Goal: Task Accomplishment & Management: Manage account settings

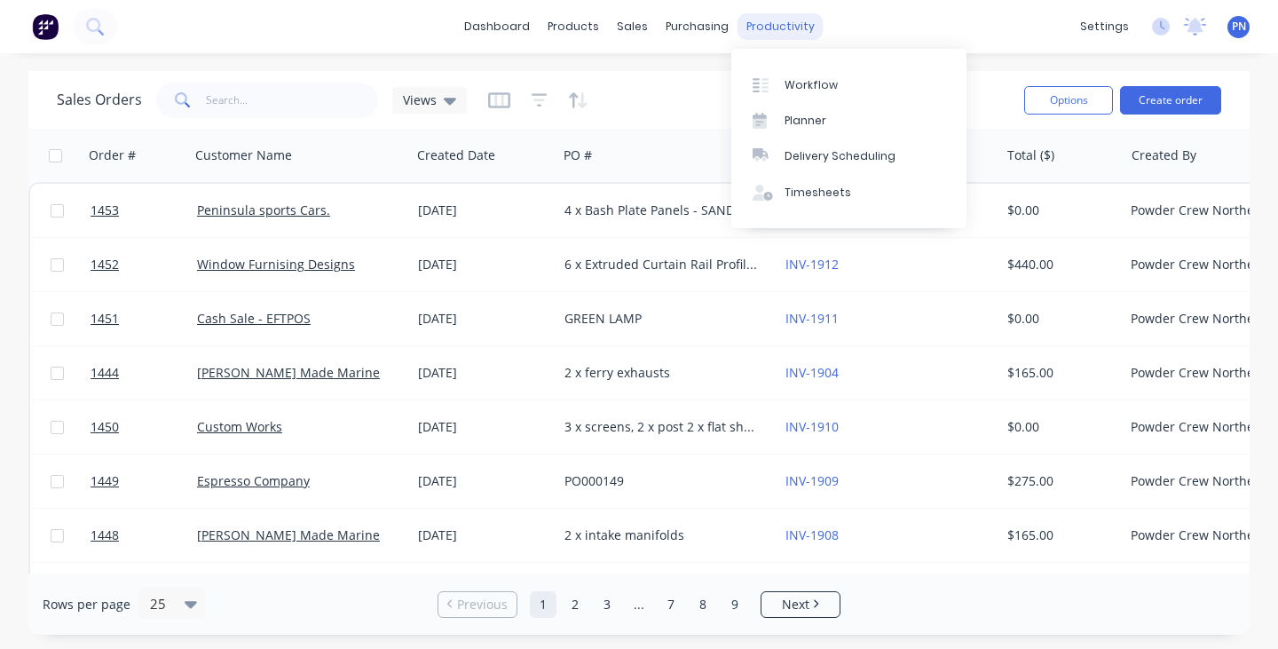
click at [793, 20] on div "productivity" at bounding box center [780, 26] width 86 height 27
click at [798, 84] on div "Workflow" at bounding box center [810, 85] width 53 height 16
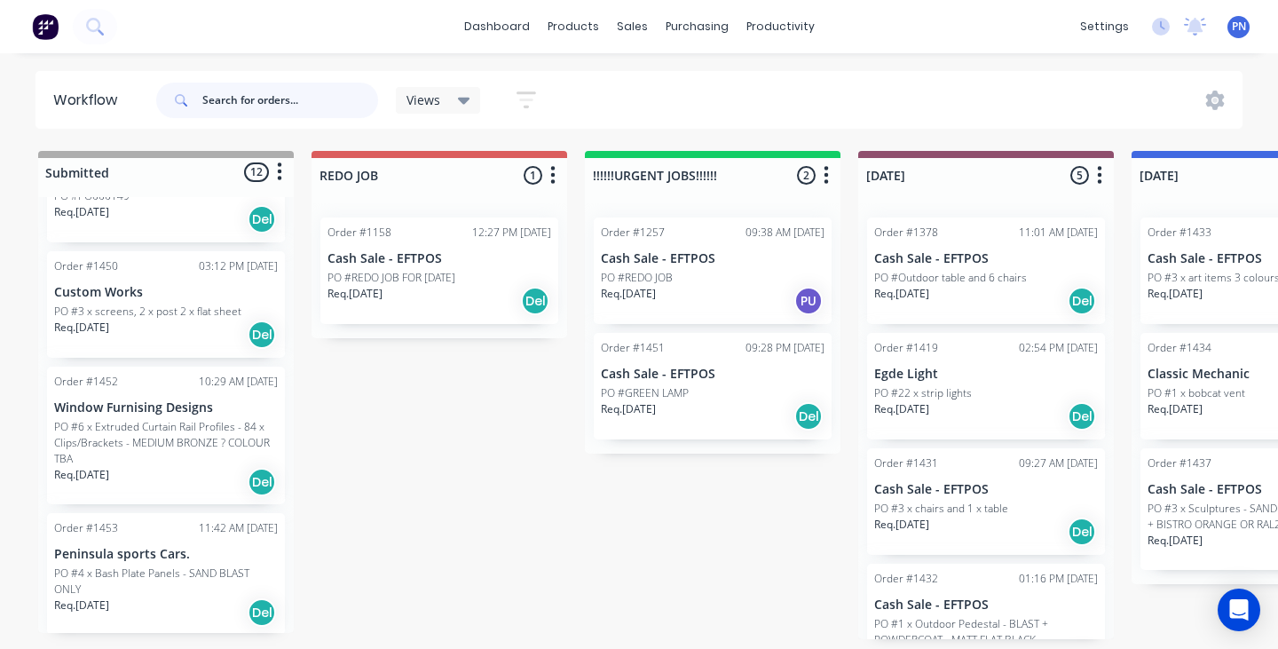
click at [276, 98] on input "text" at bounding box center [290, 100] width 176 height 35
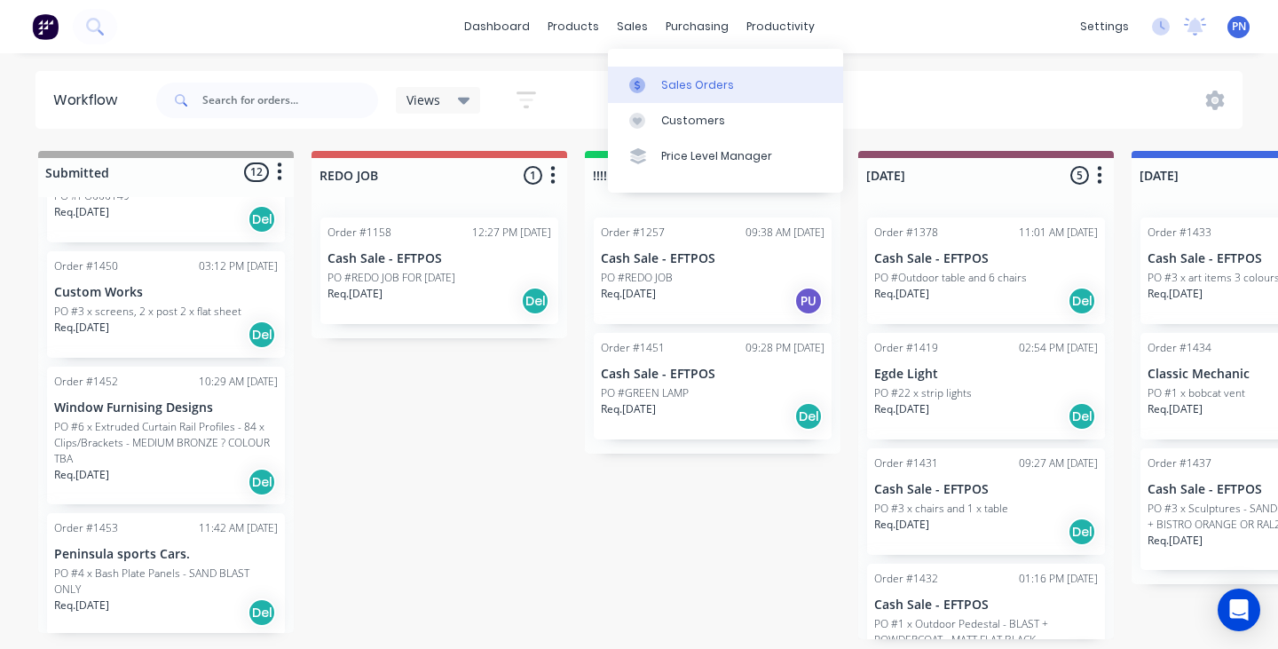
click at [661, 79] on div "Sales Orders" at bounding box center [697, 85] width 73 height 16
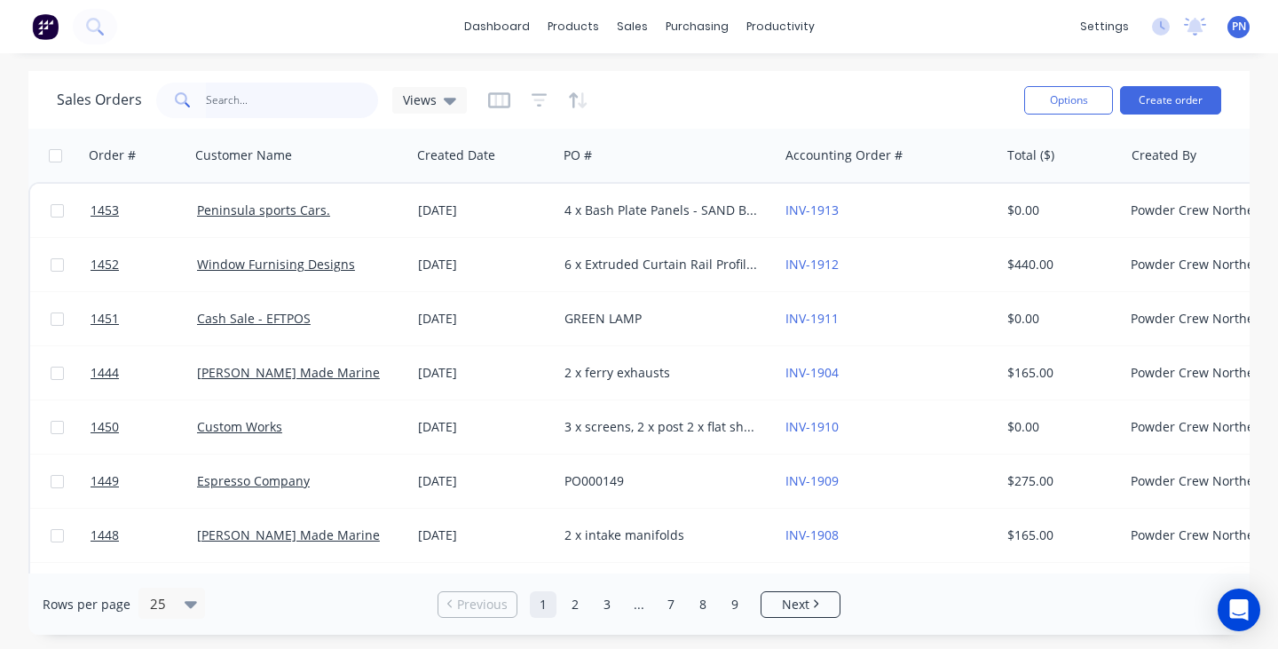
click at [272, 98] on input "text" at bounding box center [292, 100] width 173 height 35
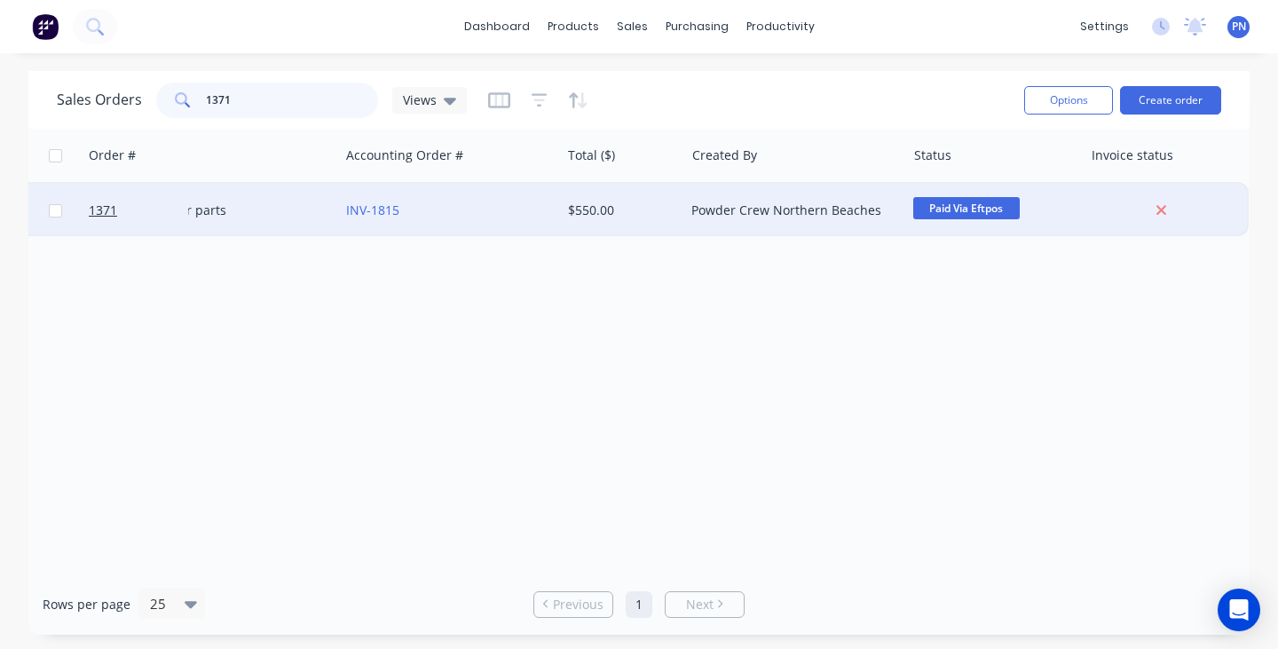
scroll to position [0, 438]
click at [964, 206] on span "Paid Via Eftpos" at bounding box center [967, 208] width 106 height 22
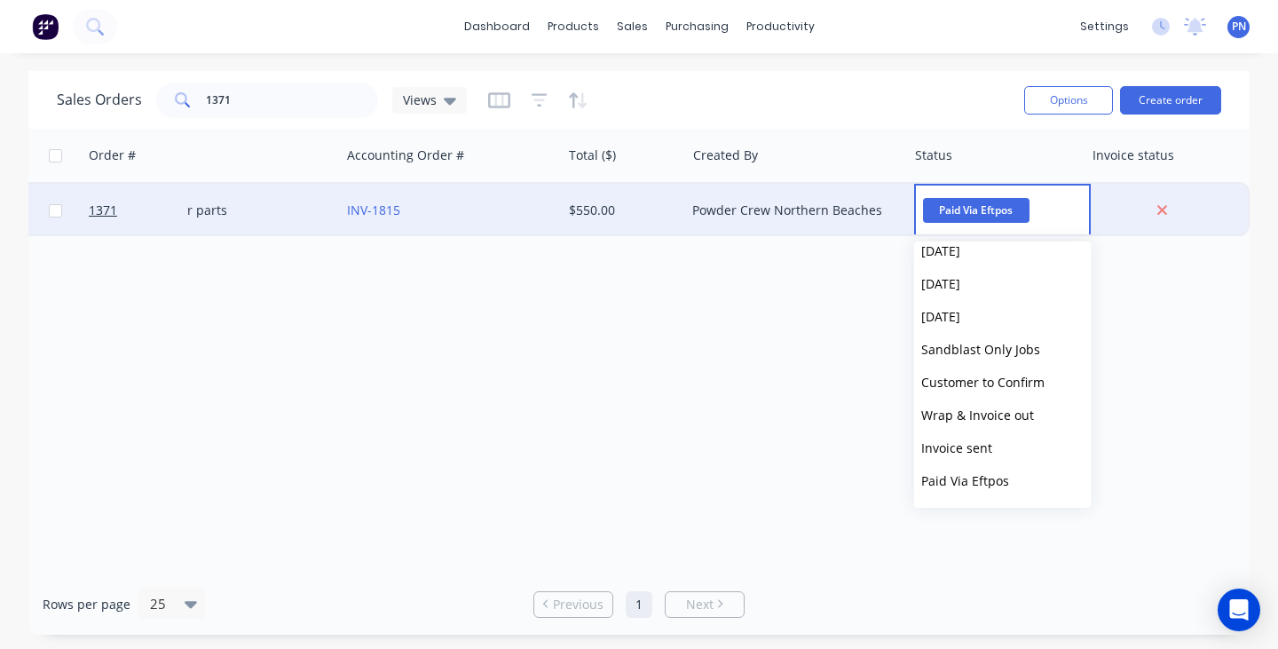
scroll to position [272, 0]
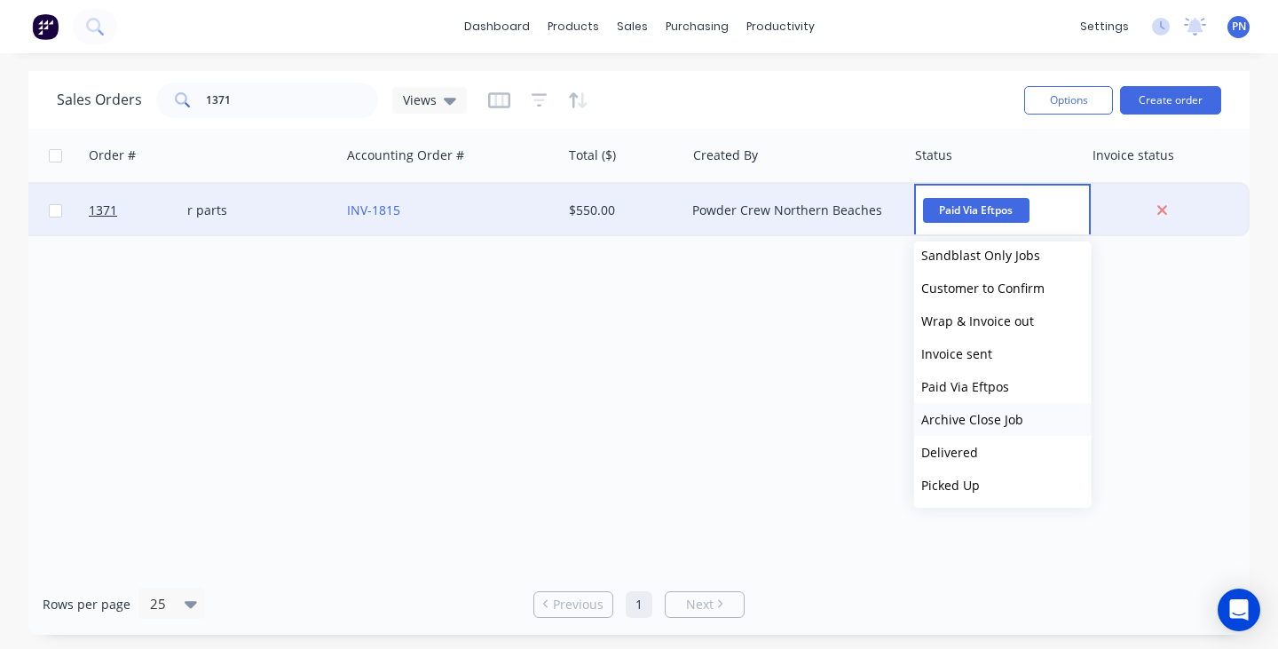
click at [1005, 419] on span "Archive Close Job" at bounding box center [972, 419] width 102 height 17
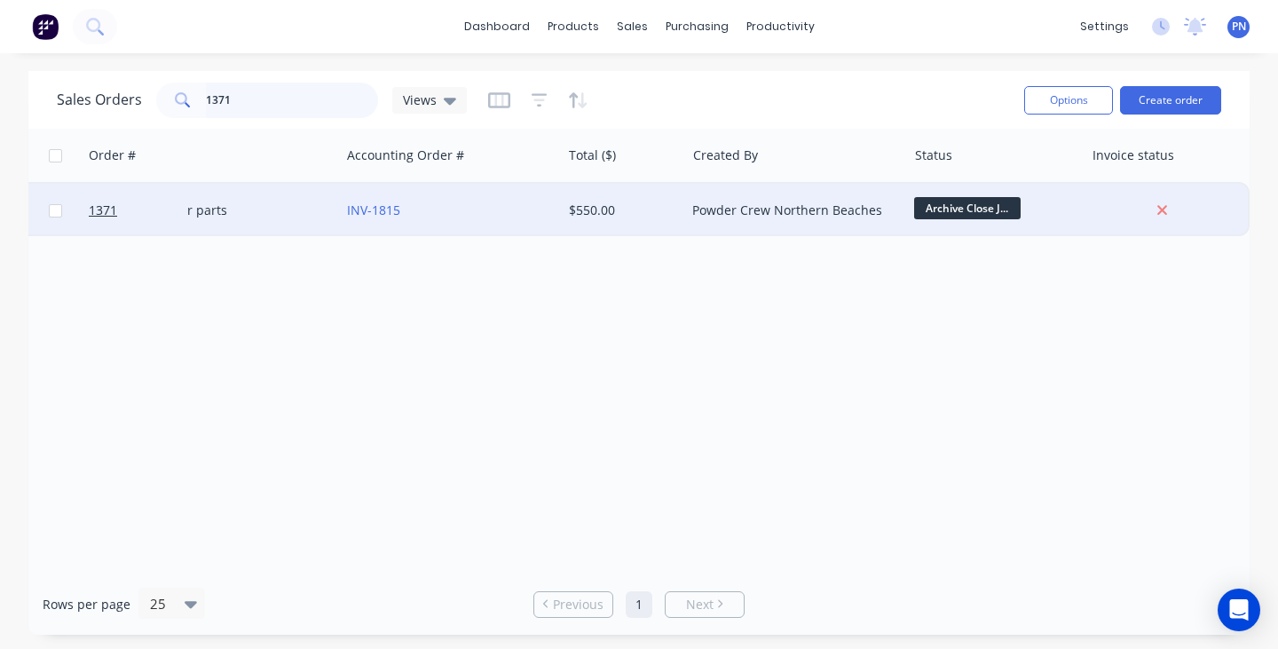
click at [278, 91] on input "1371" at bounding box center [292, 100] width 173 height 35
click at [957, 212] on span "Paid Via Eftpos" at bounding box center [967, 208] width 106 height 22
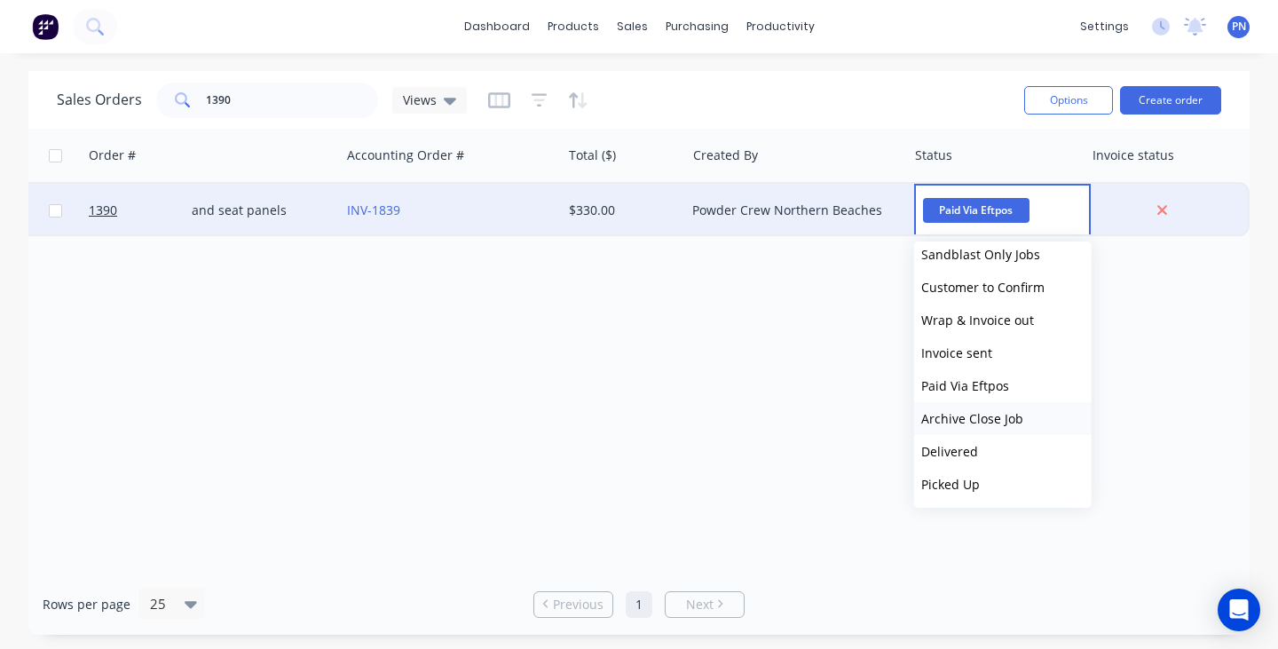
scroll to position [273, 0]
click at [990, 417] on span "Archive Close Job" at bounding box center [972, 418] width 102 height 17
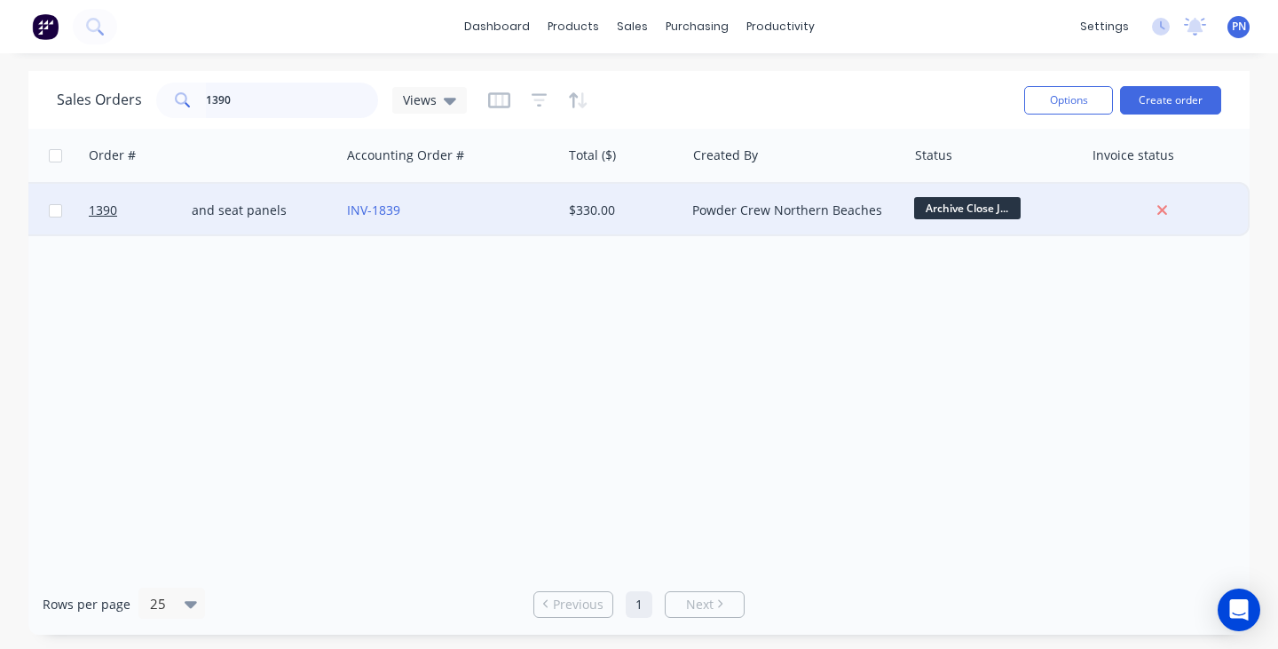
click at [268, 98] on input "1390" at bounding box center [292, 100] width 173 height 35
type input "1395"
click at [950, 210] on span "Picked Up" at bounding box center [967, 208] width 106 height 22
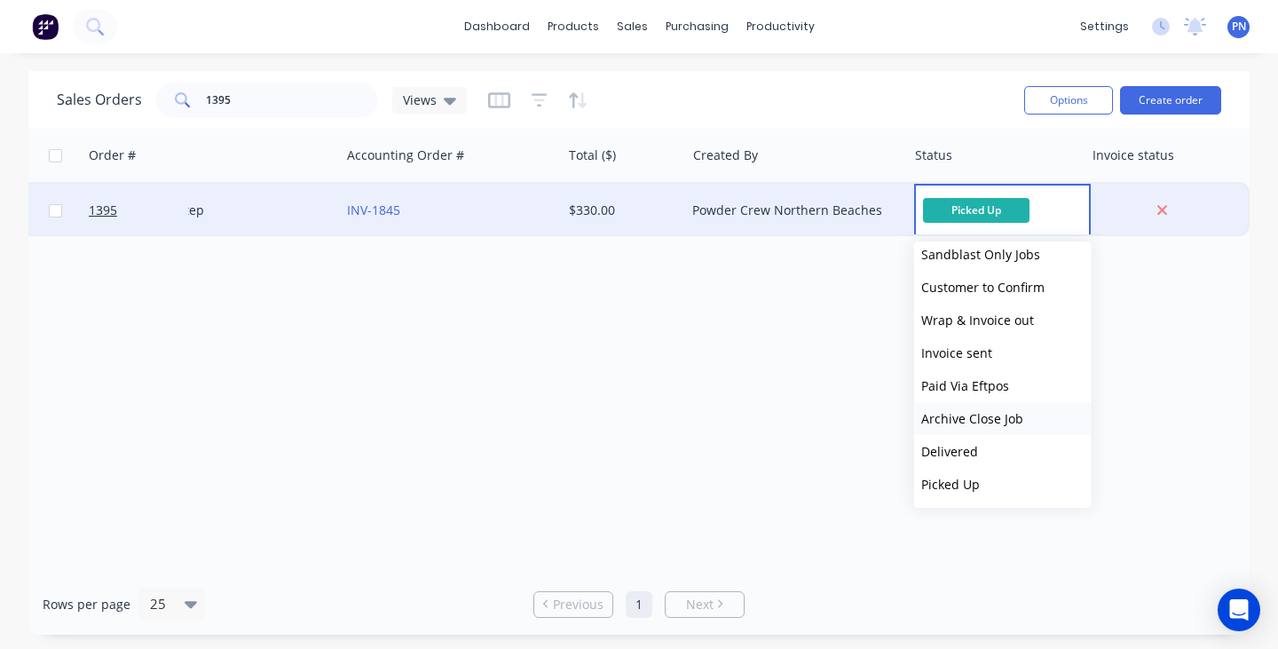
click at [1003, 420] on span "Archive Close Job" at bounding box center [972, 418] width 102 height 17
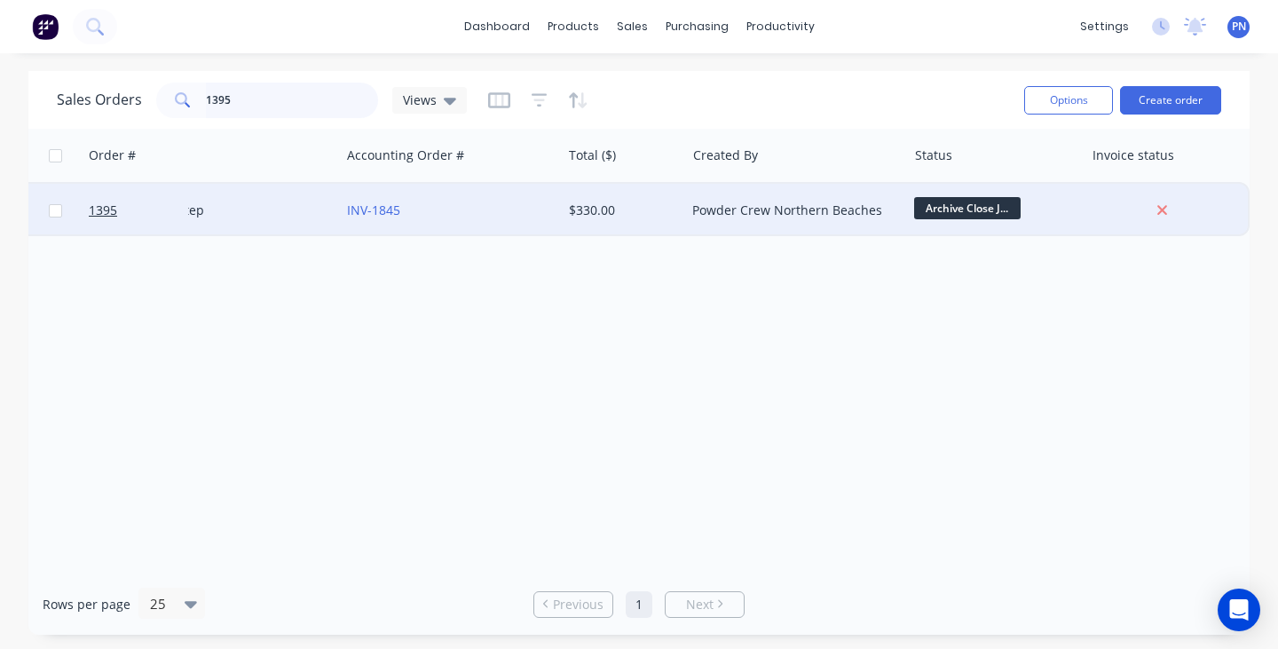
click at [283, 103] on input "1395" at bounding box center [292, 100] width 173 height 35
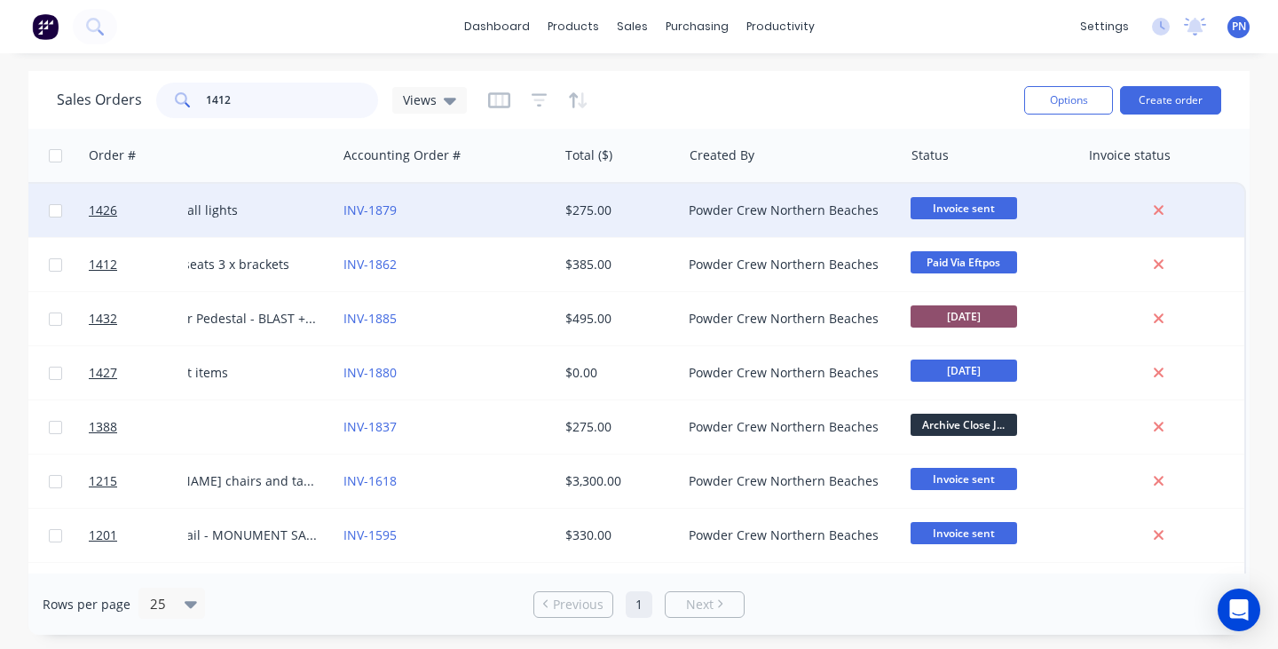
scroll to position [0, 447]
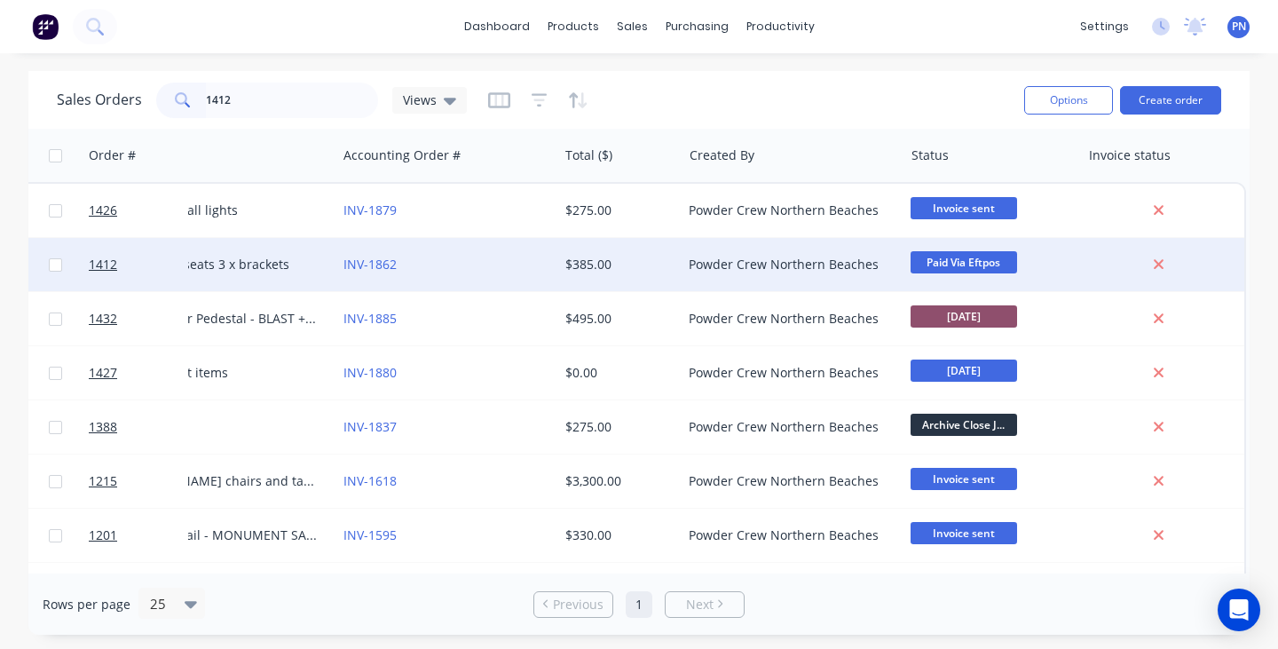
click at [953, 259] on span "Paid Via Eftpos" at bounding box center [963, 262] width 106 height 22
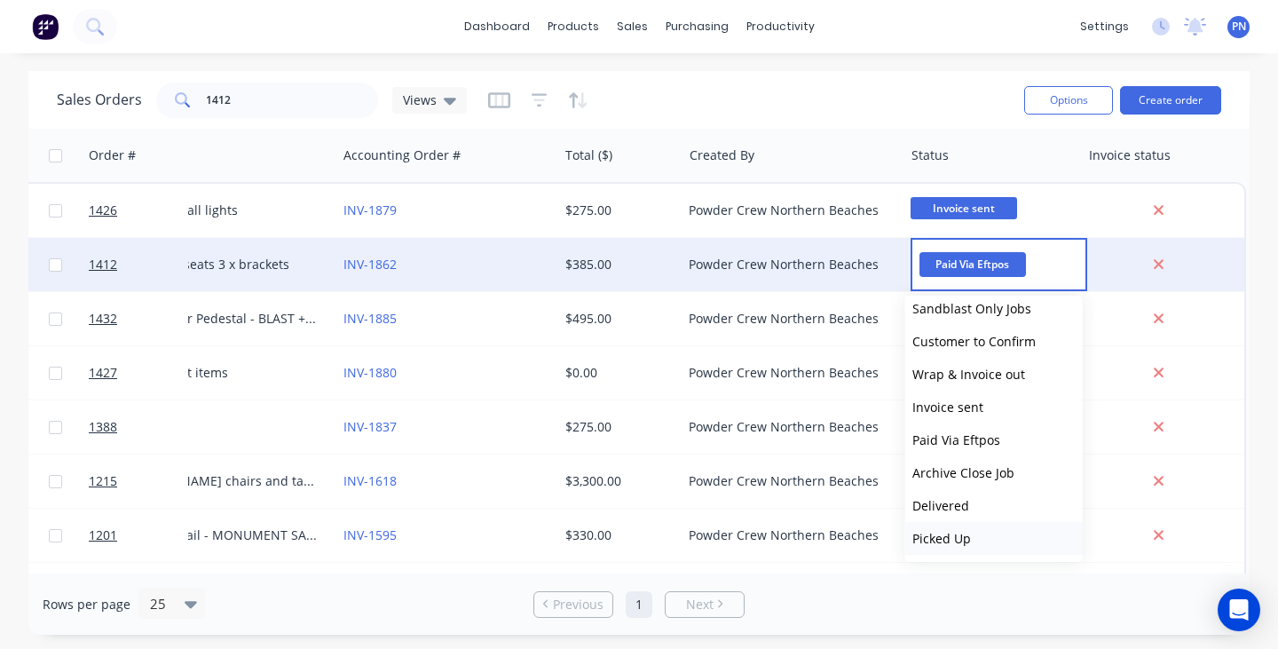
scroll to position [273, 0]
click at [976, 474] on span "Archive Close Job" at bounding box center [963, 472] width 102 height 17
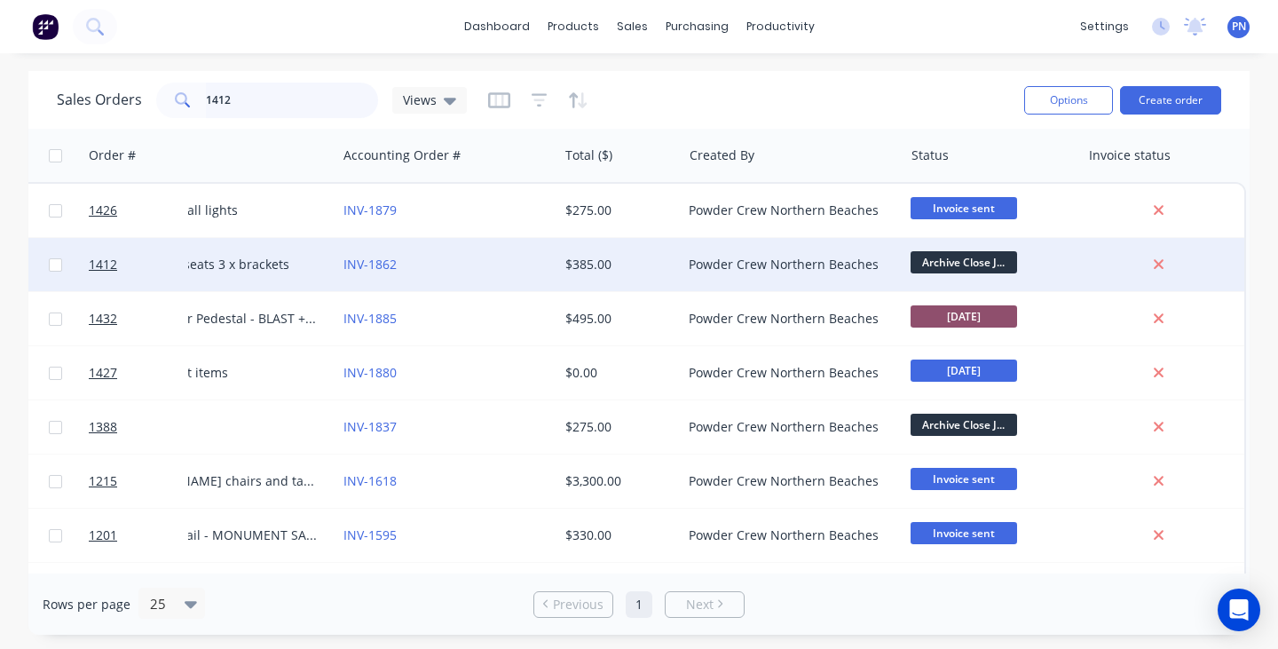
click at [260, 97] on input "1412" at bounding box center [292, 100] width 173 height 35
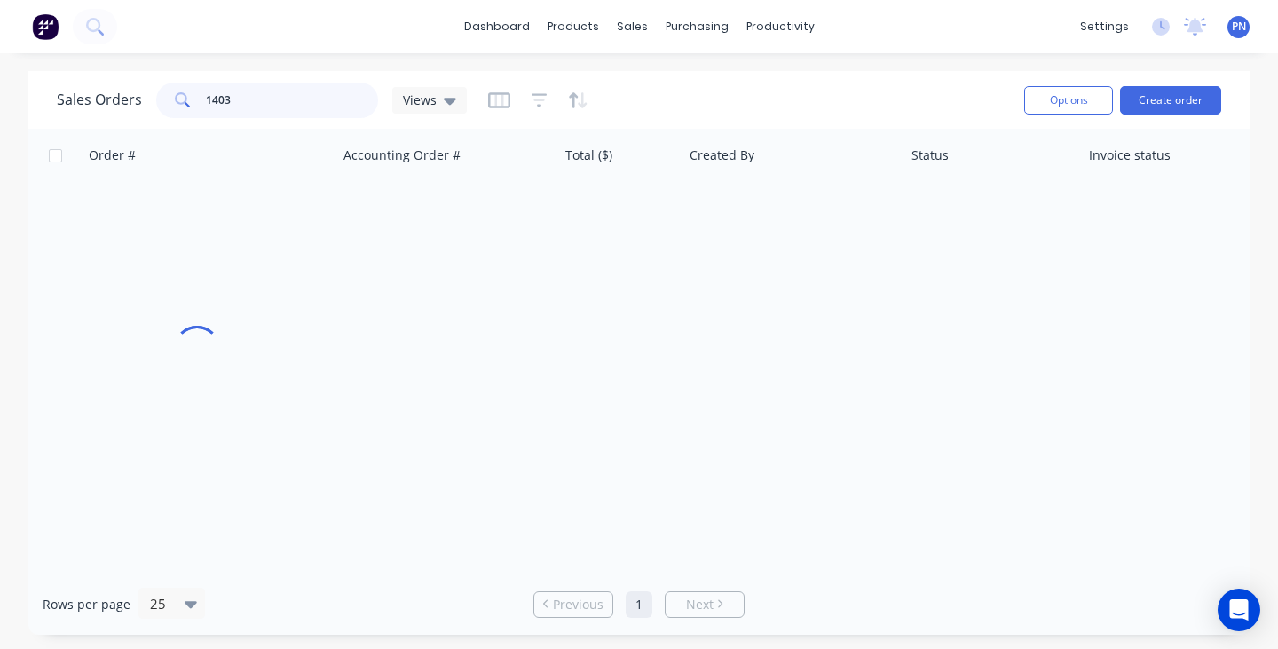
scroll to position [0, 438]
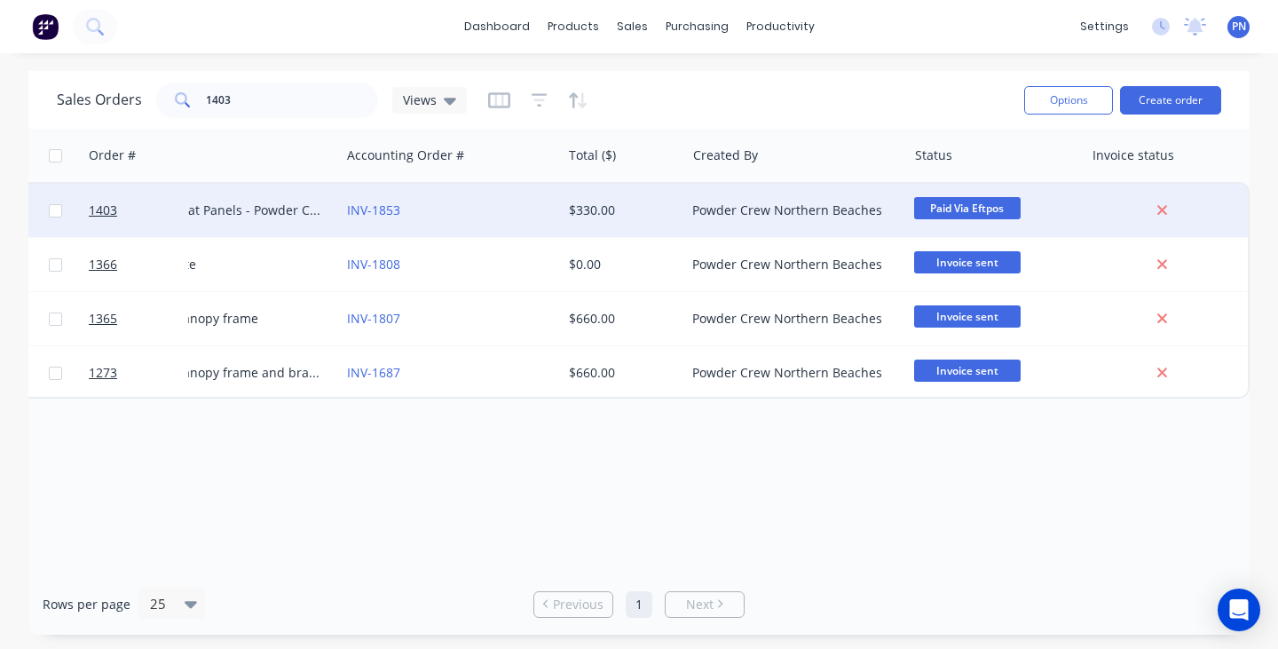
click at [954, 209] on span "Paid Via Eftpos" at bounding box center [967, 208] width 106 height 22
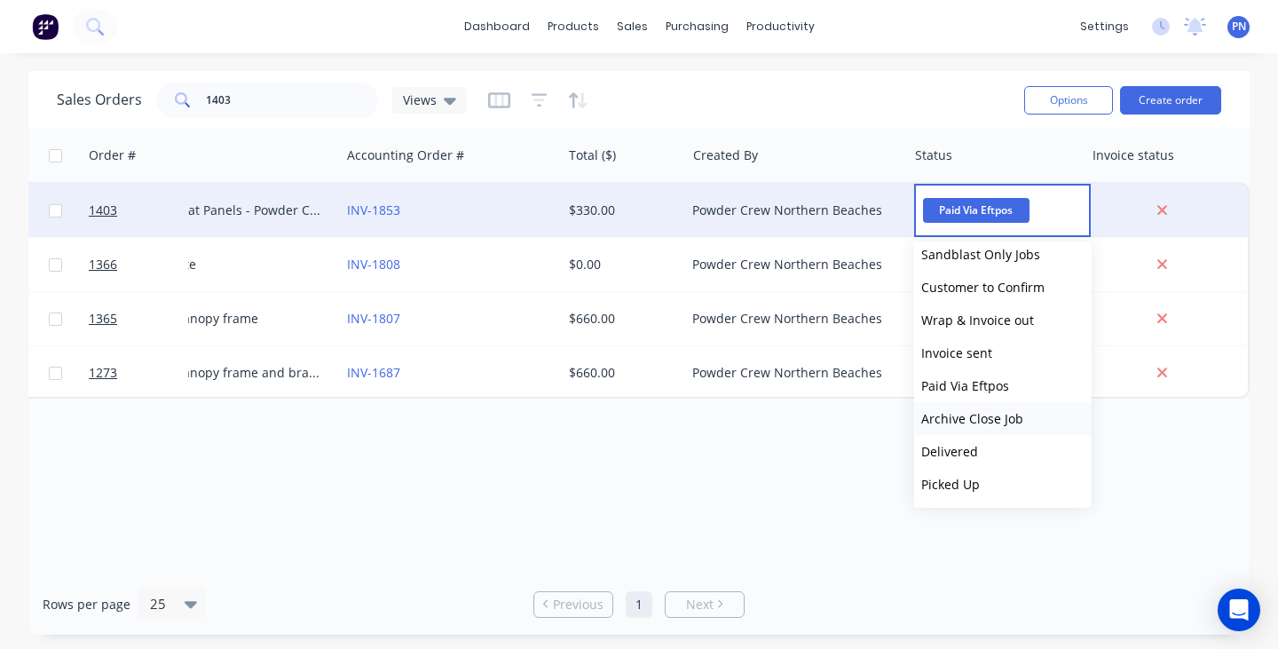
scroll to position [273, 0]
click at [981, 417] on span "Archive Close Job" at bounding box center [972, 418] width 102 height 17
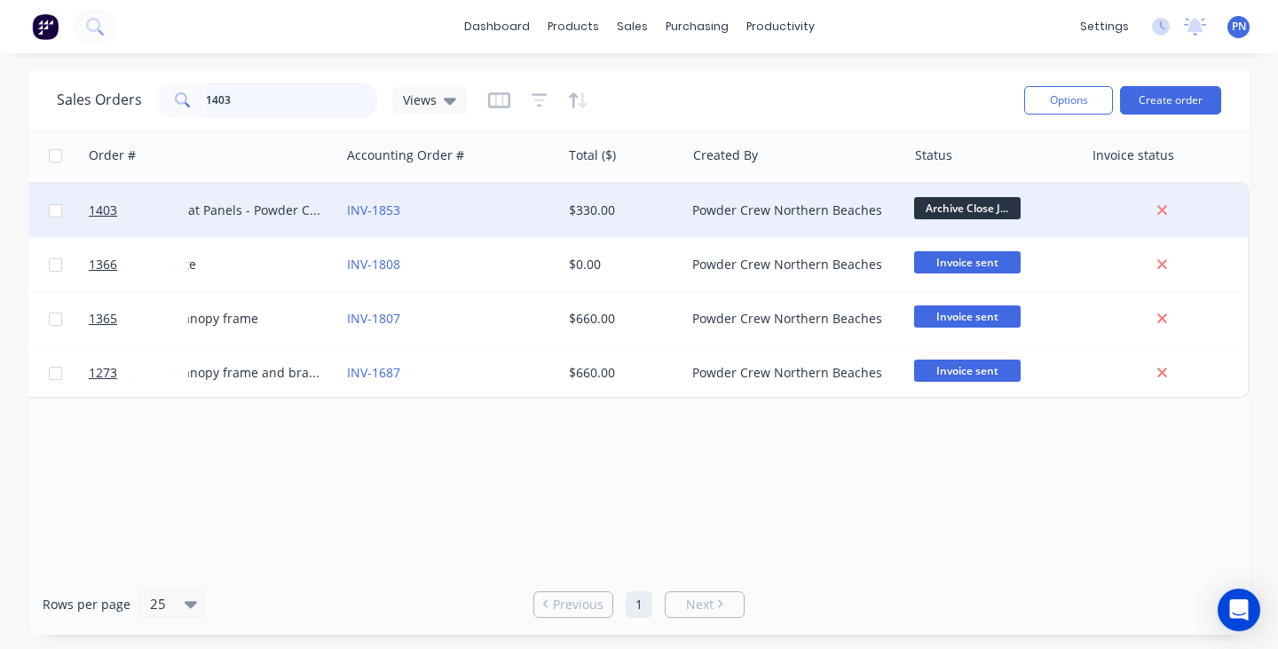
click at [285, 106] on input "1403" at bounding box center [292, 100] width 173 height 35
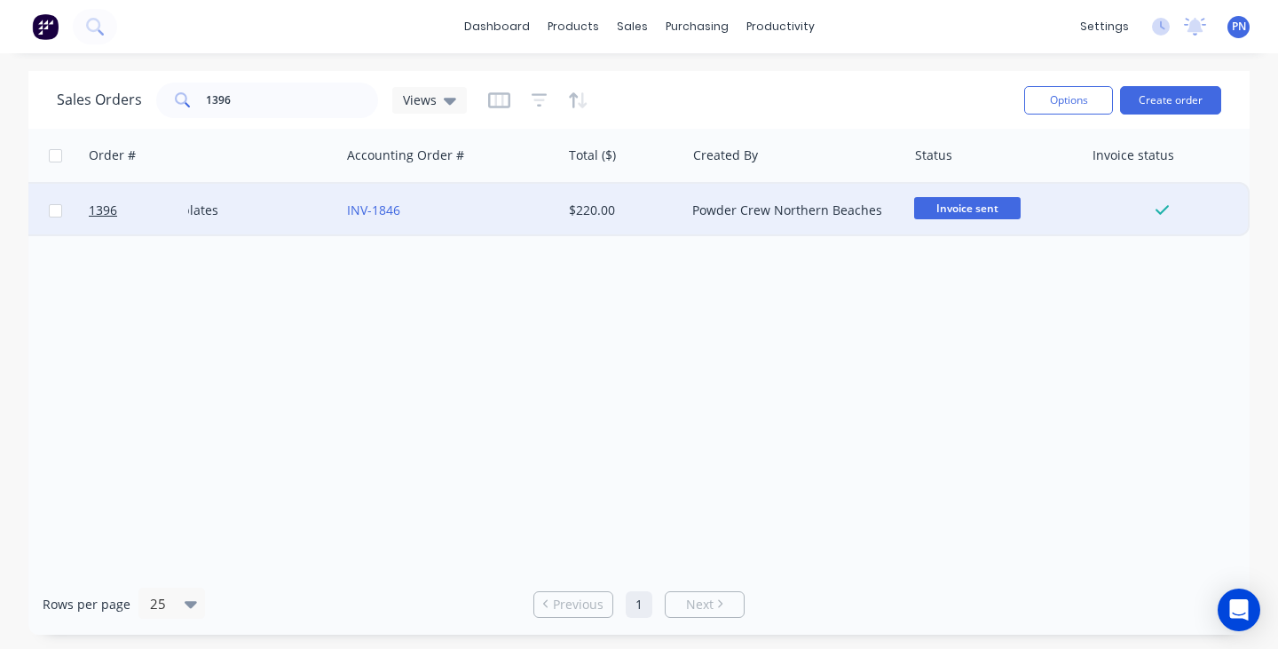
click at [944, 209] on span "Invoice sent" at bounding box center [967, 208] width 106 height 22
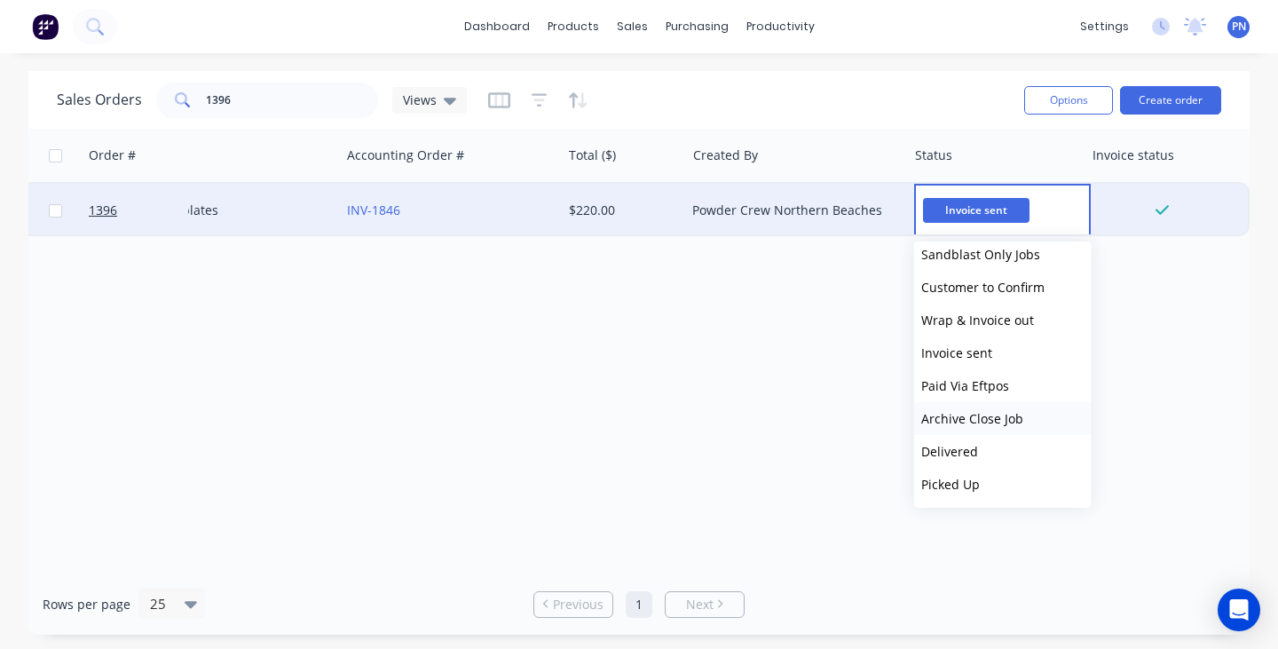
click at [979, 418] on span "Archive Close Job" at bounding box center [972, 418] width 102 height 17
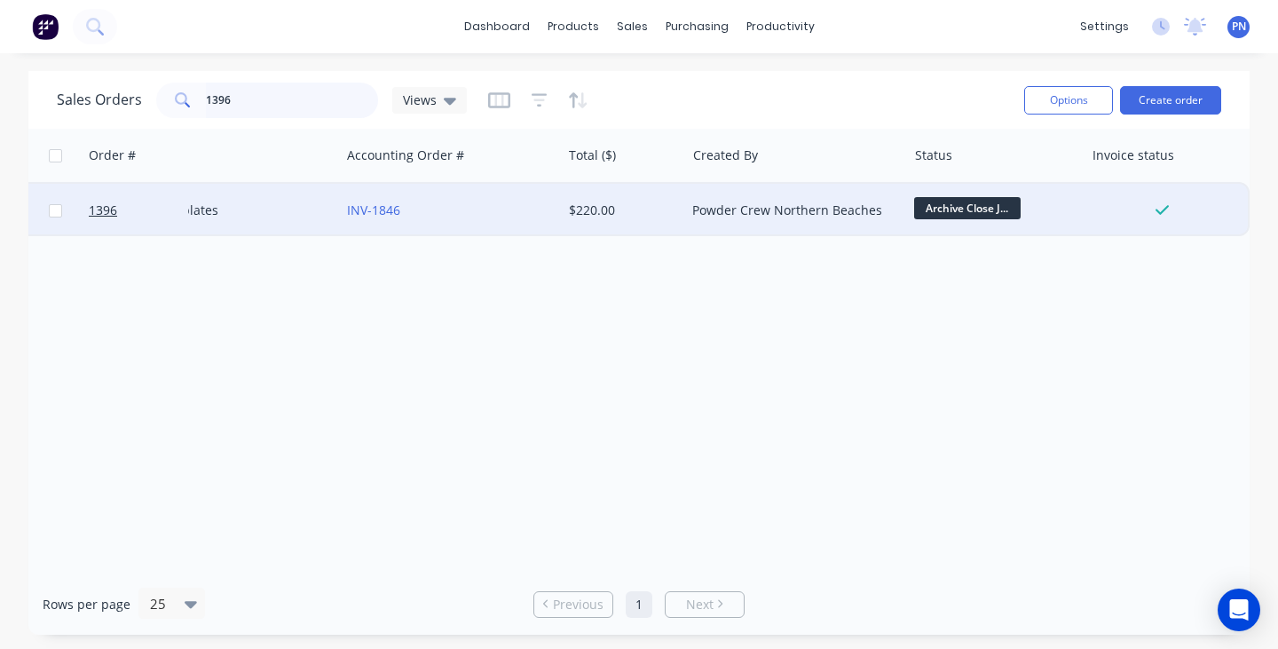
click at [288, 96] on input "1396" at bounding box center [292, 100] width 173 height 35
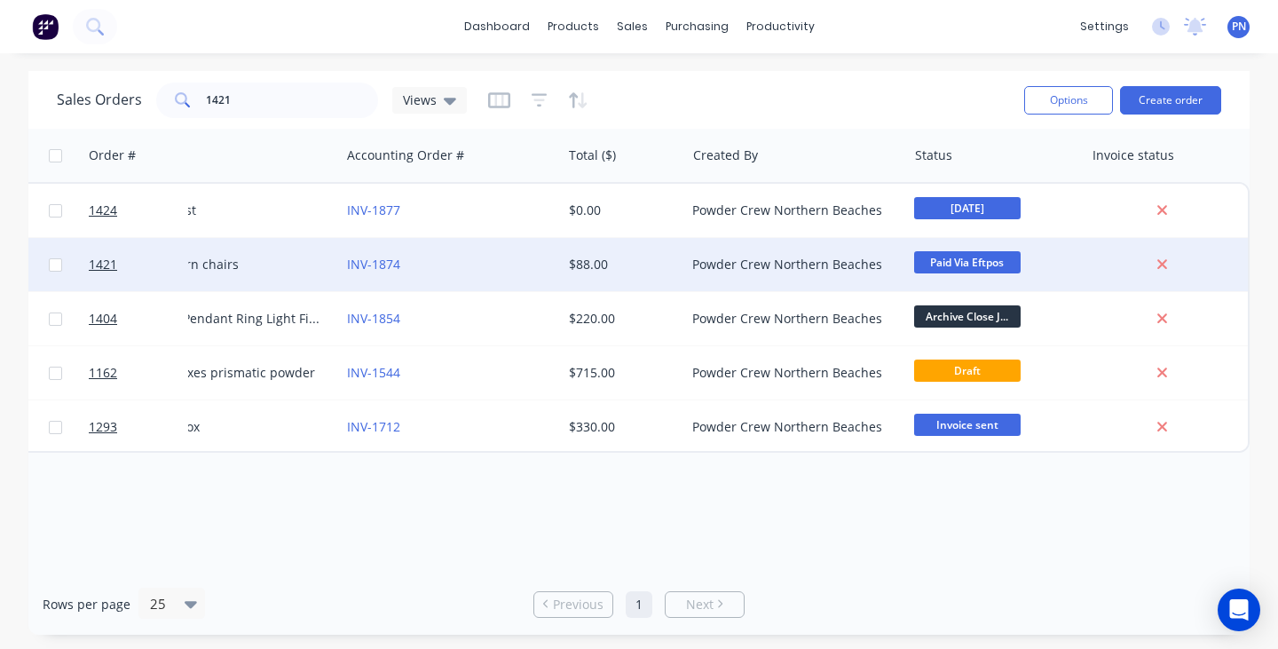
click at [972, 259] on span "Paid Via Eftpos" at bounding box center [967, 262] width 106 height 22
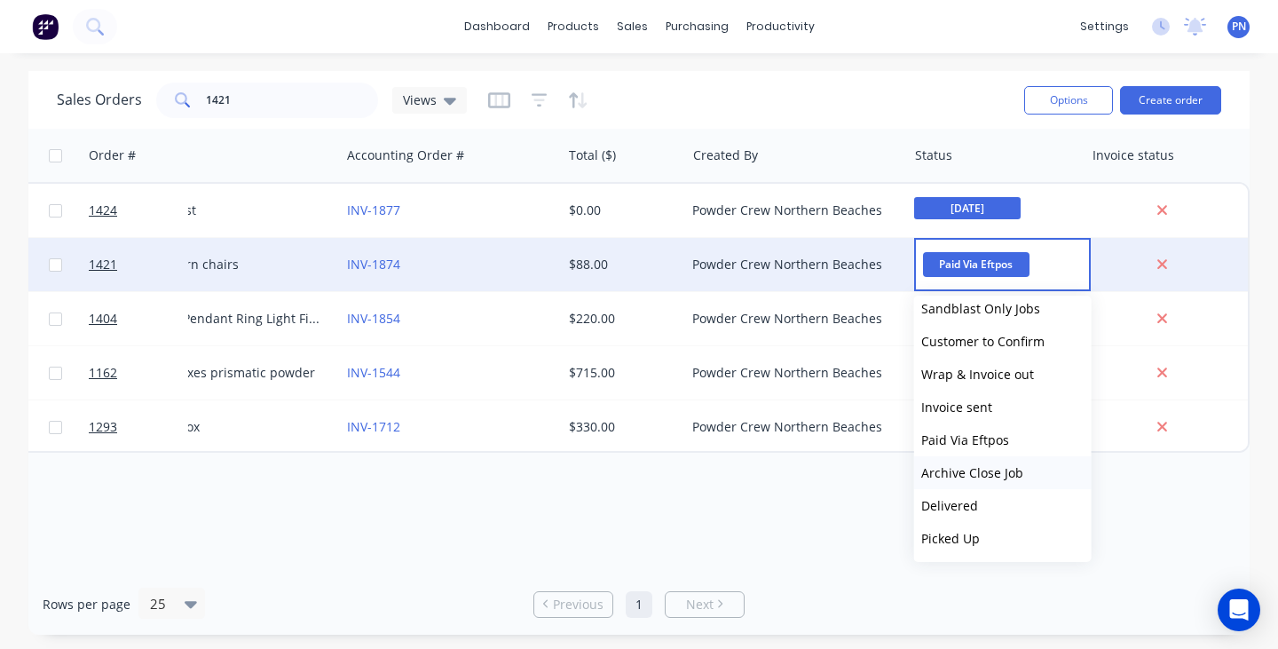
click at [989, 473] on span "Archive Close Job" at bounding box center [972, 472] width 102 height 17
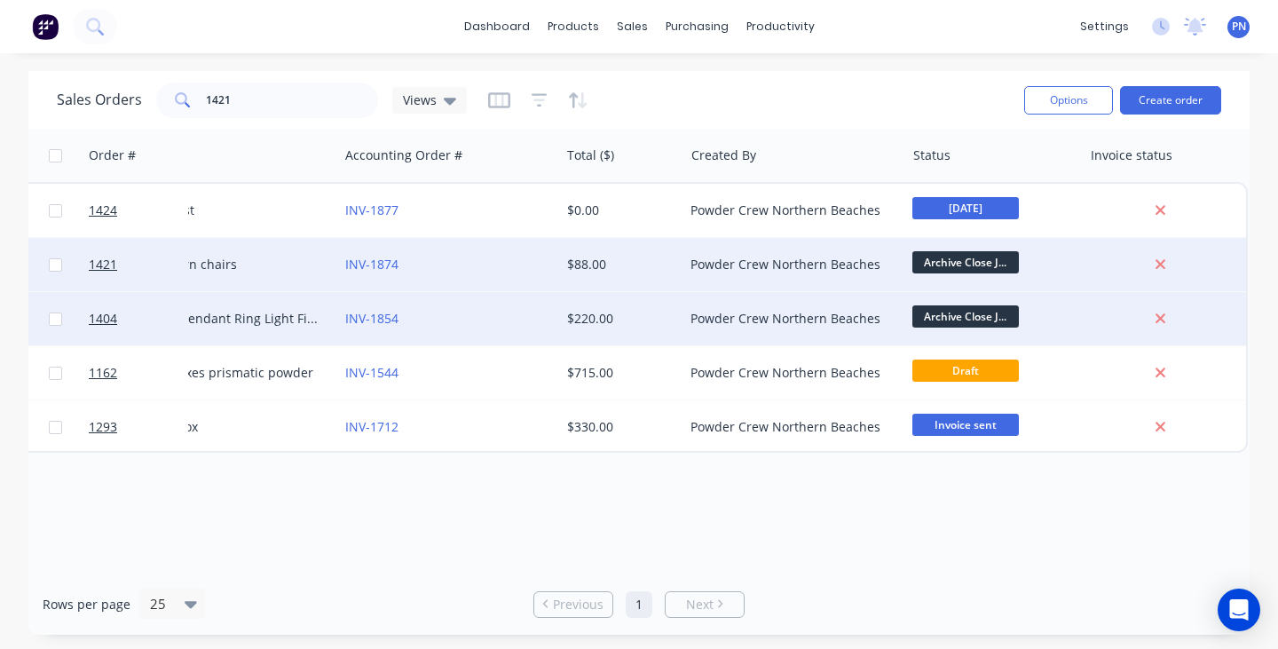
scroll to position [0, 438]
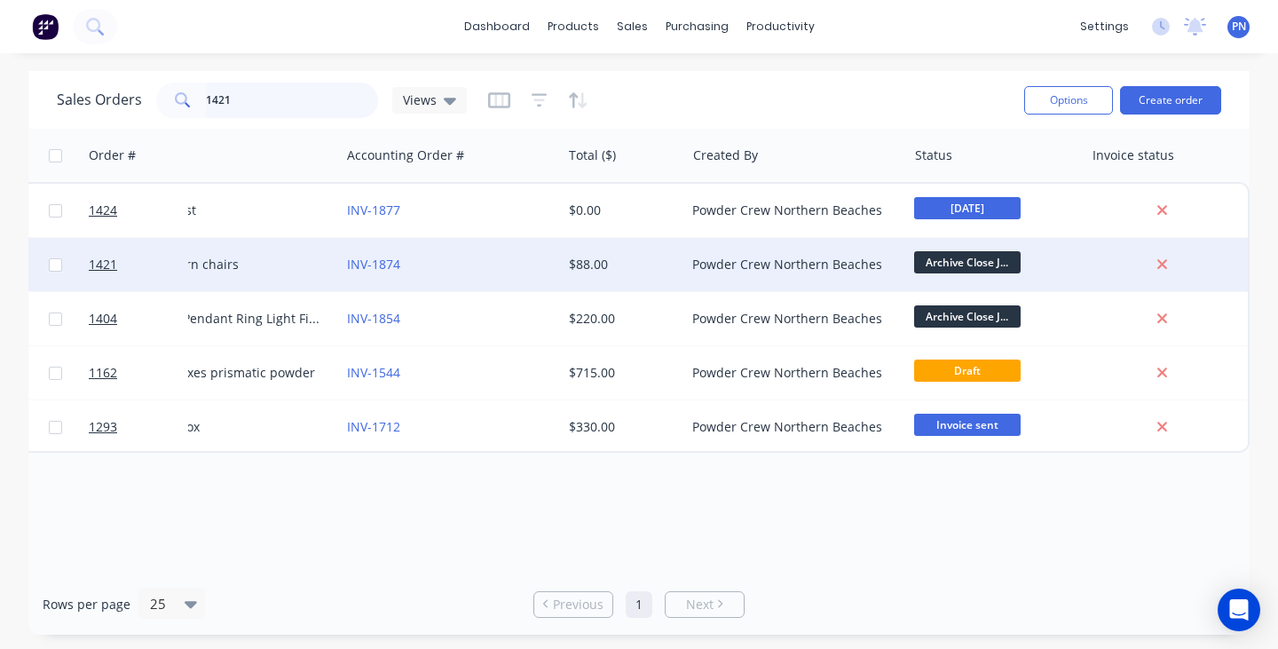
click at [268, 101] on input "1421" at bounding box center [292, 100] width 173 height 35
click at [268, 102] on input "1421" at bounding box center [292, 100] width 173 height 35
paste input "[PERSON_NAME]"
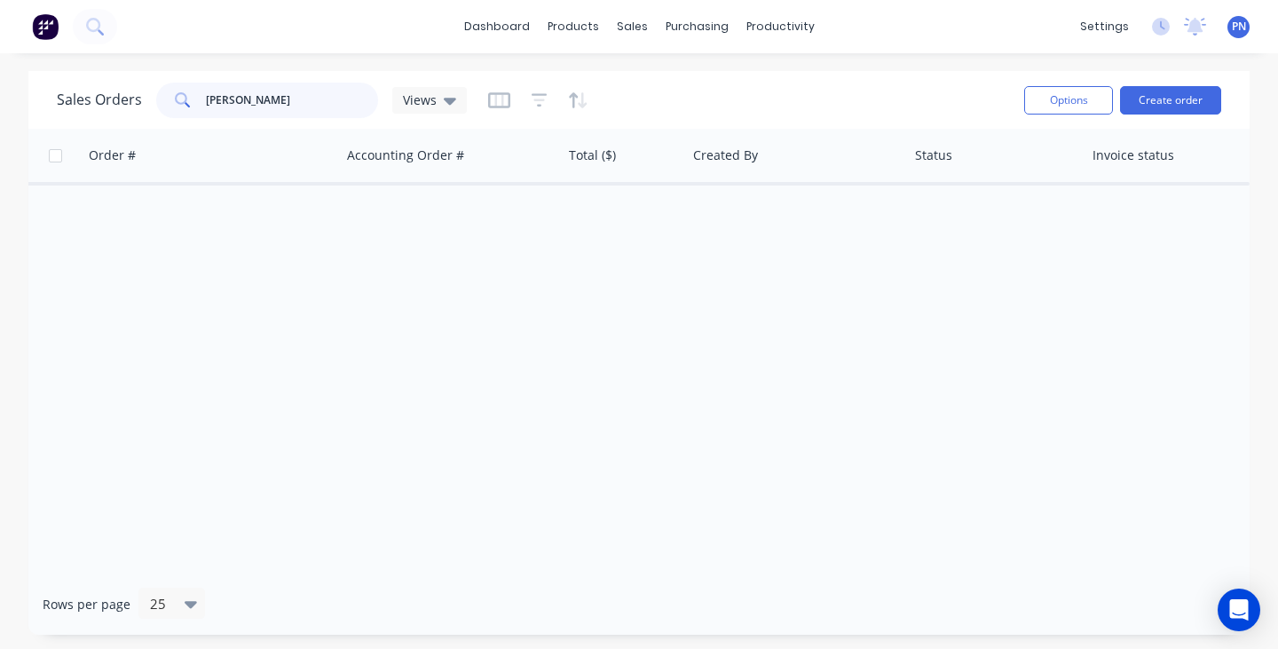
drag, startPoint x: 252, startPoint y: 100, endPoint x: 558, endPoint y: 91, distance: 306.3
click at [546, 98] on div "Sales Orders [PERSON_NAME] Views" at bounding box center [533, 99] width 953 height 43
click at [353, 111] on input "[PERSON_NAME]" at bounding box center [292, 100] width 173 height 35
click at [351, 111] on input "[PERSON_NAME]" at bounding box center [292, 100] width 173 height 35
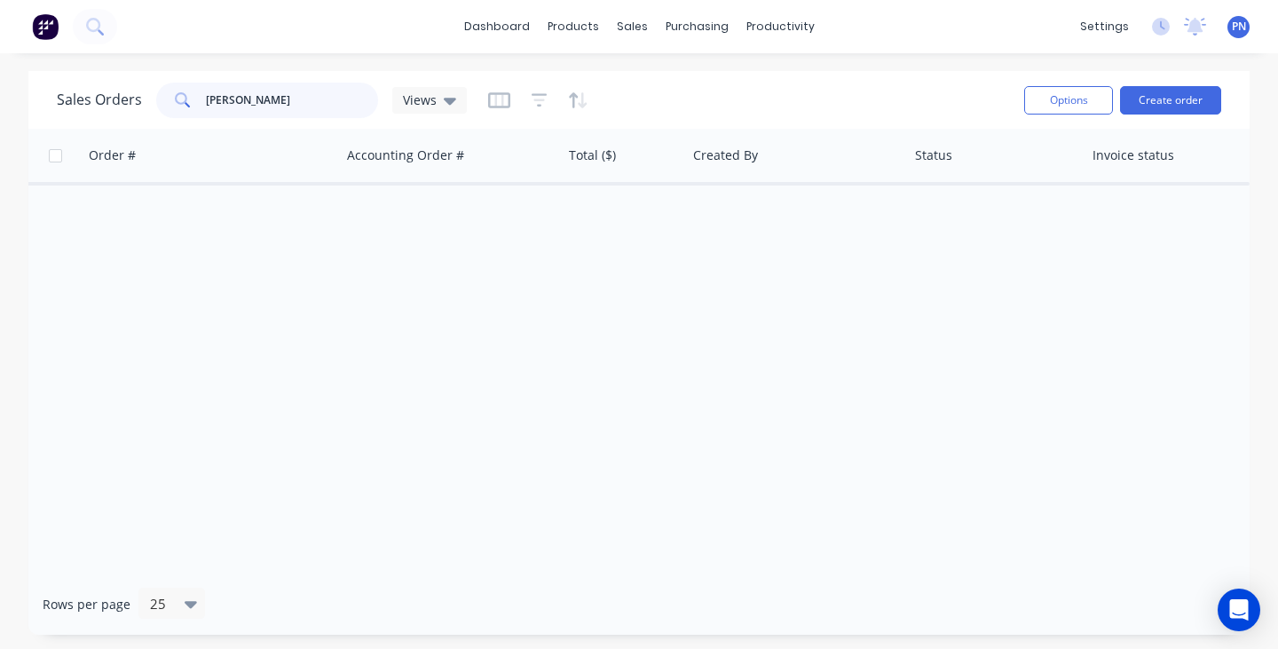
paste input "[PERSON_NAME]"
click at [297, 114] on input "[PERSON_NAME]" at bounding box center [292, 100] width 173 height 35
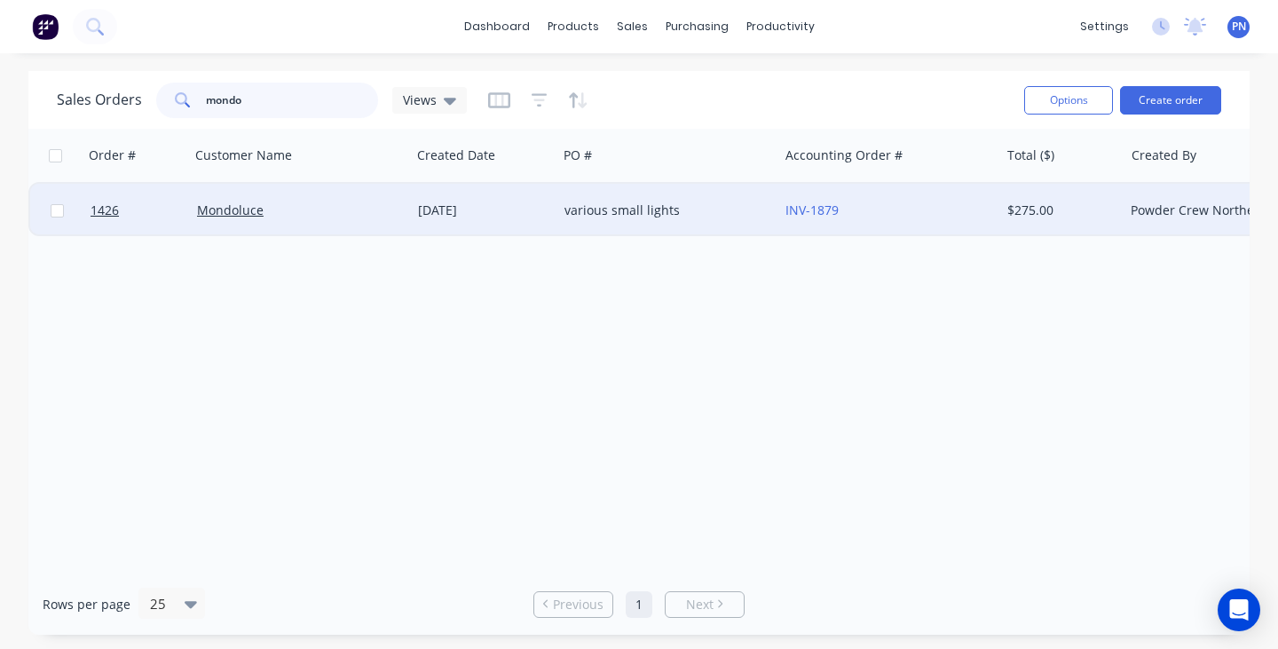
scroll to position [0, -1]
type input "mondo"
click at [373, 209] on div "Mondoluce" at bounding box center [295, 210] width 197 height 18
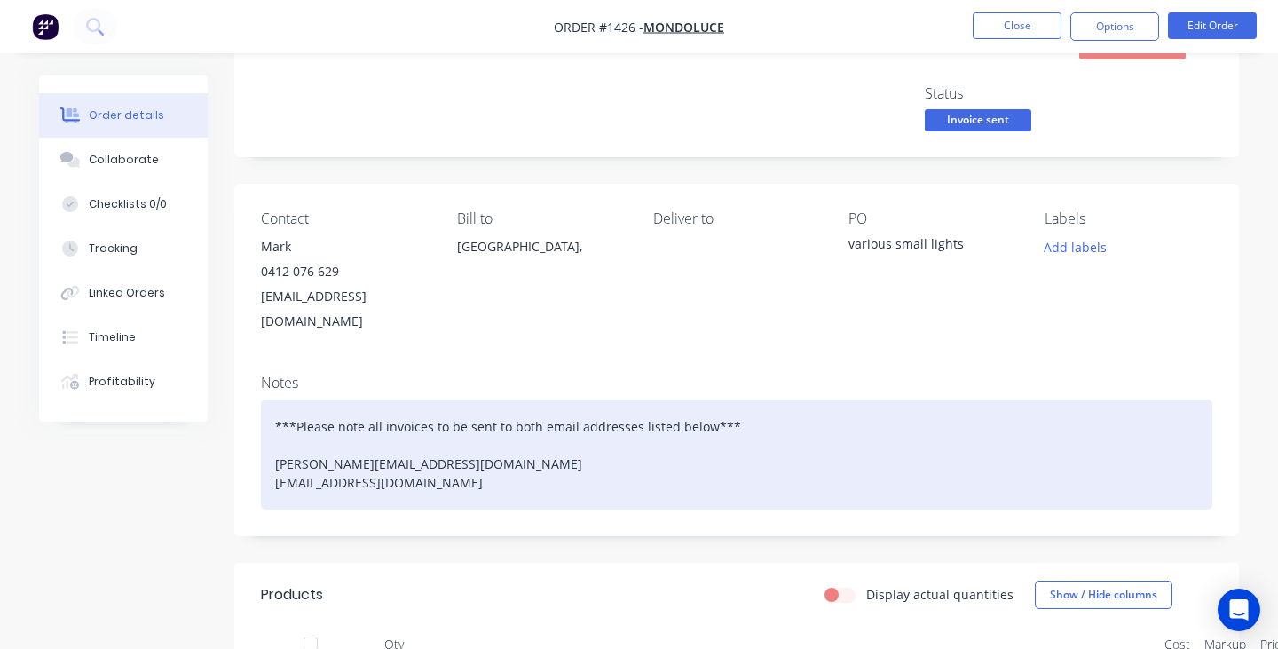
scroll to position [82, 0]
drag, startPoint x: 412, startPoint y: 442, endPoint x: 278, endPoint y: 435, distance: 134.2
click at [278, 435] on div "***Please note all invoices to be sent to both email addresses listed below*** …" at bounding box center [736, 457] width 951 height 110
copy div "[EMAIL_ADDRESS][DOMAIN_NAME]"
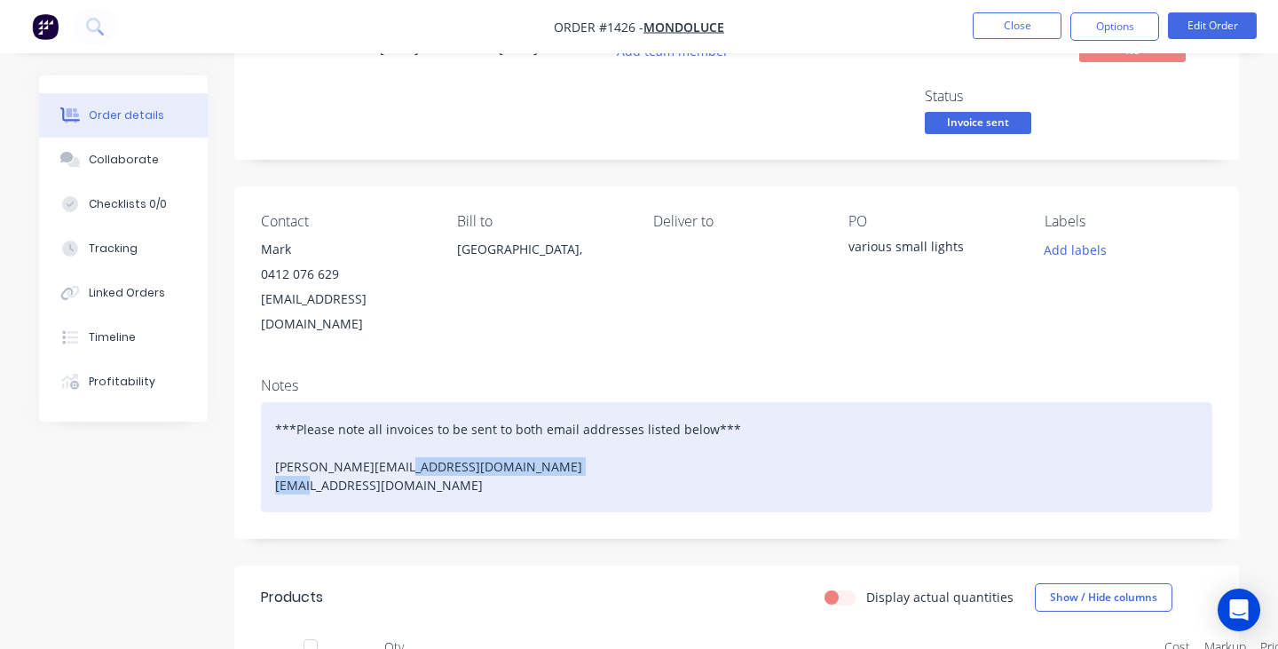
drag, startPoint x: 451, startPoint y: 461, endPoint x: 275, endPoint y: 464, distance: 175.7
click at [275, 464] on div "***Please note all invoices to be sent to both email addresses listed below*** …" at bounding box center [736, 457] width 951 height 110
copy div "[EMAIL_ADDRESS][DOMAIN_NAME]"
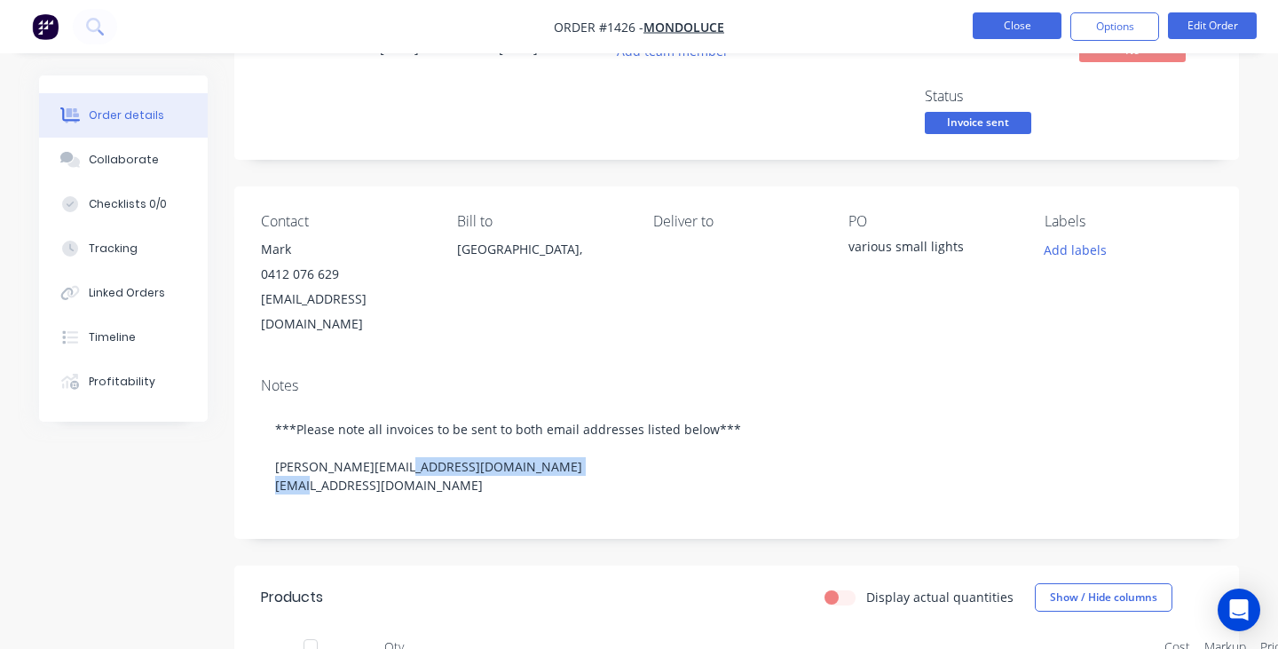
click at [1028, 27] on button "Close" at bounding box center [1017, 25] width 89 height 27
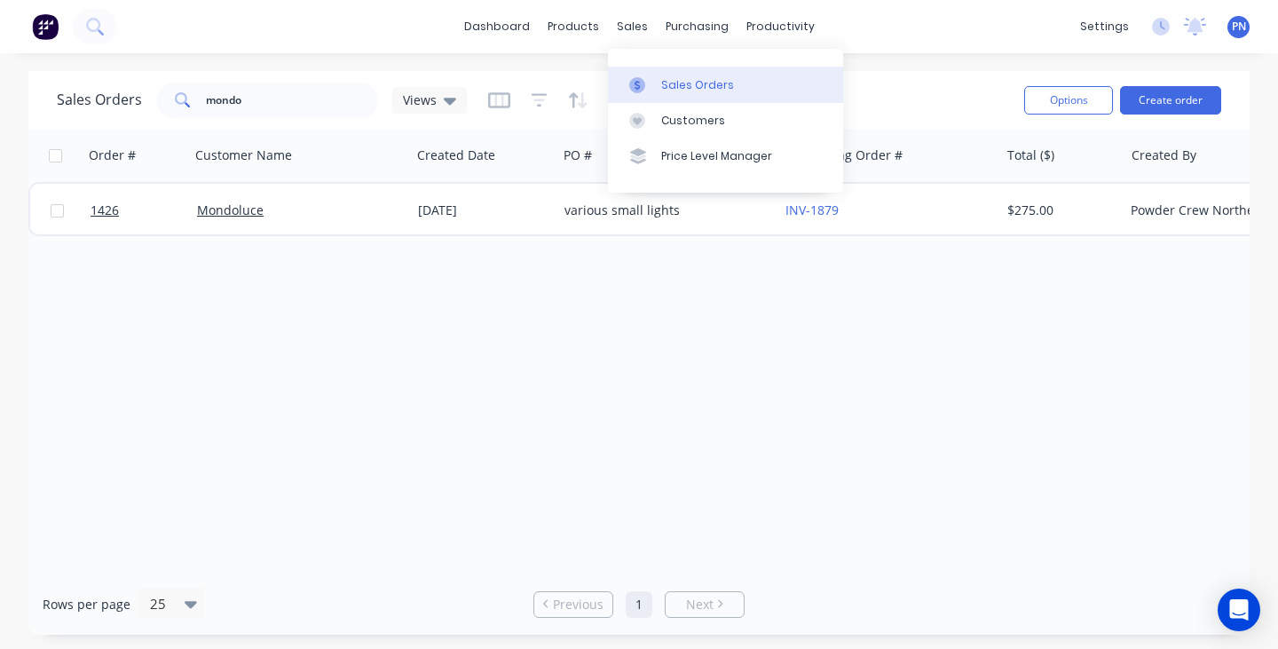
click at [687, 78] on div "Sales Orders" at bounding box center [697, 85] width 73 height 16
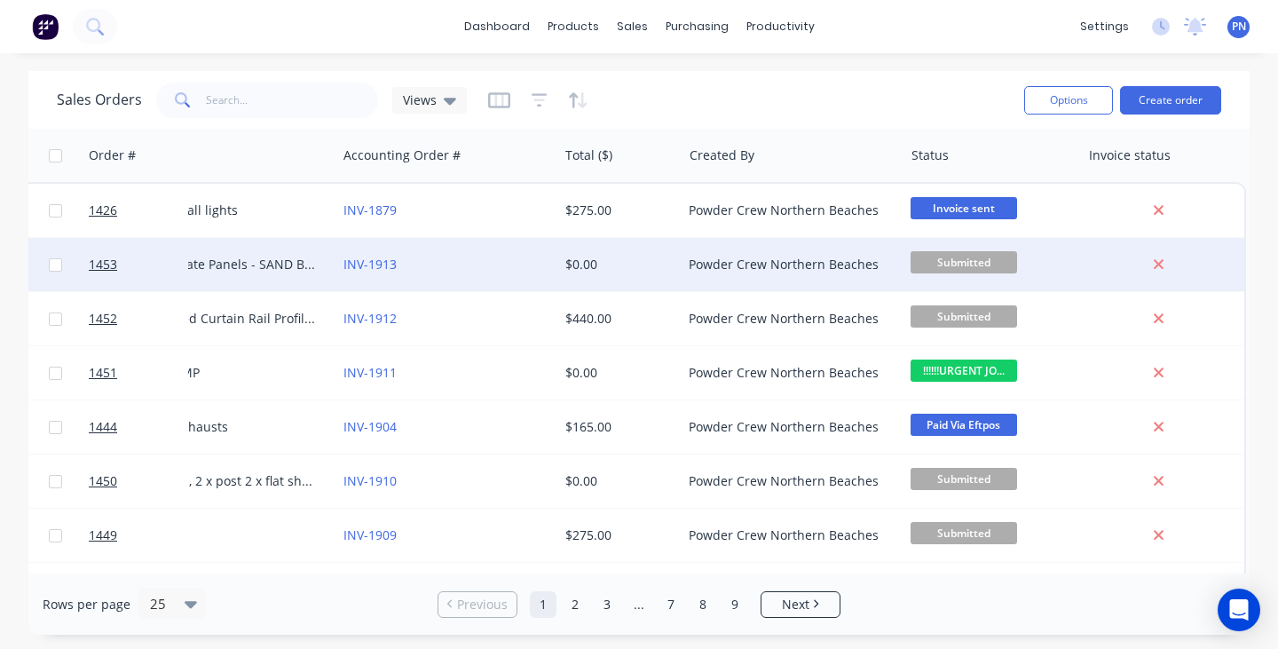
scroll to position [0, 447]
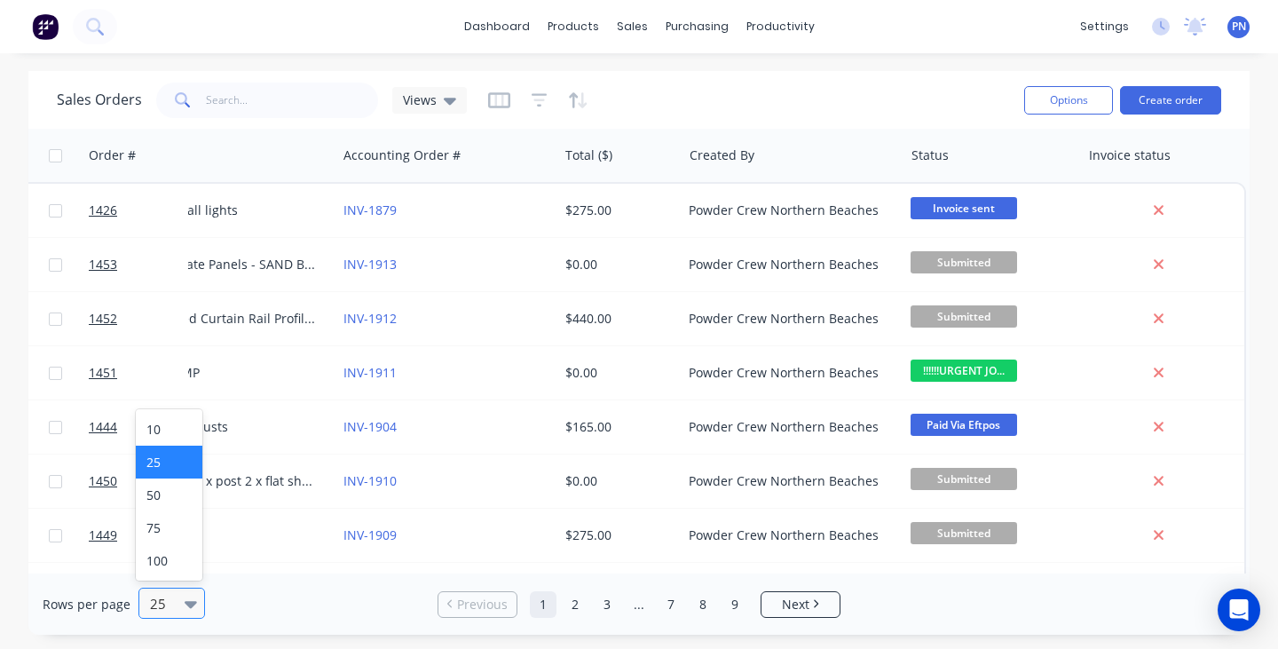
click at [188, 598] on icon at bounding box center [191, 604] width 12 height 20
click at [186, 559] on div "100" at bounding box center [169, 560] width 67 height 33
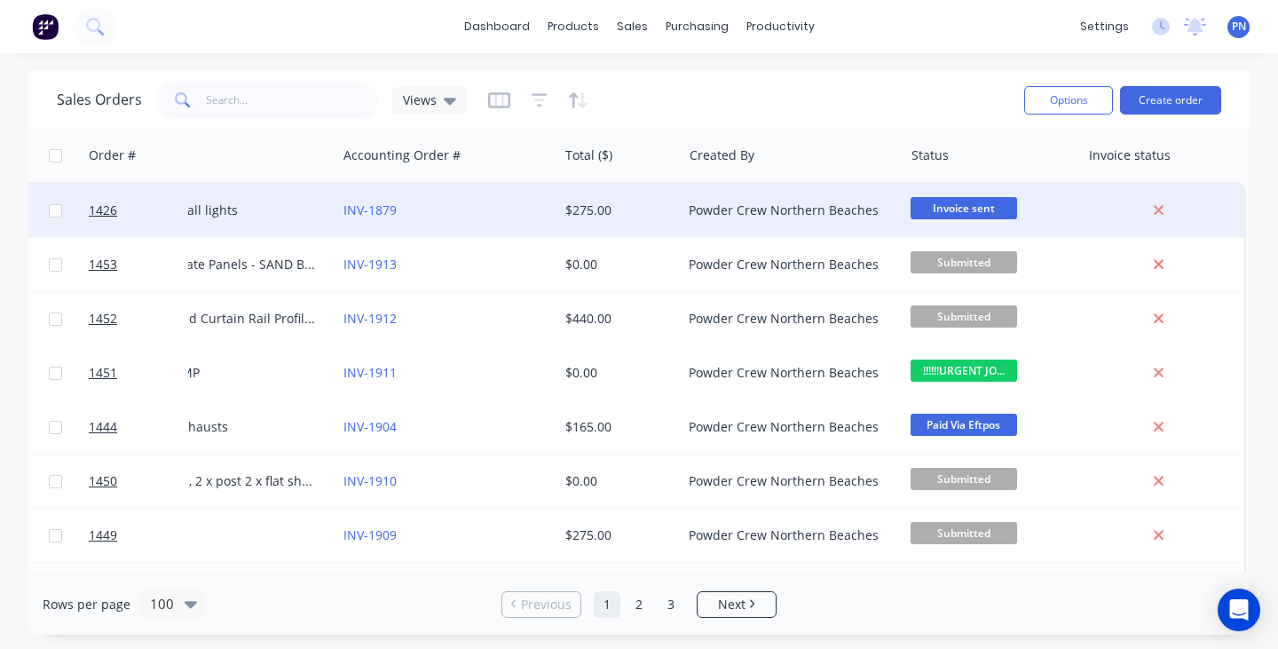
scroll to position [0, 438]
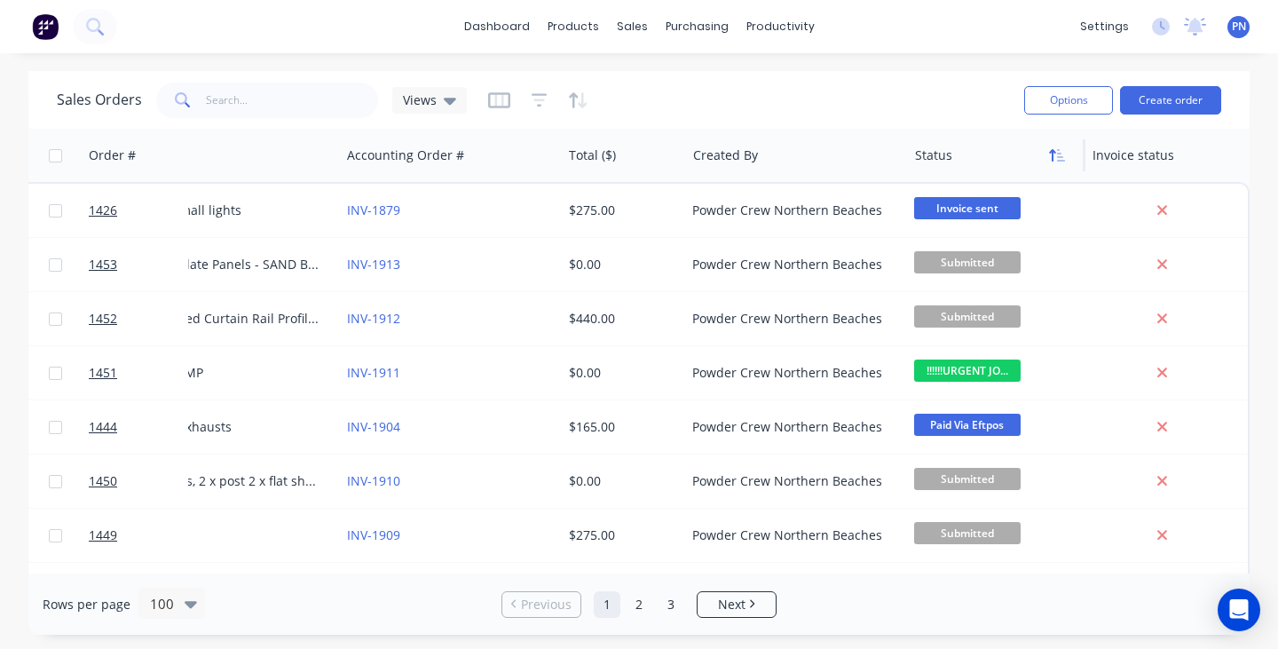
click at [1063, 156] on icon "button" at bounding box center [1057, 155] width 16 height 14
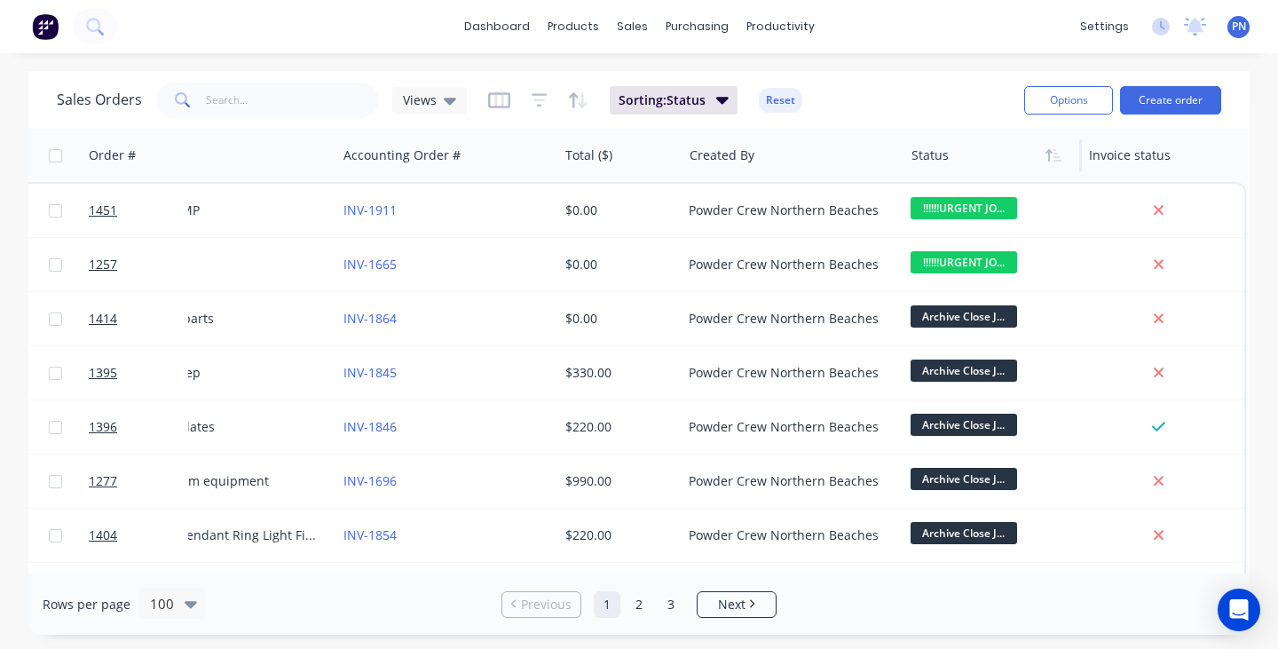
scroll to position [0, 447]
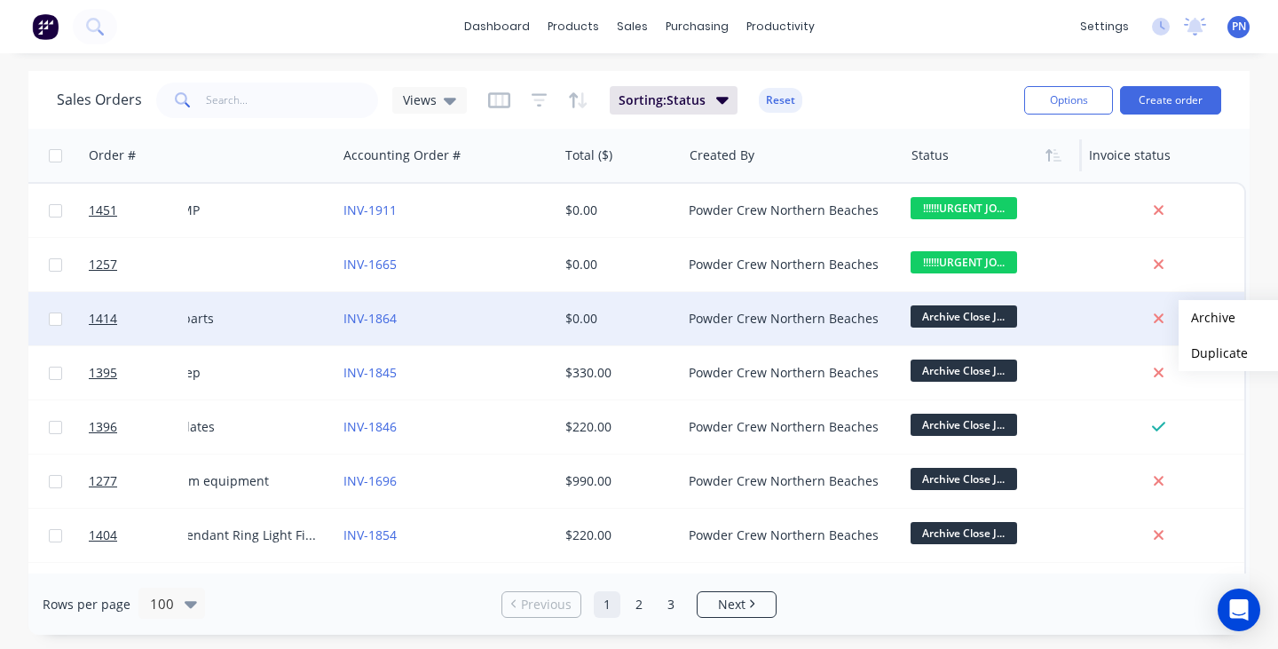
click at [1207, 318] on div "Sales Orders Views Sorting: Status Reset Options Create order Order # Customer …" at bounding box center [638, 352] width 1221 height 563
click at [1207, 318] on button "Archive" at bounding box center [1266, 317] width 177 height 35
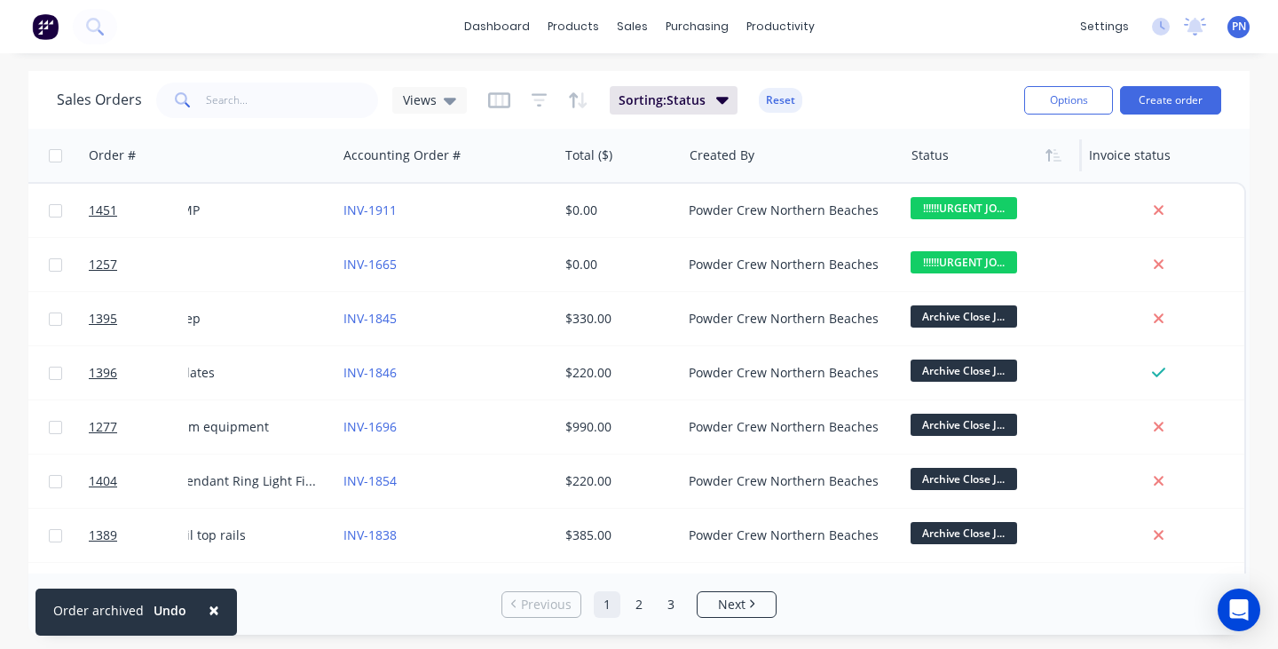
click at [1207, 318] on div "Sales Orders Views Sorting: Status Reset Options Create order Order # Customer …" at bounding box center [638, 352] width 1221 height 563
click at [1207, 318] on button "Archive" at bounding box center [1266, 317] width 177 height 35
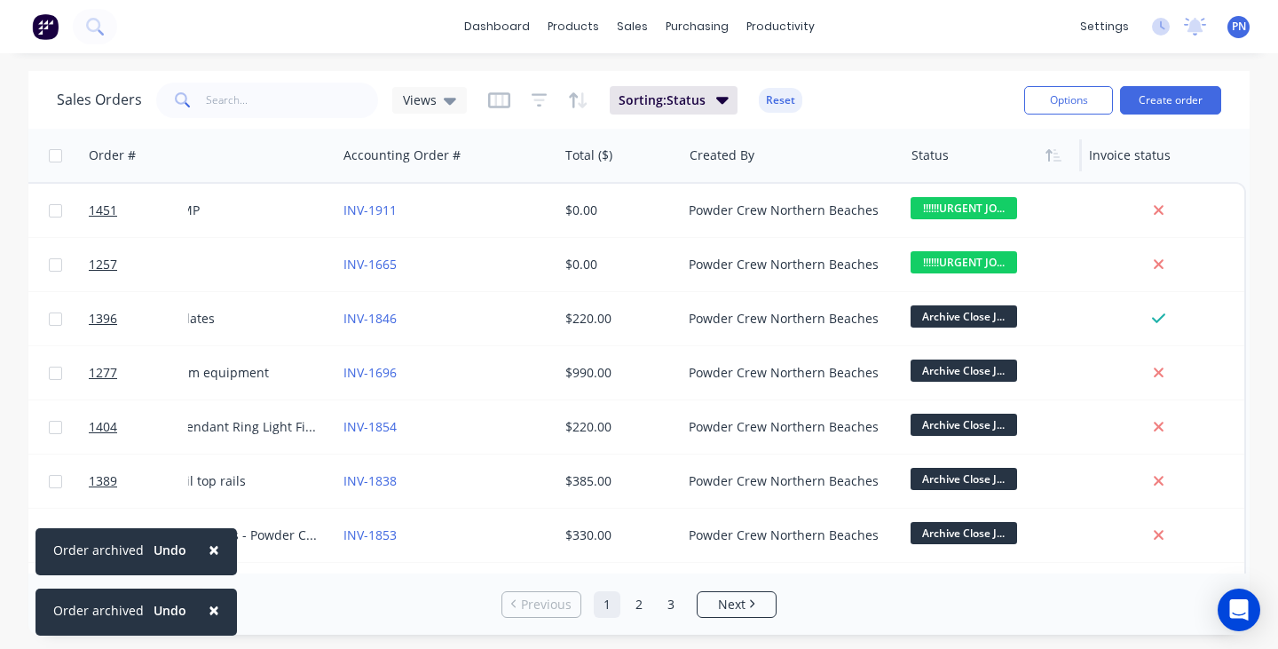
click at [1207, 318] on div "Sales Orders Views Sorting: Status Reset Options Create order Order # Customer …" at bounding box center [638, 352] width 1221 height 563
click at [1207, 318] on button "Archive" at bounding box center [1266, 317] width 177 height 35
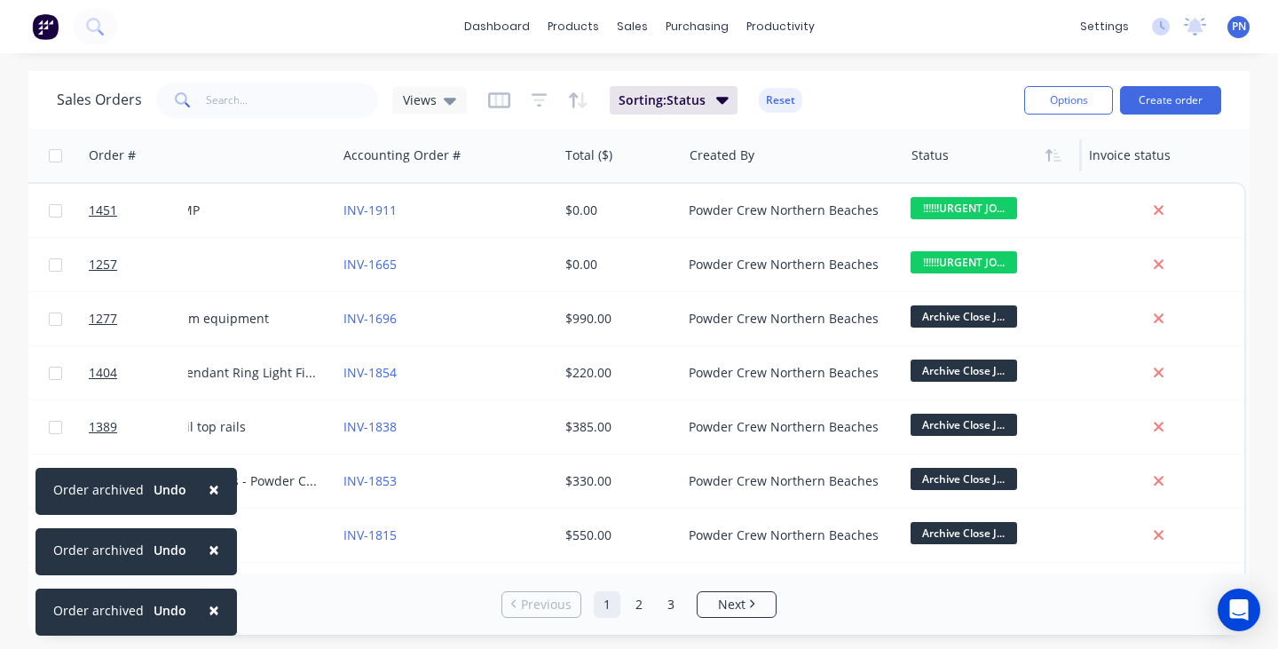
click at [1207, 318] on div "Sales Orders Views Sorting: Status Reset Options Create order Order # Customer …" at bounding box center [638, 352] width 1221 height 563
click at [1207, 318] on button "Archive" at bounding box center [1266, 317] width 177 height 35
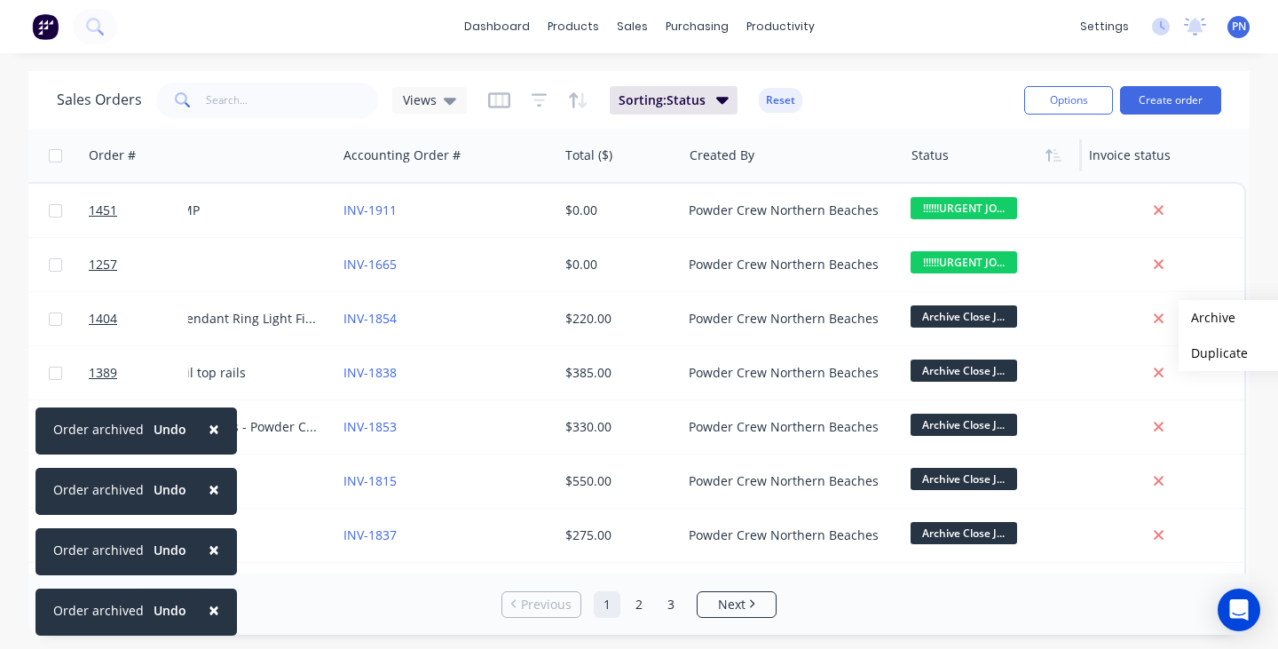
click at [1207, 318] on div "Sales Orders Views Sorting: Status Reset Options Create order Order # Customer …" at bounding box center [638, 352] width 1221 height 563
click at [1207, 318] on button "Archive" at bounding box center [1266, 317] width 177 height 35
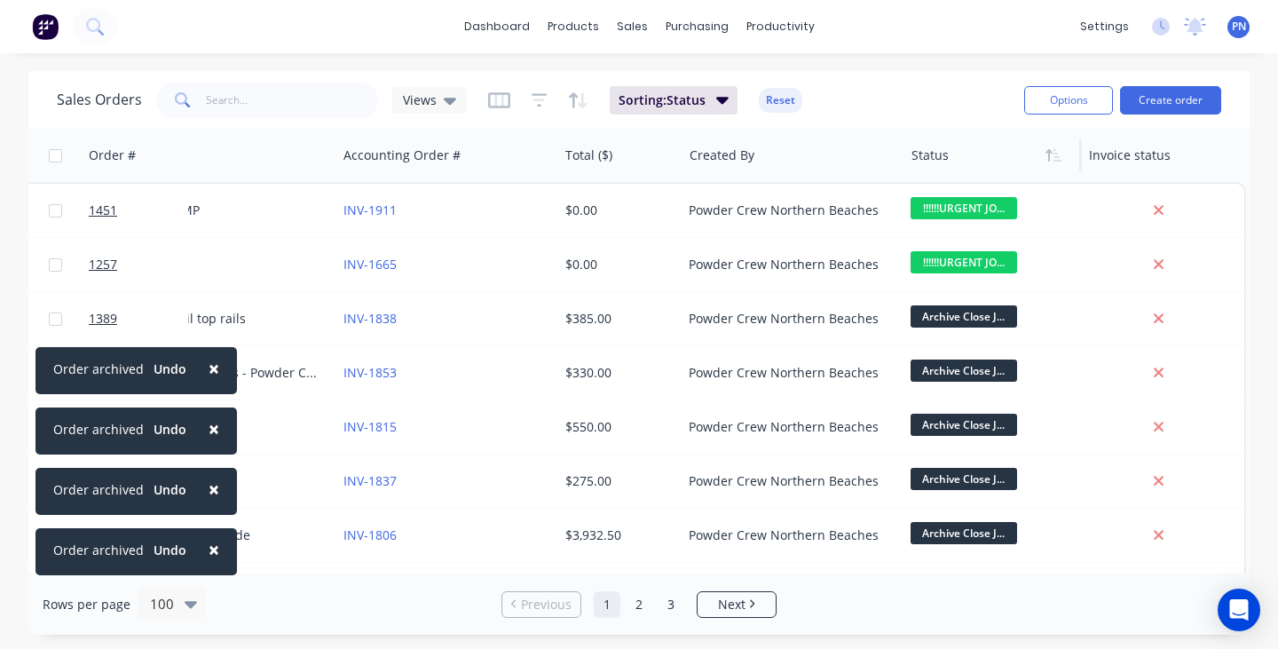
click at [1207, 318] on div "Sales Orders Views Sorting: Status Reset Options Create order Order # Customer …" at bounding box center [638, 352] width 1221 height 563
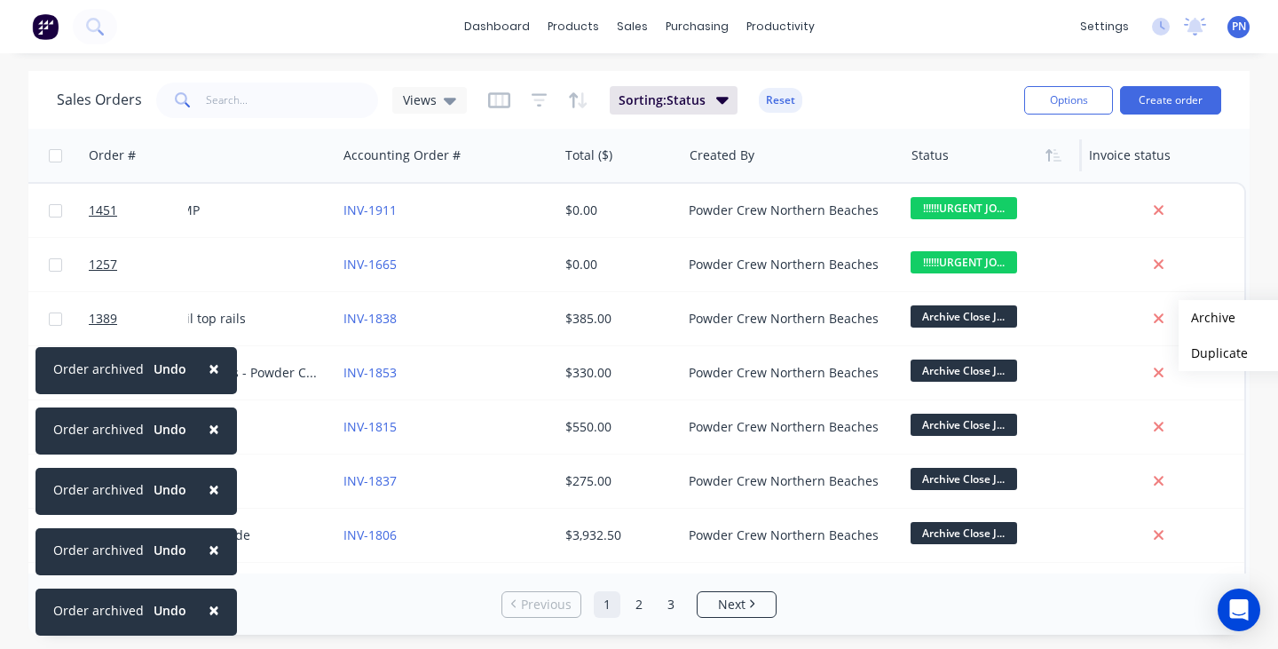
click at [1207, 318] on button "Archive" at bounding box center [1266, 317] width 177 height 35
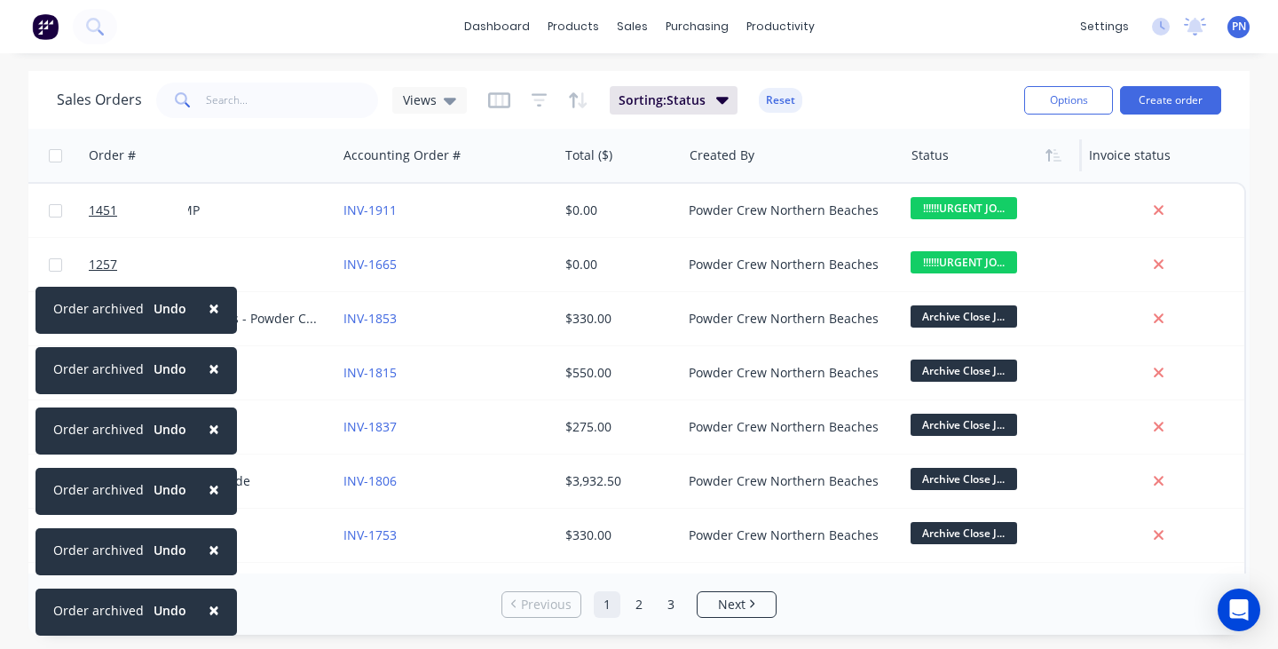
click at [1207, 318] on div "Sales Orders Views Sorting: Status Reset Options Create order Order # Customer …" at bounding box center [638, 352] width 1221 height 563
click at [1207, 318] on button "Archive" at bounding box center [1266, 317] width 177 height 35
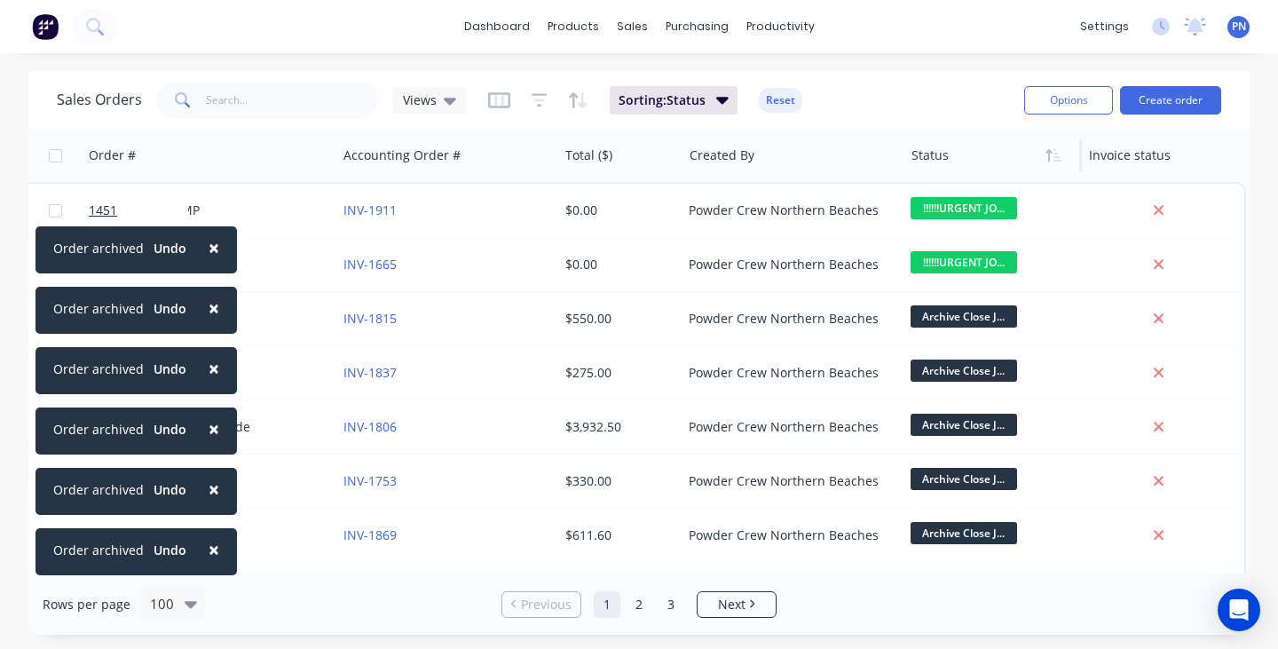
click at [1207, 318] on div "Sales Orders Views Sorting: Status Reset Options Create order Order # Customer …" at bounding box center [638, 352] width 1221 height 563
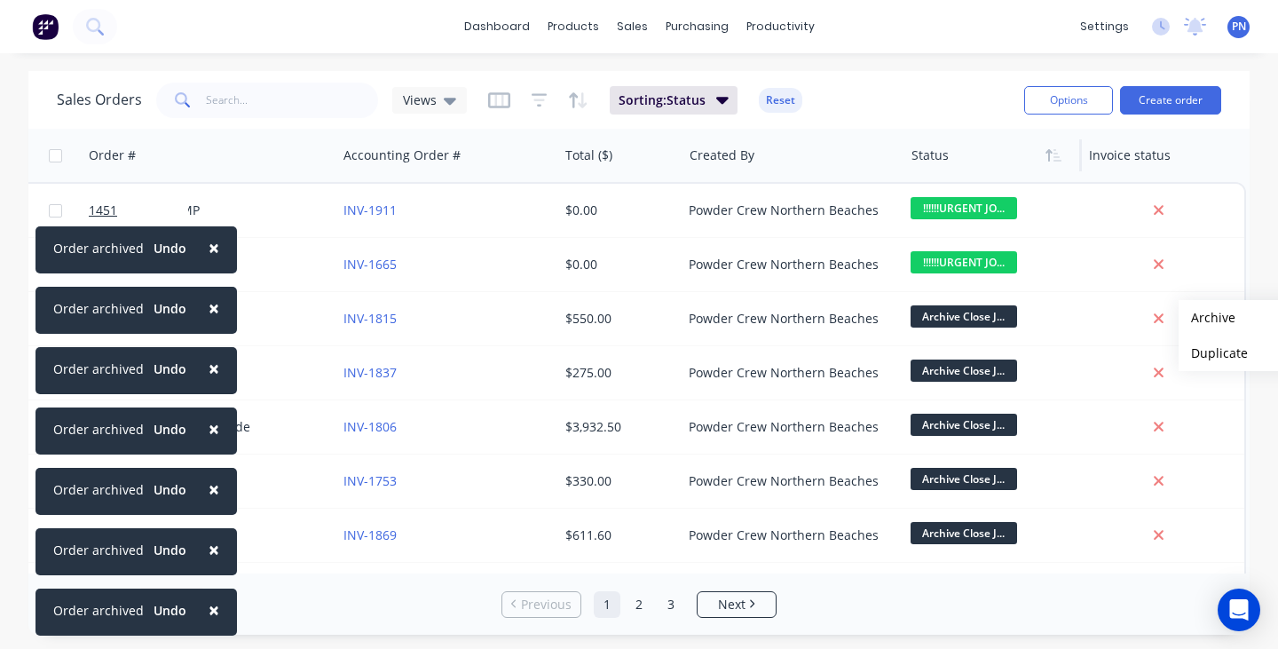
click at [1207, 318] on button "Archive" at bounding box center [1266, 317] width 177 height 35
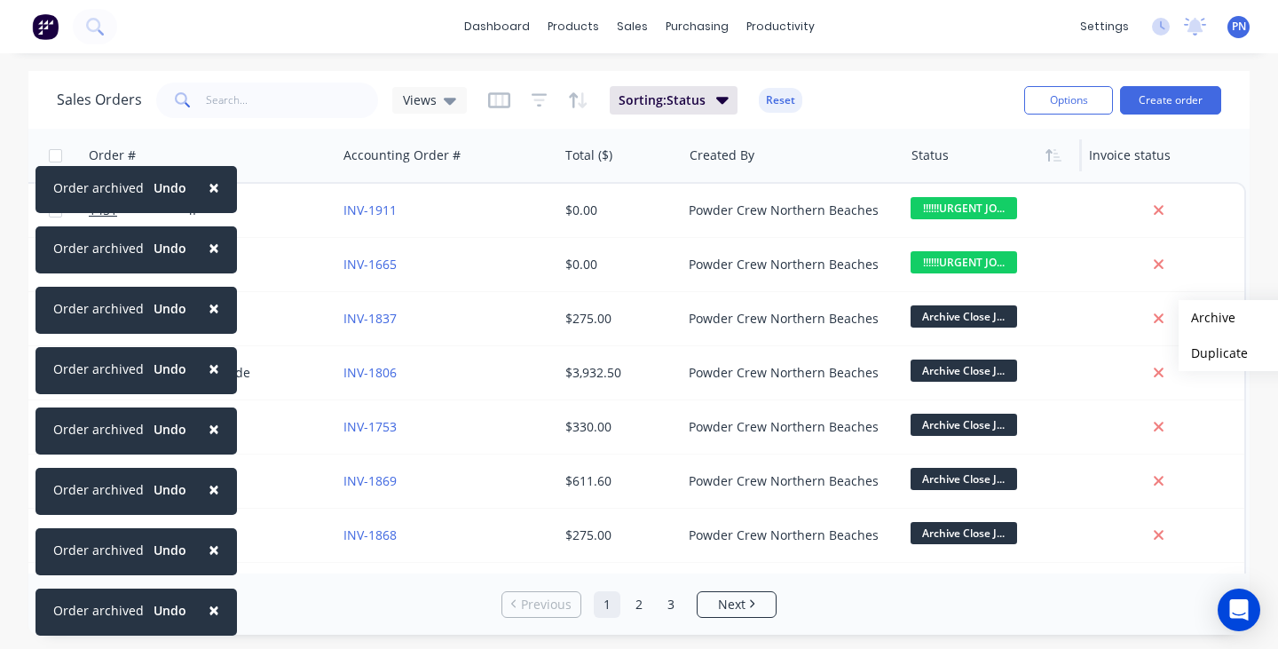
click at [1207, 318] on div "Sales Orders Views Sorting: Status Reset Options Create order Order # Customer …" at bounding box center [638, 352] width 1221 height 563
click at [1207, 318] on button "Archive" at bounding box center [1266, 317] width 177 height 35
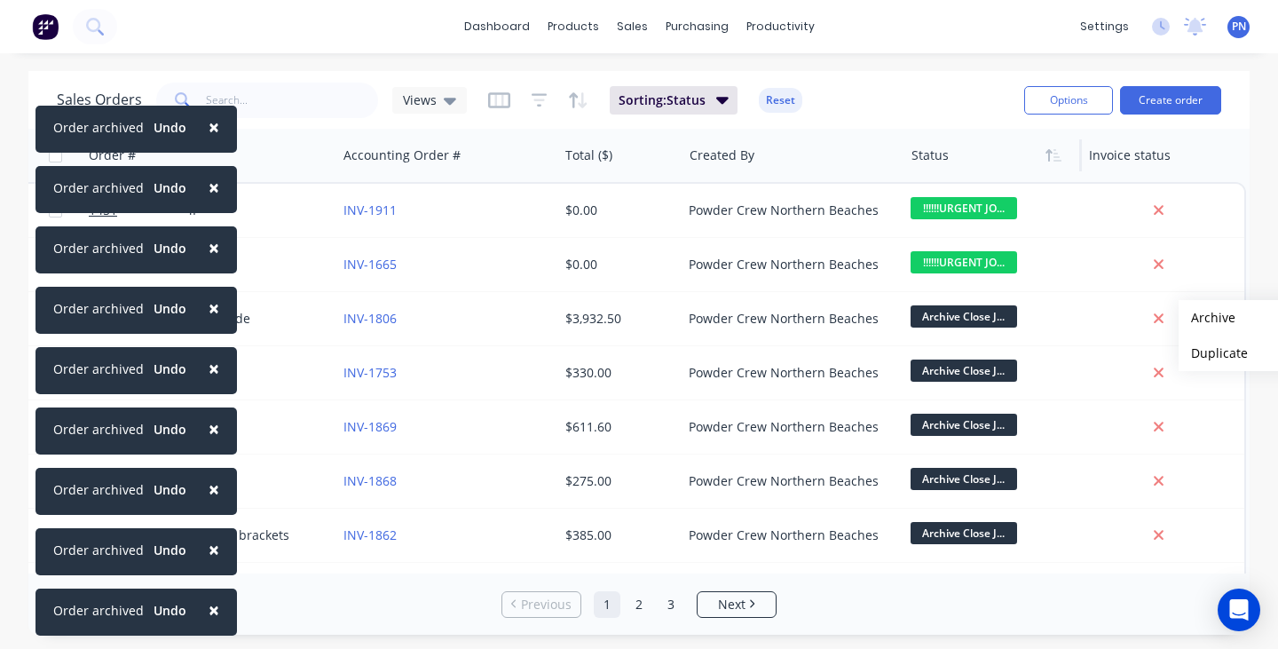
click at [1207, 318] on div "Sales Orders Views Sorting: Status Reset Options Create order Order # Customer …" at bounding box center [638, 352] width 1221 height 563
click at [1207, 318] on button "Archive" at bounding box center [1266, 317] width 177 height 35
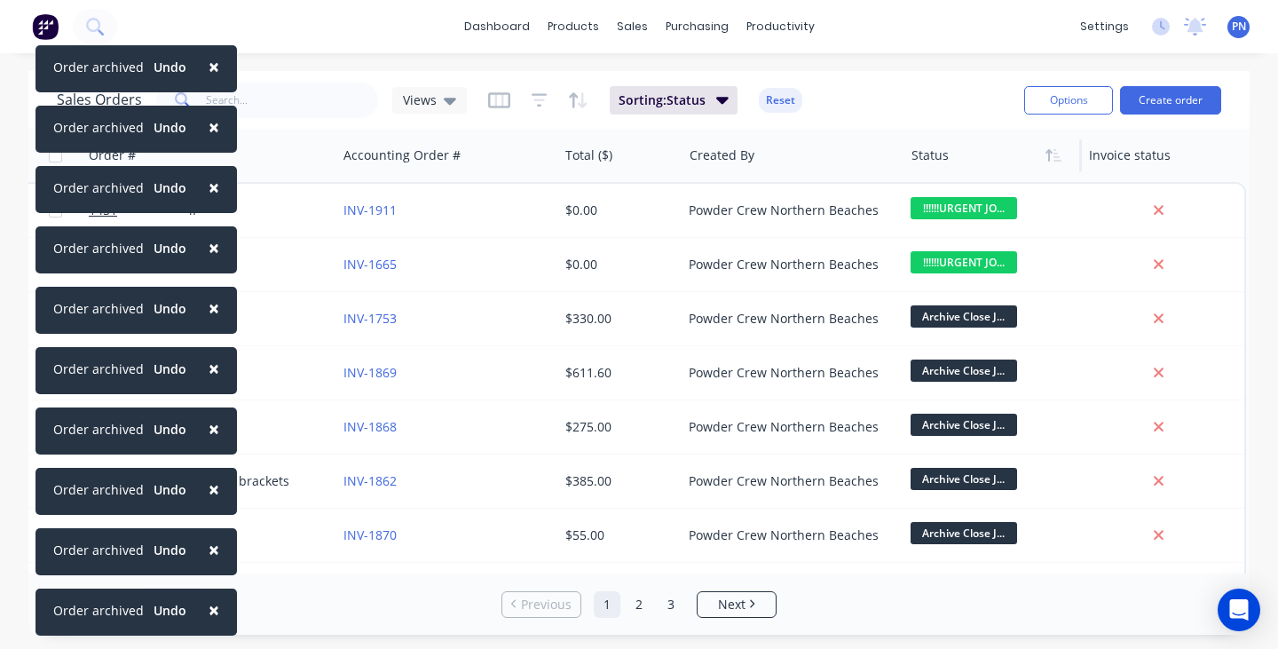
click at [1207, 318] on div "Sales Orders Views Sorting: Status Reset Options Create order Order # Customer …" at bounding box center [638, 352] width 1221 height 563
click at [1207, 318] on button "Archive" at bounding box center [1266, 317] width 177 height 35
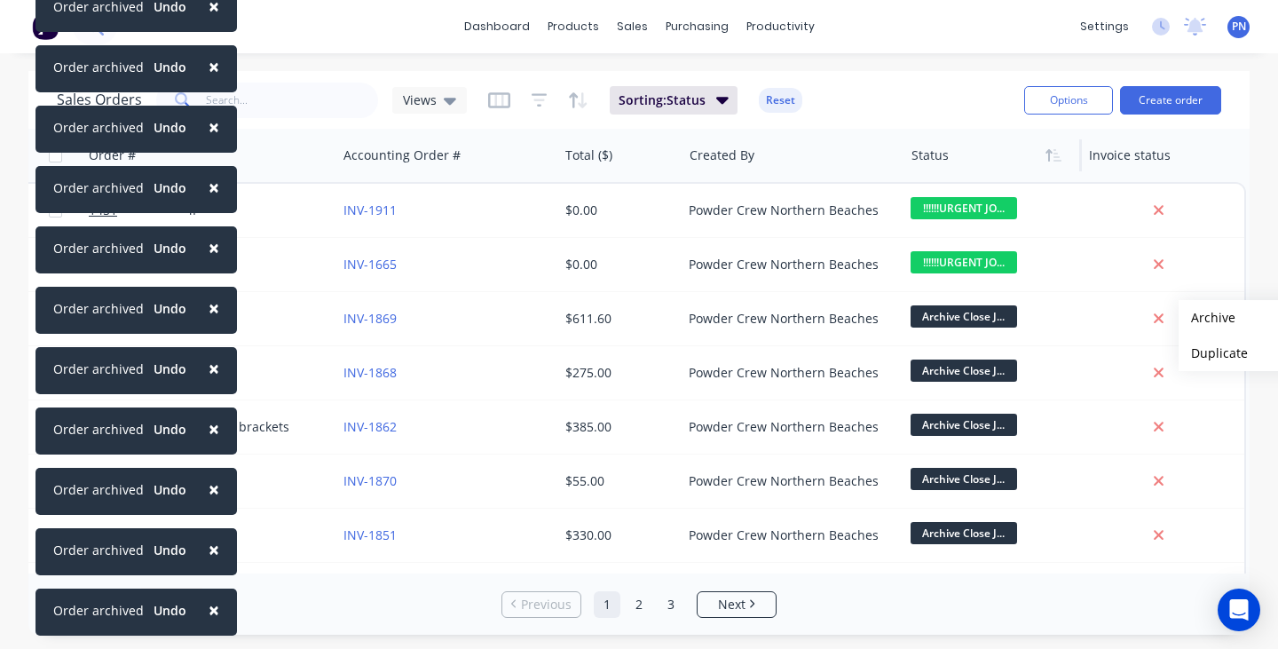
click at [1207, 318] on div "Sales Orders Views Sorting: Status Reset Options Create order Order # Customer …" at bounding box center [638, 352] width 1221 height 563
click at [1207, 318] on button "Archive" at bounding box center [1266, 317] width 177 height 35
click at [1207, 318] on div "Sales Orders Views Sorting: Status Reset Options Create order Order # Customer …" at bounding box center [638, 352] width 1221 height 563
click at [1207, 318] on button "Archive" at bounding box center [1266, 317] width 177 height 35
click at [1207, 318] on div "Sales Orders Views Sorting: Status Reset Options Create order Order # Customer …" at bounding box center [638, 352] width 1221 height 563
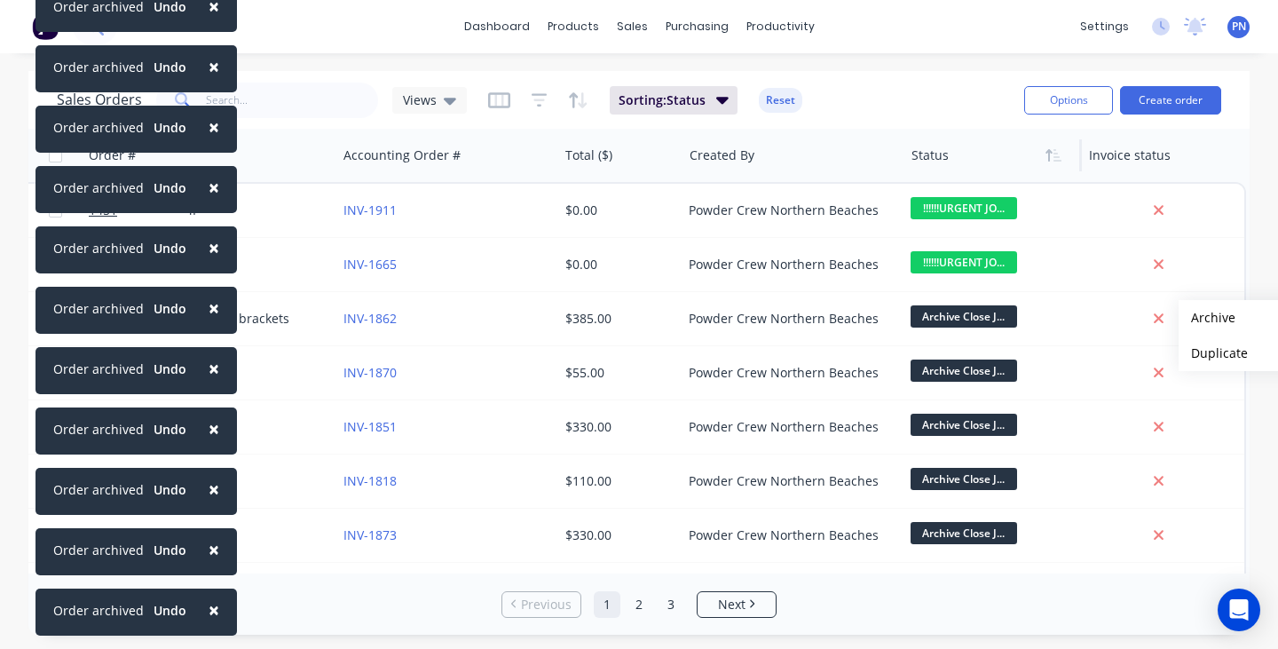
click at [1207, 318] on button "Archive" at bounding box center [1266, 317] width 177 height 35
click at [1207, 318] on div "Sales Orders Views Sorting: Status Reset Options Create order Order # Customer …" at bounding box center [638, 352] width 1221 height 563
click at [1207, 318] on button "Archive" at bounding box center [1266, 317] width 177 height 35
click at [1207, 318] on div "Sales Orders Views Sorting: Status Reset Options Create order Order # Customer …" at bounding box center [638, 352] width 1221 height 563
click at [1207, 318] on button "Archive" at bounding box center [1266, 317] width 177 height 35
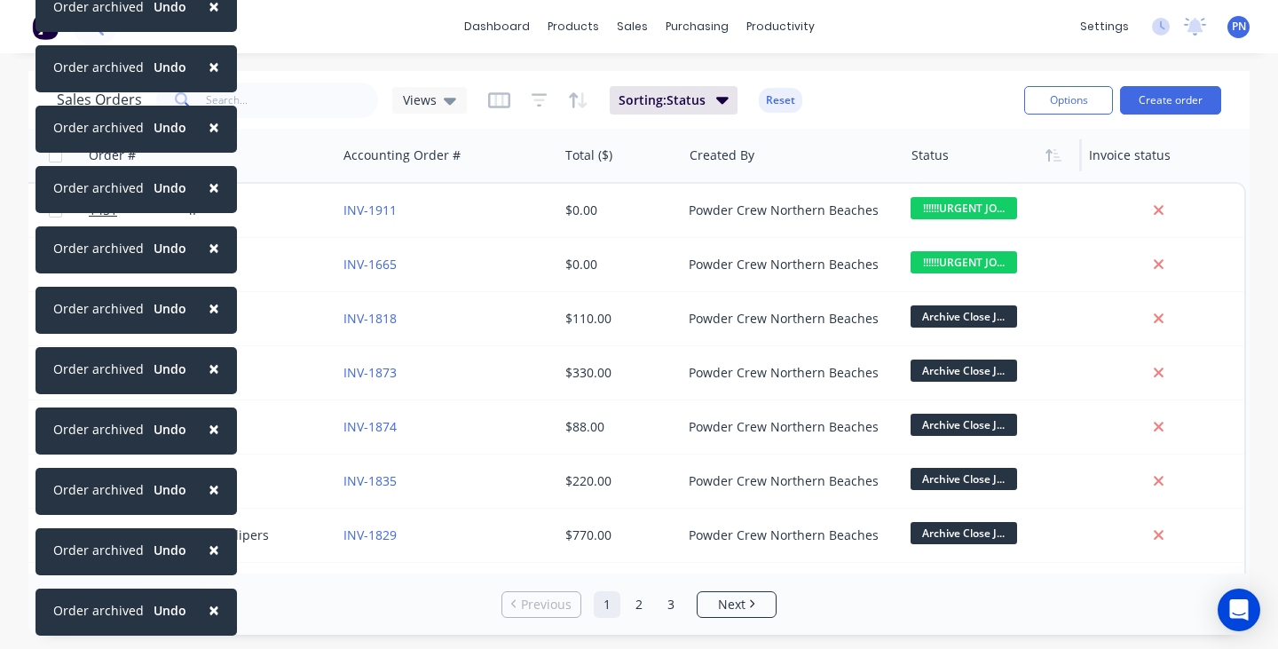
click at [1207, 318] on div "Sales Orders Views Sorting: Status Reset Options Create order Order # Customer …" at bounding box center [638, 352] width 1221 height 563
click at [1207, 318] on button "Archive" at bounding box center [1266, 317] width 177 height 35
click at [1207, 318] on div "Sales Orders Views Sorting: Status Reset Options Create order Order # Customer …" at bounding box center [638, 352] width 1221 height 563
click at [1207, 318] on button "Archive" at bounding box center [1266, 317] width 177 height 35
click at [1207, 318] on div "Sales Orders Views Sorting: Status Reset Options Create order Order # Customer …" at bounding box center [638, 352] width 1221 height 563
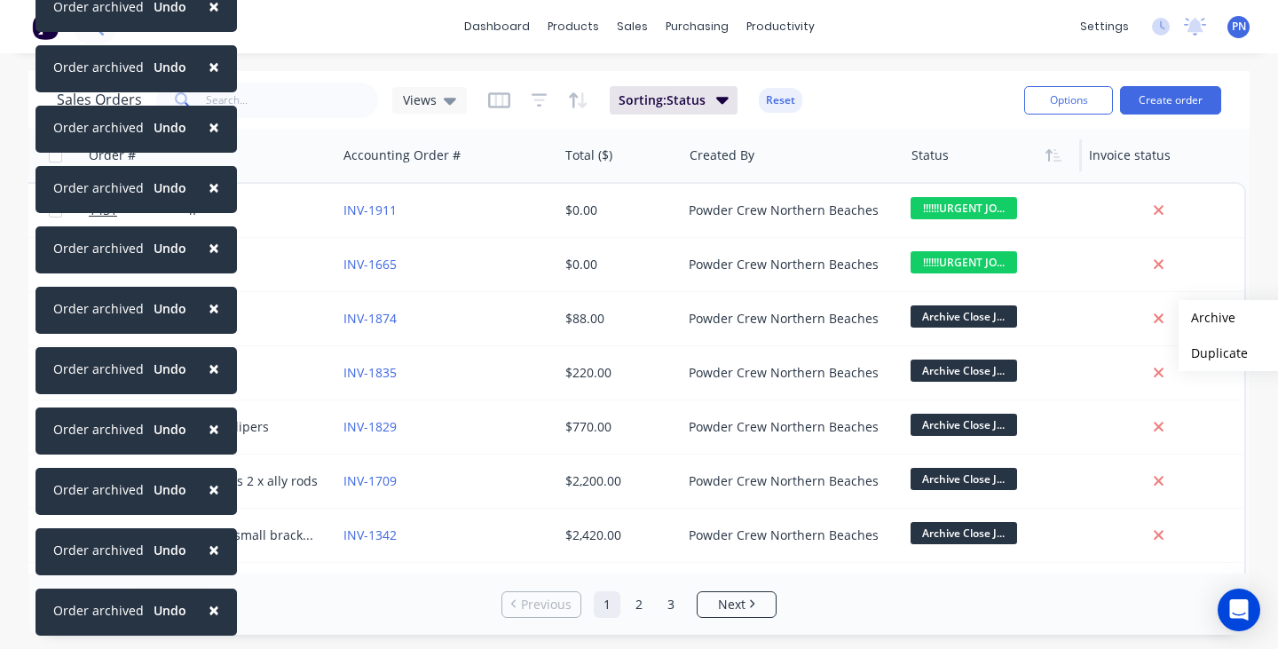
click at [1207, 318] on button "Archive" at bounding box center [1266, 317] width 177 height 35
click at [1207, 318] on div "Sales Orders Views Sorting: Status Reset Options Create order Order # Customer …" at bounding box center [638, 352] width 1221 height 563
click at [1207, 318] on button "Archive" at bounding box center [1266, 317] width 177 height 35
click at [1207, 318] on div "Sales Orders Views Sorting: Status Reset Options Create order Order # Customer …" at bounding box center [638, 352] width 1221 height 563
click at [1207, 318] on button "Archive" at bounding box center [1266, 317] width 177 height 35
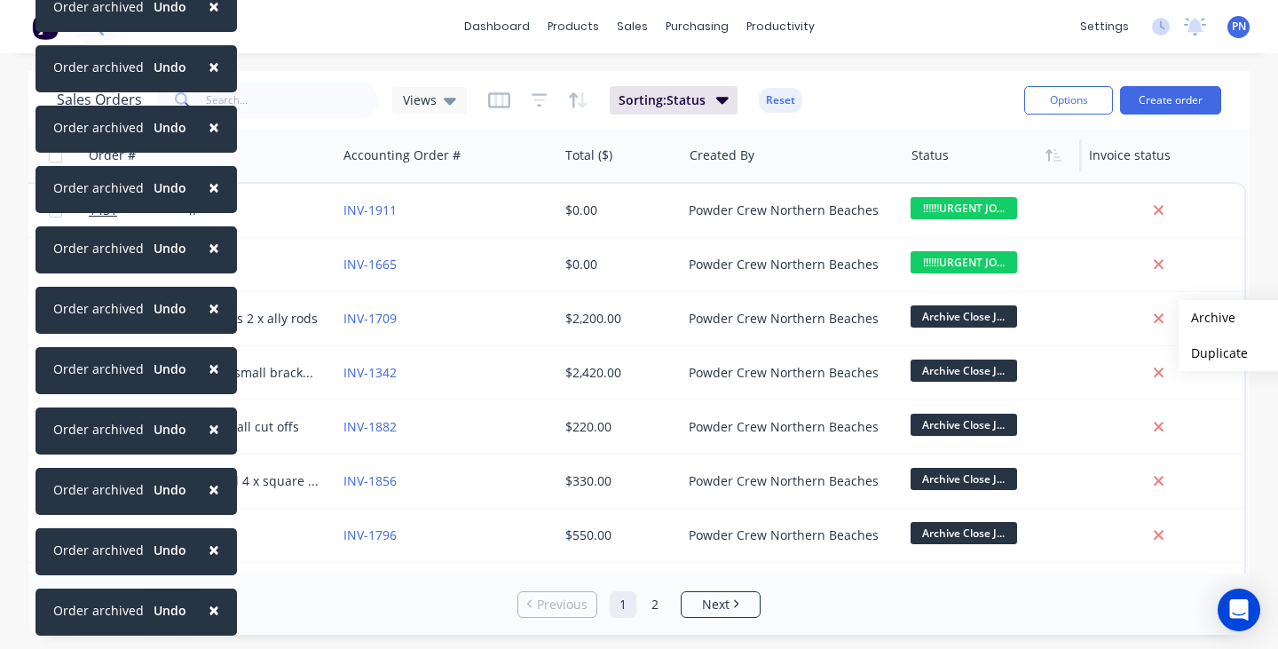
click at [1207, 318] on div "Sales Orders Views Sorting: Status Reset Options Create order Order # Customer …" at bounding box center [638, 352] width 1221 height 563
click at [1207, 318] on button "Archive" at bounding box center [1266, 317] width 177 height 35
click at [1207, 318] on div "Sales Orders Views Sorting: Status Reset Options Create order Order # Customer …" at bounding box center [638, 352] width 1221 height 563
click at [1207, 319] on button "Archive" at bounding box center [1266, 317] width 177 height 35
click at [1207, 319] on div "Sales Orders Views Sorting: Status Reset Options Create order Order # Customer …" at bounding box center [638, 352] width 1221 height 563
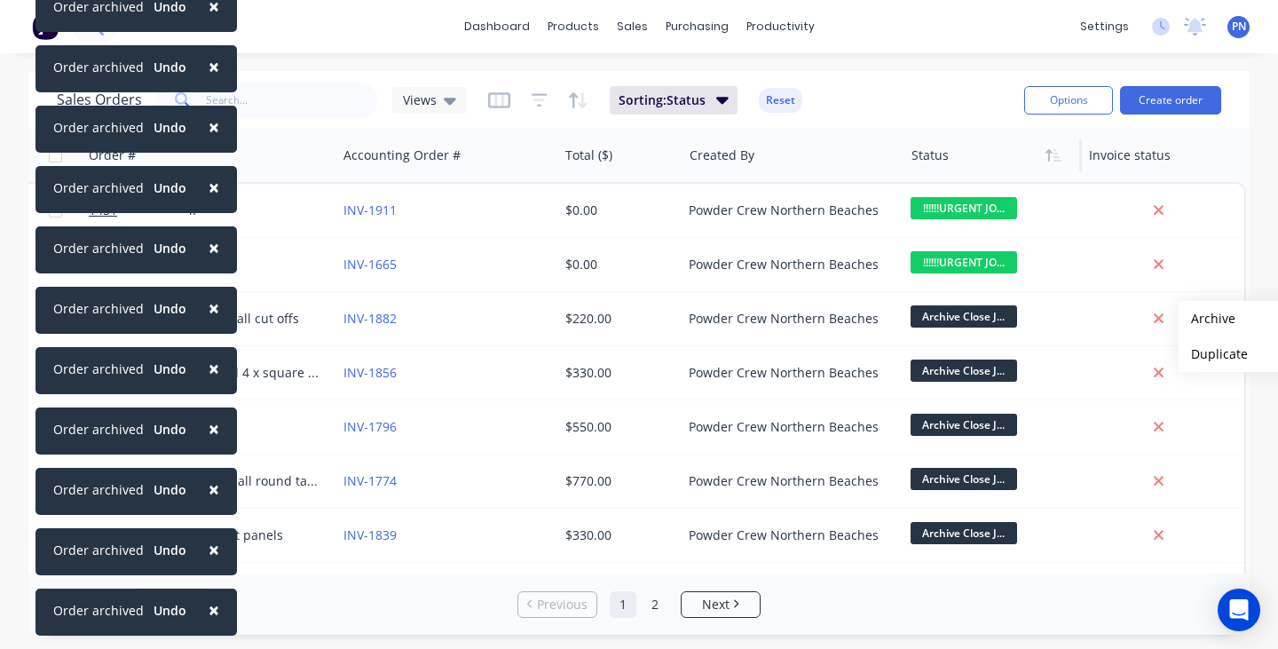
click at [1207, 319] on button "Archive" at bounding box center [1266, 318] width 177 height 35
click at [1207, 319] on div "Sales Orders Views Sorting: Status Reset Options Create order Order # Customer …" at bounding box center [638, 352] width 1221 height 563
click at [1207, 319] on button "Archive" at bounding box center [1266, 318] width 177 height 35
click at [1207, 319] on div "Sales Orders Views Sorting: Status Reset Options Create order Order # Customer …" at bounding box center [638, 352] width 1221 height 563
click at [1207, 319] on button "Archive" at bounding box center [1266, 318] width 177 height 35
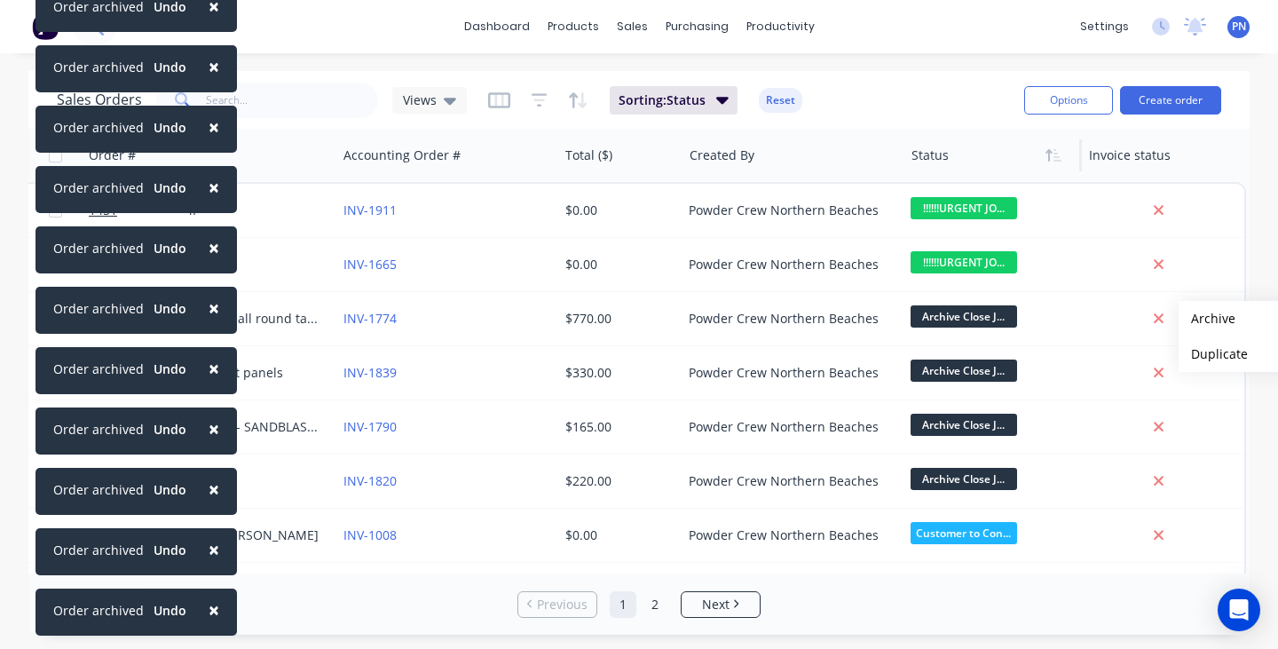
click at [1207, 319] on div "Sales Orders Views Sorting: Status Reset Options Create order Order # Customer …" at bounding box center [638, 352] width 1221 height 563
click at [1207, 319] on button "Archive" at bounding box center [1266, 318] width 177 height 35
click at [1207, 319] on div "Sales Orders Views Sorting: Status Reset Options Create order Order # Customer …" at bounding box center [638, 352] width 1221 height 563
click at [1207, 319] on button "Archive" at bounding box center [1266, 318] width 177 height 35
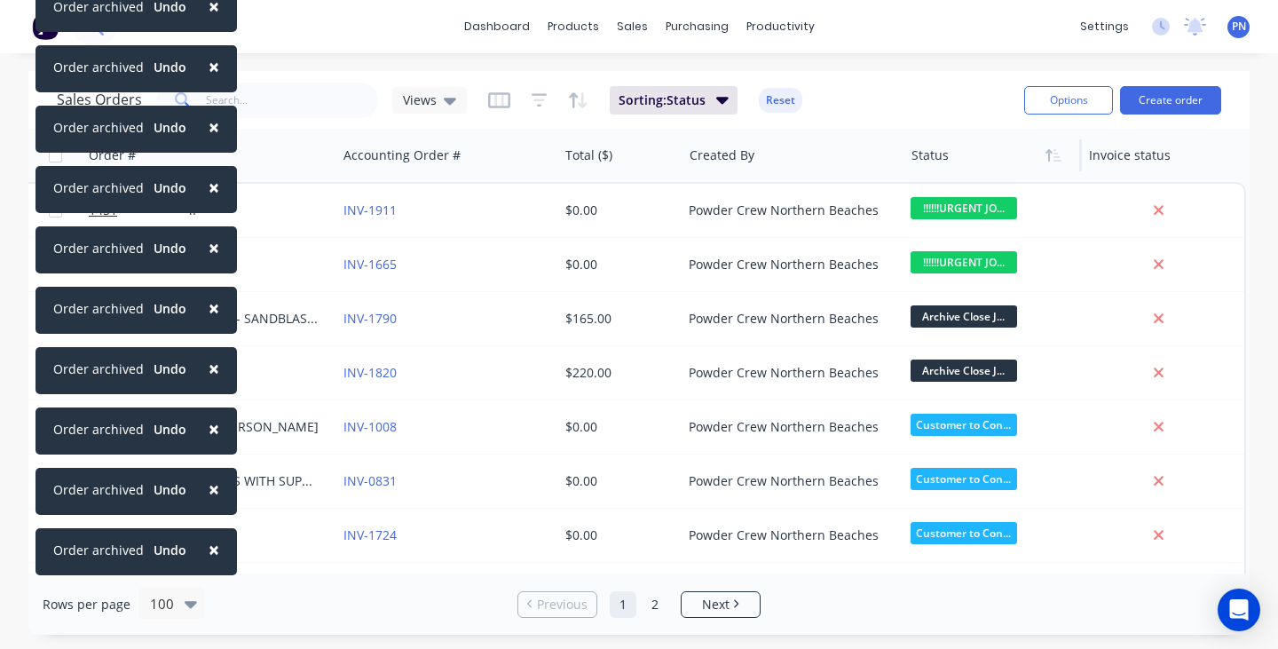
click at [1207, 319] on div "Sales Orders Views Sorting: Status Reset Options Create order Order # Customer …" at bounding box center [638, 352] width 1221 height 563
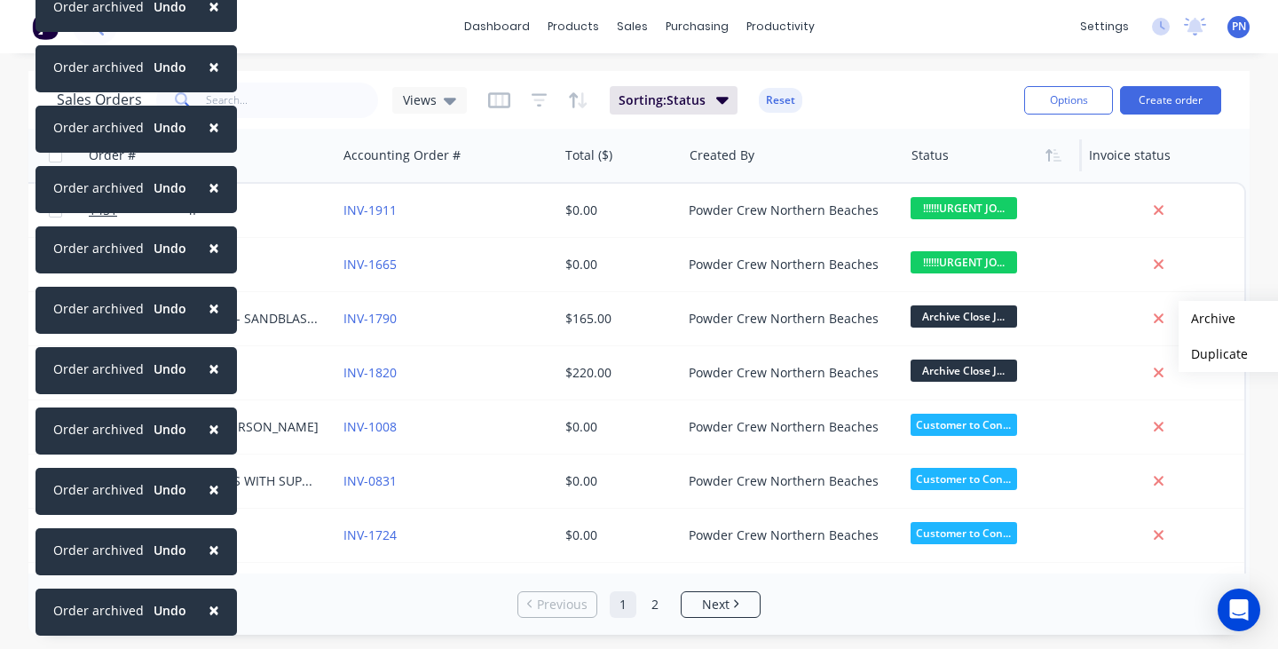
click at [1207, 319] on button "Archive" at bounding box center [1266, 318] width 177 height 35
click at [1207, 319] on div "Sales Orders Views Sorting: Status Reset Options Create order Order # Customer …" at bounding box center [638, 352] width 1221 height 563
click at [1207, 319] on button "Archive" at bounding box center [1266, 318] width 177 height 35
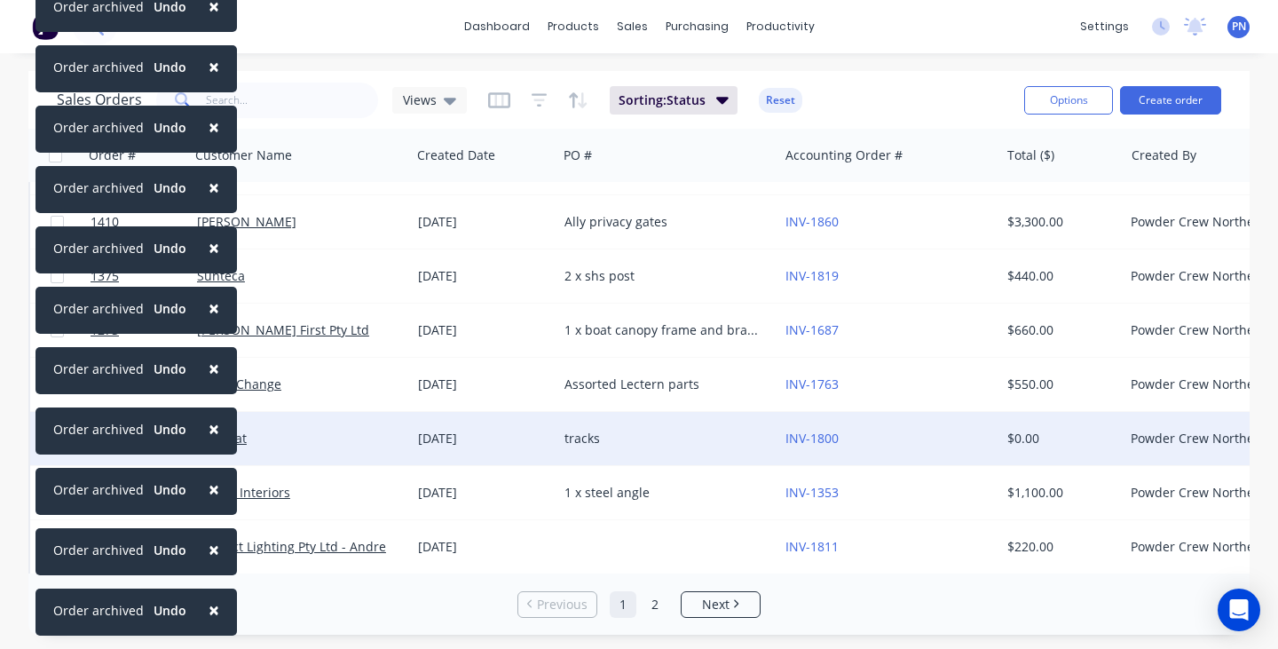
scroll to position [800, 0]
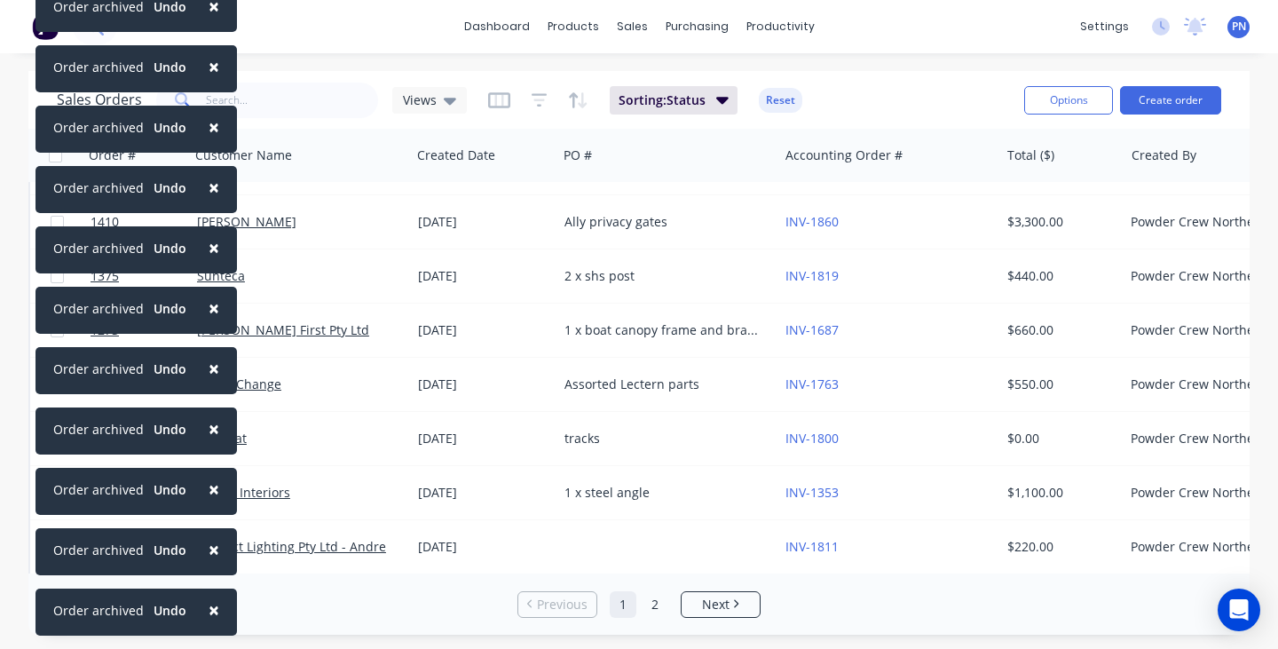
click at [209, 609] on span "×" at bounding box center [214, 609] width 11 height 25
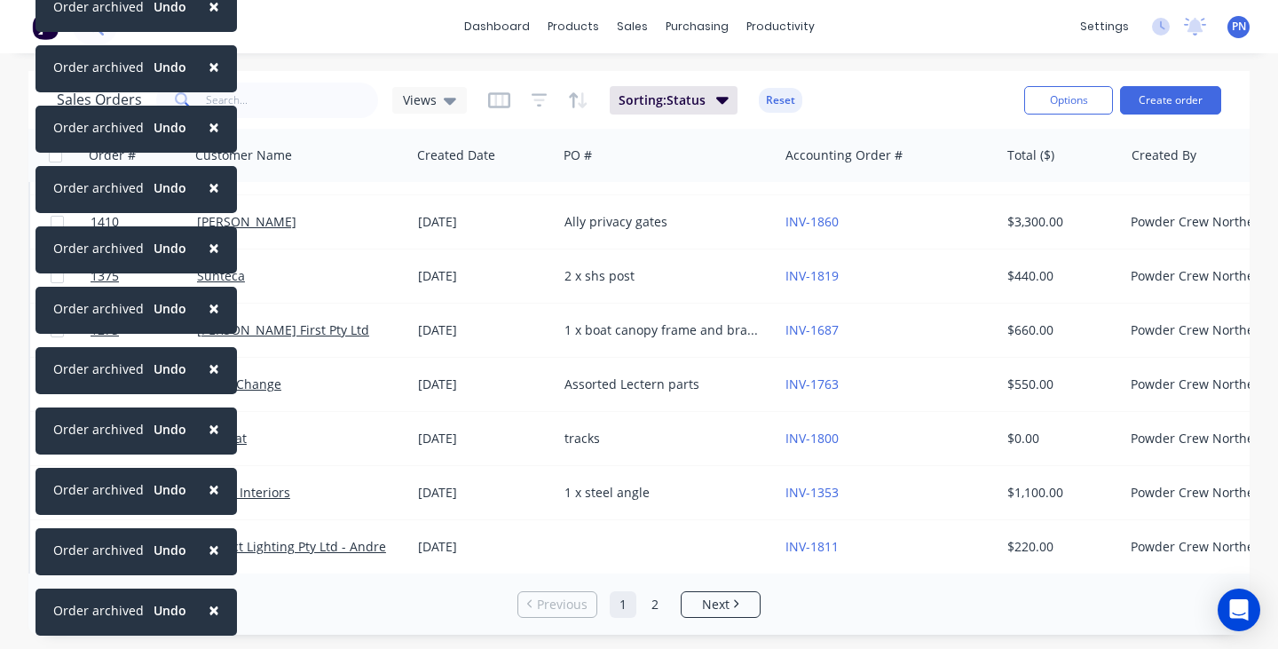
click at [209, 609] on span "×" at bounding box center [214, 609] width 11 height 25
click at [209, 562] on span "×" at bounding box center [214, 549] width 11 height 25
click at [209, 609] on span "×" at bounding box center [214, 609] width 11 height 25
click at [209, 562] on span "×" at bounding box center [214, 549] width 11 height 25
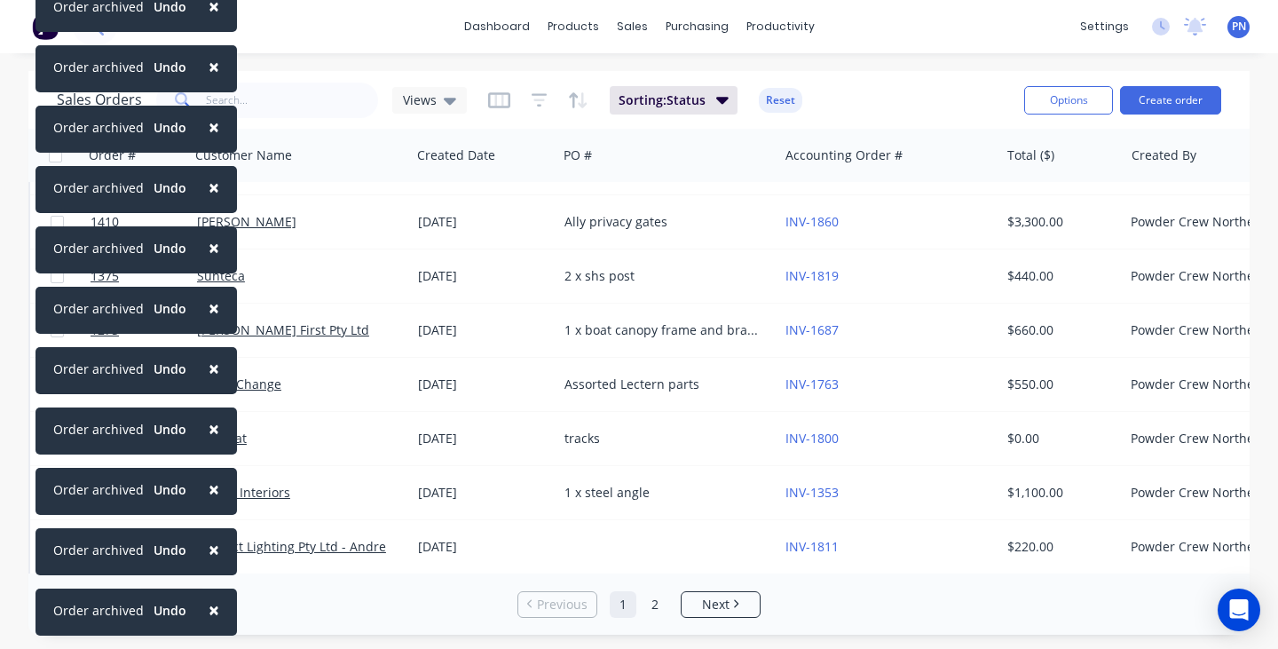
click at [209, 609] on span "×" at bounding box center [214, 609] width 11 height 25
click at [209, 562] on span "×" at bounding box center [214, 549] width 11 height 25
click at [209, 609] on span "×" at bounding box center [214, 609] width 11 height 25
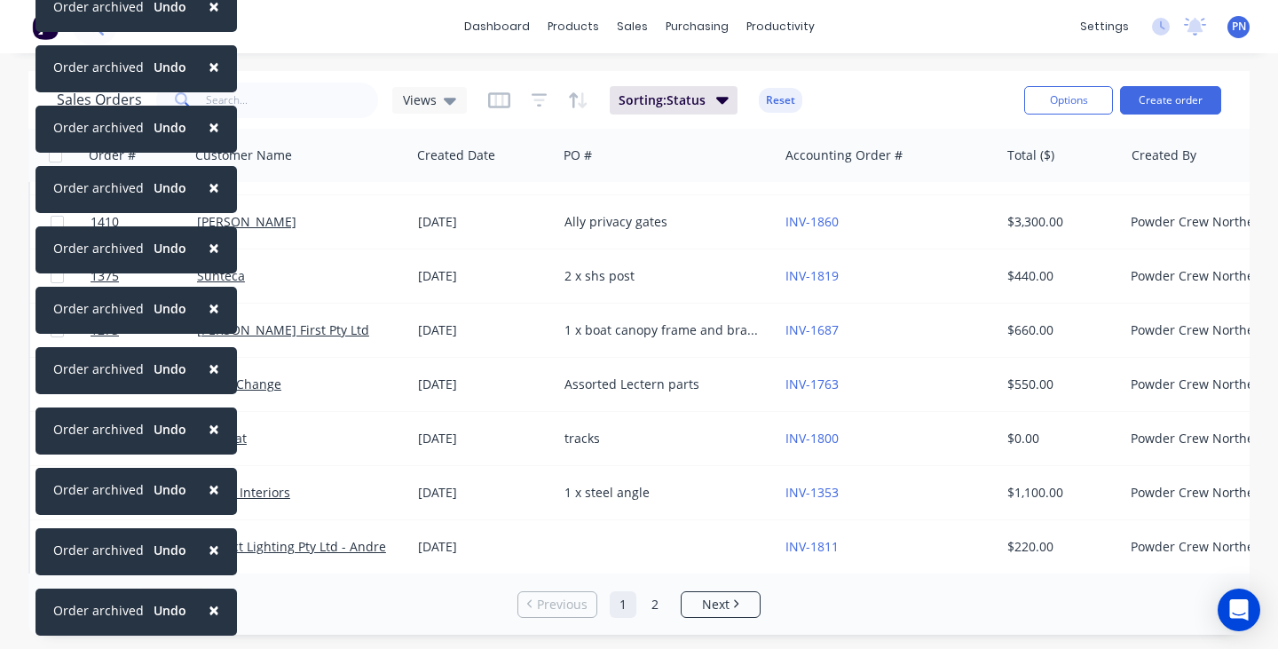
click at [209, 609] on span "×" at bounding box center [214, 609] width 11 height 25
click at [209, 562] on span "×" at bounding box center [214, 549] width 11 height 25
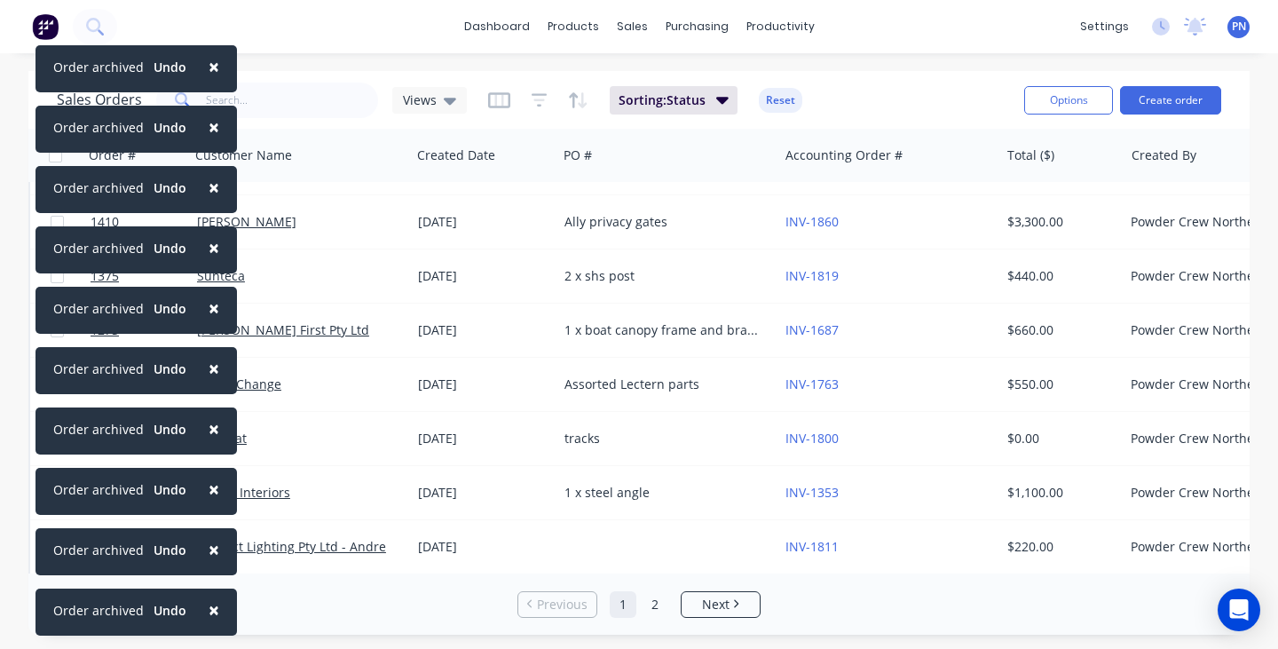
click at [209, 609] on span "×" at bounding box center [214, 609] width 11 height 25
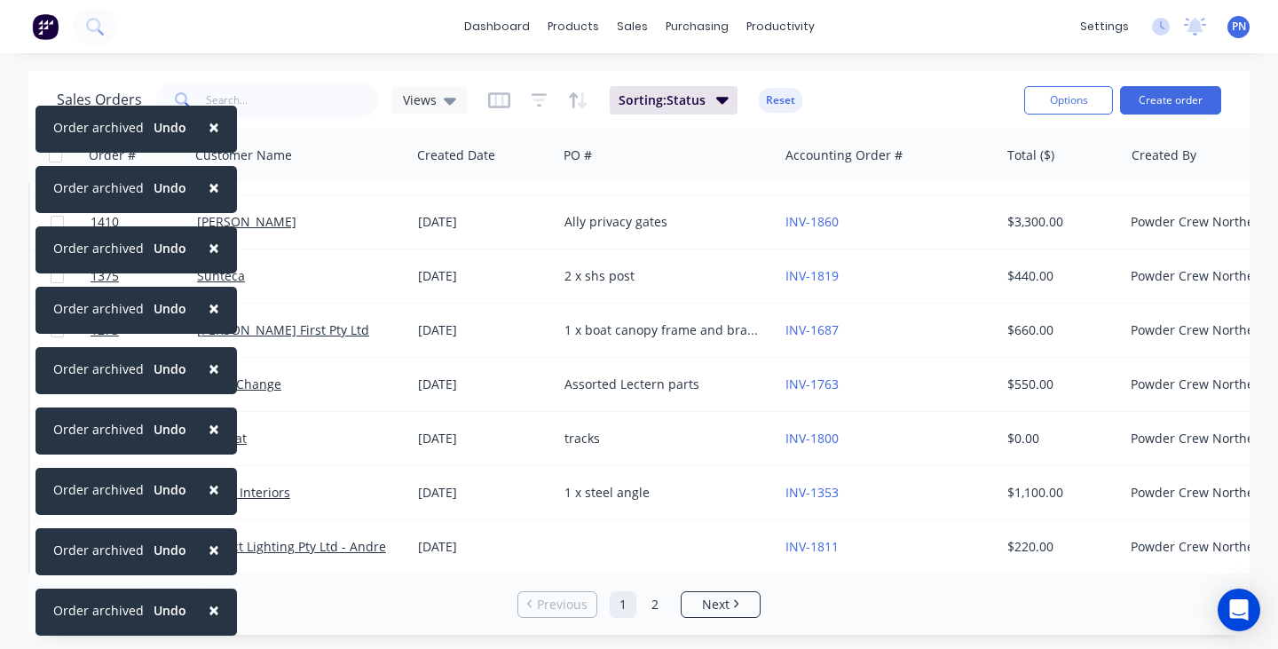
click at [209, 609] on span "×" at bounding box center [214, 609] width 11 height 25
click at [209, 562] on span "×" at bounding box center [214, 549] width 11 height 25
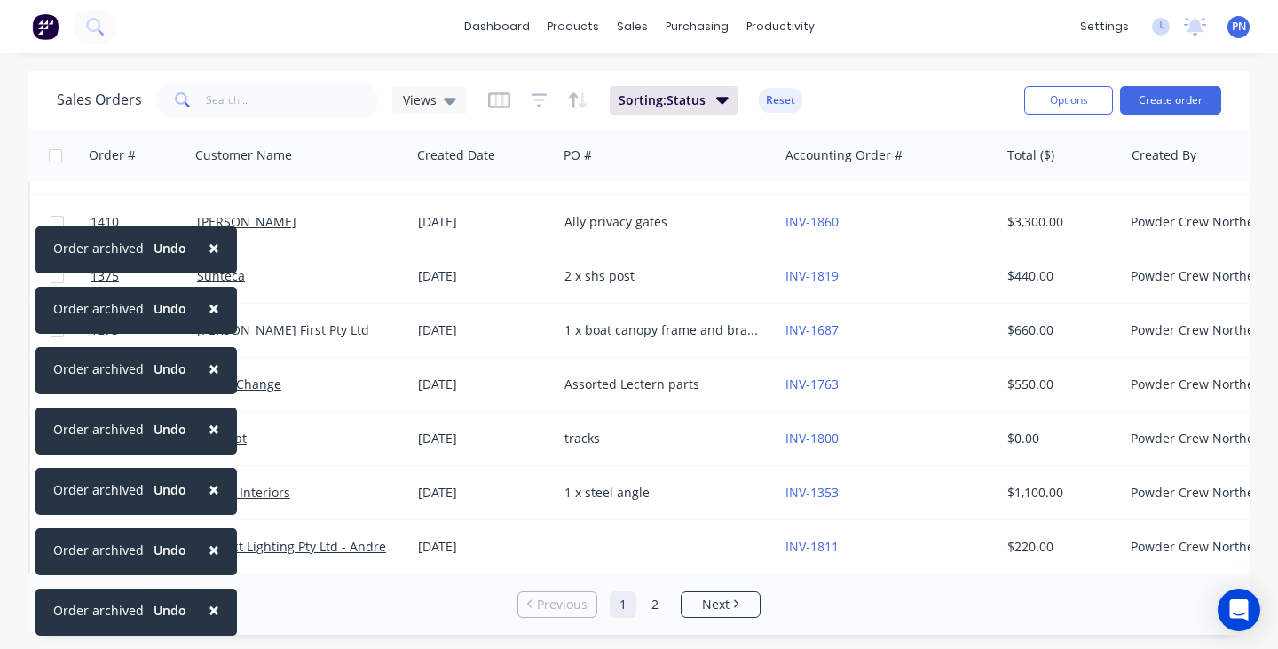
click at [209, 609] on span "×" at bounding box center [214, 609] width 11 height 25
click at [209, 562] on span "×" at bounding box center [214, 549] width 11 height 25
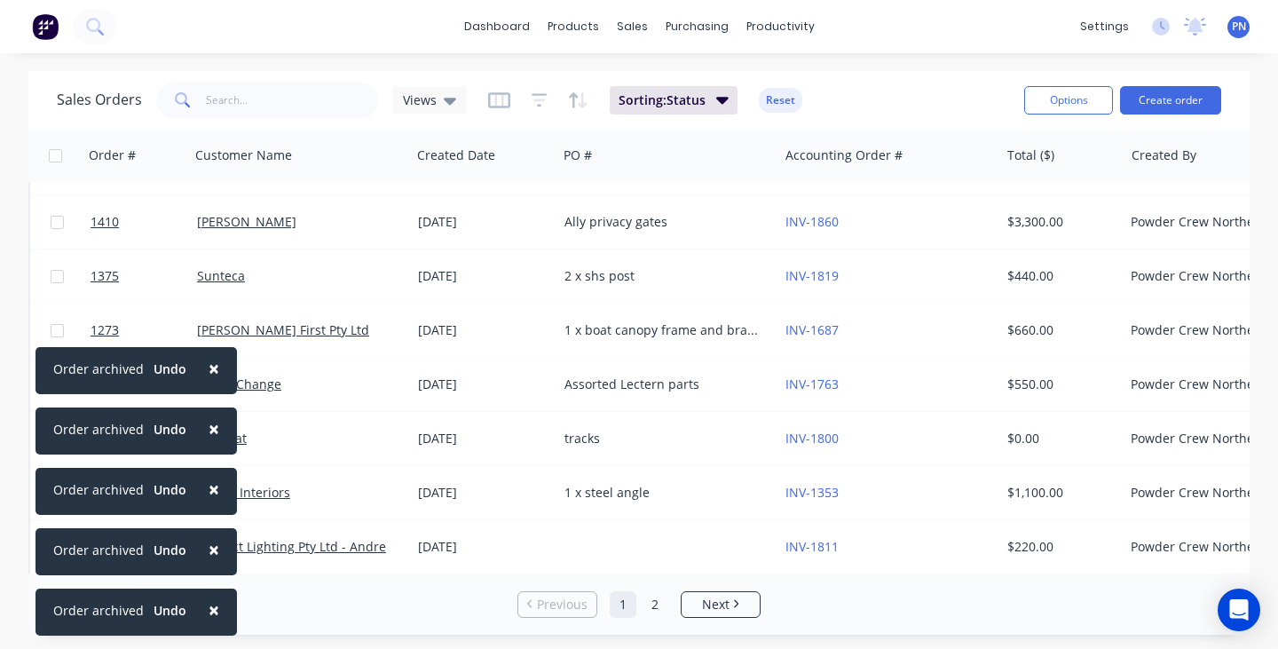
click at [209, 609] on span "×" at bounding box center [214, 609] width 11 height 25
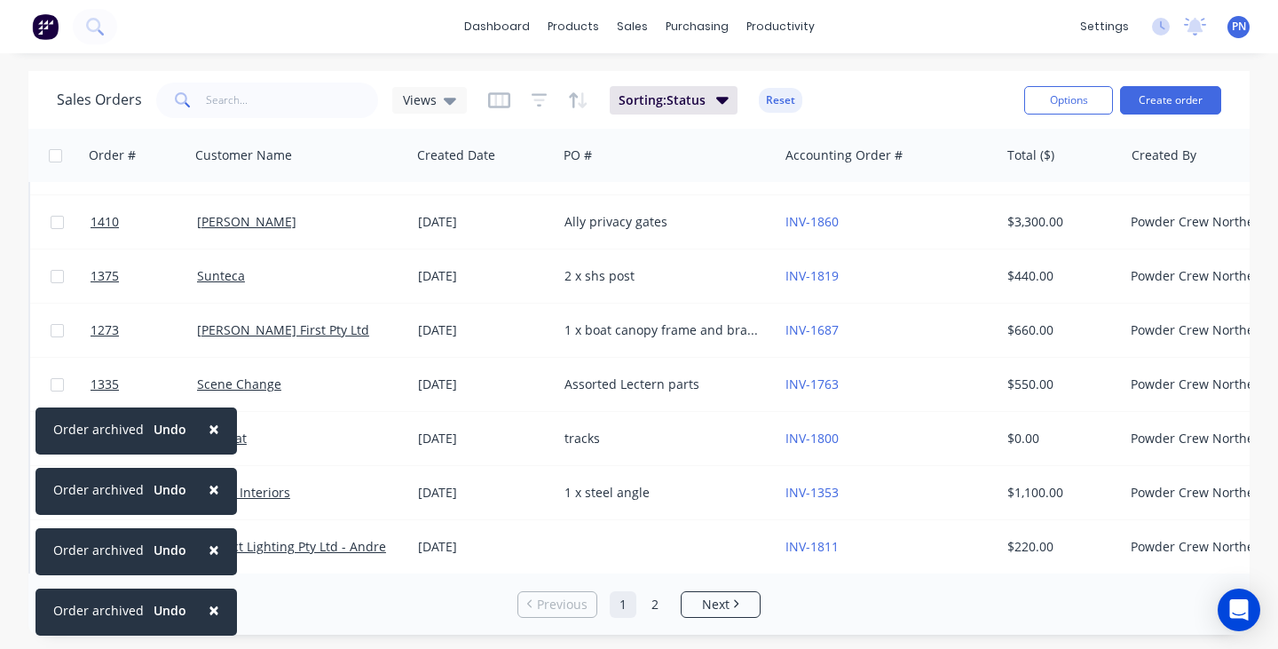
click at [209, 609] on span "×" at bounding box center [214, 609] width 11 height 25
click at [209, 562] on span "×" at bounding box center [214, 549] width 11 height 25
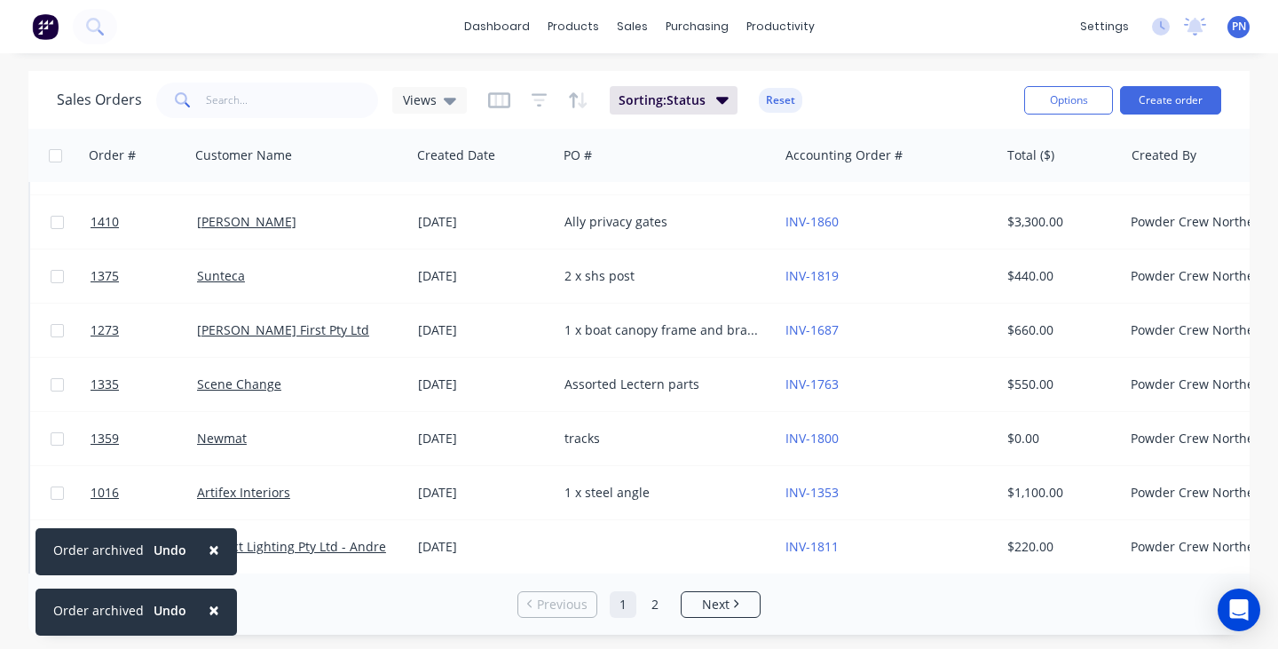
click at [209, 609] on span "×" at bounding box center [214, 609] width 11 height 25
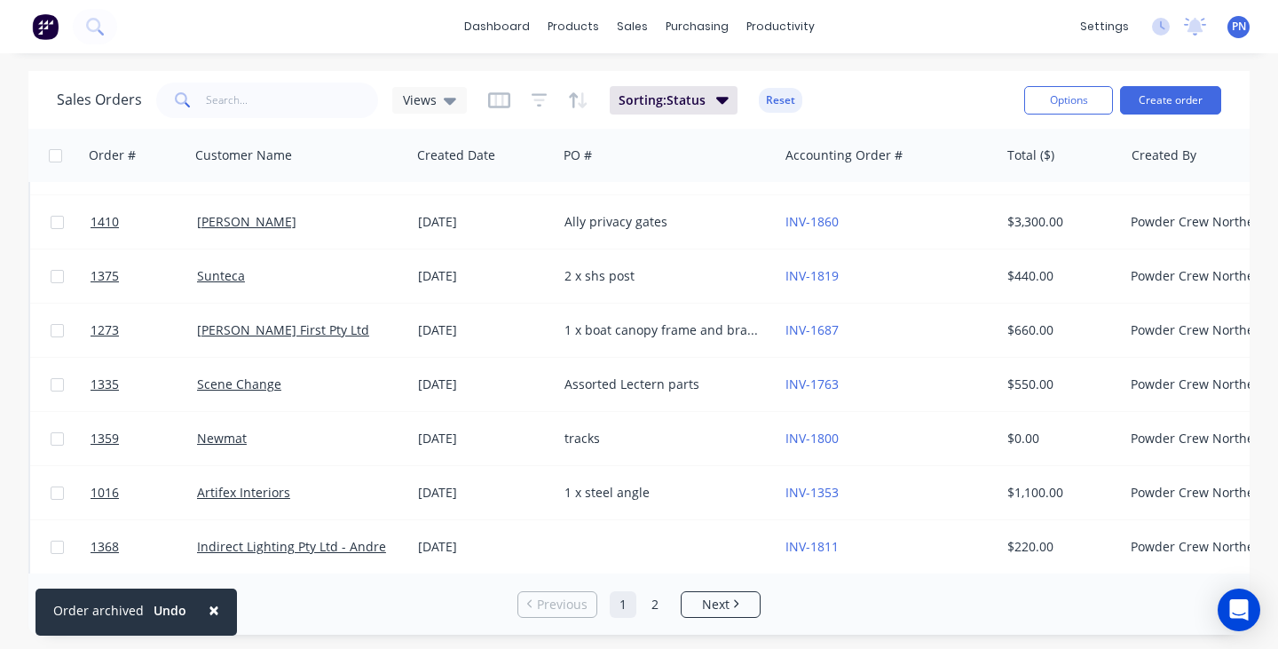
click at [209, 609] on span "×" at bounding box center [214, 609] width 11 height 25
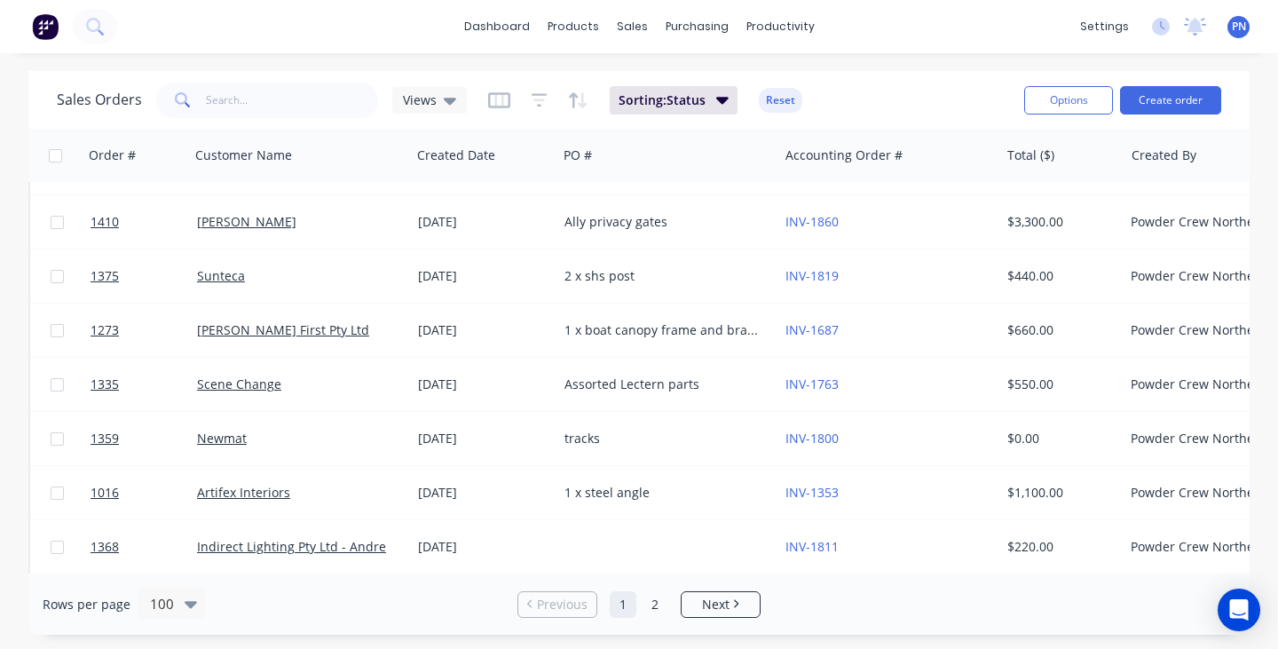
click at [208, 609] on div "Rows per page 100" at bounding box center [242, 603] width 398 height 33
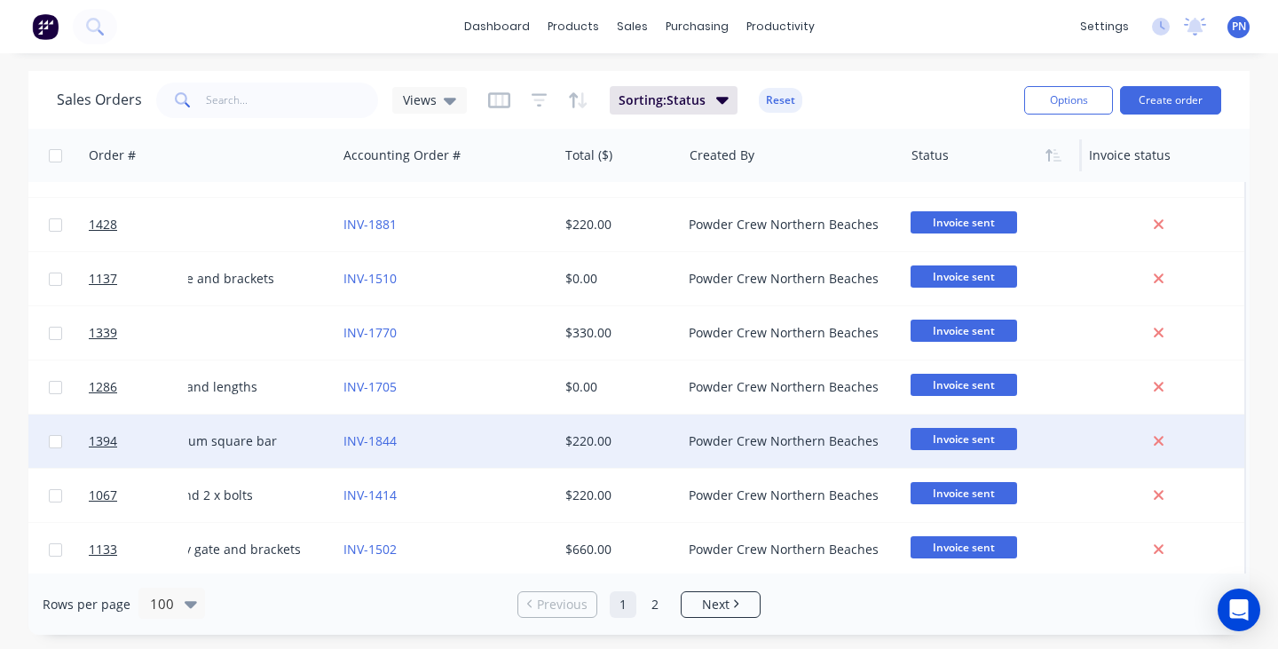
scroll to position [1339, 447]
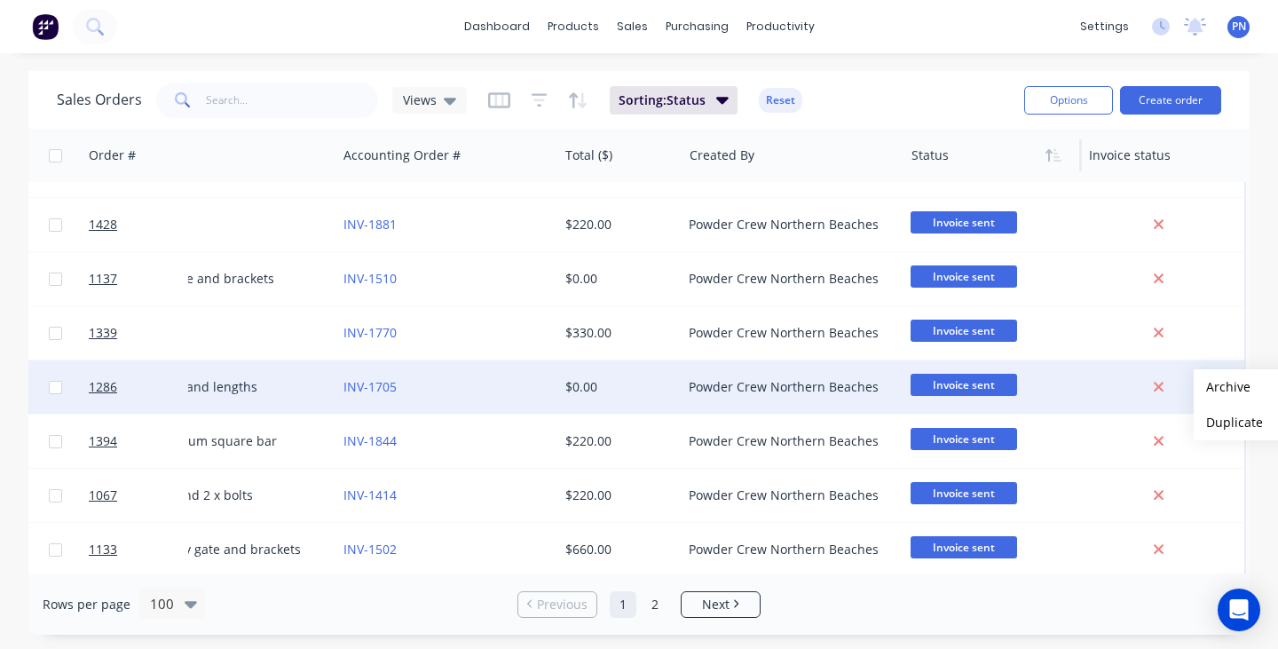
click at [1222, 387] on div "Sales Orders Views Sorting: Status Reset Options Create order Order # Customer …" at bounding box center [638, 352] width 1221 height 563
click at [1222, 387] on button "Archive" at bounding box center [1281, 386] width 177 height 35
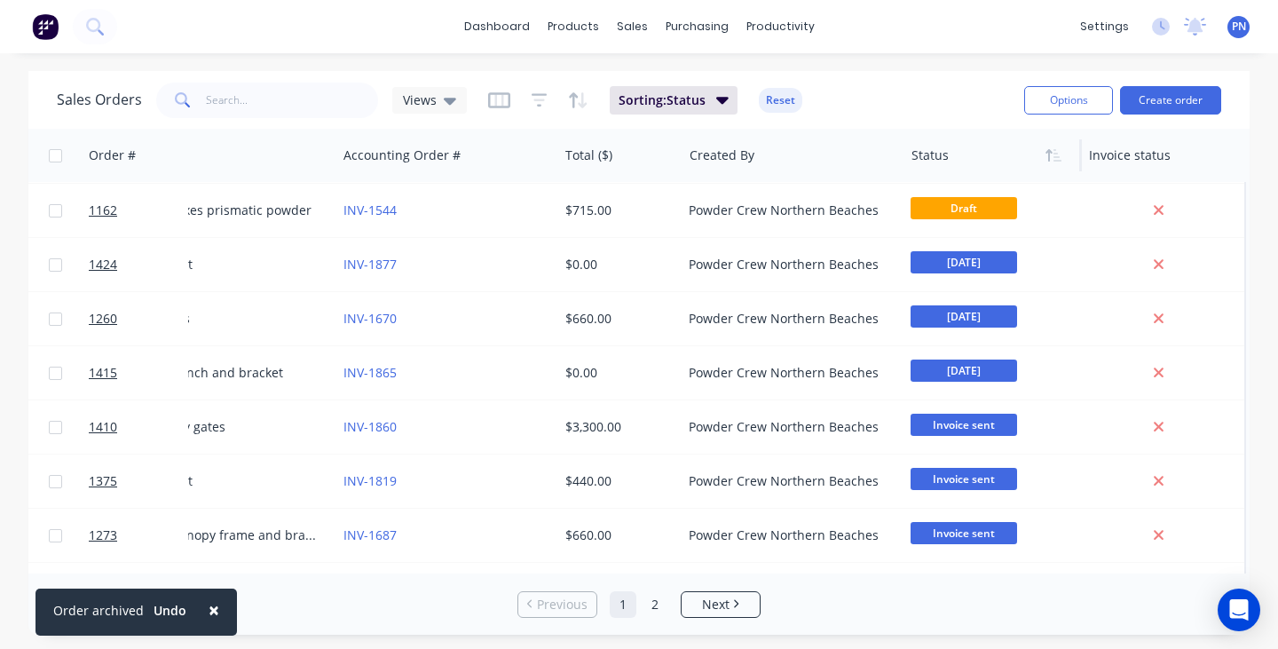
scroll to position [597, 447]
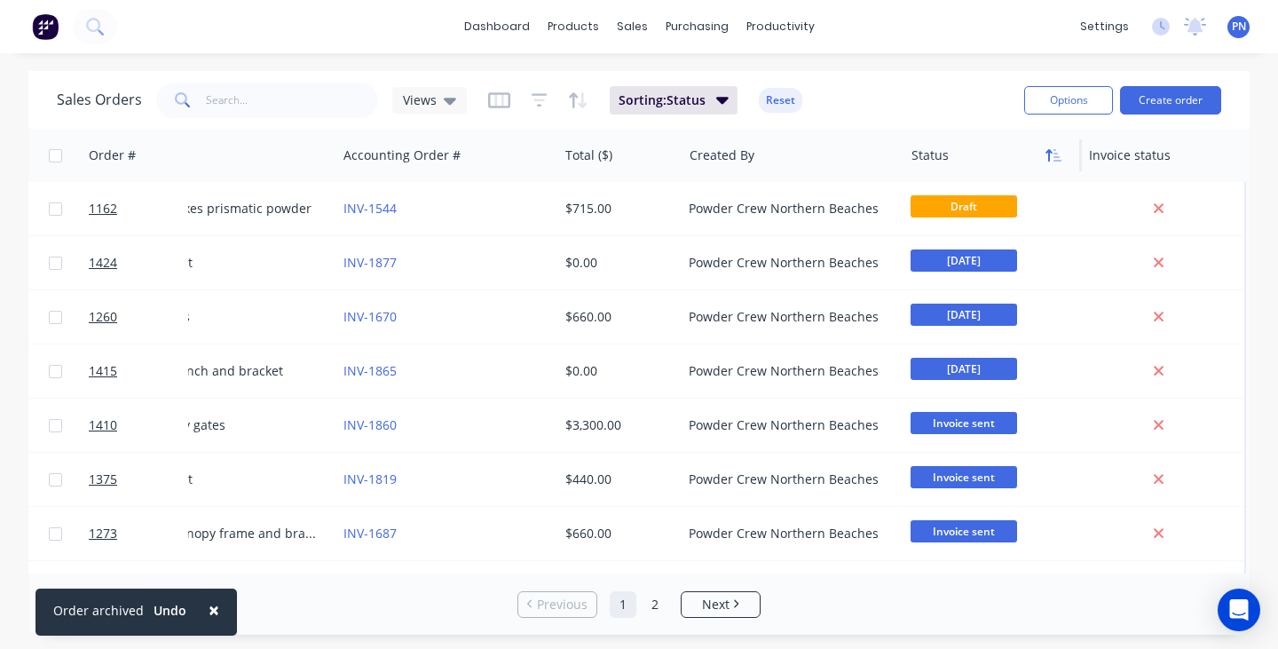
click at [1047, 154] on icon "button" at bounding box center [1053, 155] width 16 height 14
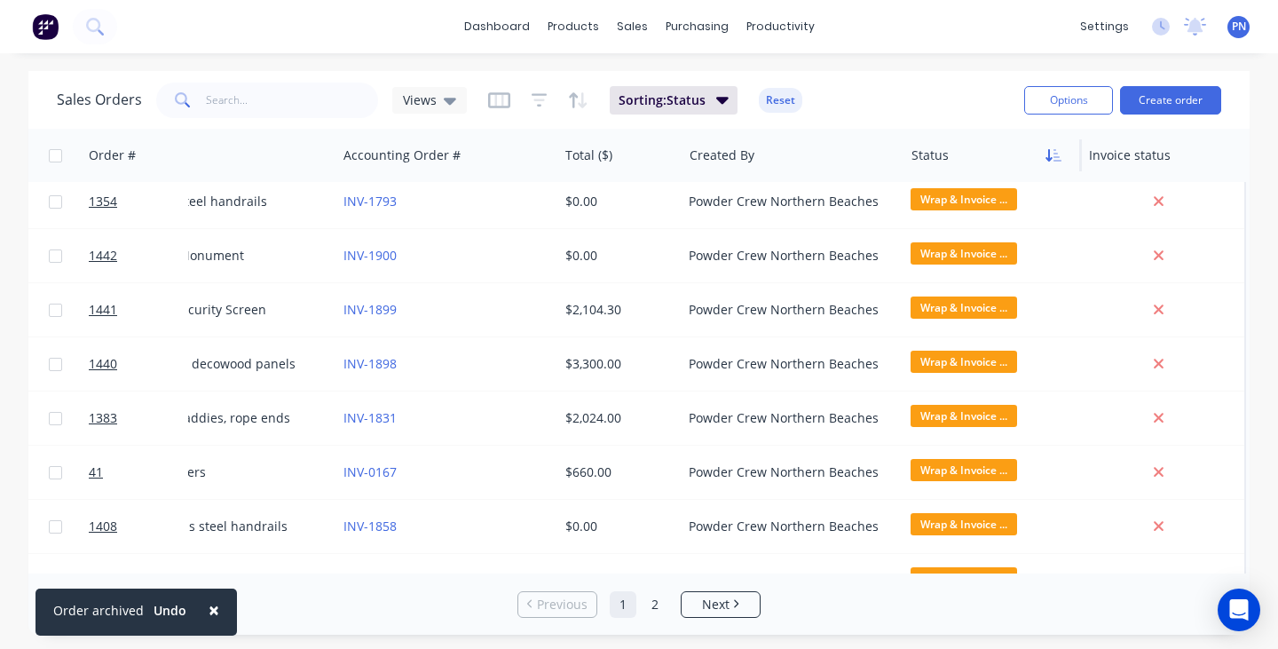
scroll to position [0, 438]
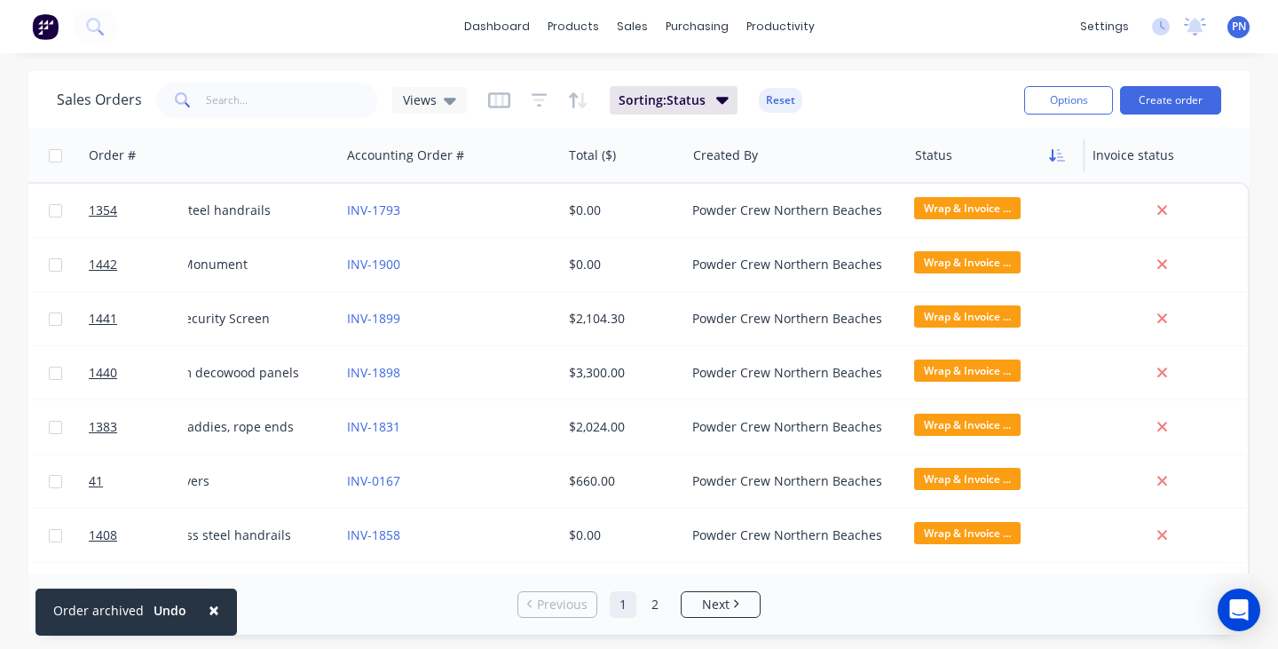
click at [1047, 154] on button "button" at bounding box center [1057, 155] width 27 height 27
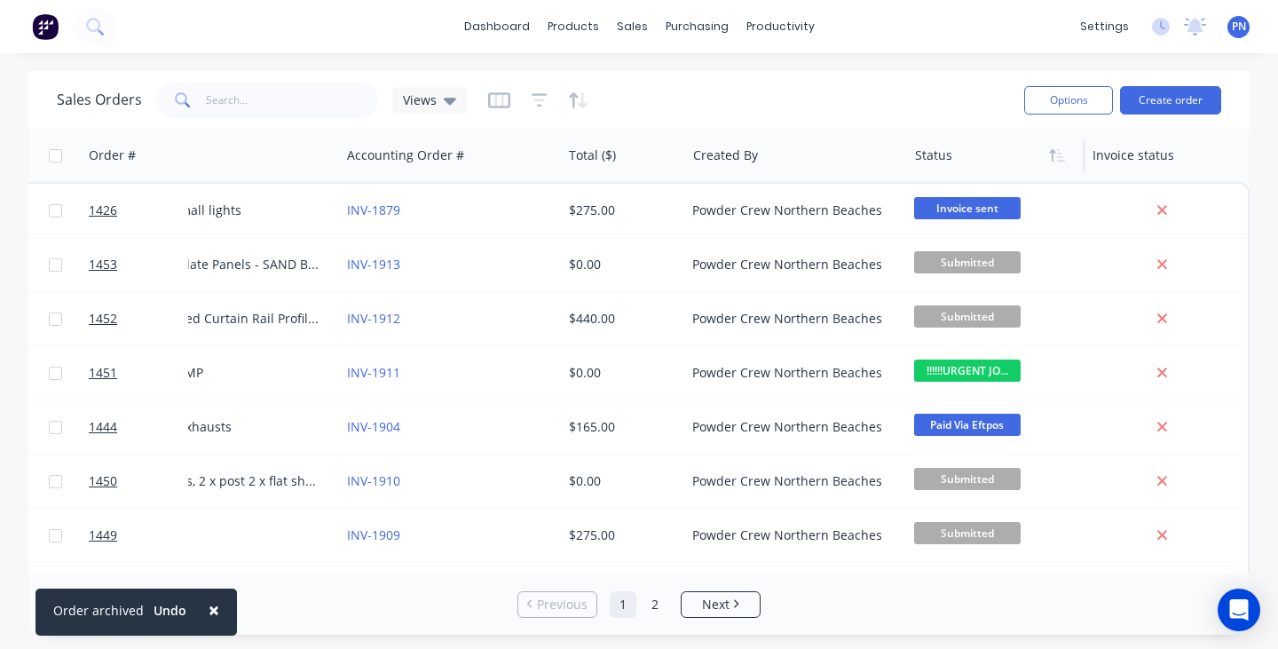
click at [1047, 154] on button "button" at bounding box center [1057, 155] width 27 height 27
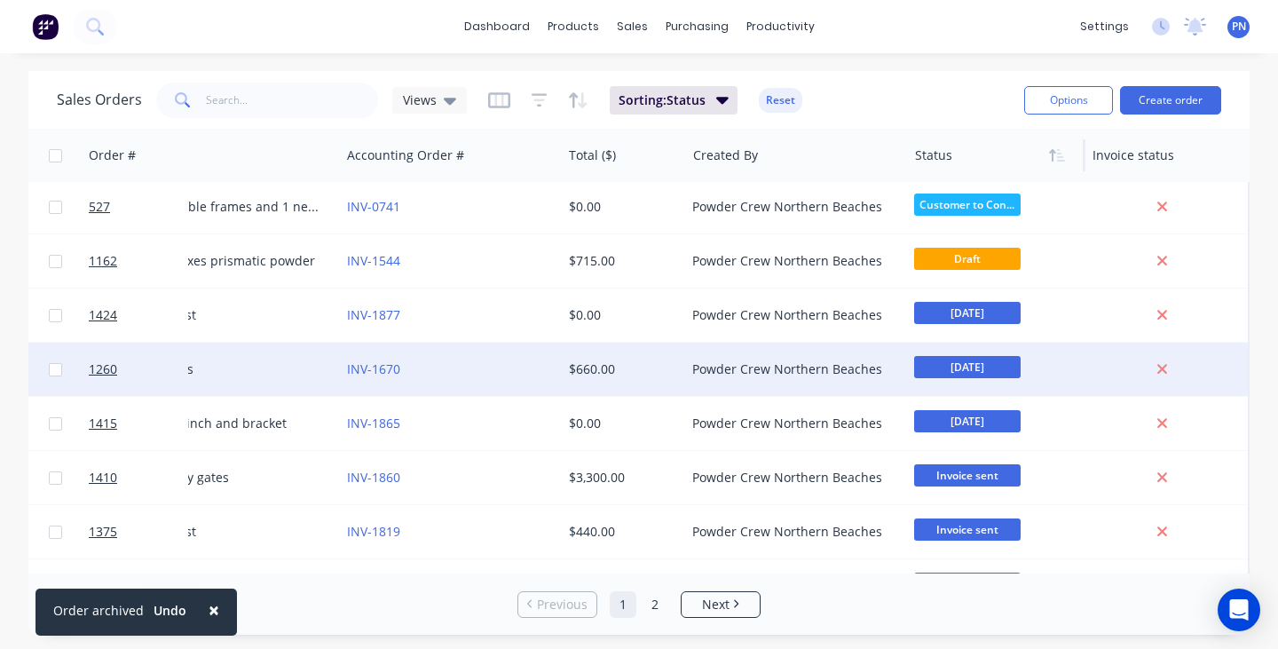
scroll to position [519, 438]
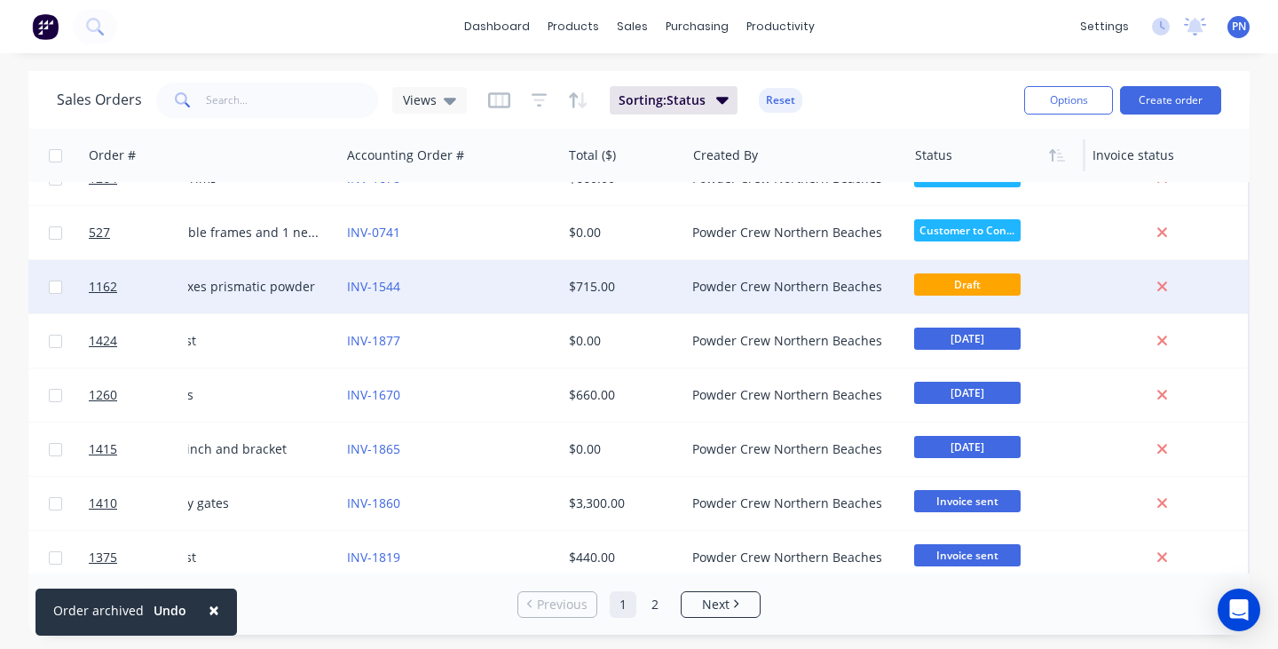
click at [481, 284] on div "INV-1544" at bounding box center [445, 287] width 197 height 18
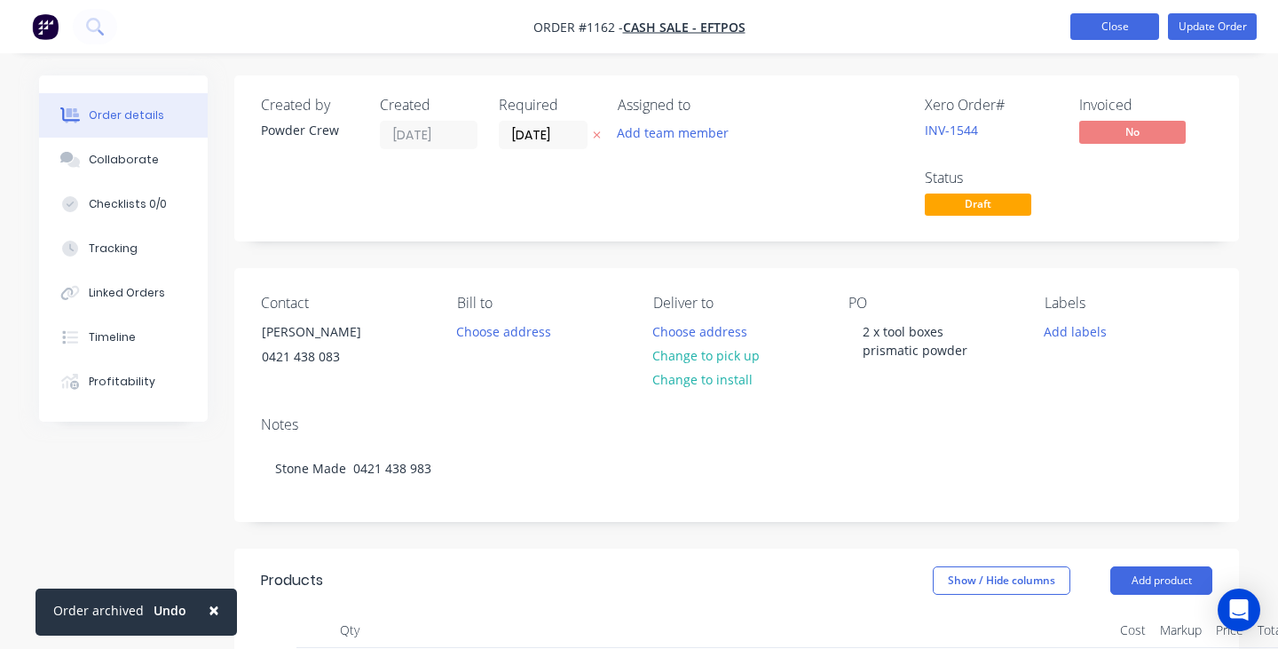
click at [1127, 27] on button "Close" at bounding box center [1114, 26] width 89 height 27
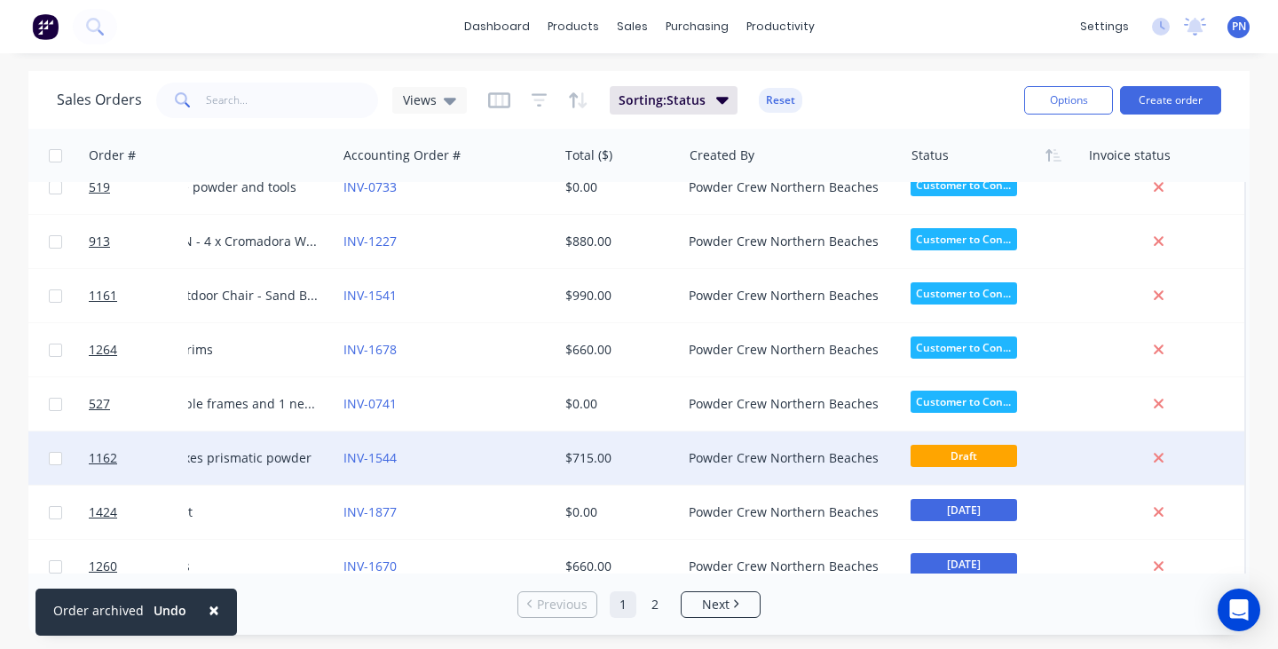
scroll to position [438, 447]
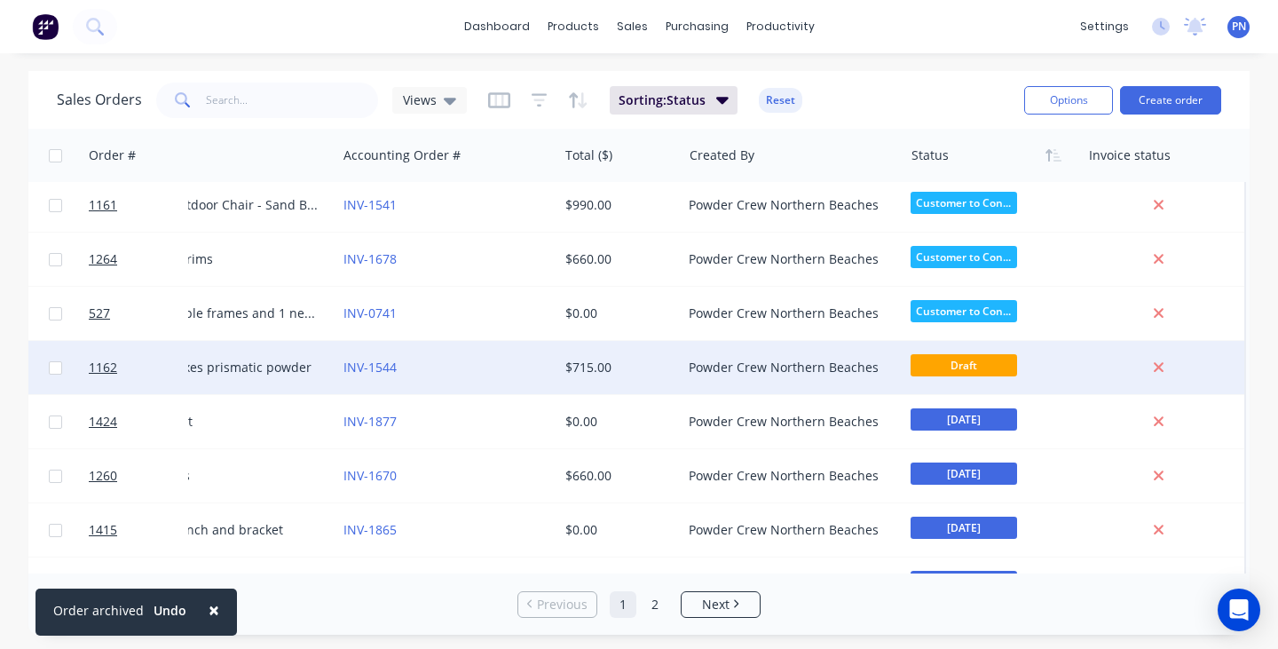
click at [1223, 372] on div "Sales Orders Views Sorting: Status Reset Options Create order Order # Customer …" at bounding box center [638, 352] width 1221 height 563
click at [1223, 372] on button "Archive" at bounding box center [1282, 370] width 177 height 35
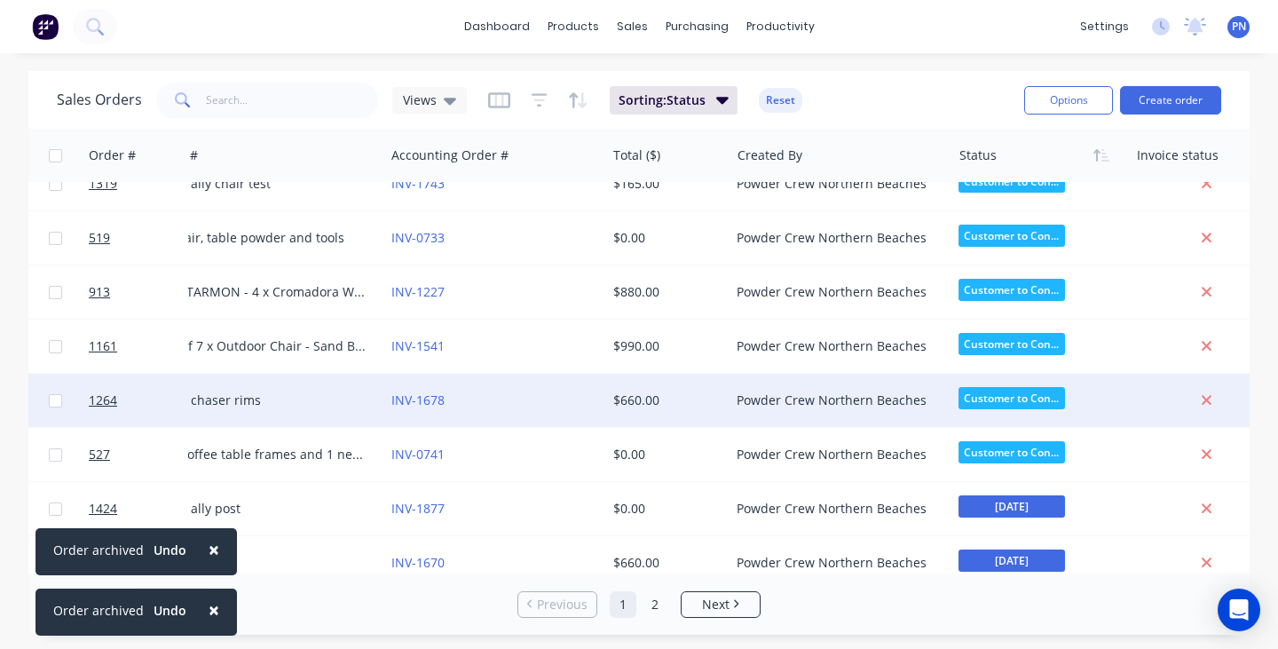
scroll to position [583, 394]
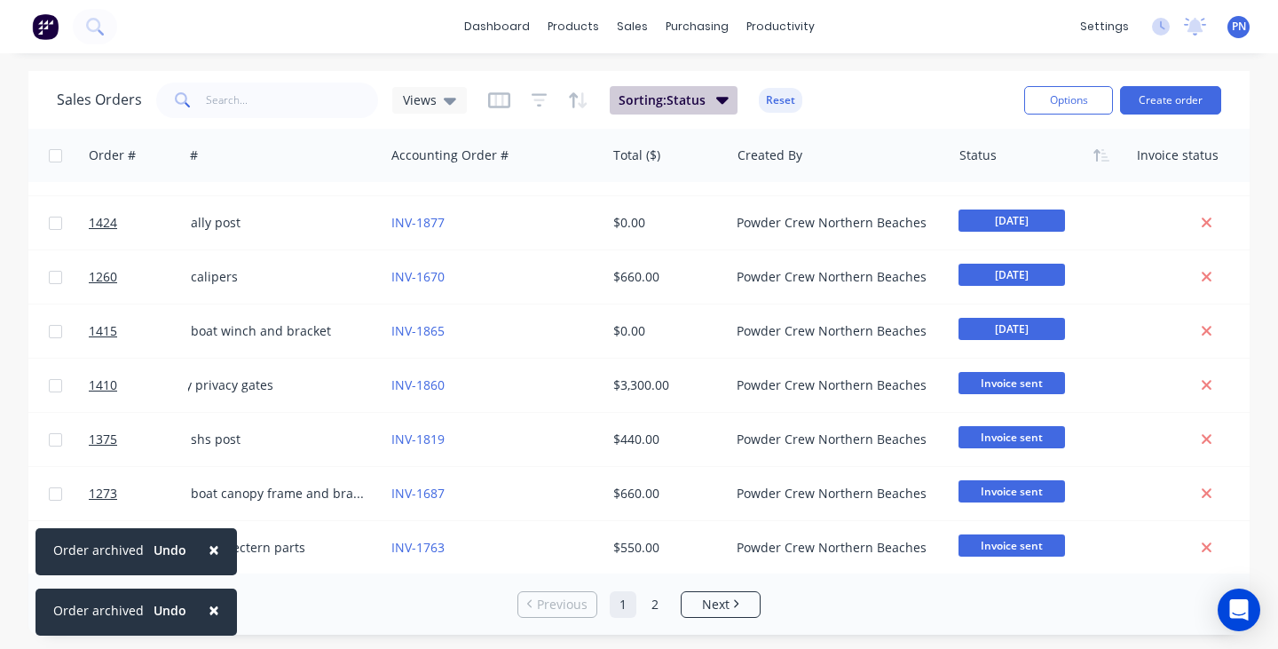
click at [712, 93] on button "Sorting: Status" at bounding box center [674, 100] width 128 height 28
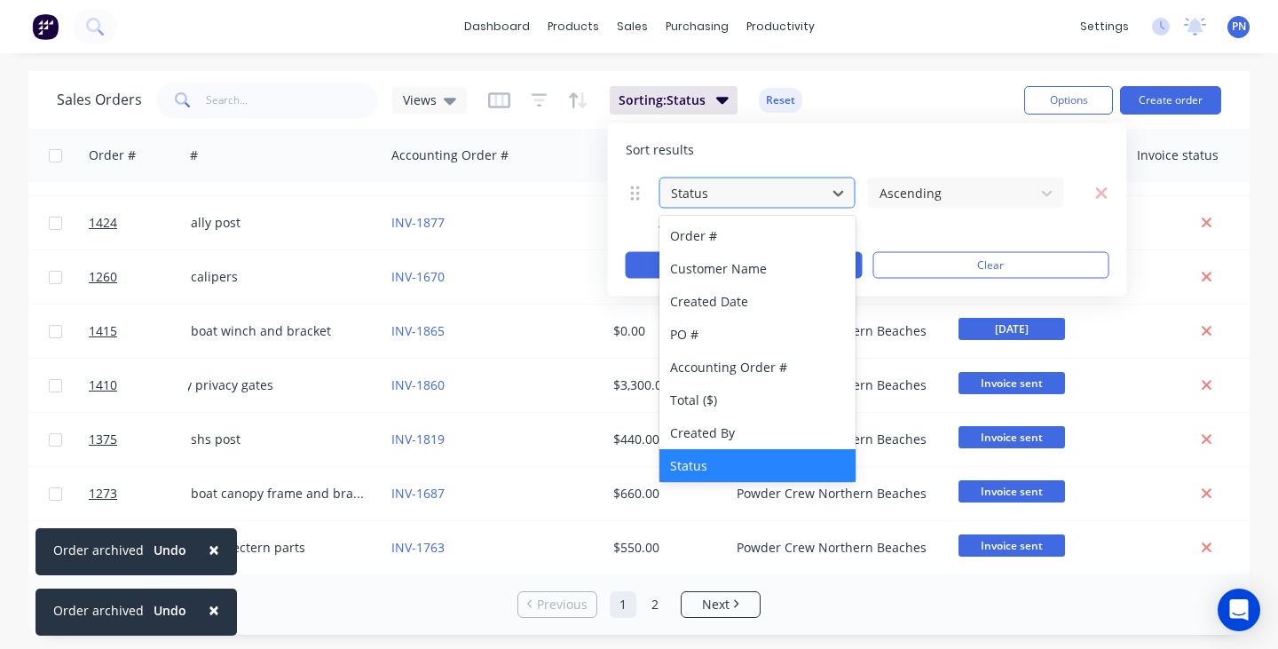
click at [813, 187] on div at bounding box center [743, 193] width 148 height 22
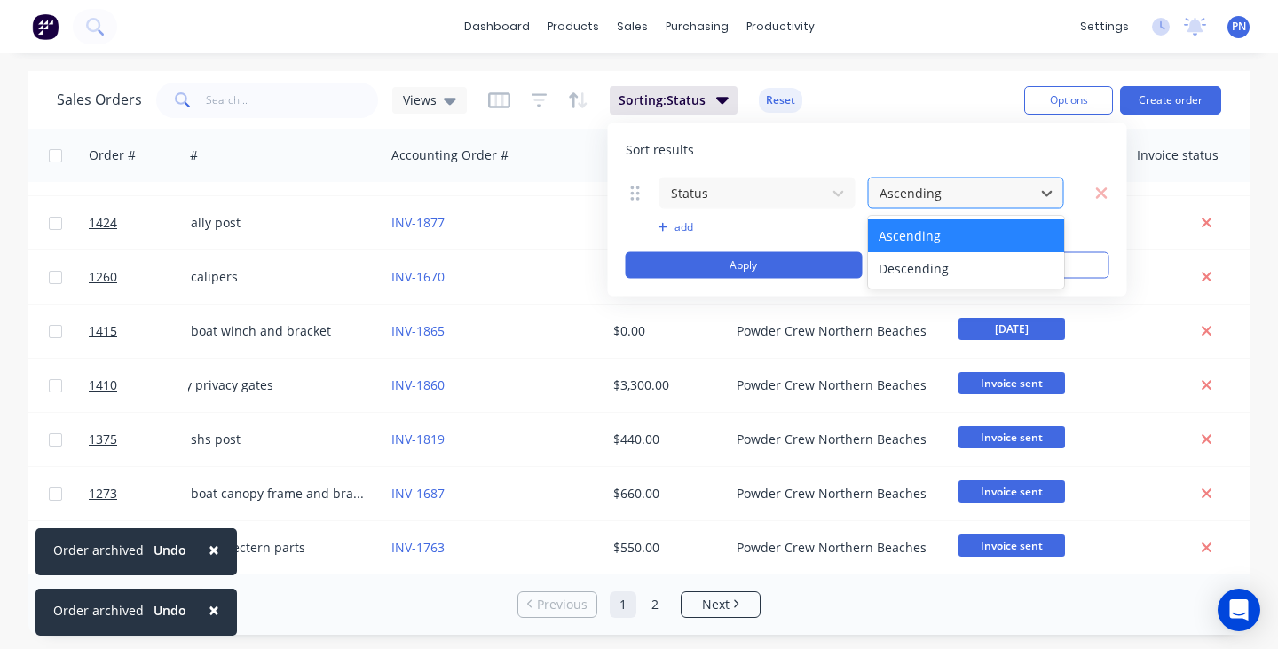
click at [949, 190] on div at bounding box center [952, 193] width 148 height 22
click at [568, 92] on icon "button" at bounding box center [578, 100] width 20 height 18
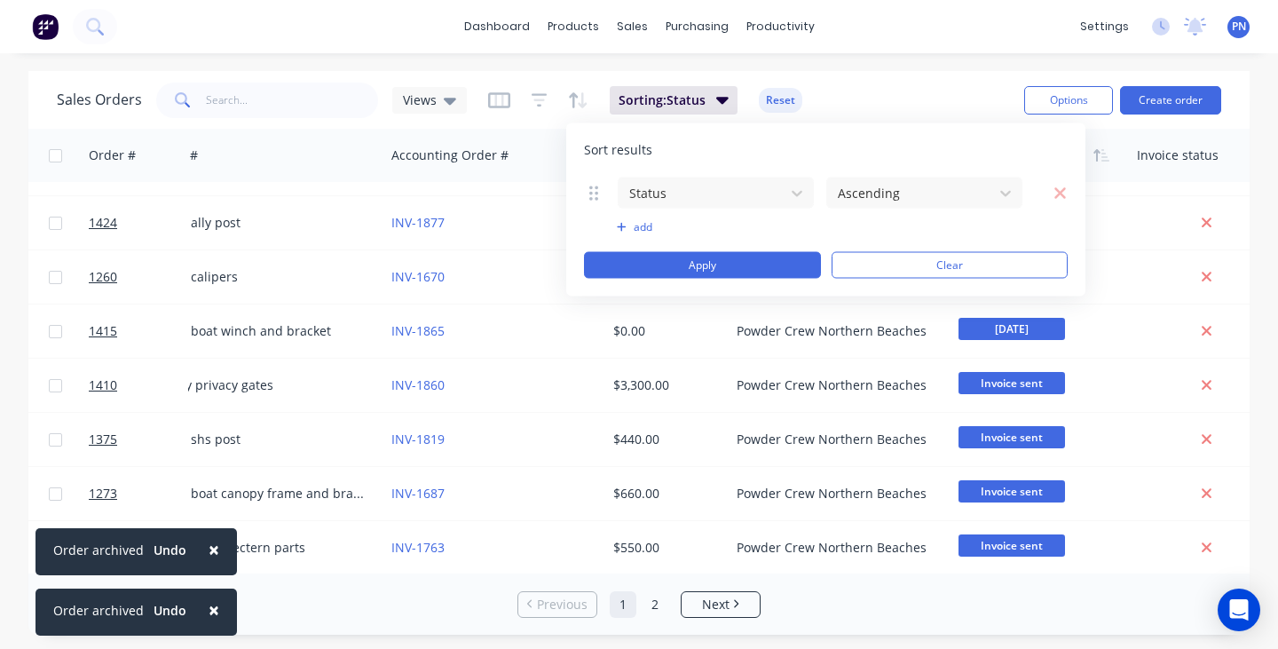
click at [639, 221] on button "add" at bounding box center [716, 227] width 198 height 14
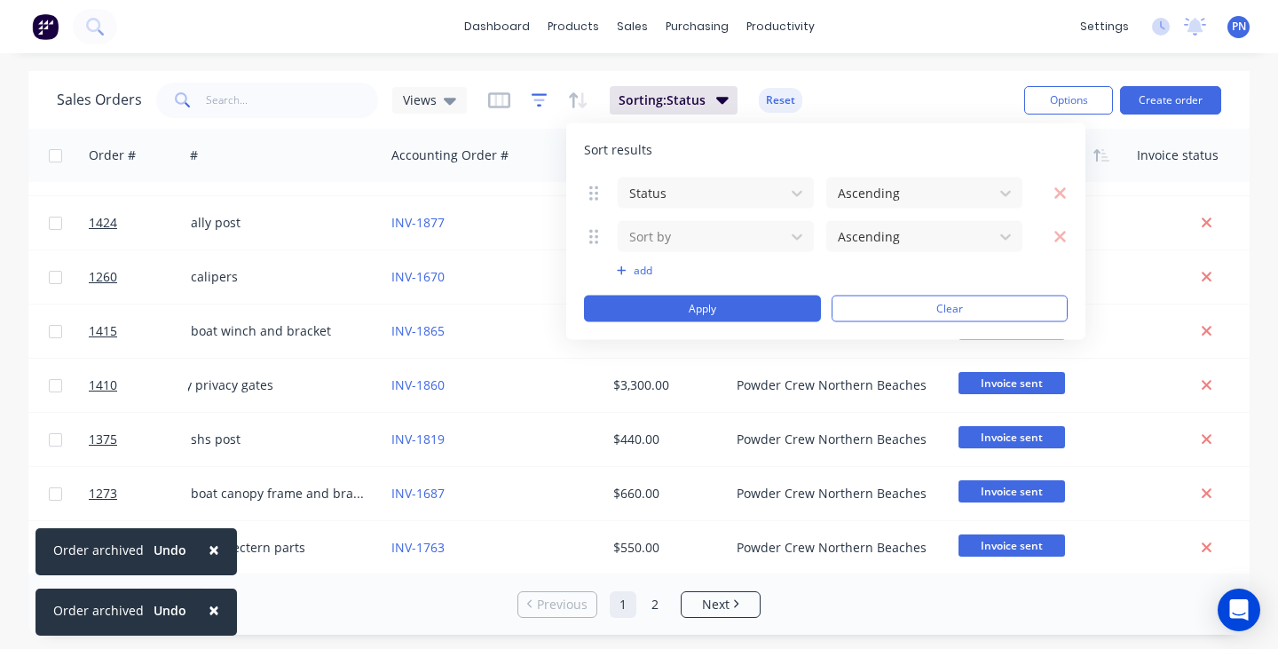
click at [533, 95] on icon "button" at bounding box center [540, 99] width 16 height 13
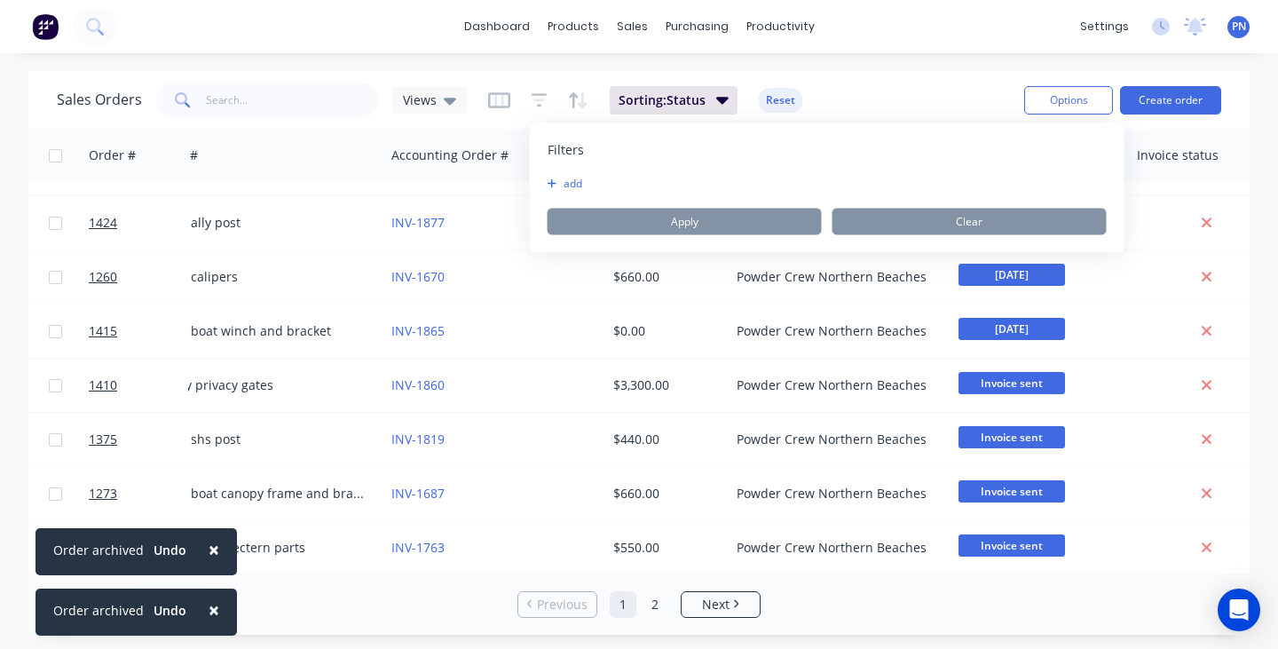
click at [572, 177] on button "add" at bounding box center [569, 184] width 44 height 14
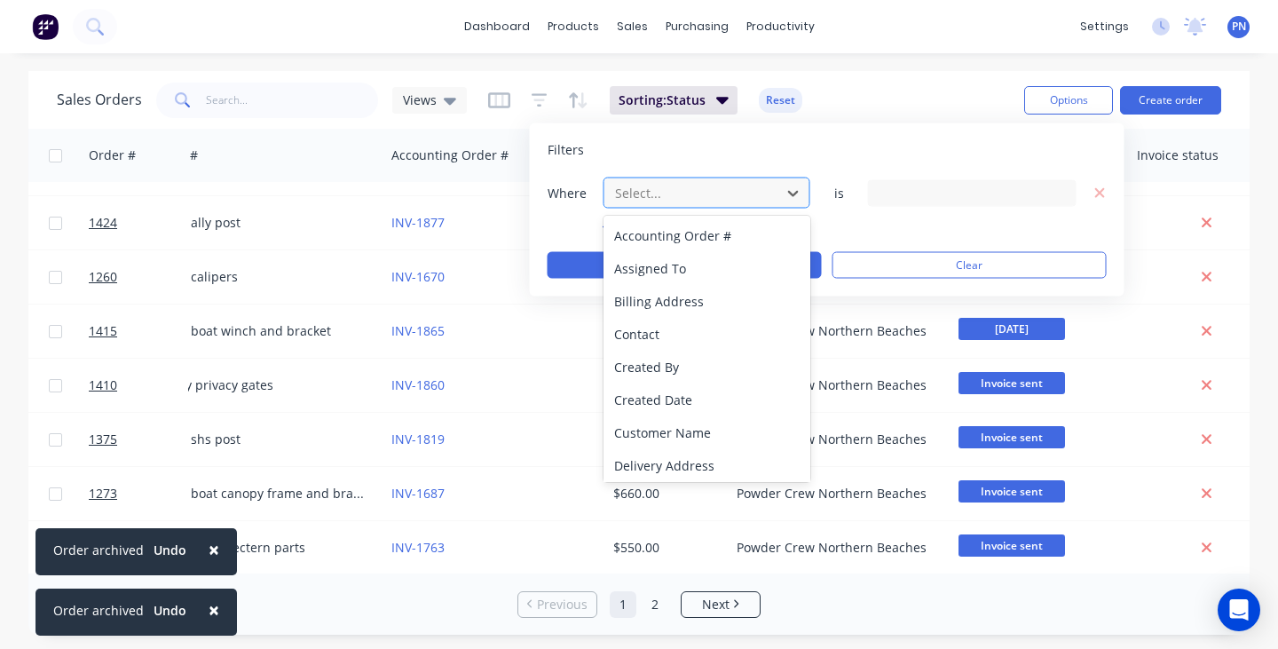
click at [653, 185] on div "Select..." at bounding box center [692, 193] width 155 height 19
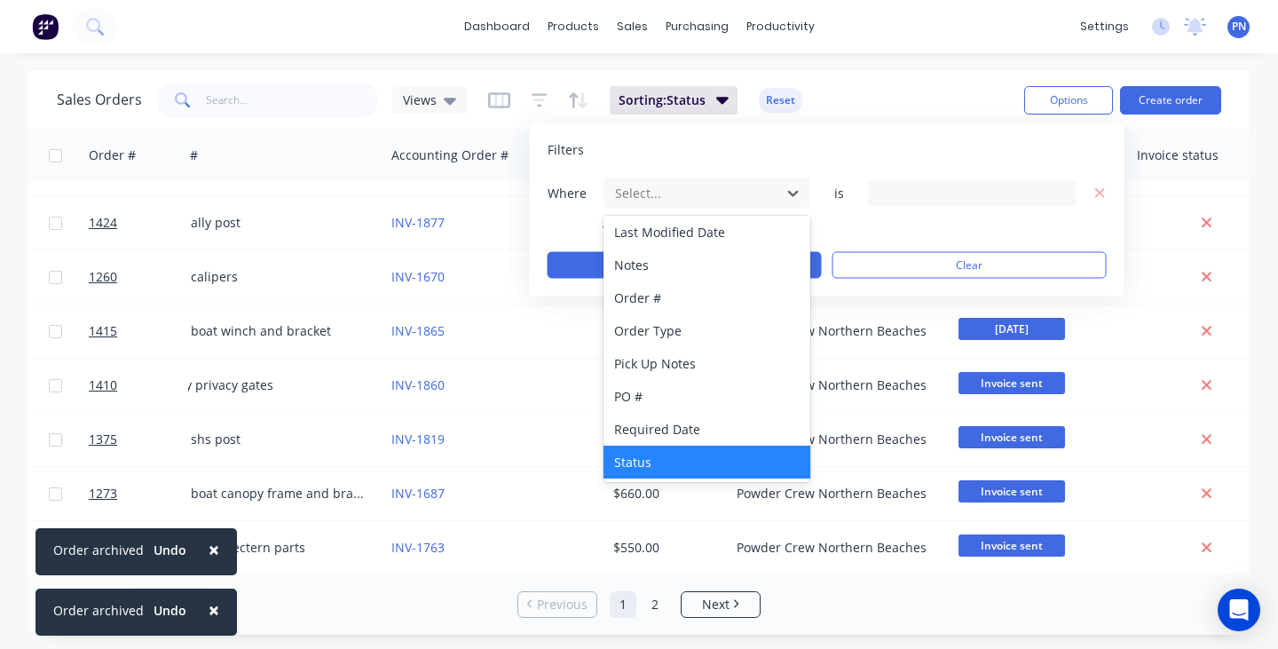
scroll to position [430, 0]
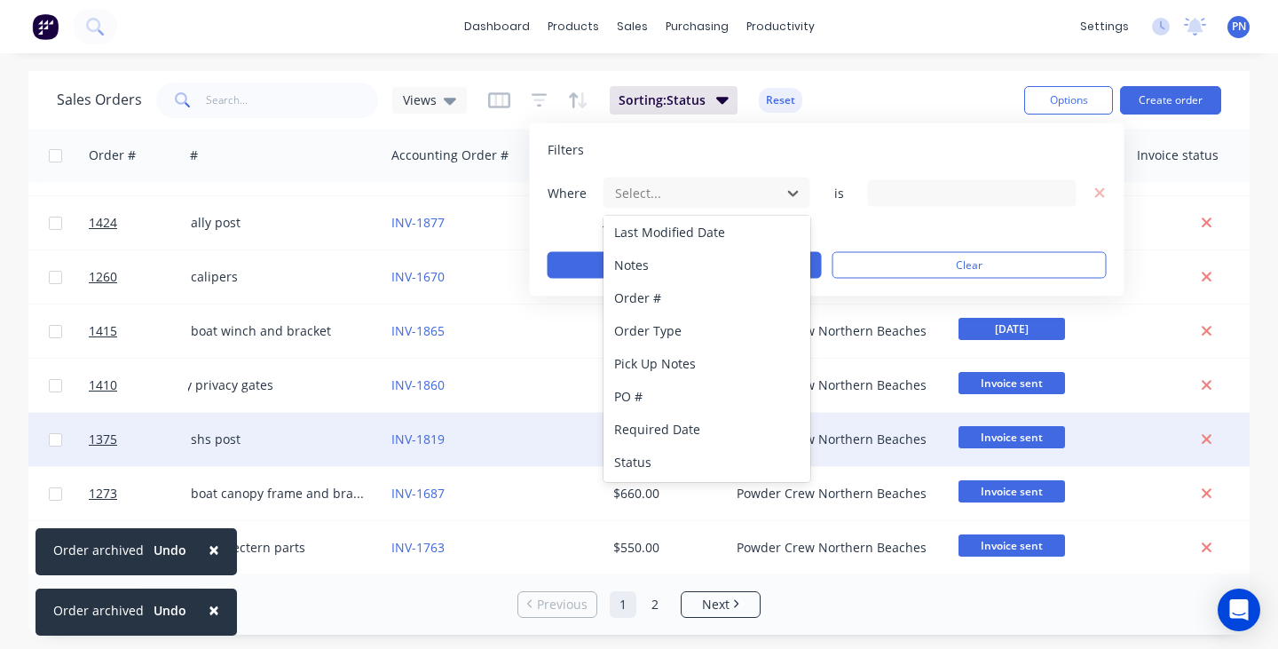
click at [690, 454] on div "Status" at bounding box center [706, 461] width 207 height 33
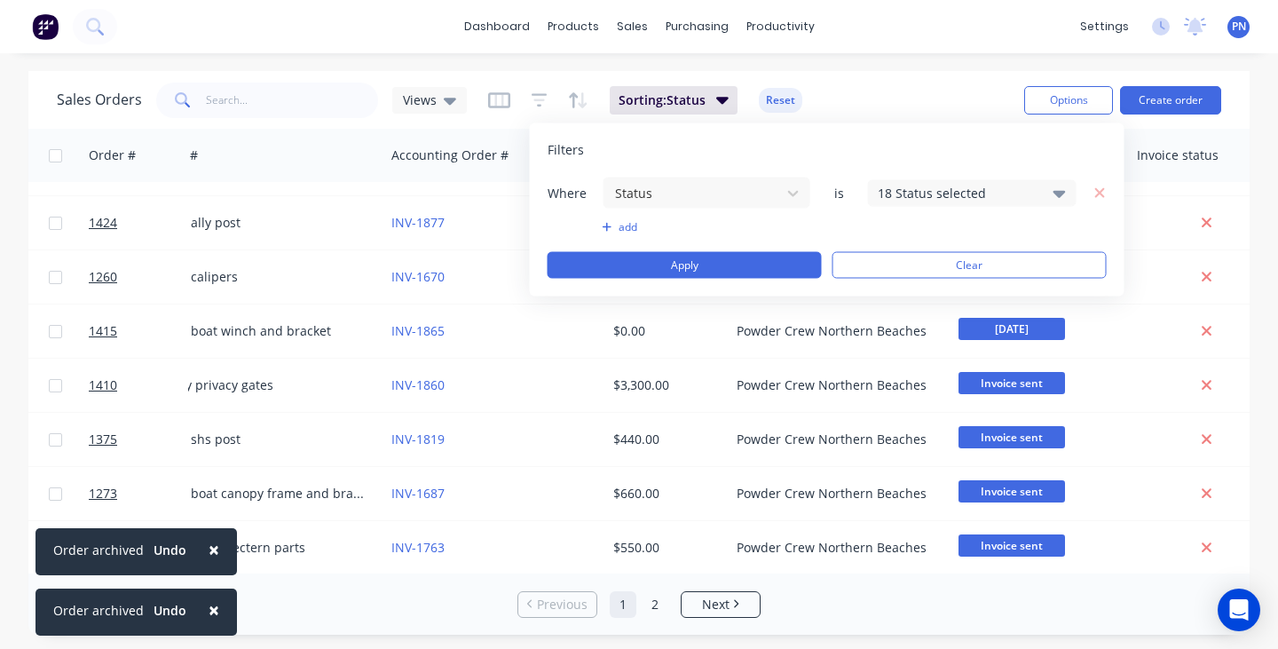
click at [915, 193] on div "18 Status selected" at bounding box center [958, 193] width 161 height 19
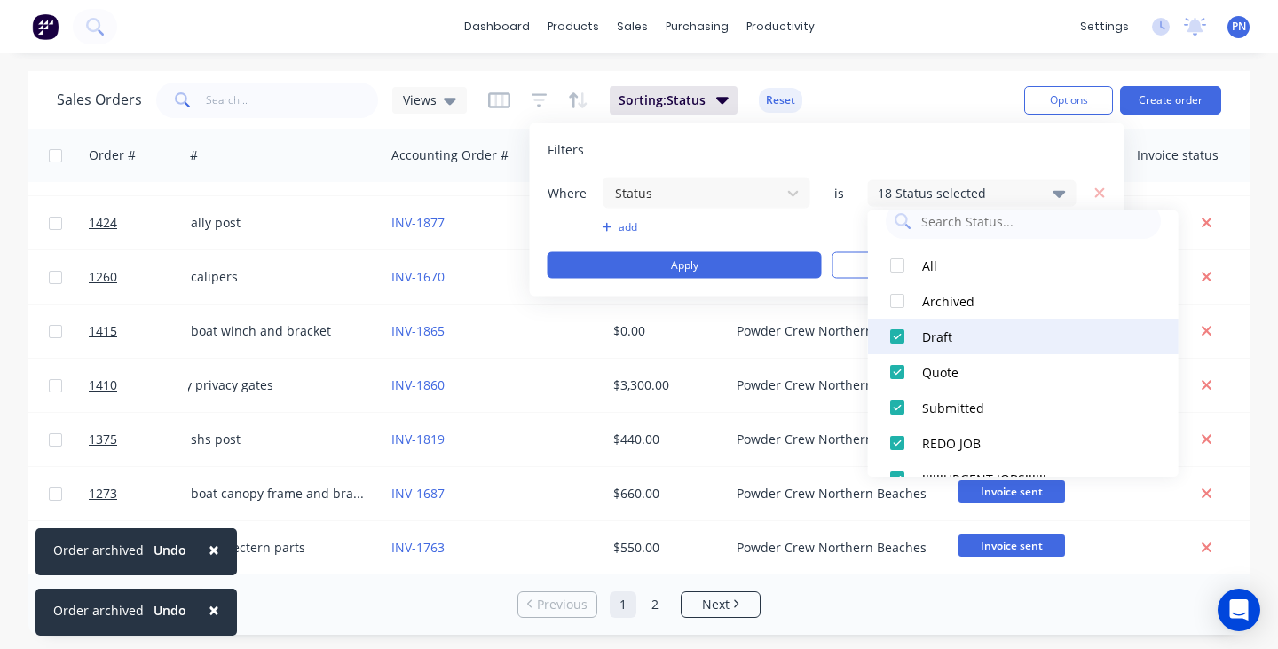
scroll to position [35, 0]
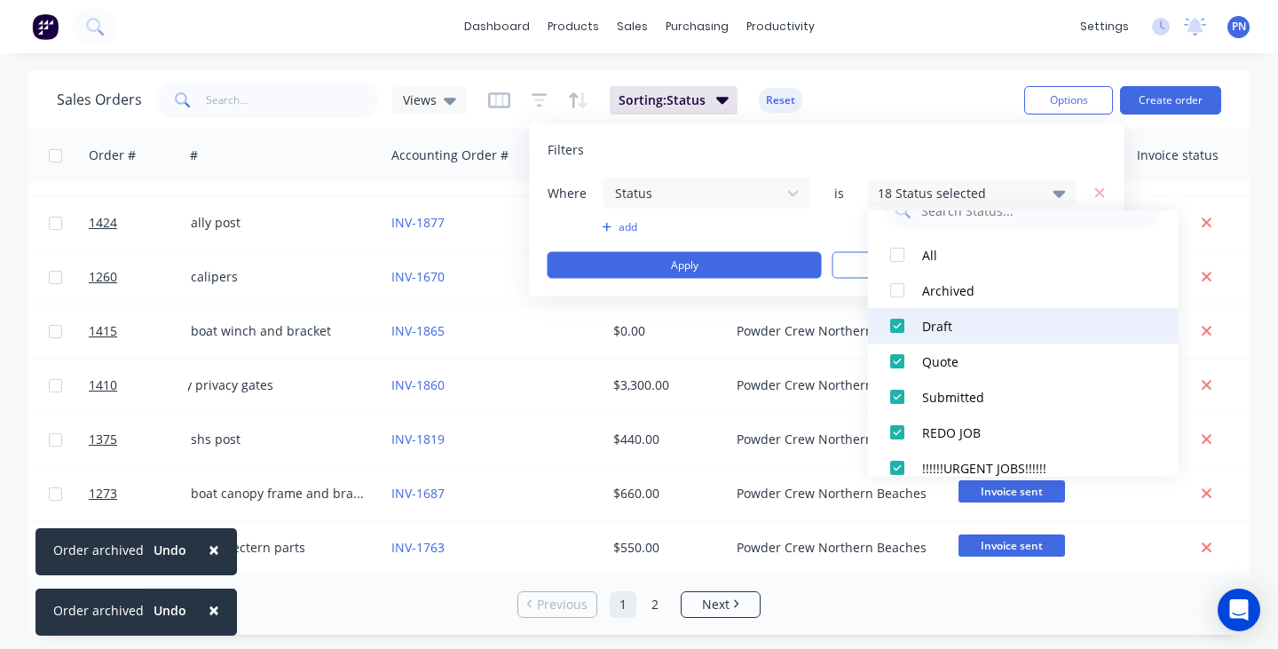
click at [894, 327] on div at bounding box center [896, 325] width 35 height 35
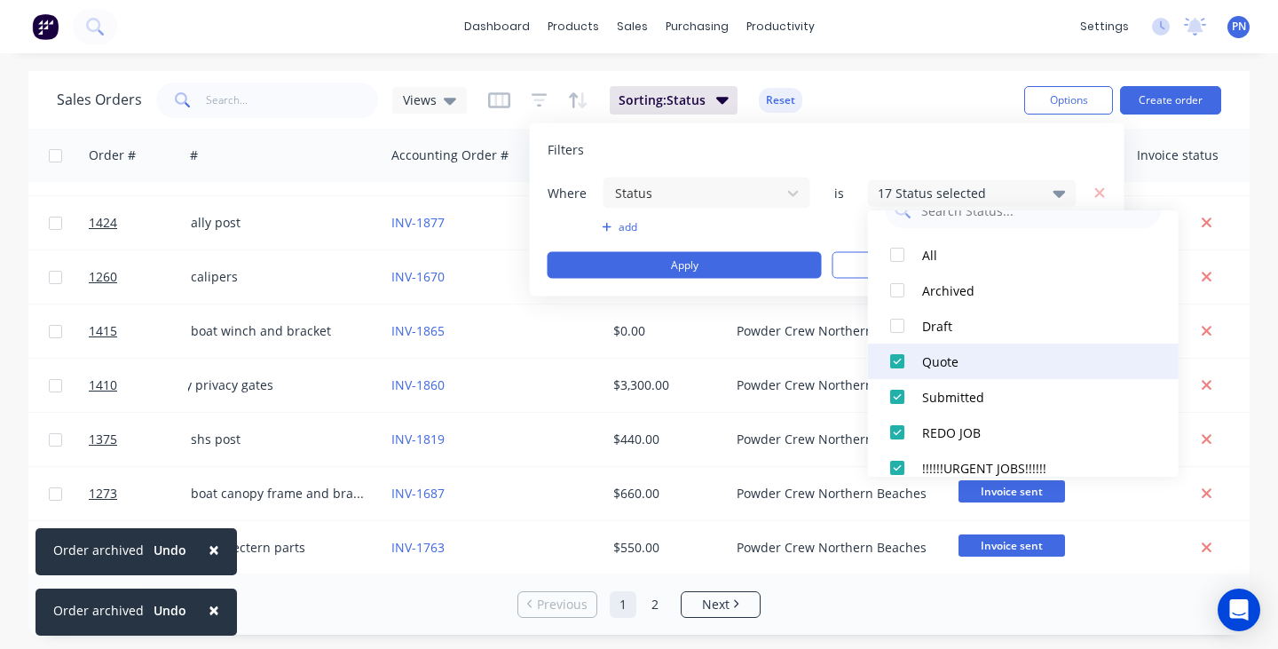
click at [894, 356] on div at bounding box center [896, 360] width 35 height 35
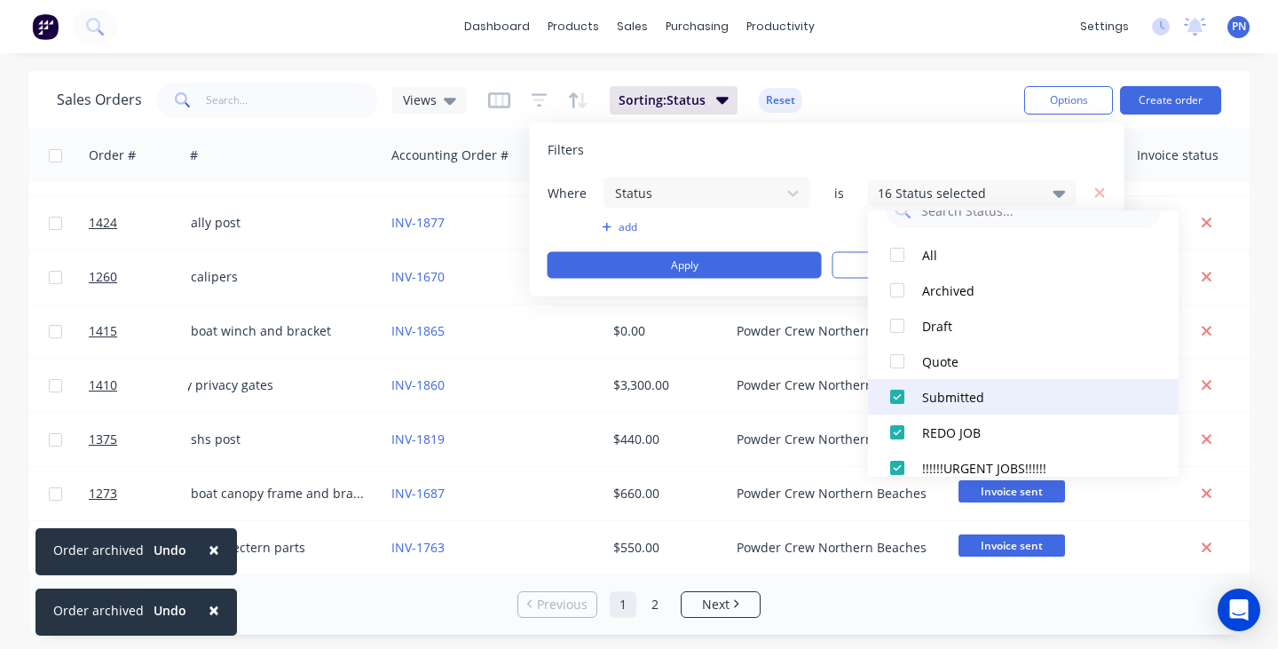
click at [895, 397] on div at bounding box center [896, 396] width 35 height 35
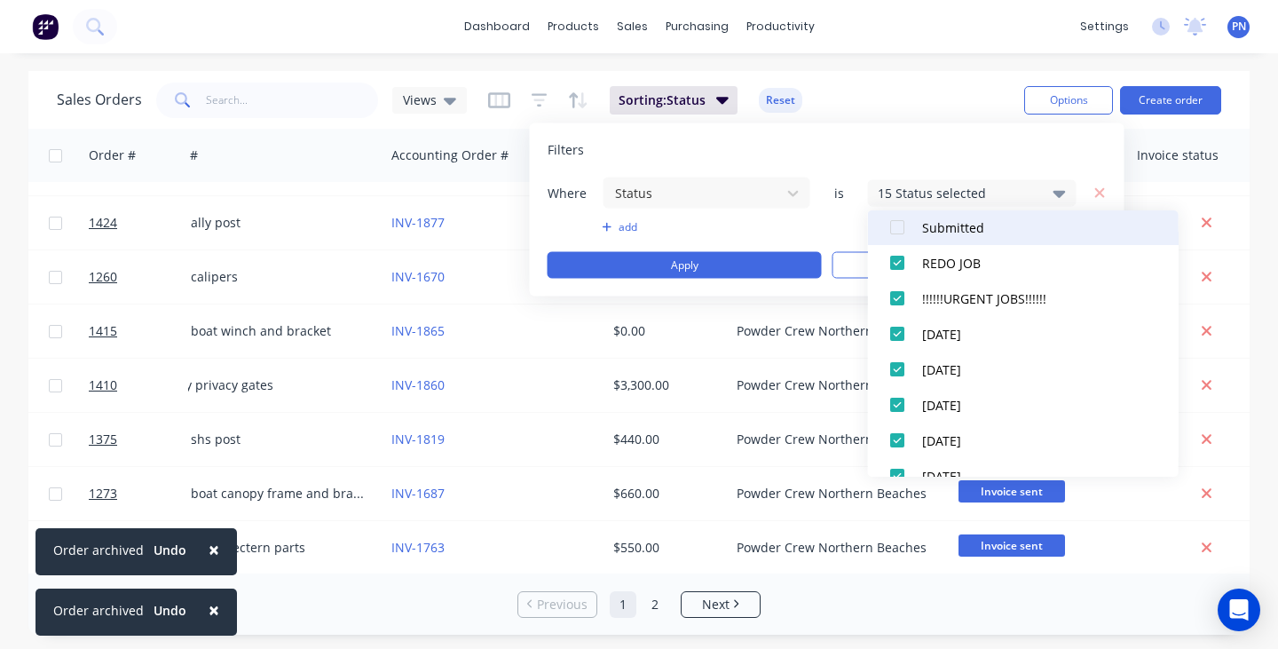
scroll to position [235, 0]
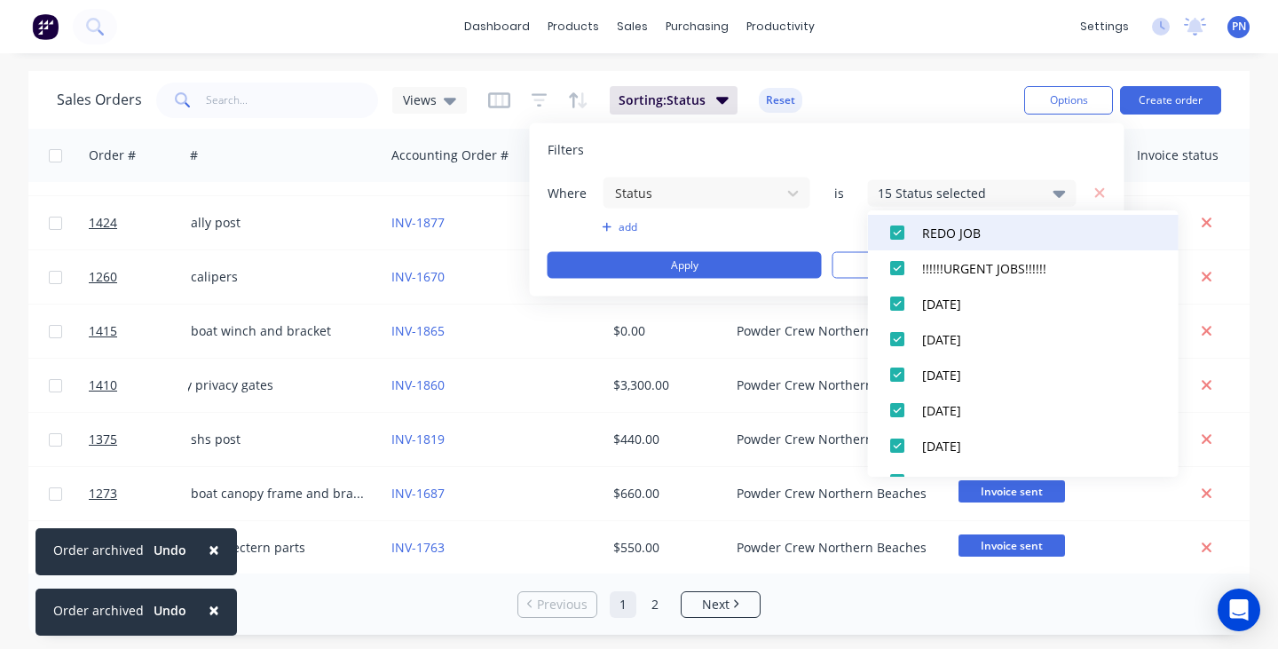
click at [895, 241] on div at bounding box center [896, 232] width 35 height 35
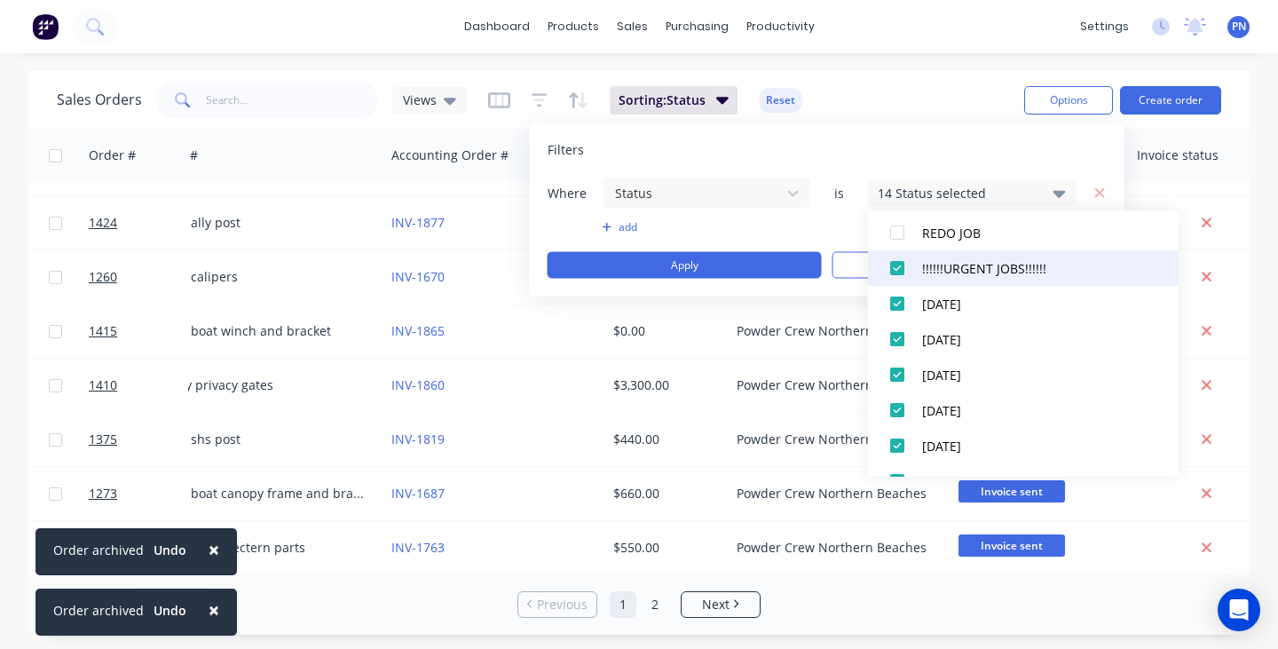
click at [895, 260] on div at bounding box center [896, 267] width 35 height 35
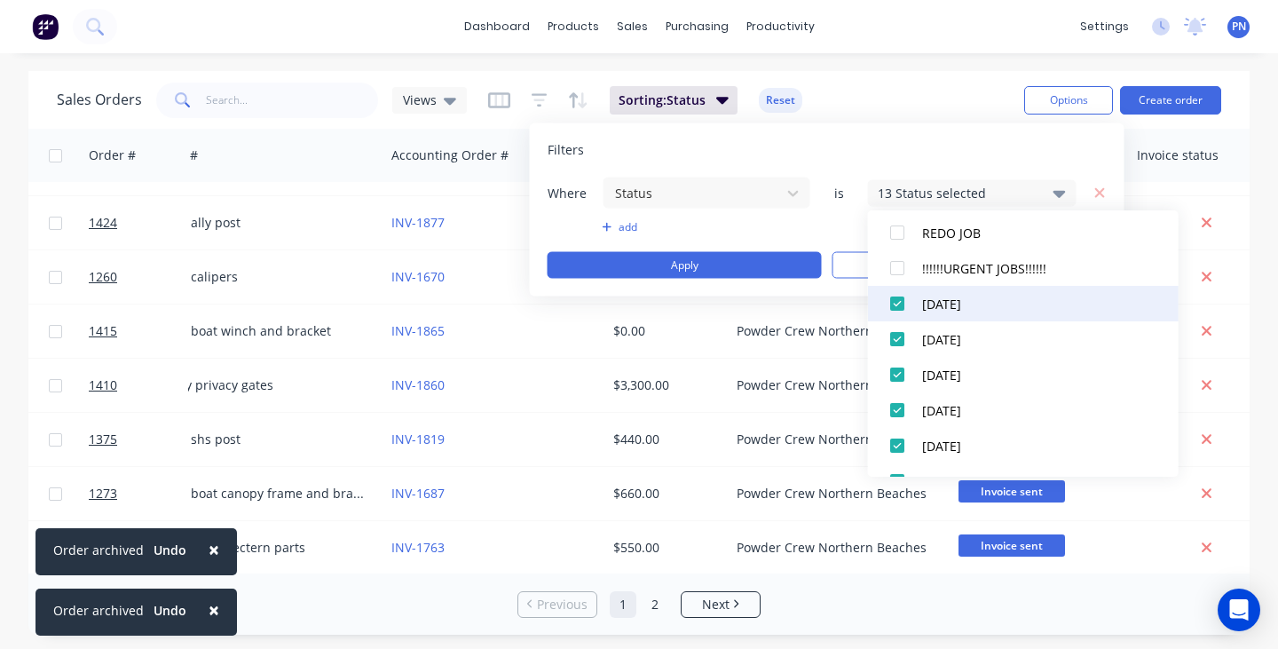
click at [895, 309] on div at bounding box center [896, 303] width 35 height 35
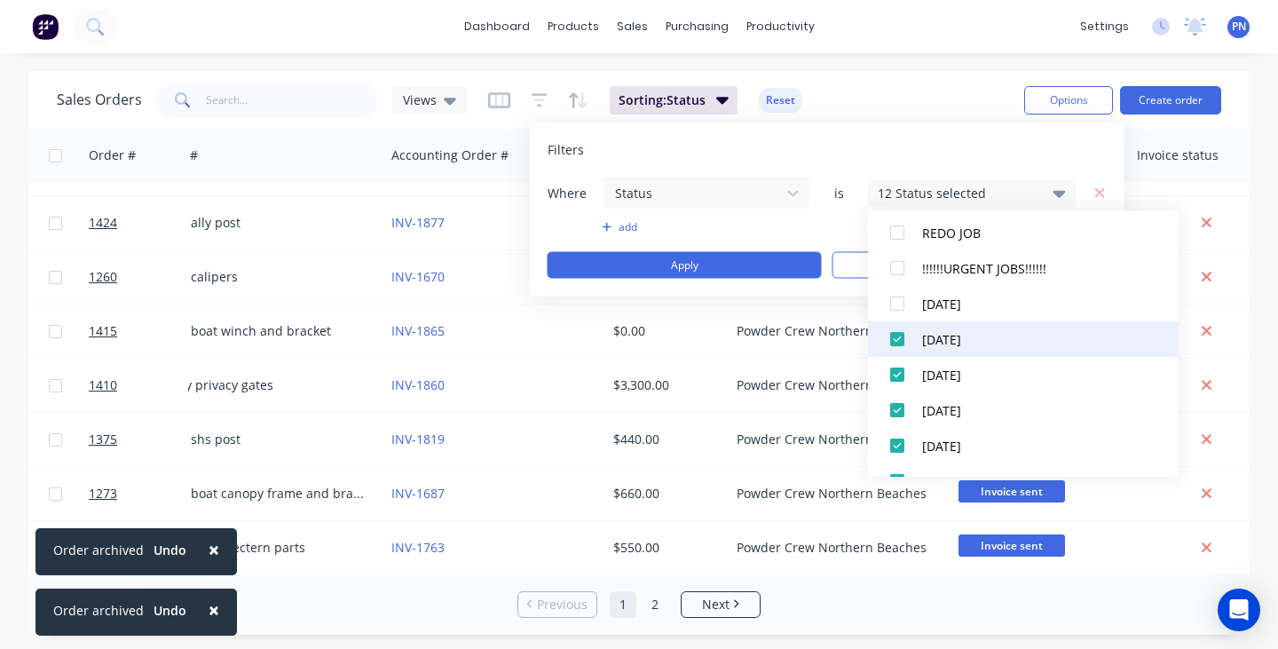
click at [895, 331] on div at bounding box center [896, 338] width 35 height 35
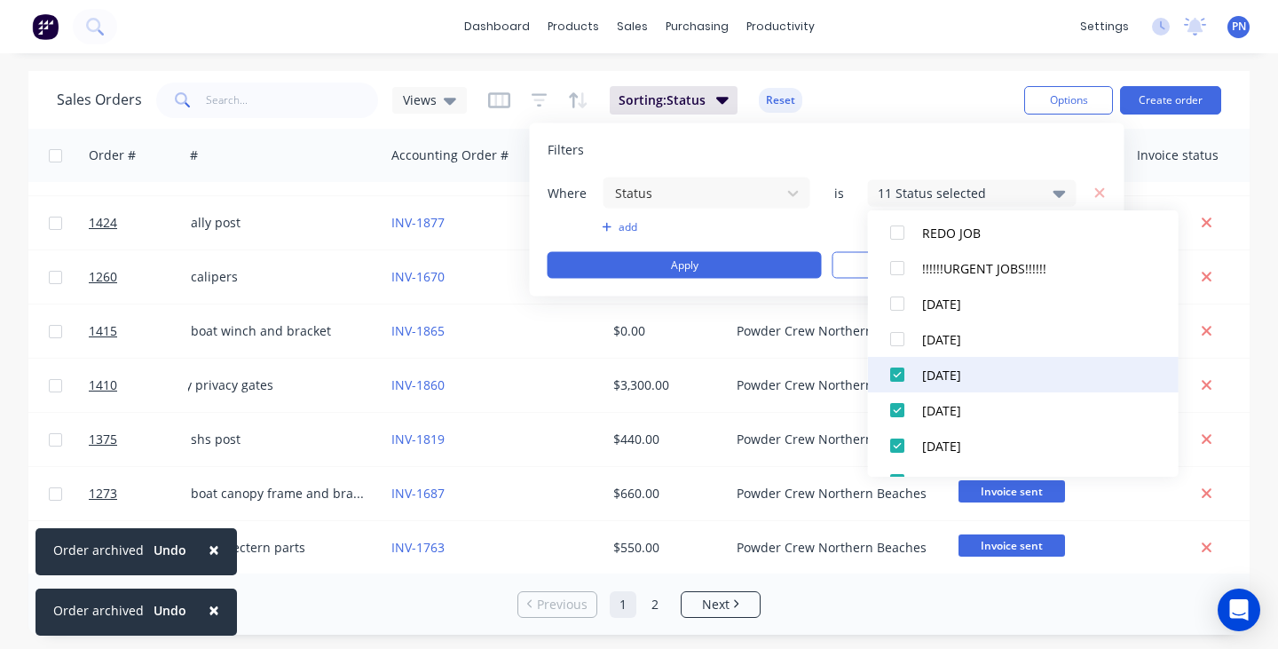
click at [895, 363] on div at bounding box center [896, 374] width 35 height 35
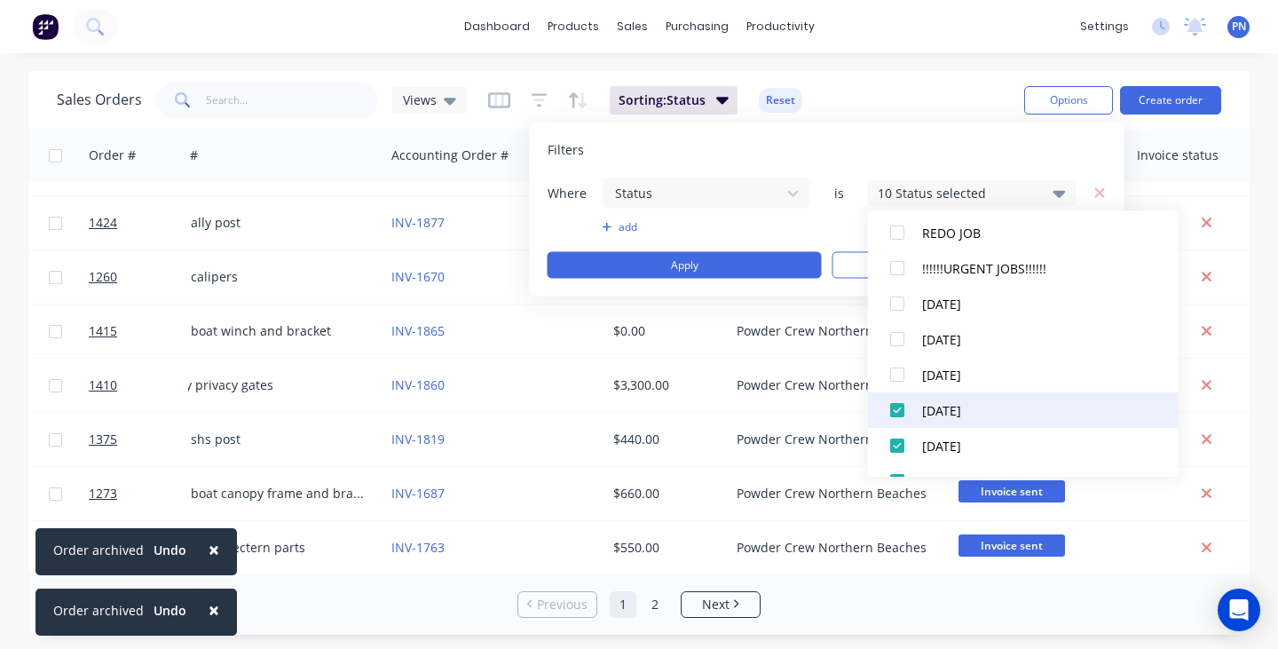
click at [895, 402] on div at bounding box center [896, 409] width 35 height 35
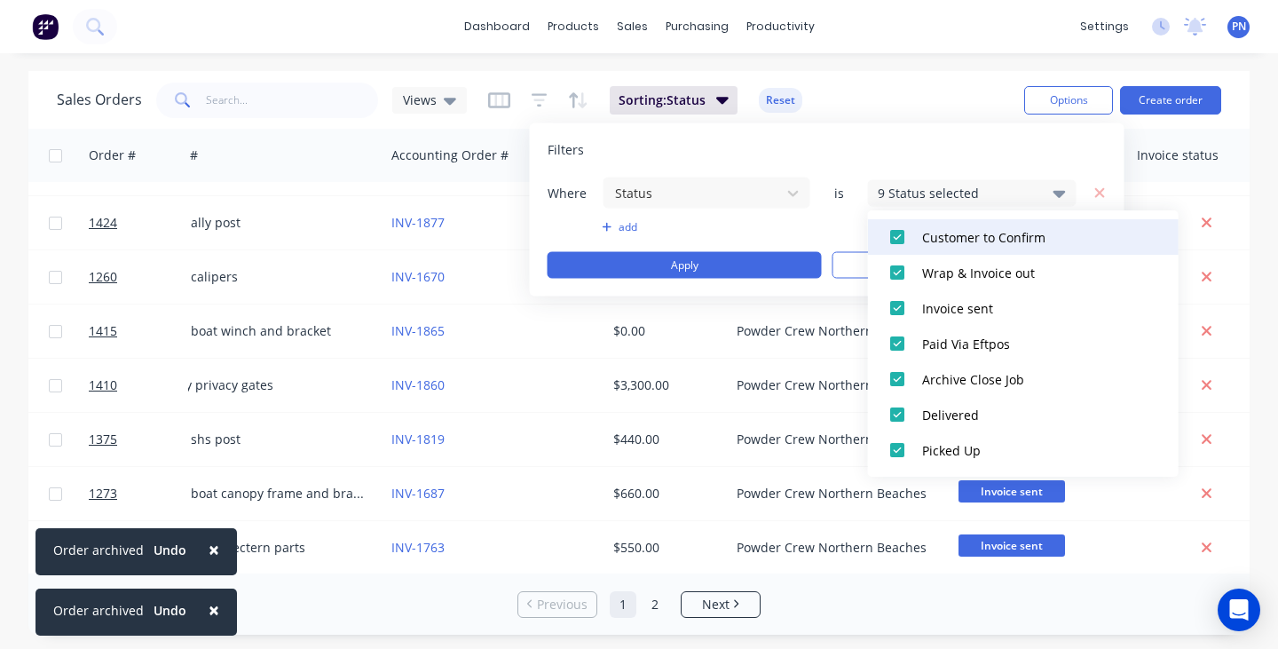
scroll to position [429, 0]
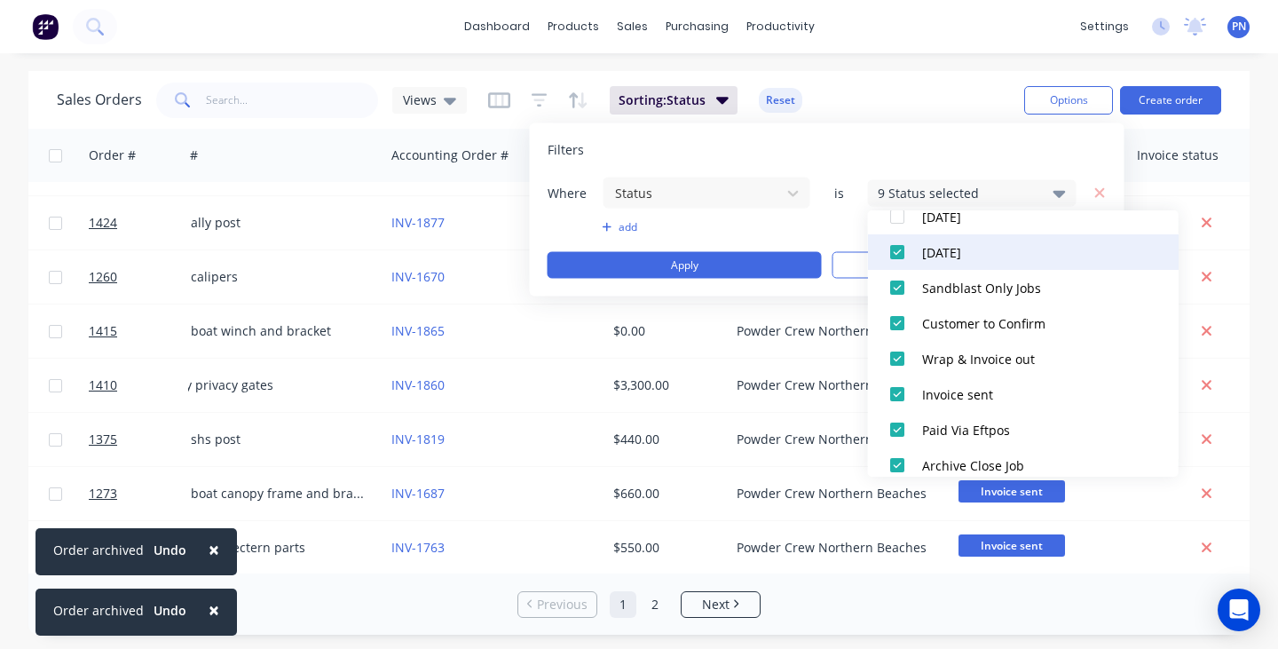
click at [896, 254] on div at bounding box center [896, 251] width 35 height 35
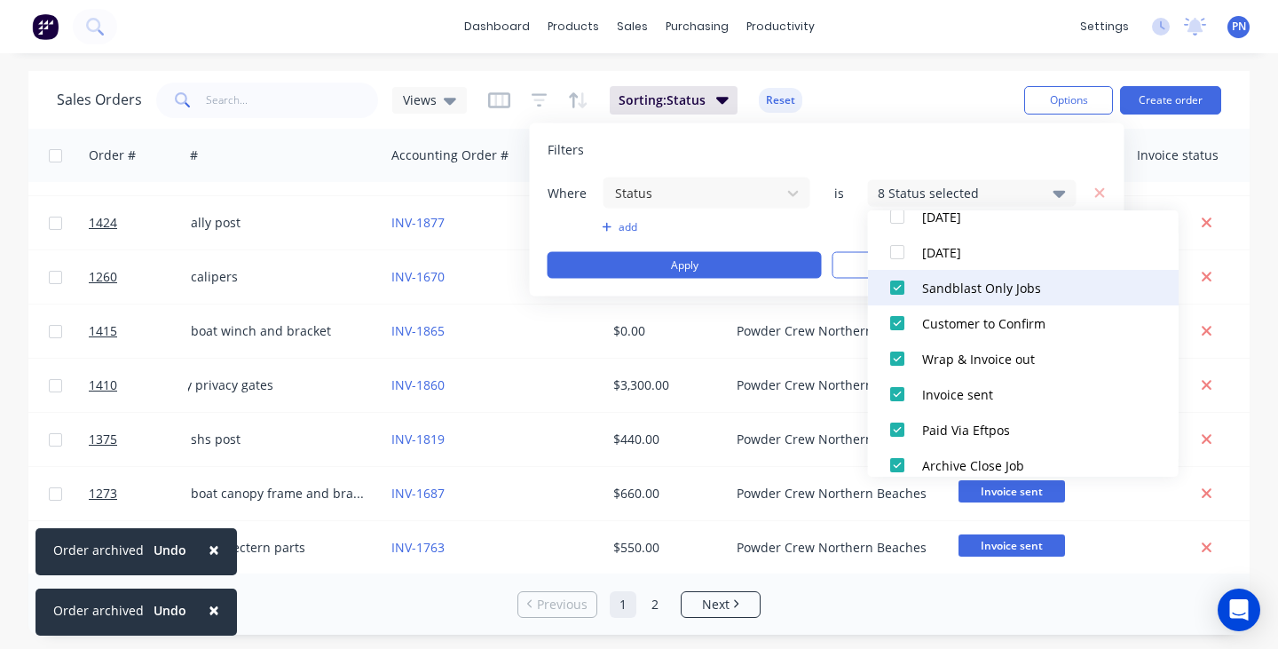
click at [897, 284] on div at bounding box center [896, 287] width 35 height 35
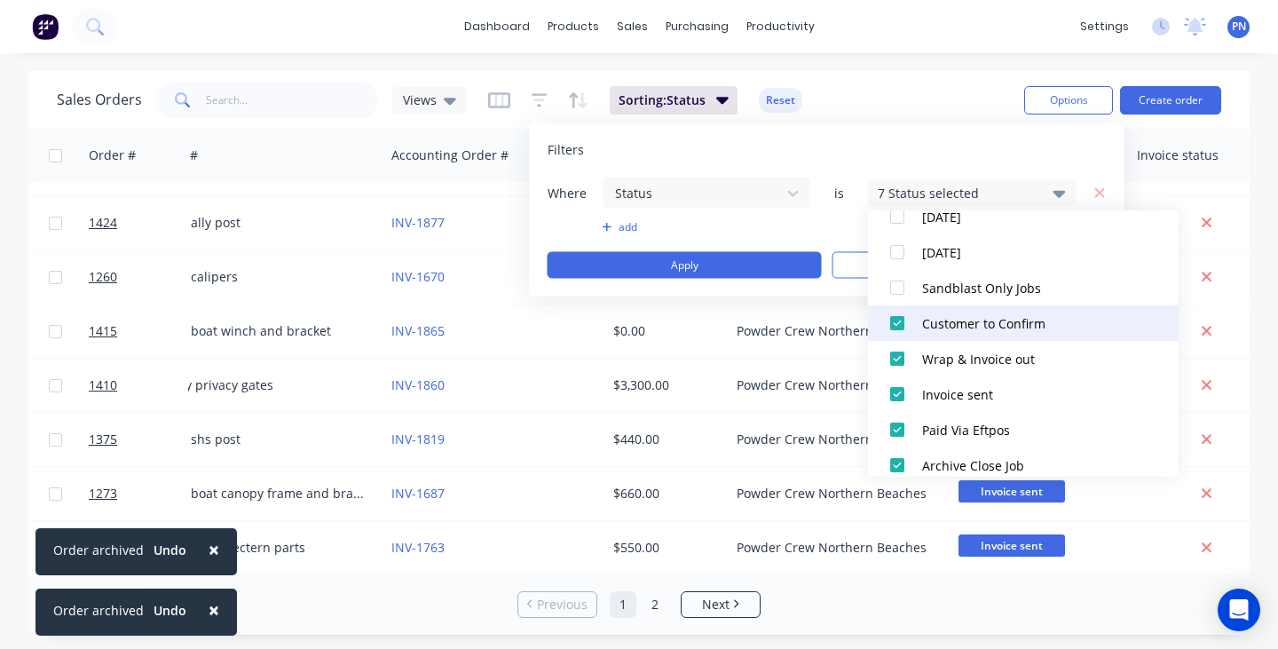
click at [897, 314] on div at bounding box center [896, 322] width 35 height 35
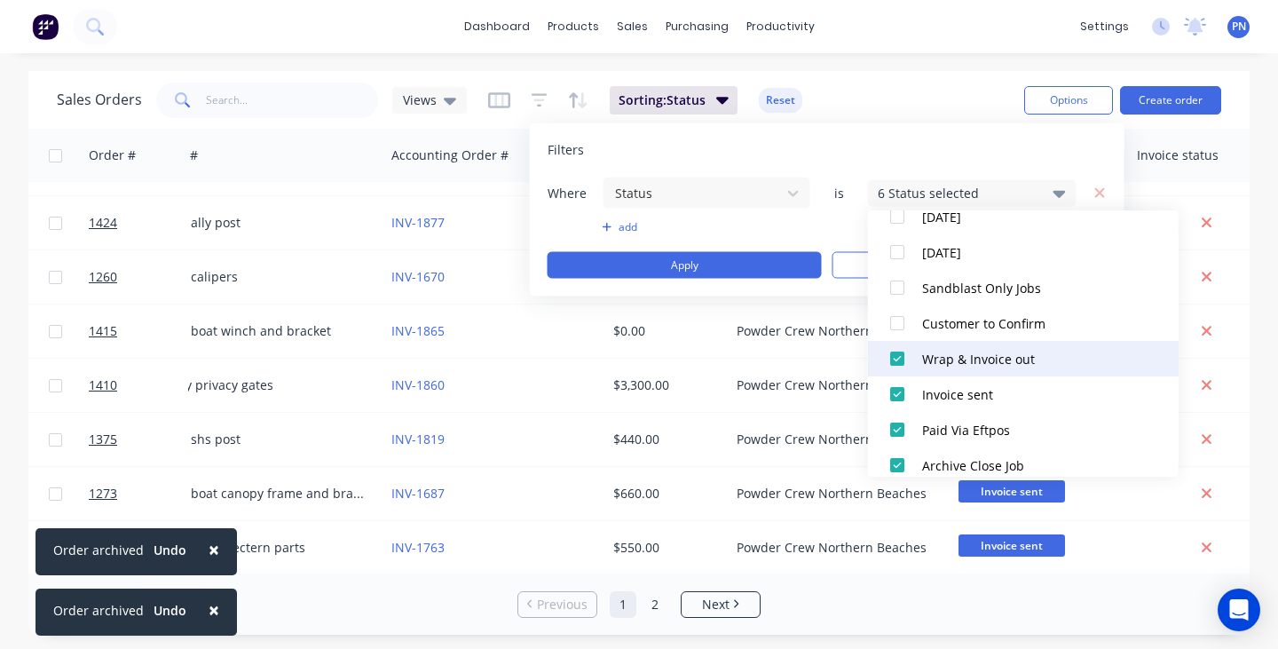
click at [896, 353] on div at bounding box center [896, 358] width 35 height 35
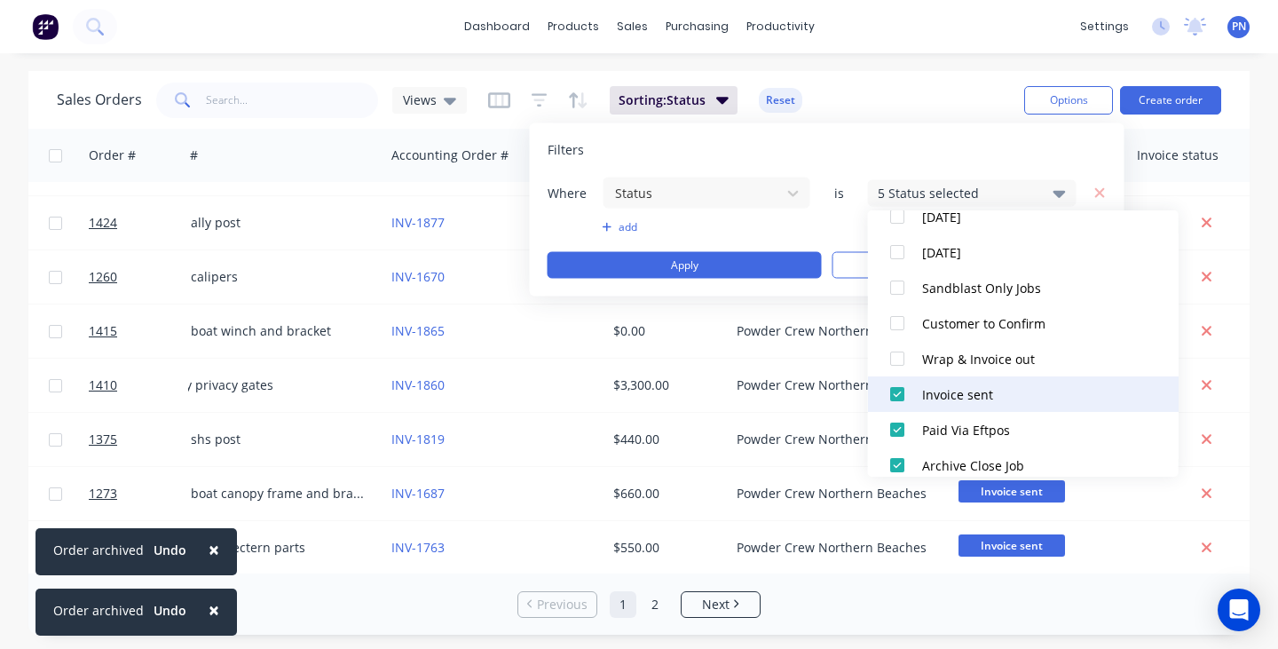
click at [896, 393] on div at bounding box center [896, 393] width 35 height 35
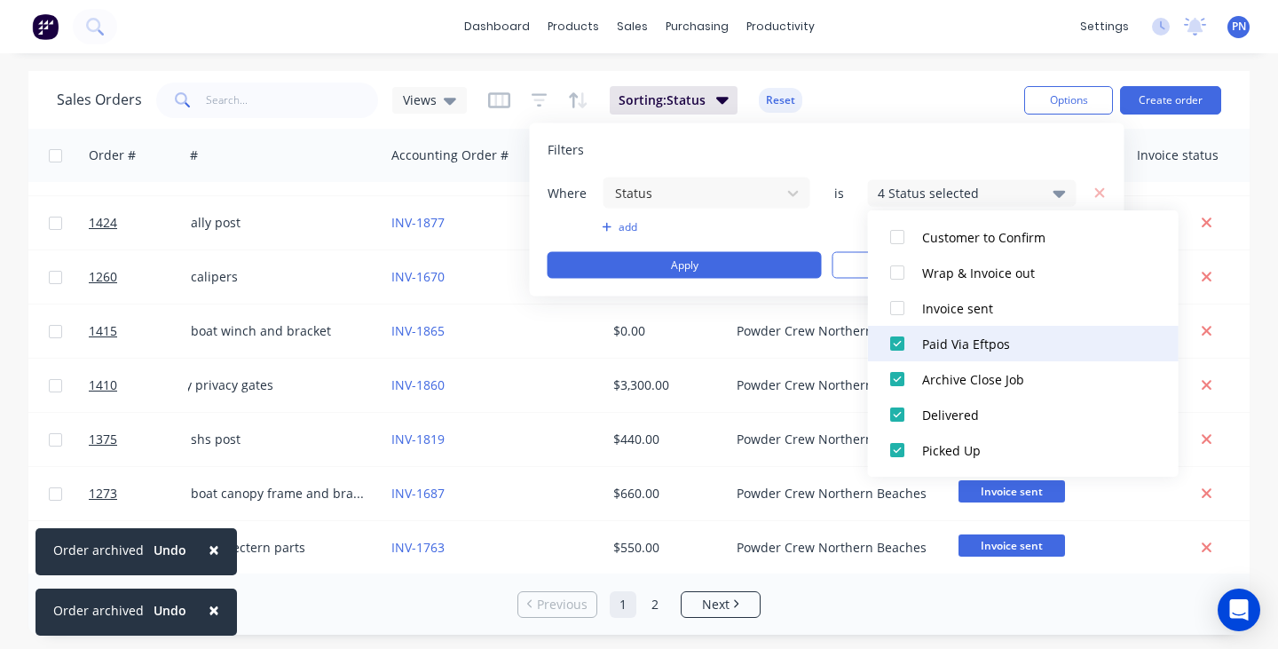
scroll to position [515, 0]
click at [895, 339] on div at bounding box center [896, 343] width 35 height 35
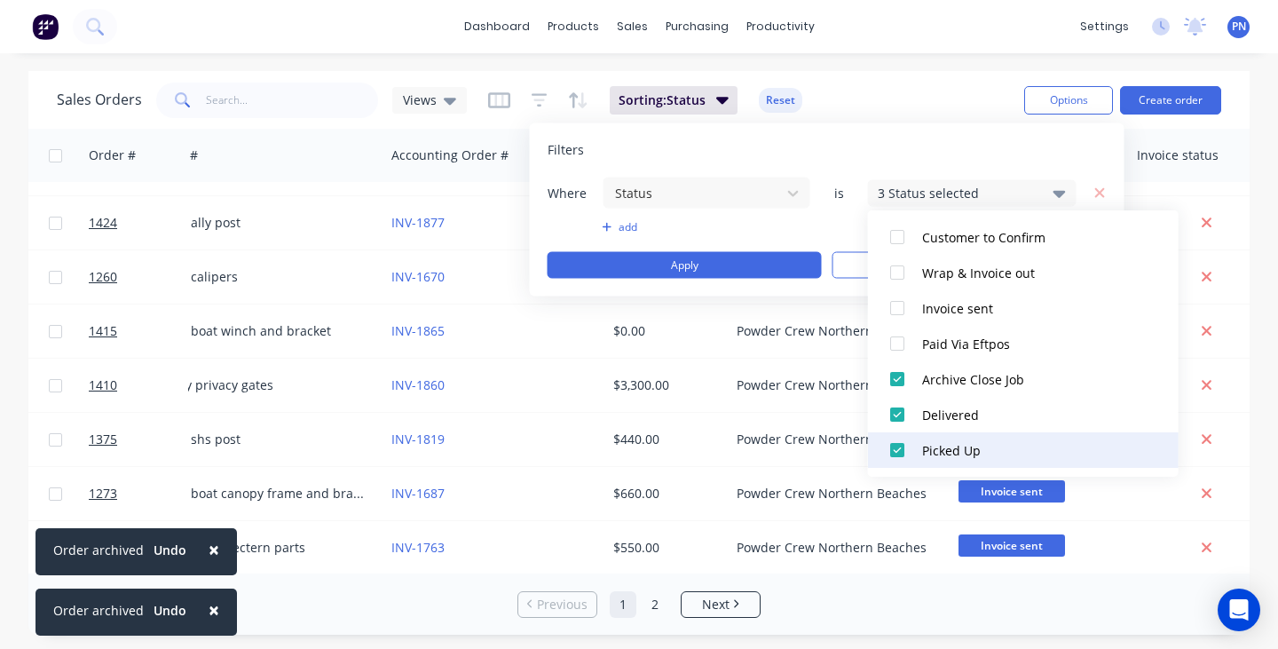
click at [895, 449] on div at bounding box center [896, 449] width 35 height 35
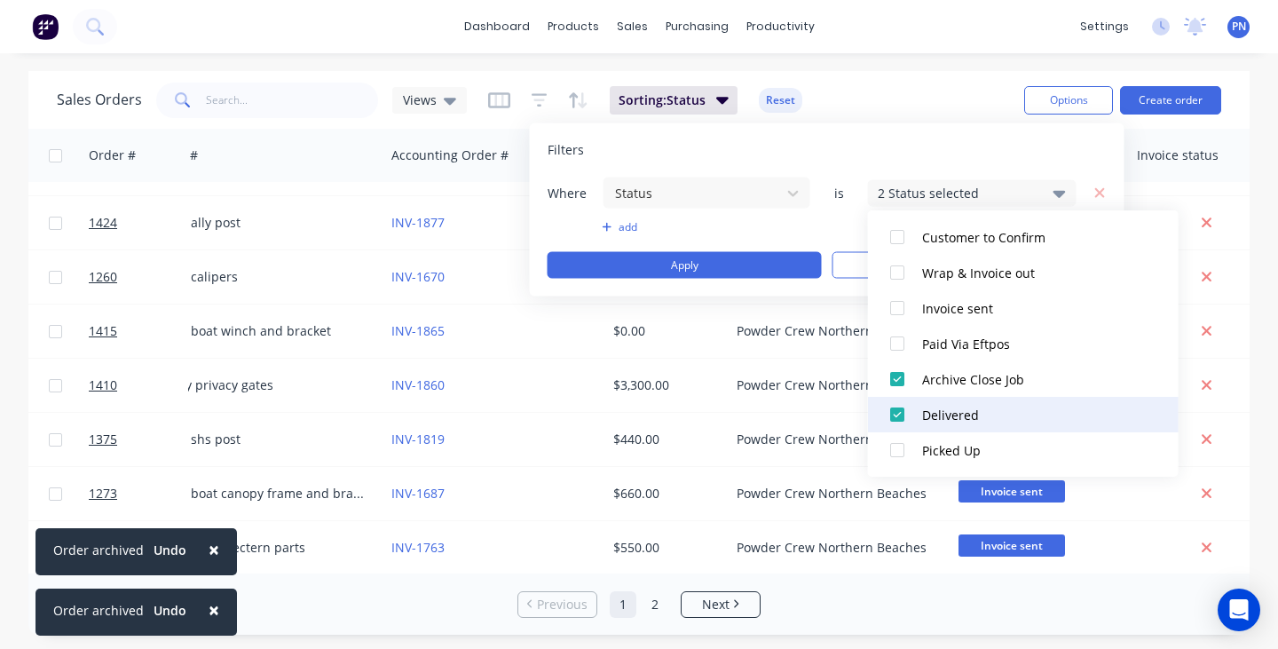
click at [895, 421] on div at bounding box center [896, 414] width 35 height 35
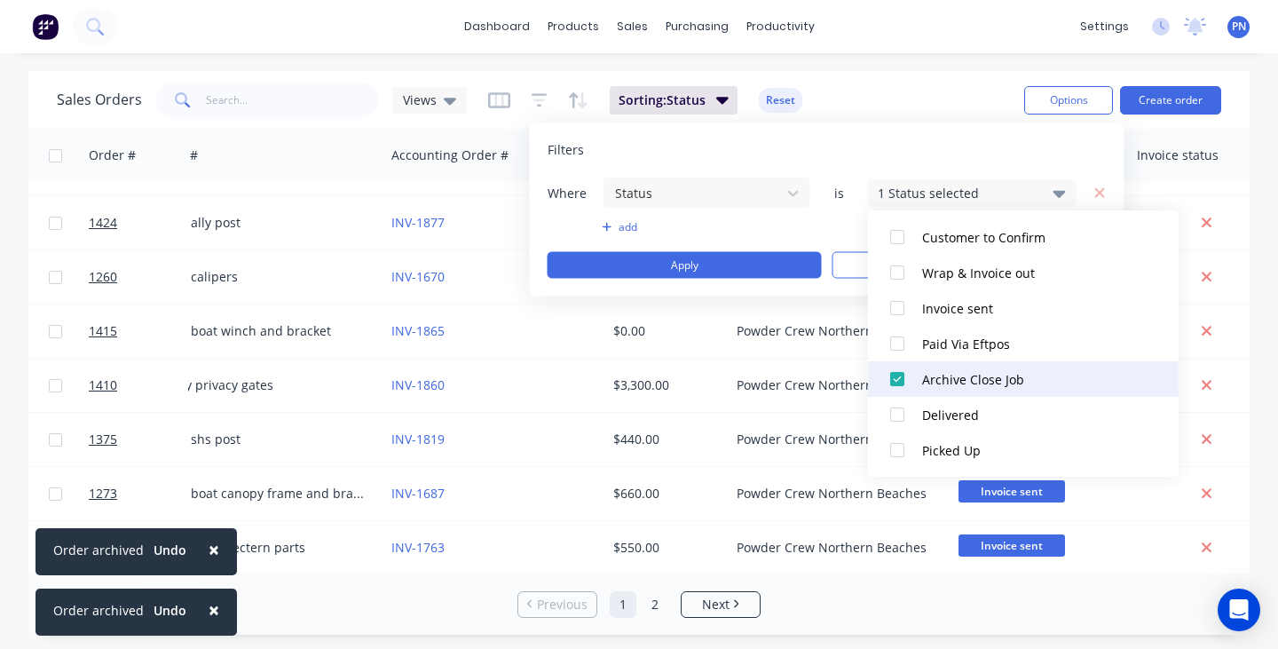
click at [895, 382] on div at bounding box center [896, 378] width 35 height 35
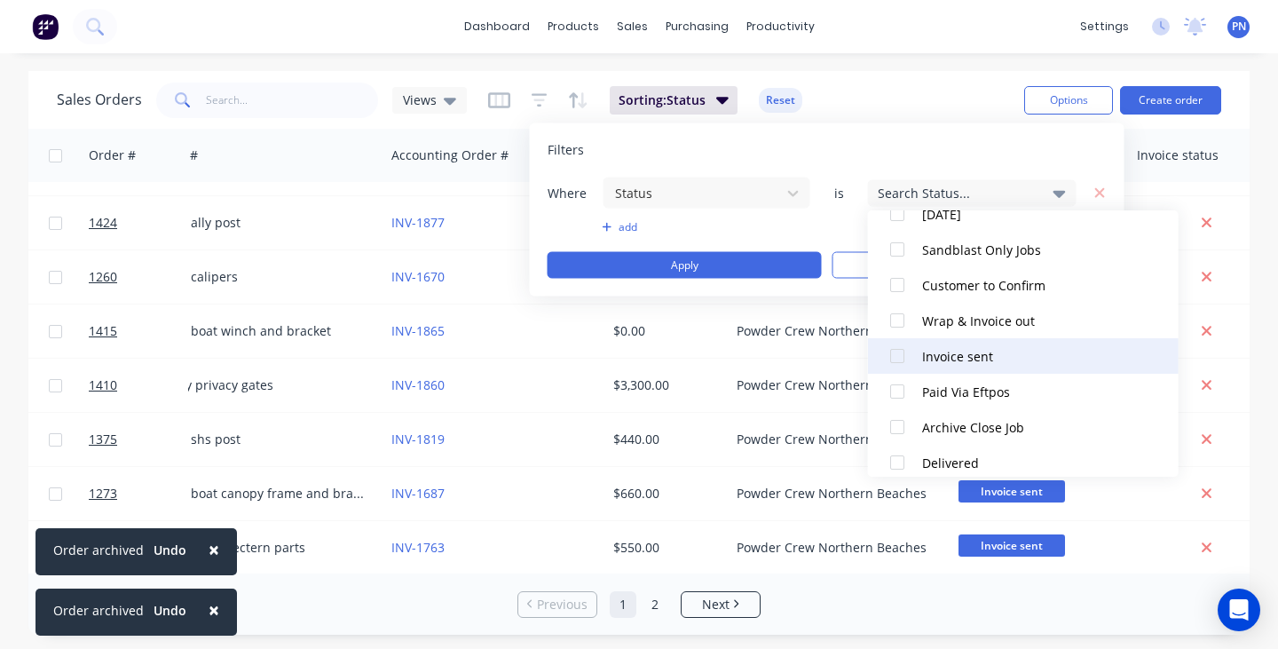
click at [896, 358] on div at bounding box center [896, 355] width 35 height 35
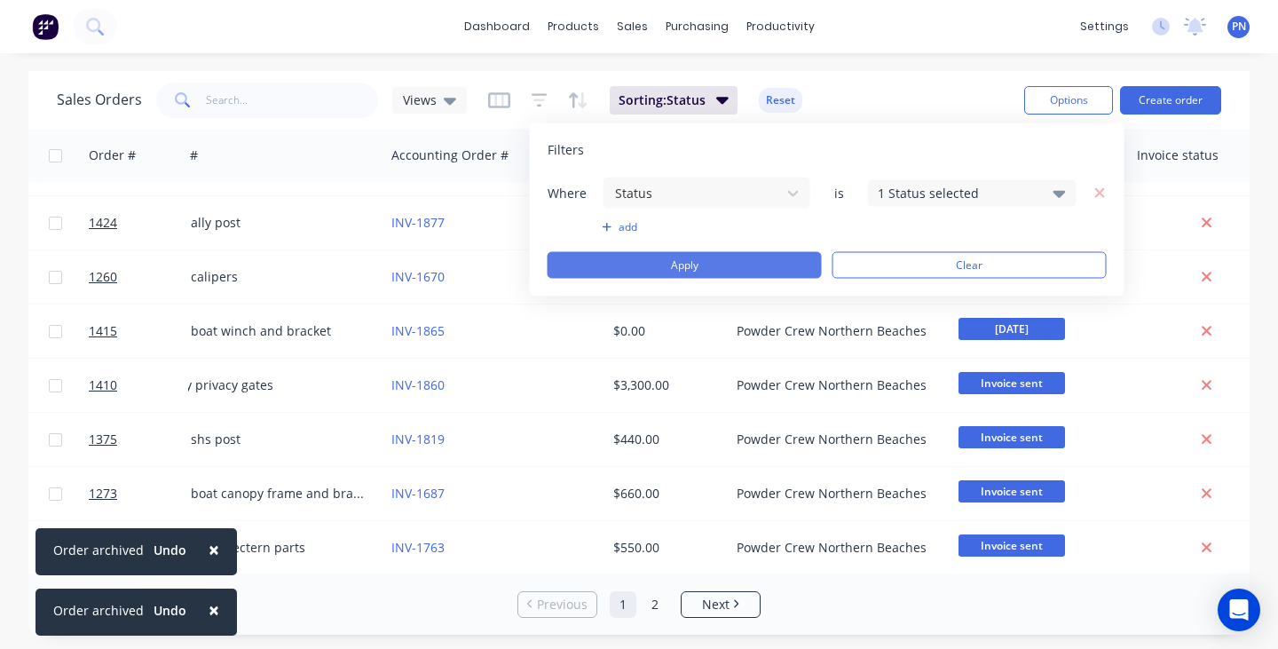
click at [768, 256] on button "Apply" at bounding box center [684, 265] width 274 height 27
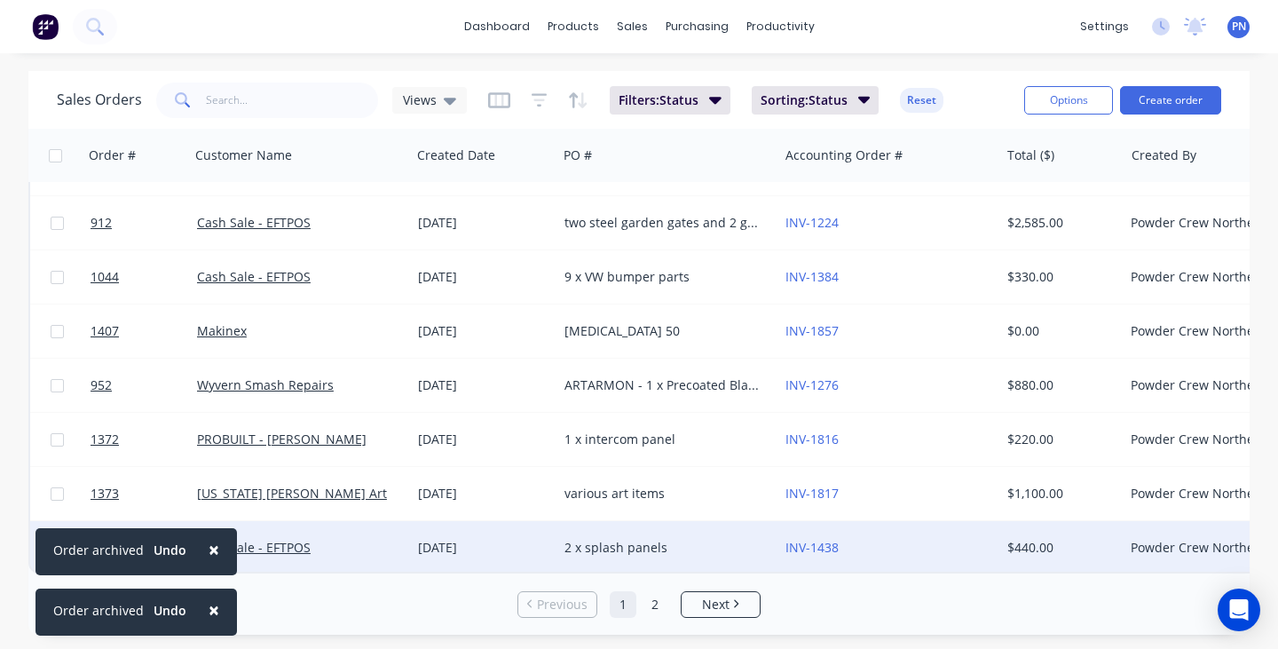
scroll to position [5030, 0]
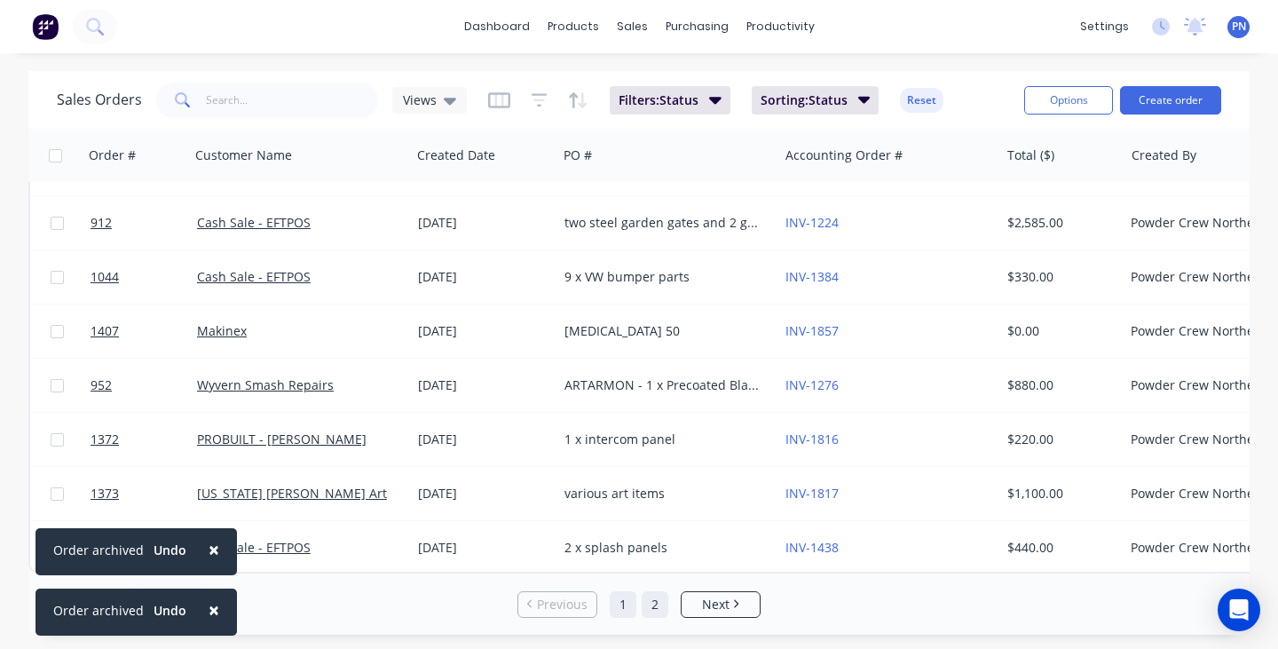
click at [650, 596] on link "2" at bounding box center [655, 604] width 27 height 27
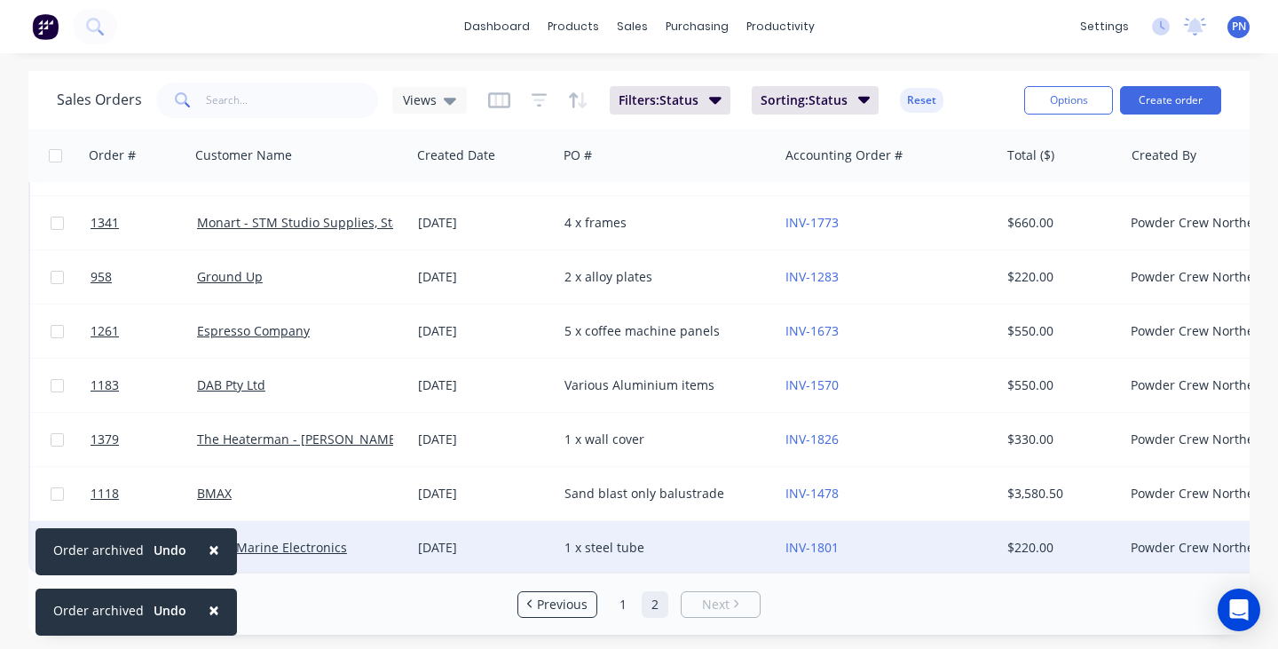
scroll to position [1025, 0]
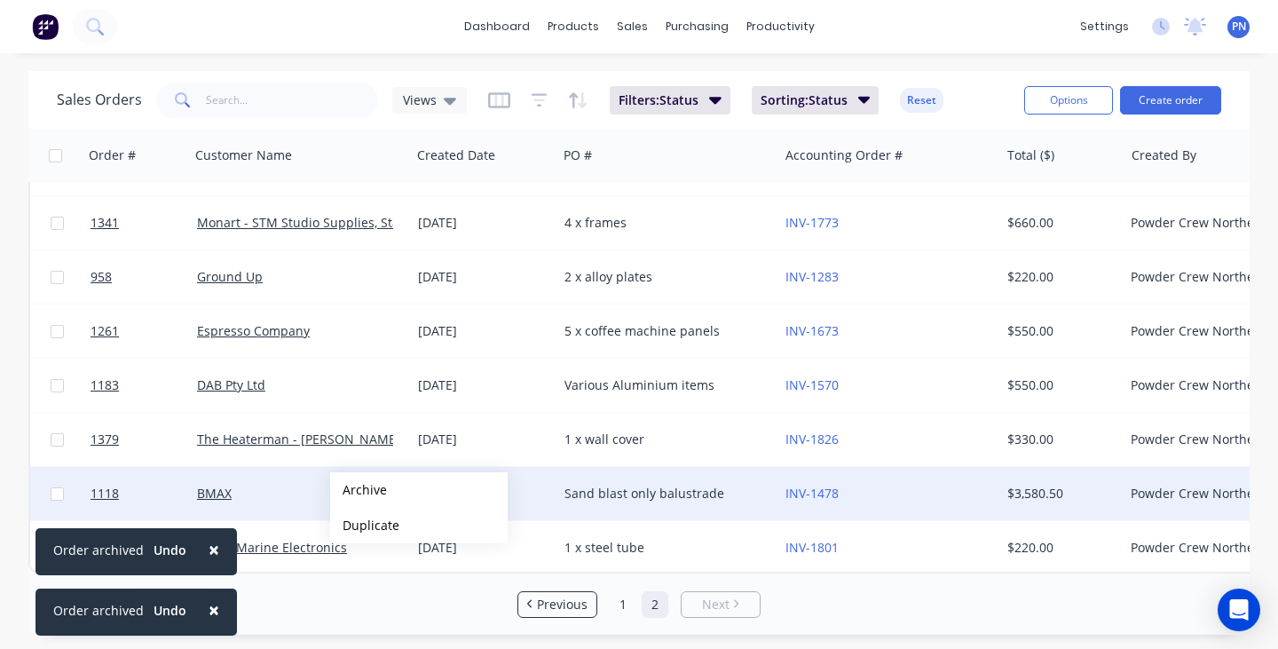
click at [358, 490] on div "Sales Orders Views Filters: Status Sorting: Status Reset Options Create order O…" at bounding box center [638, 352] width 1221 height 563
click at [358, 490] on button "Archive" at bounding box center [418, 489] width 177 height 35
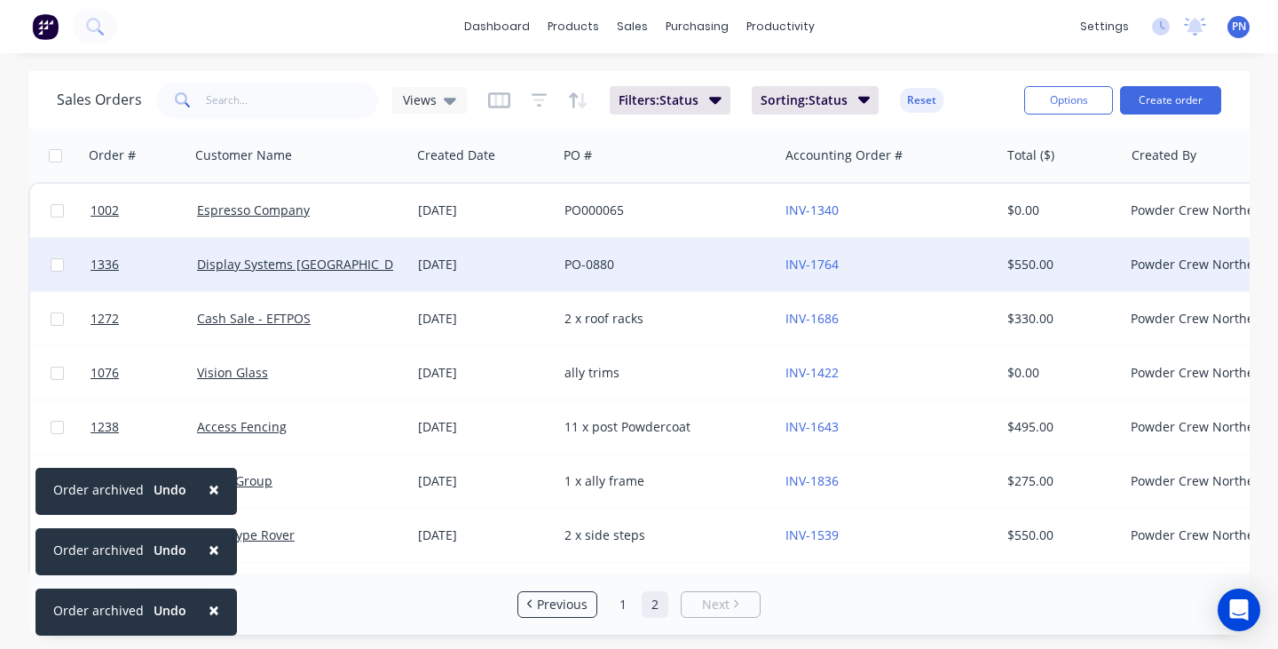
scroll to position [0, 0]
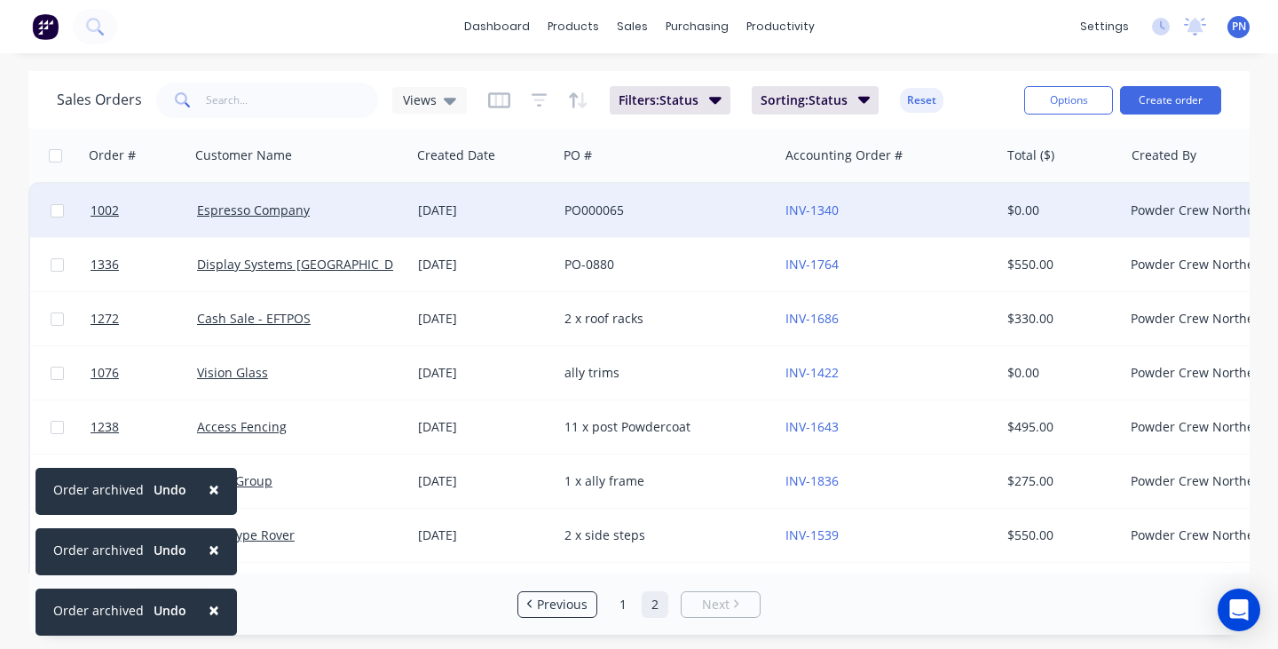
click at [366, 209] on div "Sales Orders Views Filters: Status Sorting: Status Reset Options Create order O…" at bounding box center [638, 352] width 1221 height 563
click at [366, 209] on button "Archive" at bounding box center [426, 209] width 177 height 35
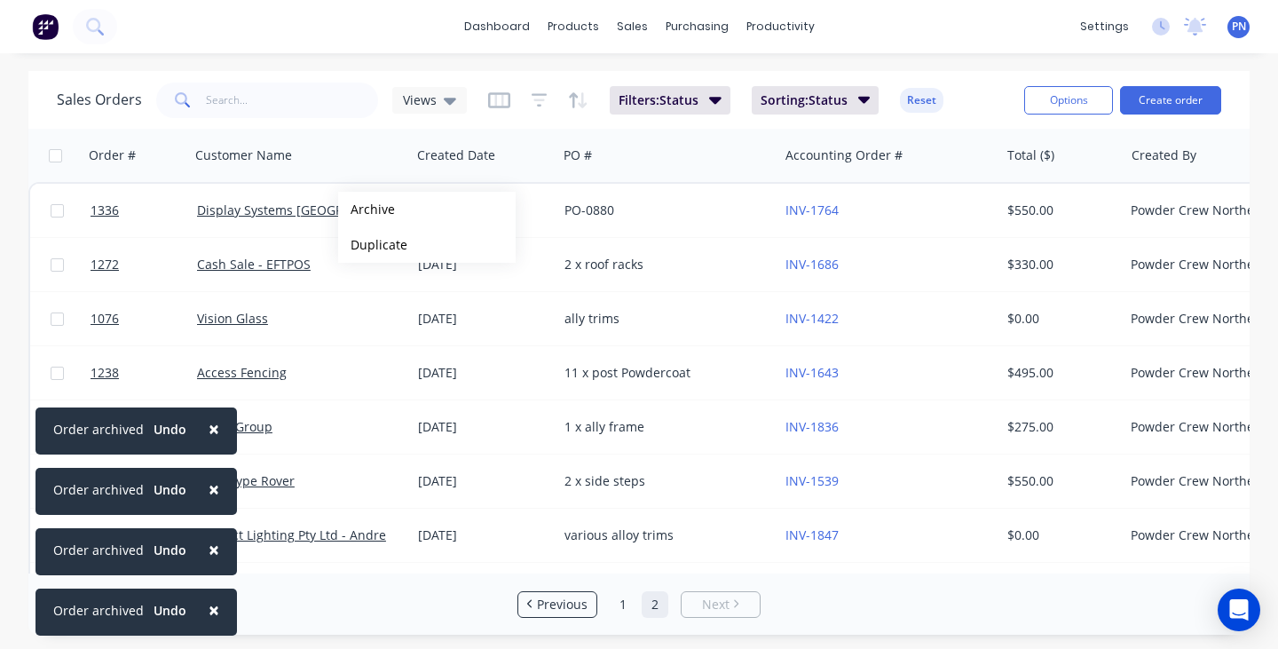
click at [366, 209] on div "Sales Orders Views Filters: Status Sorting: Status Reset Options Create order O…" at bounding box center [638, 352] width 1221 height 563
click at [366, 209] on button "Archive" at bounding box center [426, 209] width 177 height 35
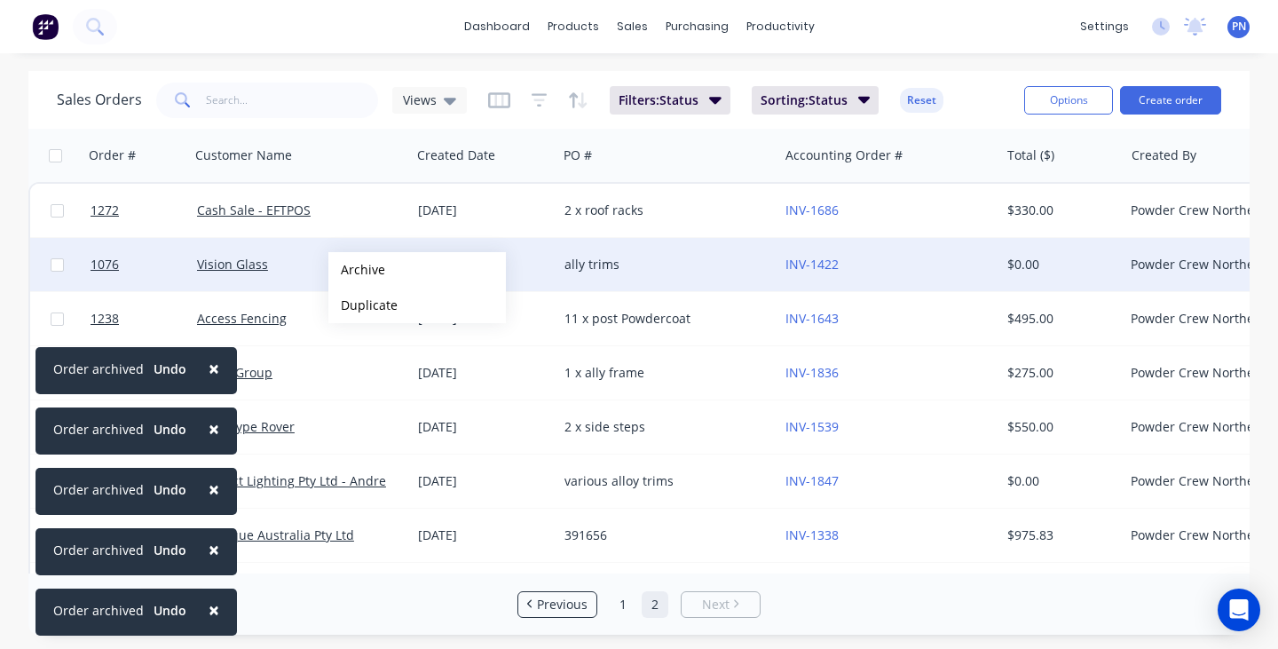
click at [357, 270] on div "Sales Orders Views Filters: Status Sorting: Status Reset Options Create order O…" at bounding box center [638, 352] width 1221 height 563
click at [357, 270] on button "Archive" at bounding box center [416, 269] width 177 height 35
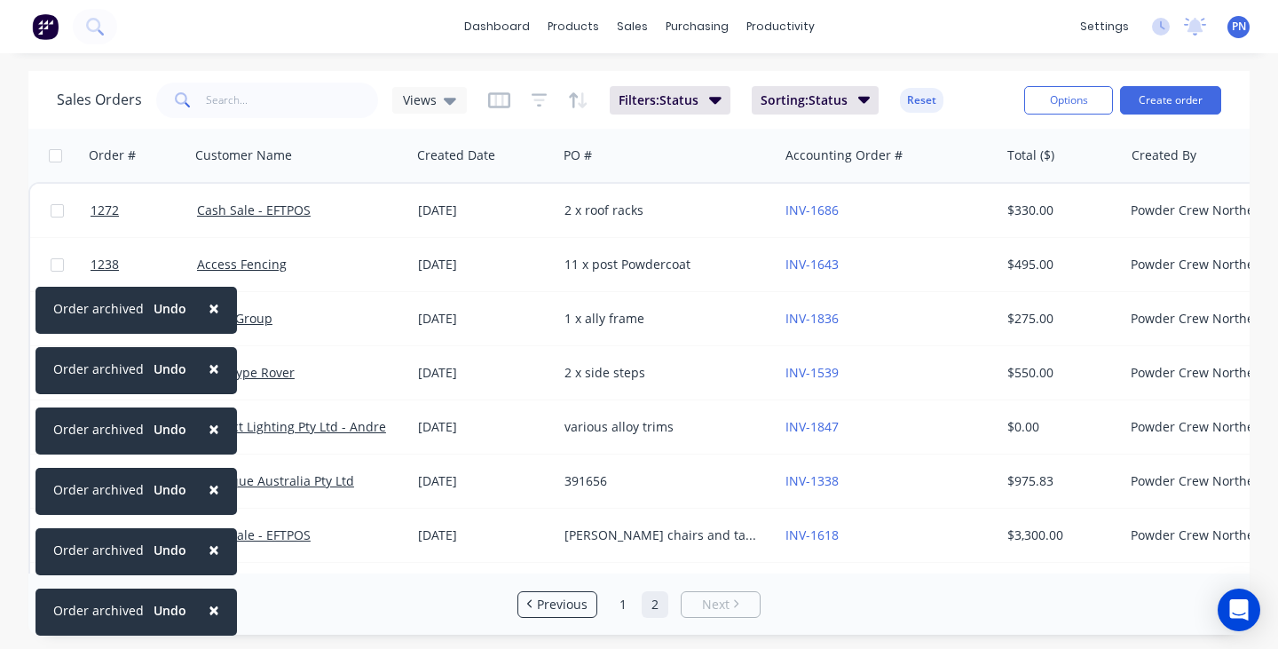
click at [357, 270] on div "Sales Orders Views Filters: Status Sorting: Status Reset Options Create order O…" at bounding box center [638, 352] width 1221 height 563
click at [357, 270] on button "Archive" at bounding box center [416, 269] width 177 height 35
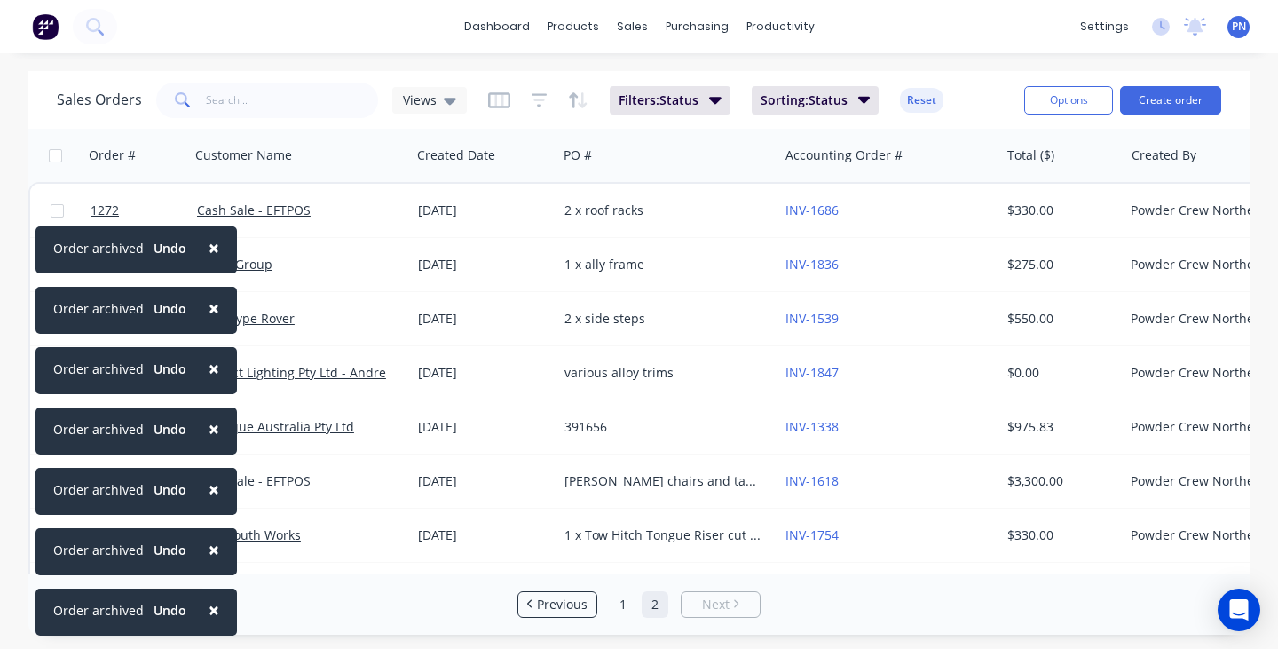
click at [211, 248] on span "×" at bounding box center [214, 247] width 11 height 25
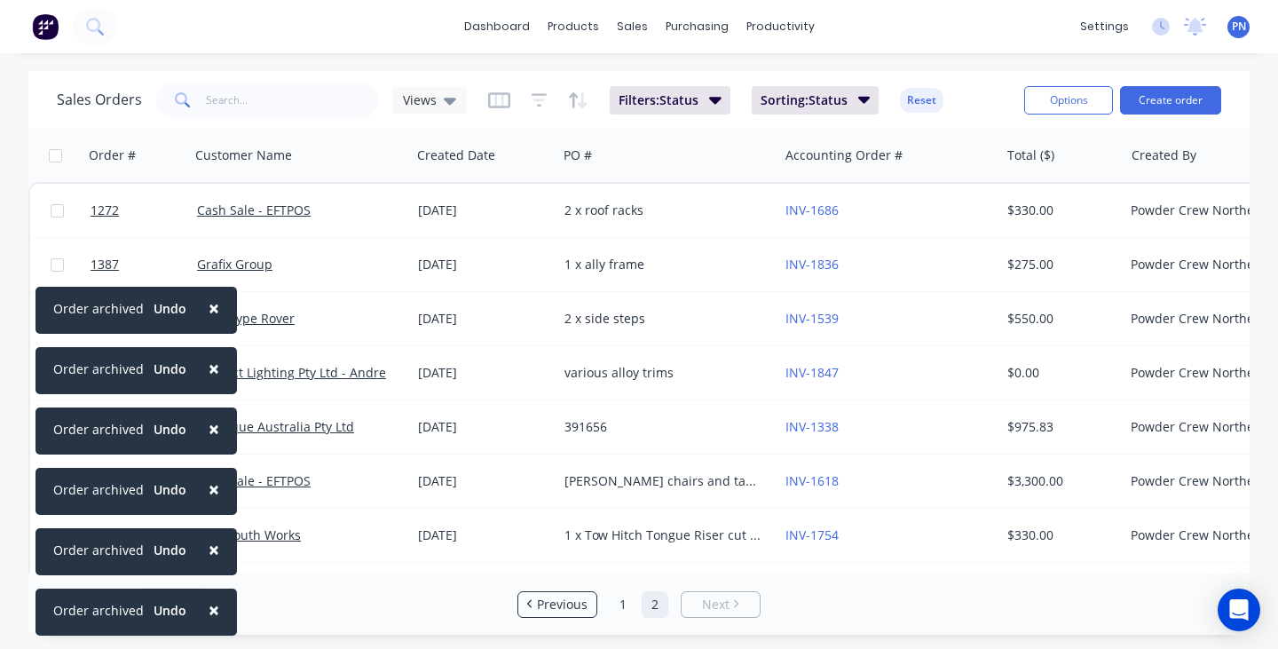
click at [209, 606] on span "×" at bounding box center [214, 609] width 11 height 25
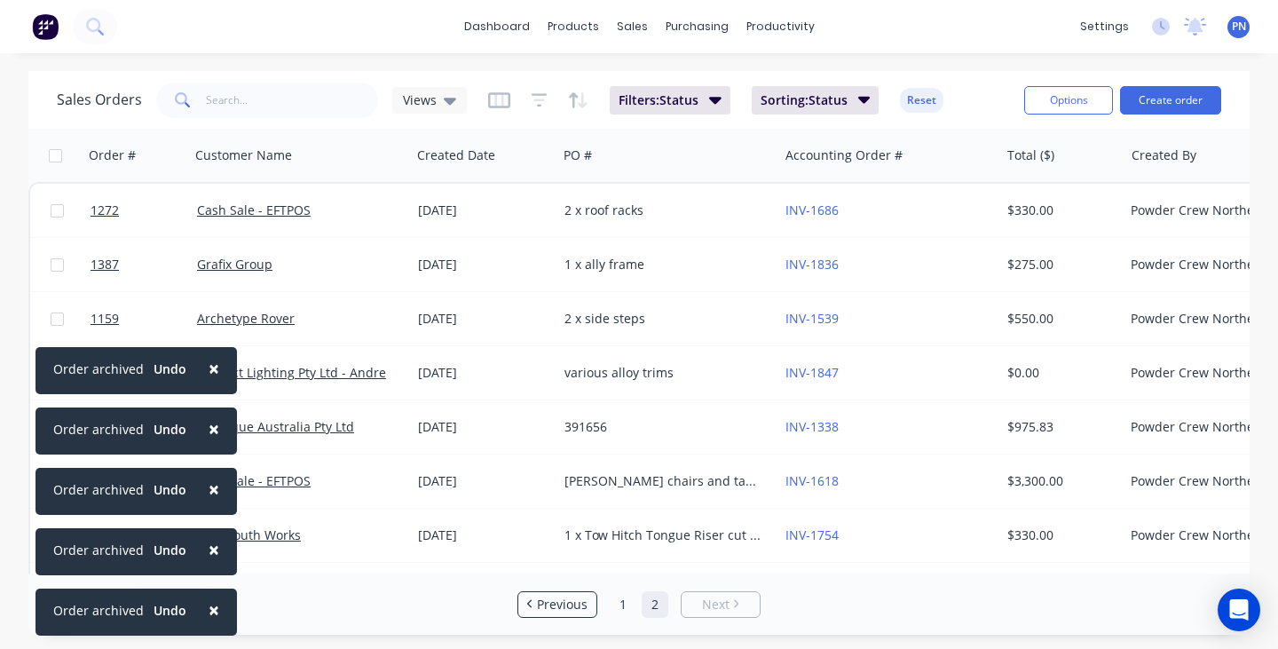
click at [209, 606] on span "×" at bounding box center [214, 609] width 11 height 25
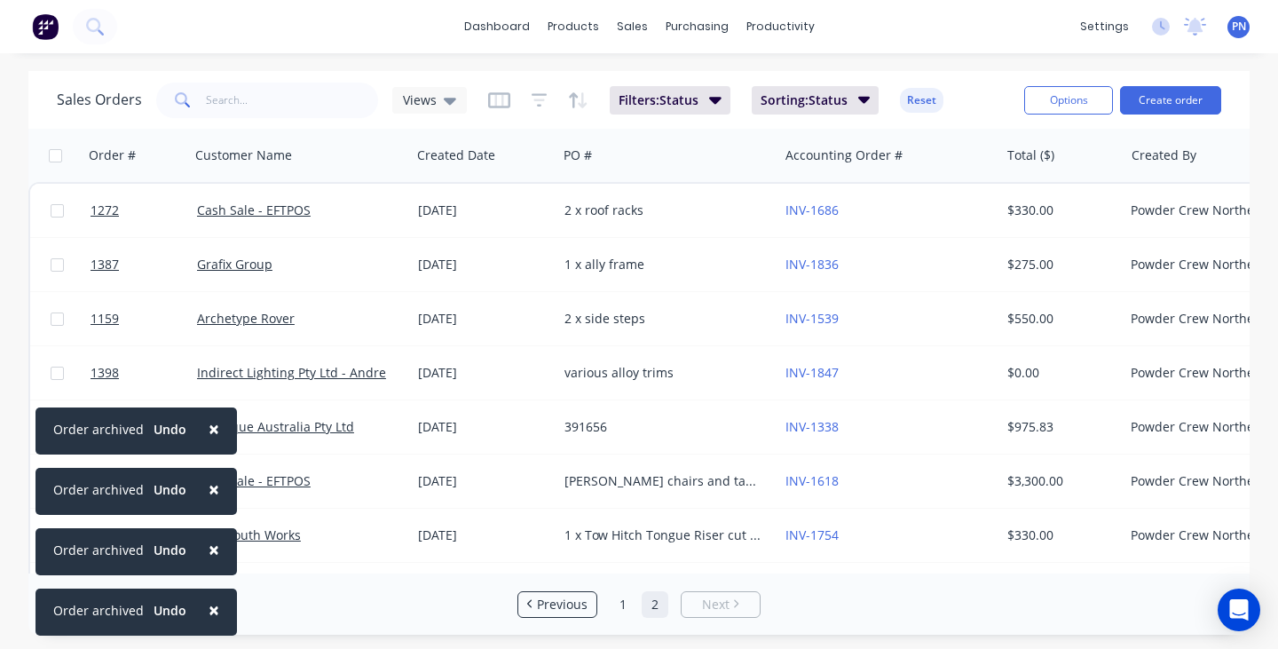
click at [209, 606] on span "×" at bounding box center [214, 609] width 11 height 25
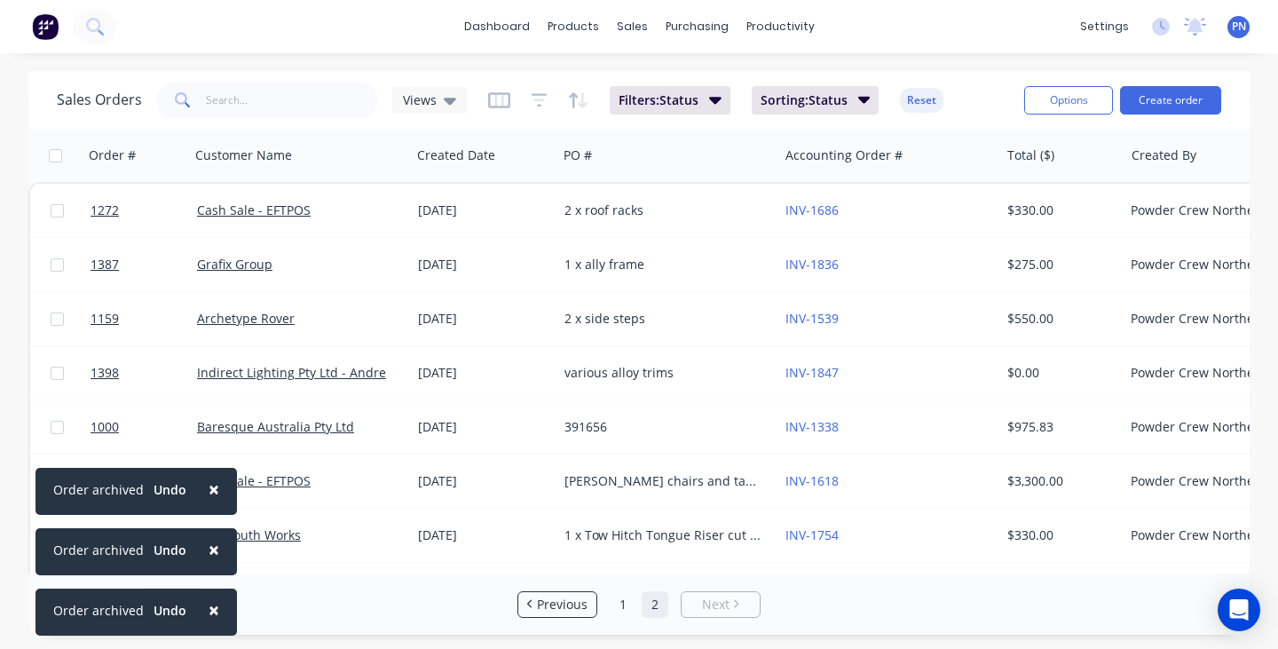
click at [209, 606] on span "×" at bounding box center [214, 609] width 11 height 25
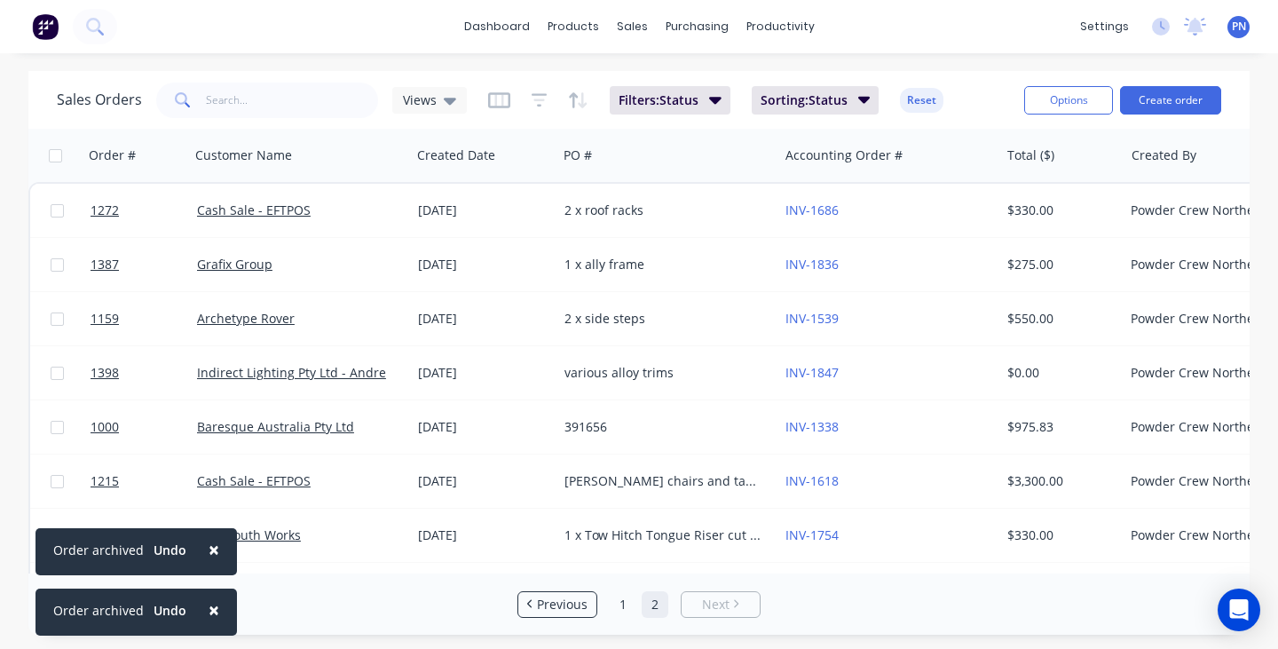
click at [209, 606] on span "×" at bounding box center [214, 609] width 11 height 25
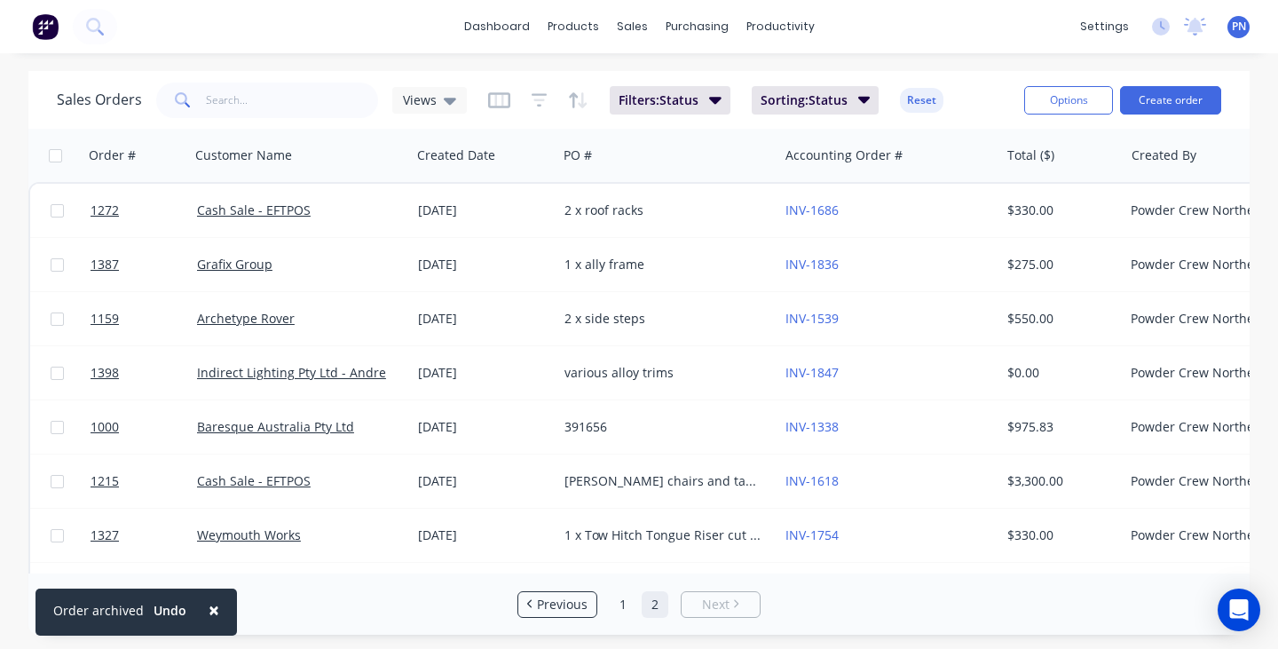
click at [209, 606] on span "×" at bounding box center [214, 609] width 11 height 25
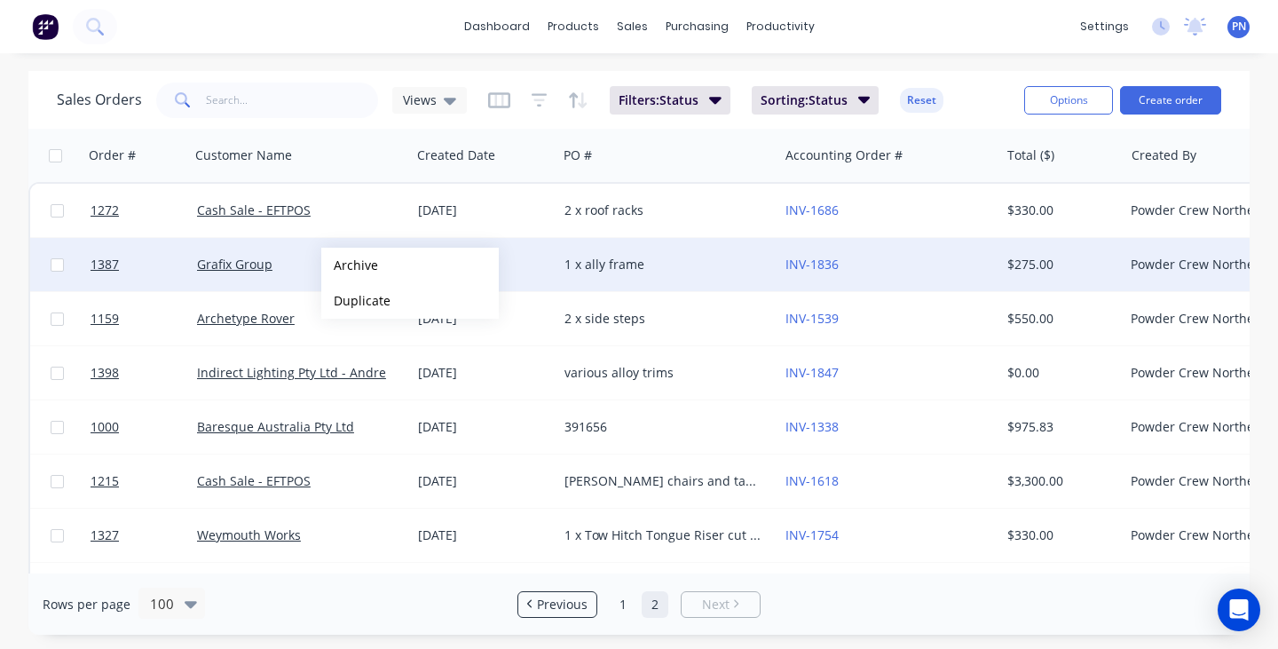
click at [350, 265] on div "Sales Orders Views Filters: Status Sorting: Status Reset Options Create order O…" at bounding box center [638, 352] width 1221 height 563
click at [350, 265] on button "Archive" at bounding box center [409, 265] width 177 height 35
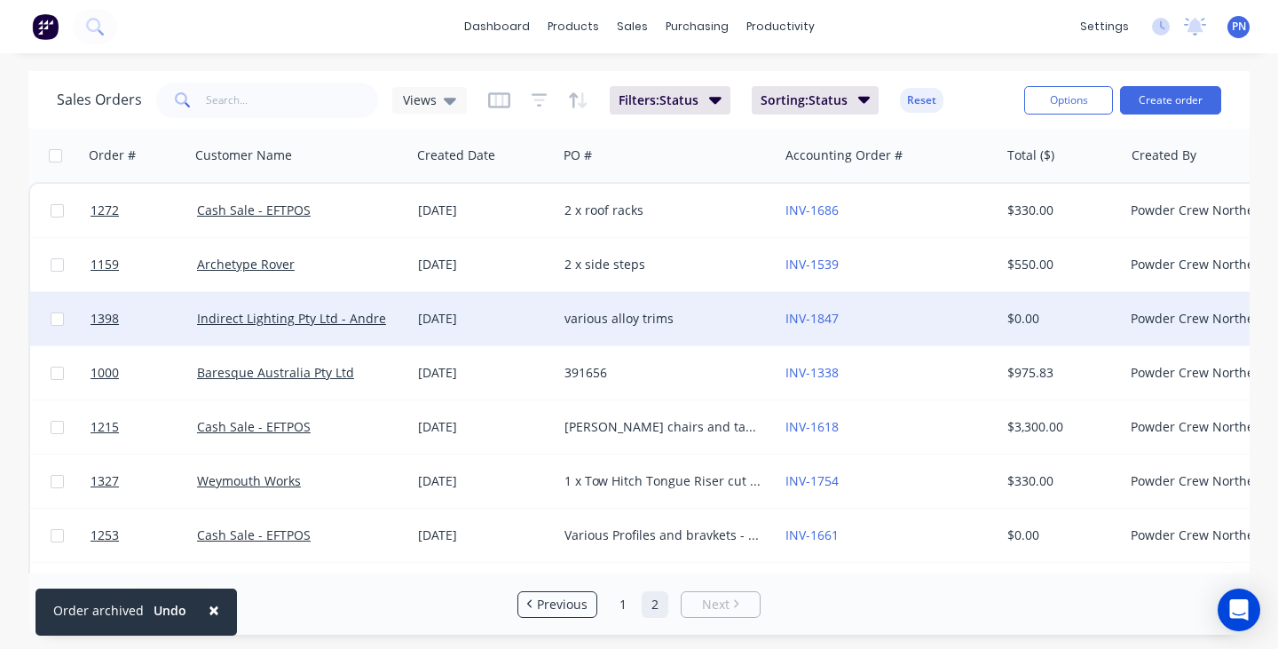
click at [392, 321] on div "Sales Orders Views Filters: Status Sorting: Status Reset Options Create order O…" at bounding box center [638, 352] width 1221 height 563
click at [392, 321] on button "Archive" at bounding box center [452, 320] width 177 height 35
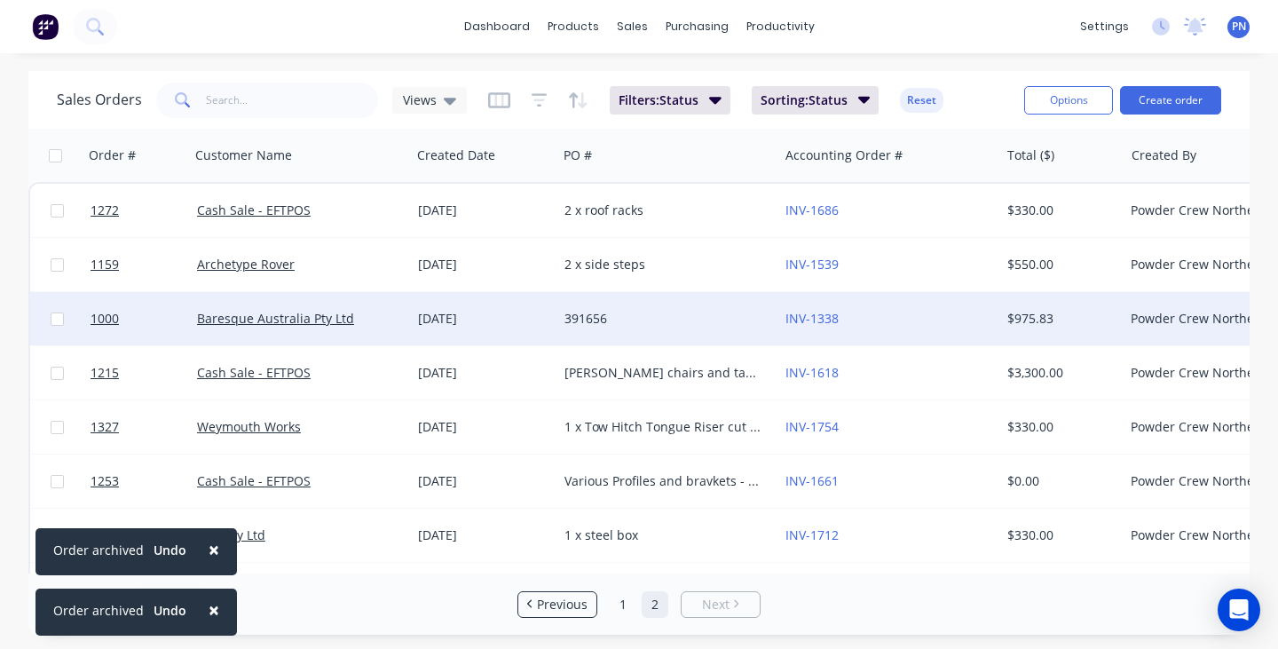
click at [375, 322] on div "Sales Orders Views Filters: Status Sorting: Status Reset Options Create order O…" at bounding box center [638, 352] width 1221 height 563
click at [375, 322] on button "Archive" at bounding box center [435, 321] width 177 height 35
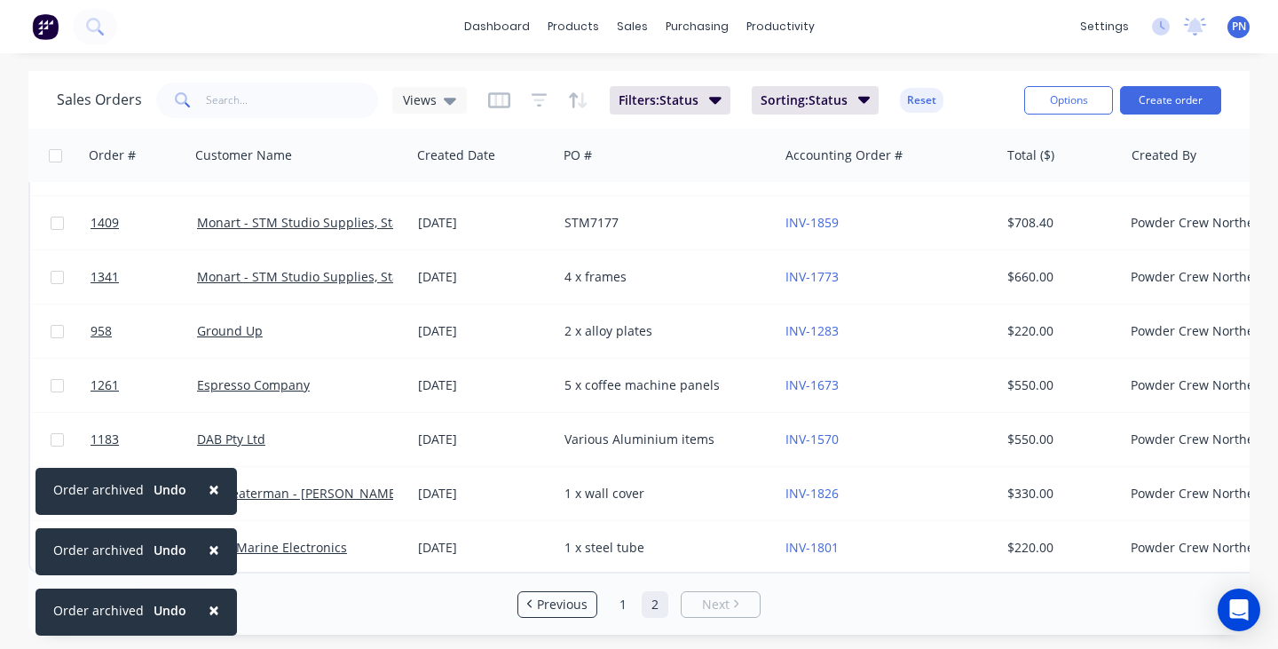
scroll to position [592, 0]
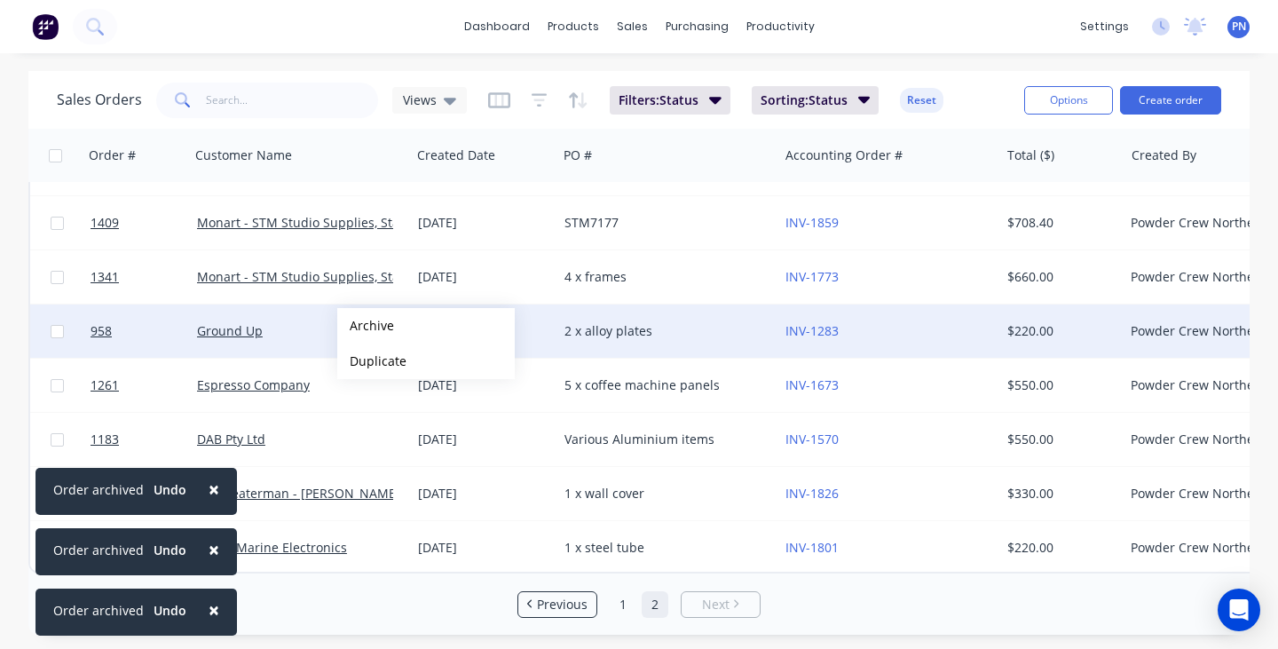
click at [366, 326] on div "Sales Orders Views Filters: Status Sorting: Status Reset Options Create order O…" at bounding box center [638, 352] width 1221 height 563
click at [366, 326] on button "Archive" at bounding box center [425, 325] width 177 height 35
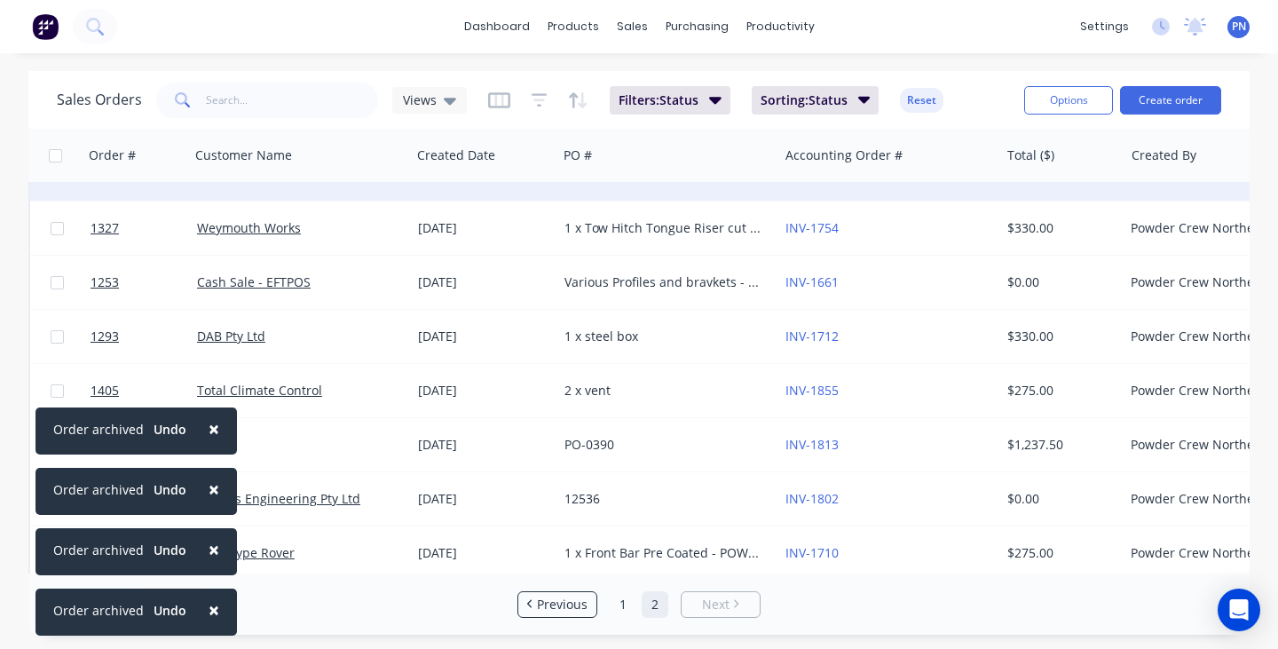
scroll to position [186, 0]
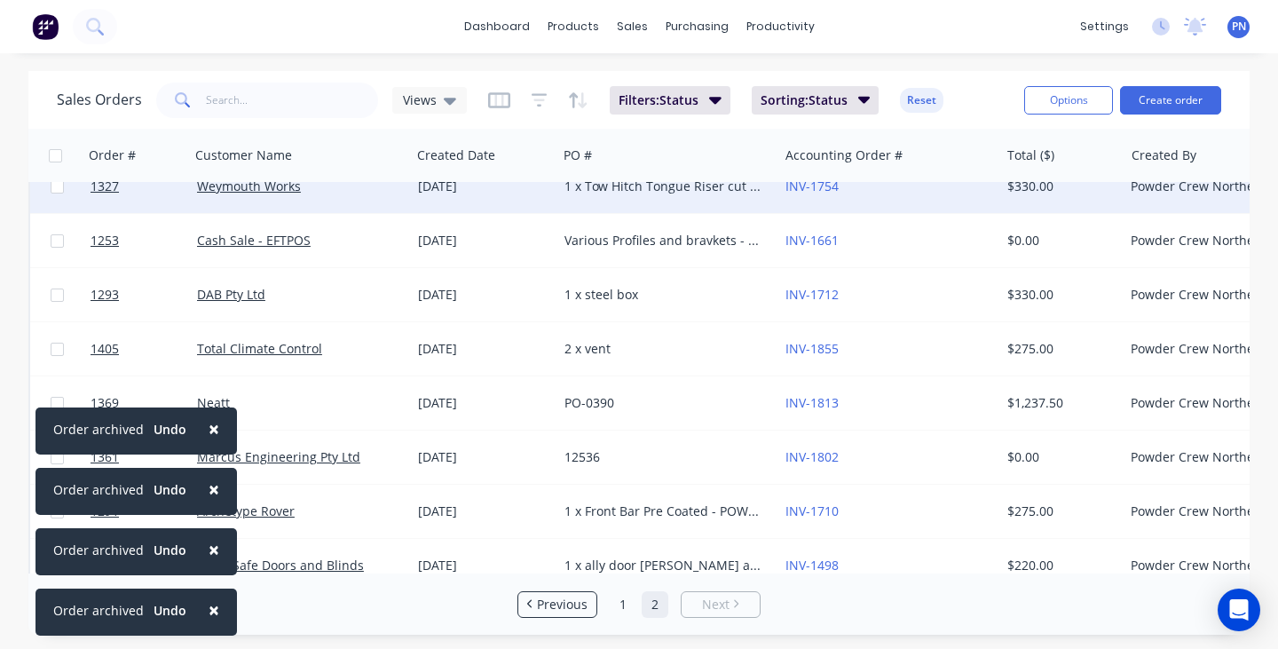
click at [349, 189] on div "Weymouth Works" at bounding box center [295, 186] width 197 height 18
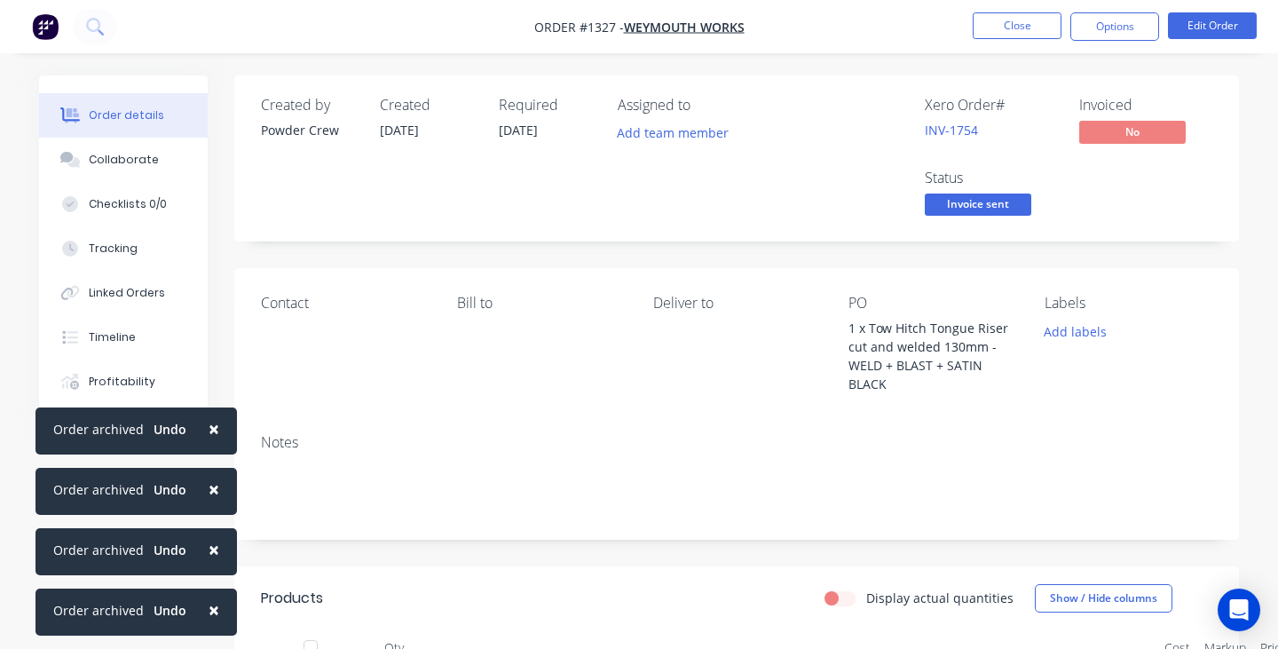
click at [212, 418] on span "×" at bounding box center [214, 428] width 11 height 25
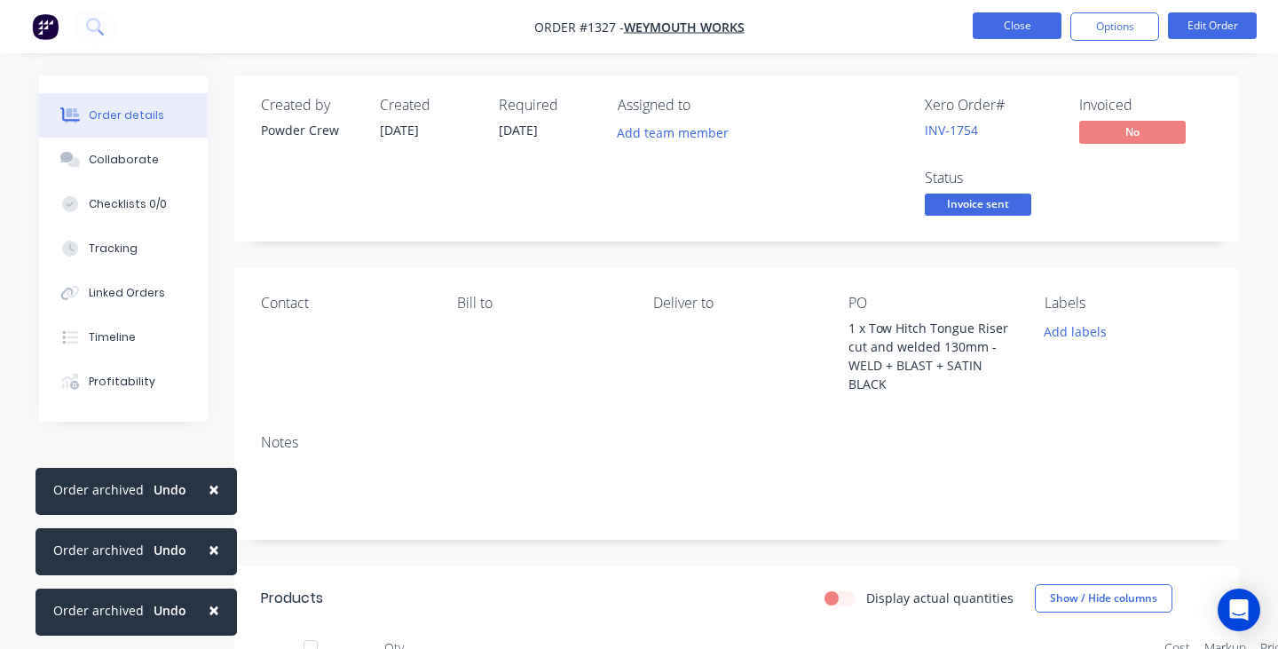
click at [1018, 26] on button "Close" at bounding box center [1017, 25] width 89 height 27
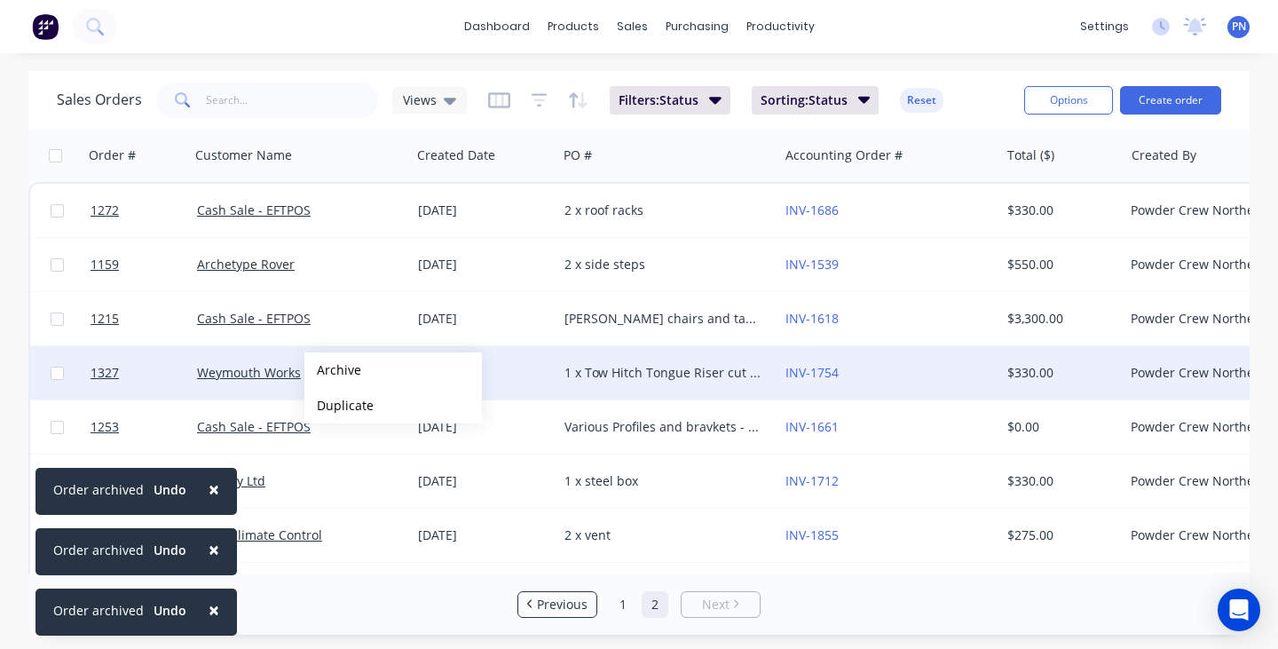
click at [333, 370] on div "Sales Orders Views Filters: Status Sorting: Status Reset Options Create order O…" at bounding box center [638, 352] width 1221 height 563
click at [333, 370] on button "Archive" at bounding box center [392, 369] width 177 height 35
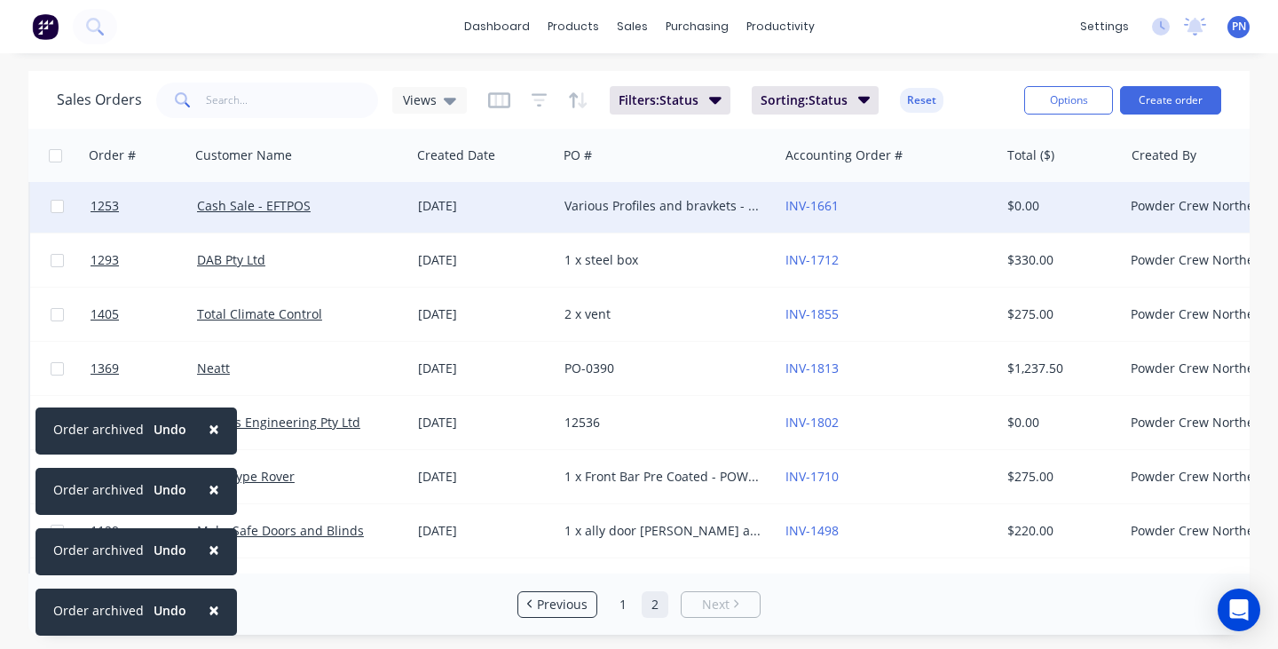
scroll to position [217, 0]
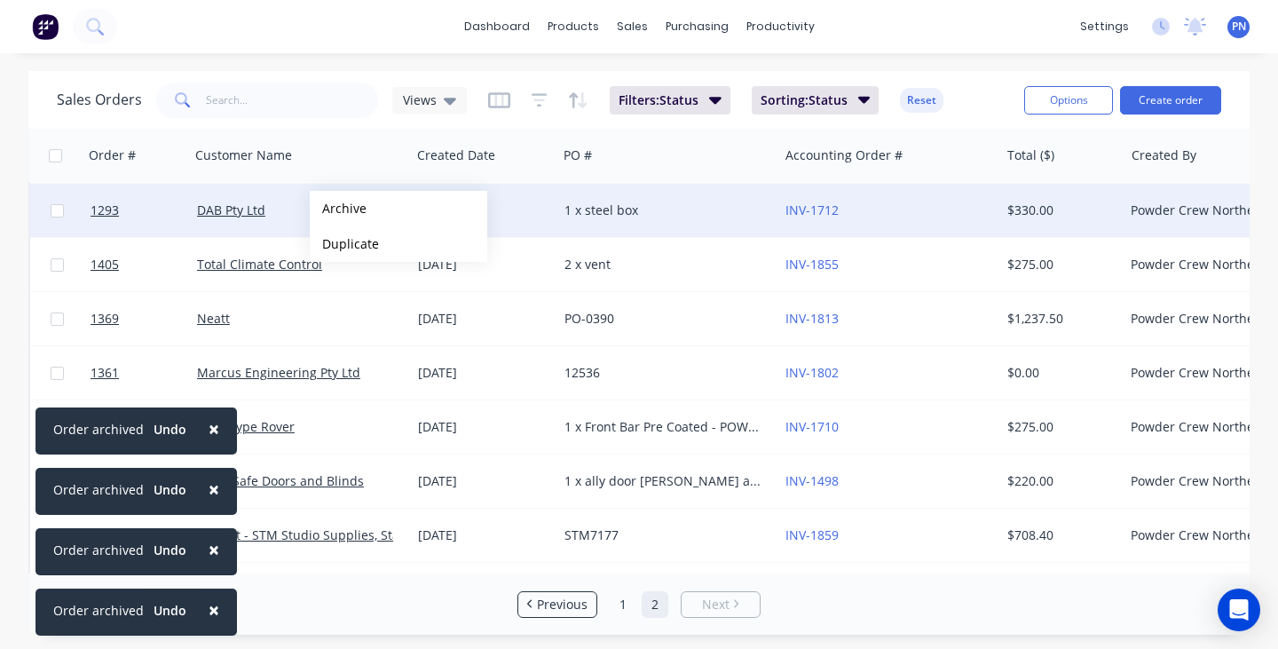
click at [338, 209] on div "Sales Orders Views Filters: Status Sorting: Status Reset Options Create order O…" at bounding box center [638, 352] width 1221 height 563
click at [338, 209] on button "Archive" at bounding box center [398, 208] width 177 height 35
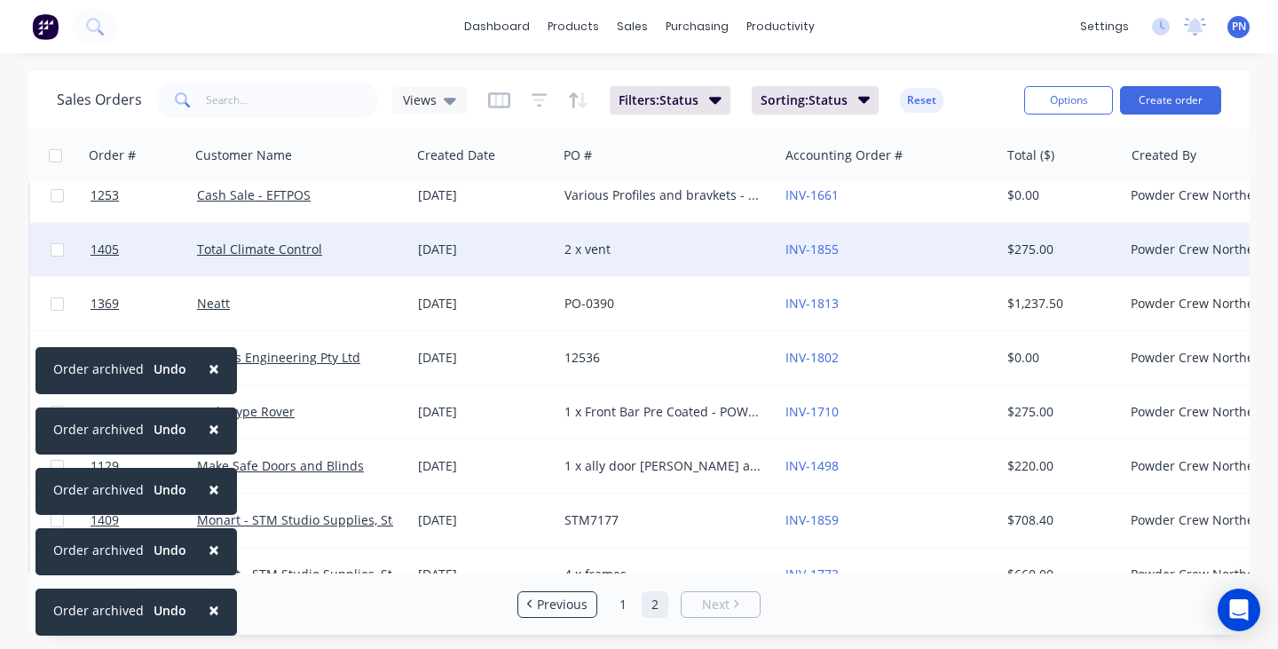
scroll to position [177, 0]
click at [354, 252] on div "Sales Orders Views Filters: Status Sorting: Status Reset Options Create order O…" at bounding box center [638, 352] width 1221 height 563
click at [354, 252] on button "Archive" at bounding box center [414, 251] width 177 height 35
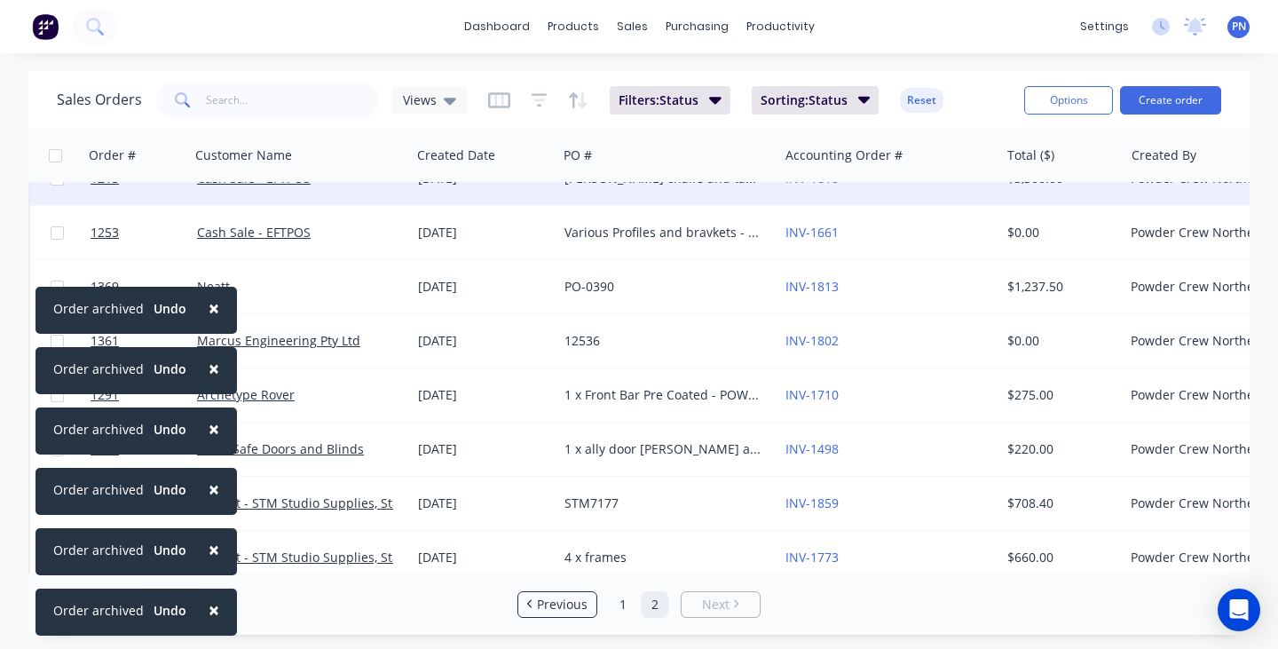
scroll to position [167, 0]
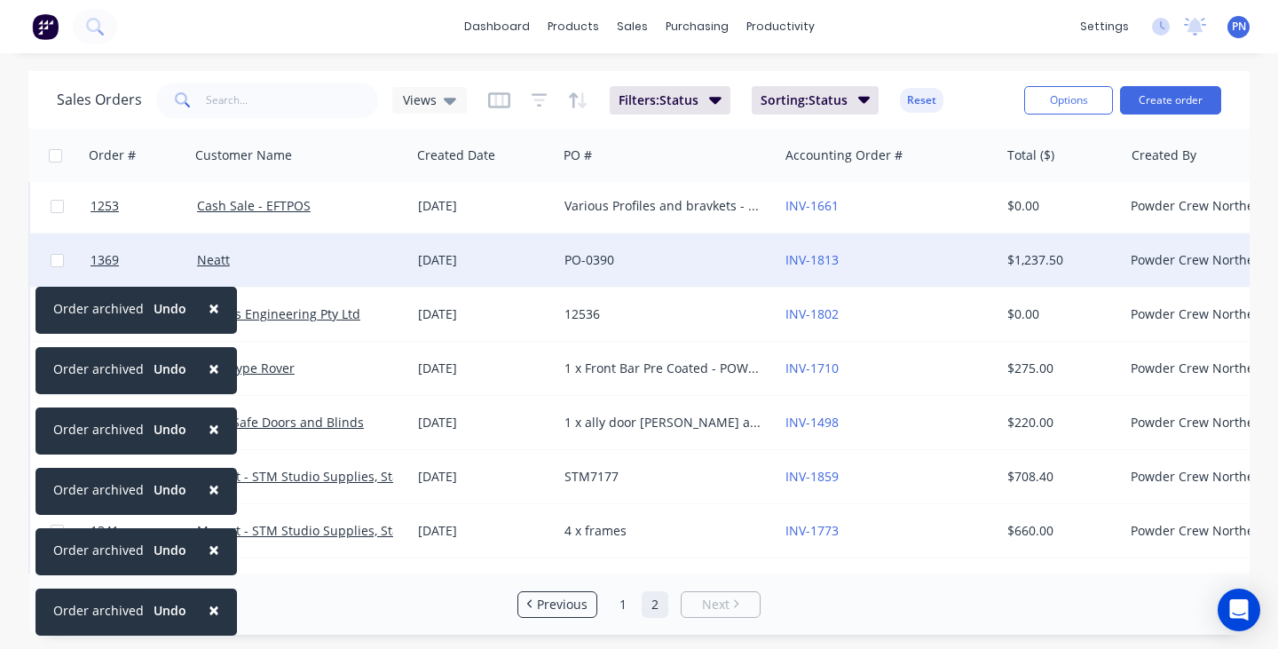
click at [345, 260] on div "Sales Orders Views Filters: Status Sorting: Status Reset Options Create order O…" at bounding box center [638, 352] width 1221 height 563
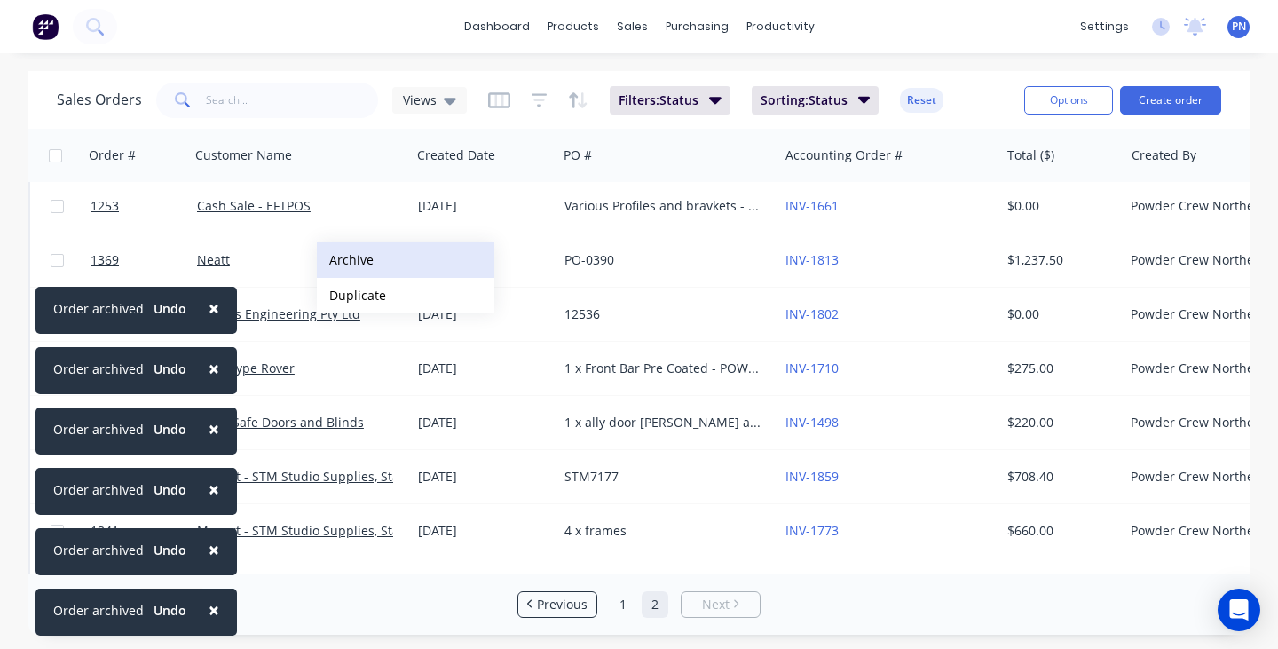
click at [345, 260] on button "Archive" at bounding box center [405, 259] width 177 height 35
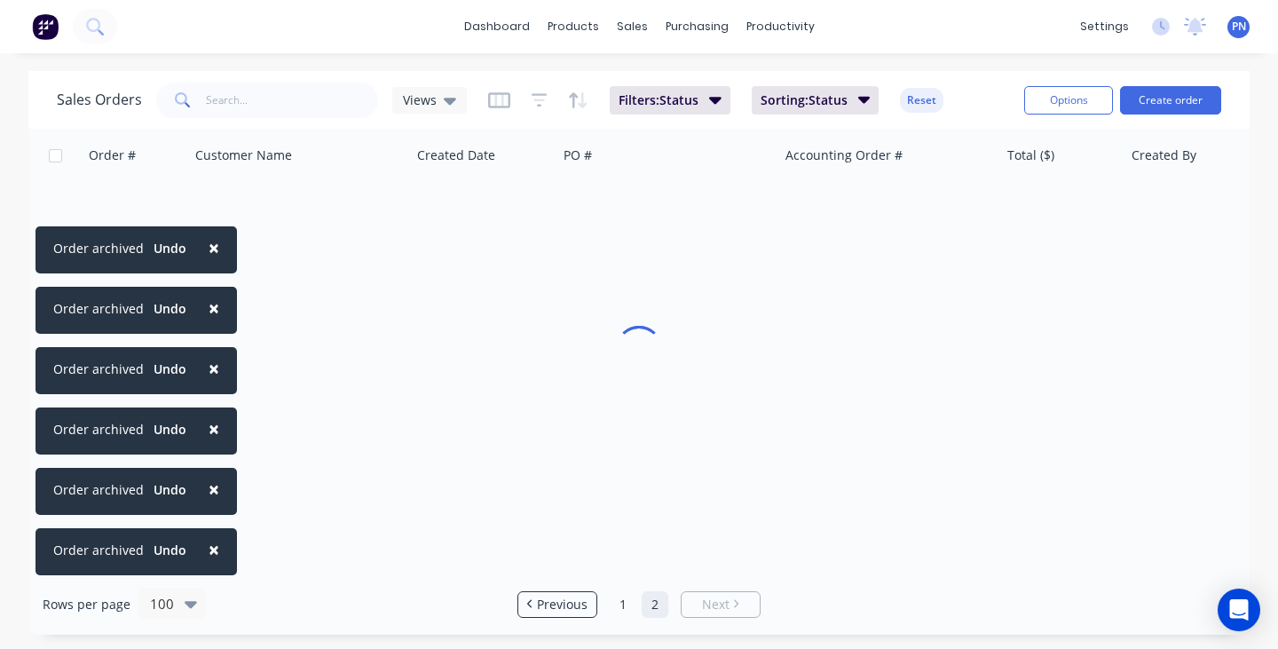
scroll to position [0, 0]
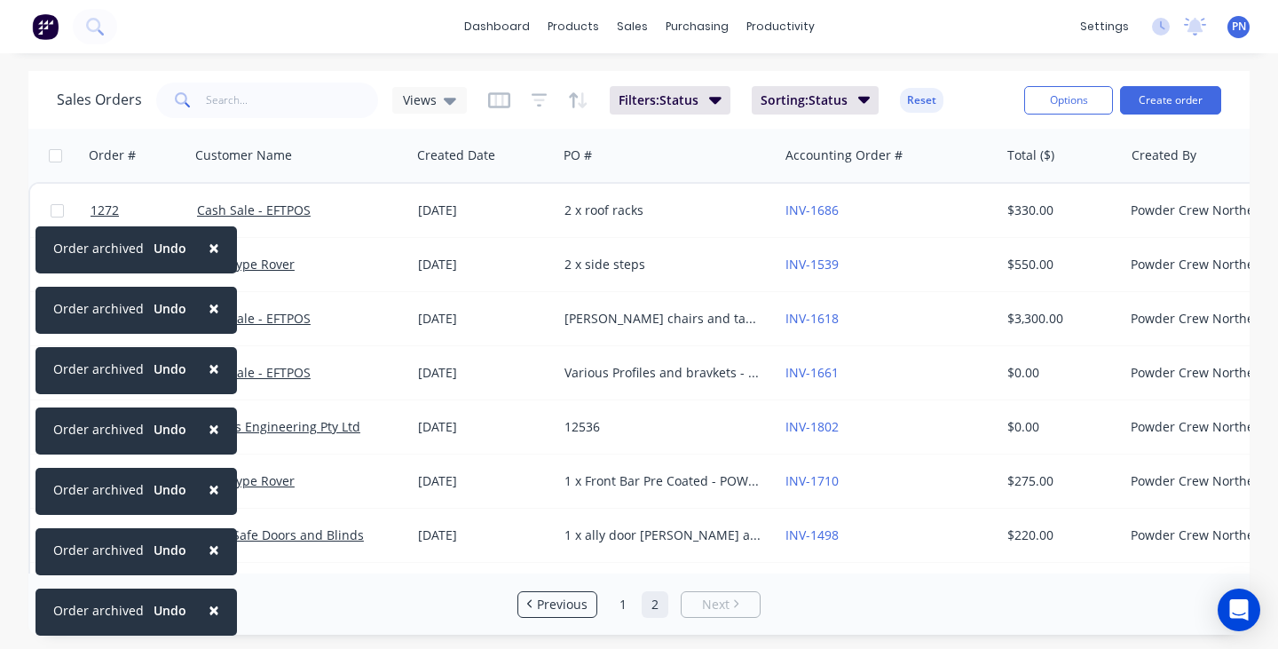
click at [201, 611] on button "×" at bounding box center [214, 609] width 46 height 43
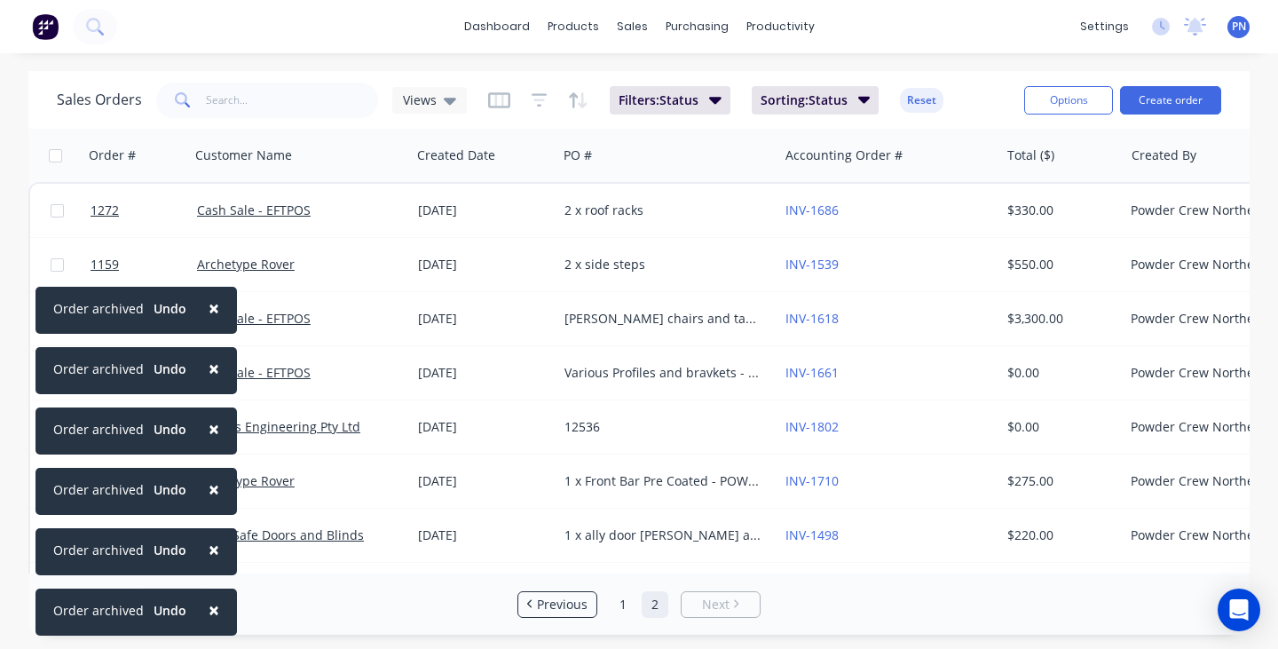
click at [209, 611] on span "×" at bounding box center [214, 609] width 11 height 25
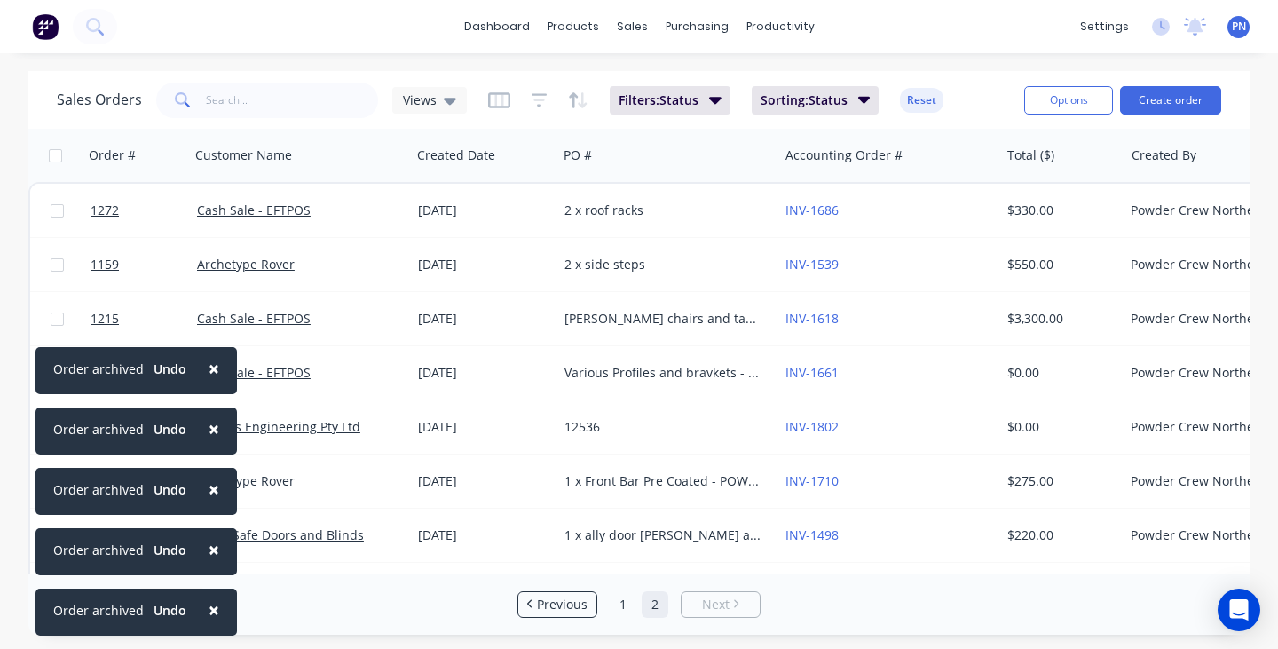
click at [209, 611] on span "×" at bounding box center [214, 609] width 11 height 25
click at [209, 562] on span "×" at bounding box center [214, 549] width 11 height 25
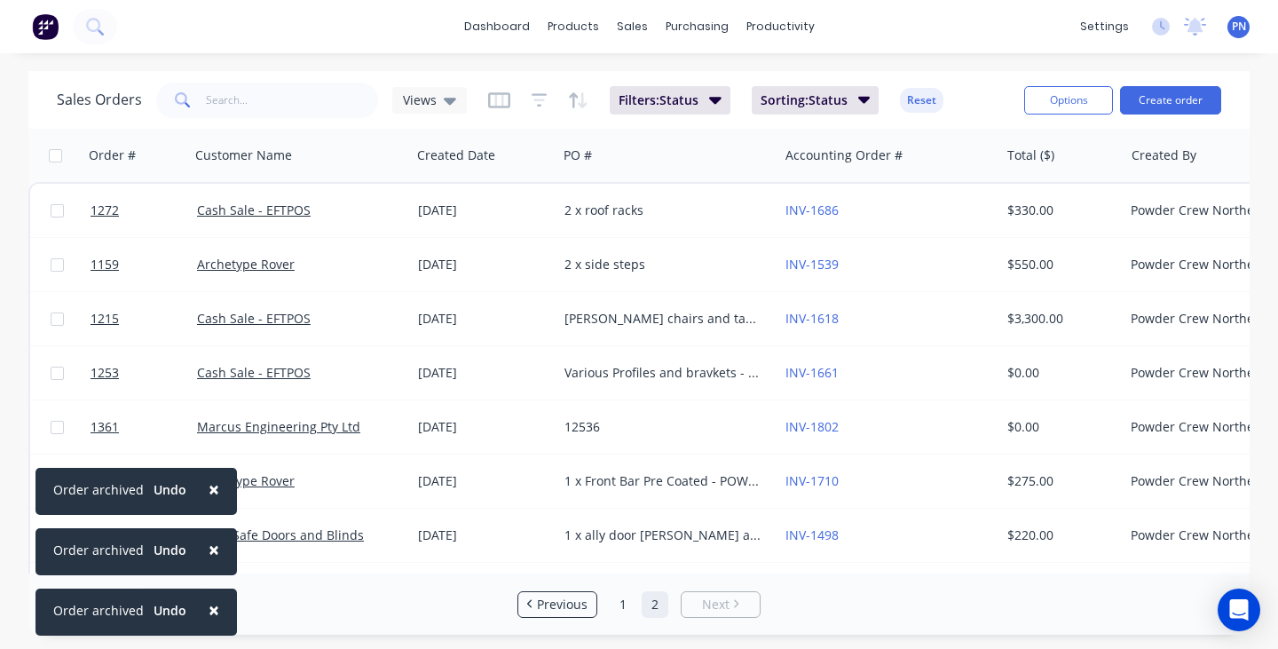
click at [209, 611] on span "×" at bounding box center [214, 609] width 11 height 25
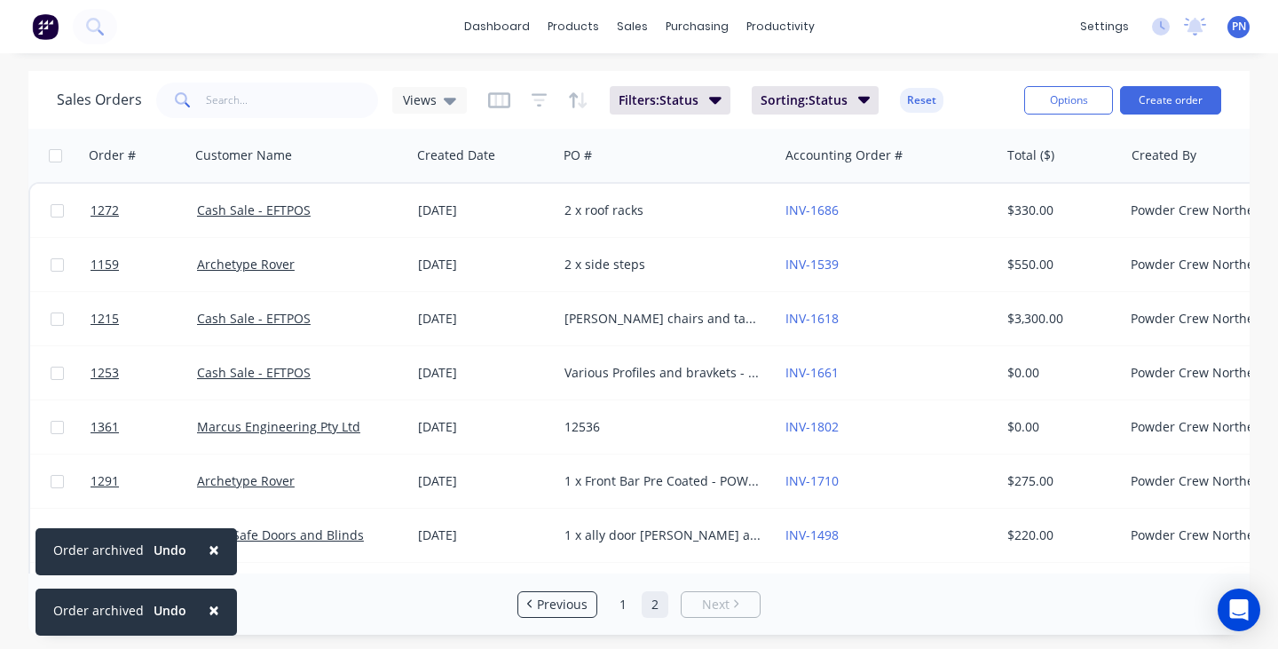
click at [209, 611] on span "×" at bounding box center [214, 609] width 11 height 25
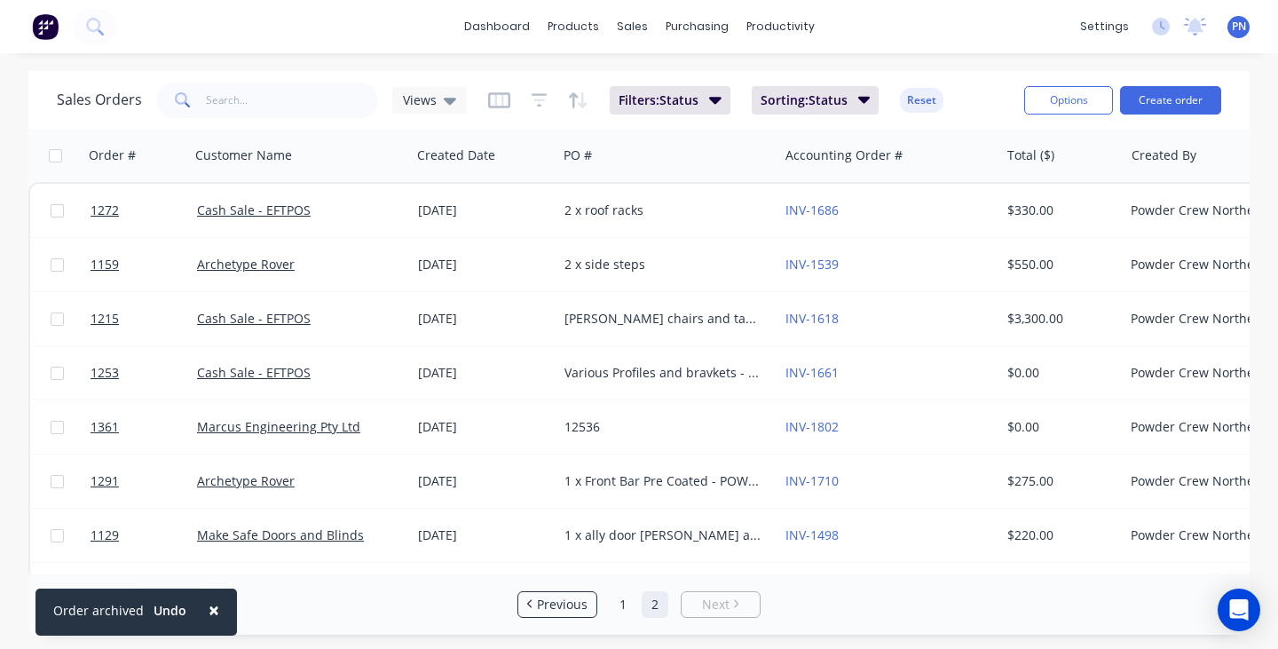
click at [209, 611] on span "×" at bounding box center [214, 609] width 11 height 25
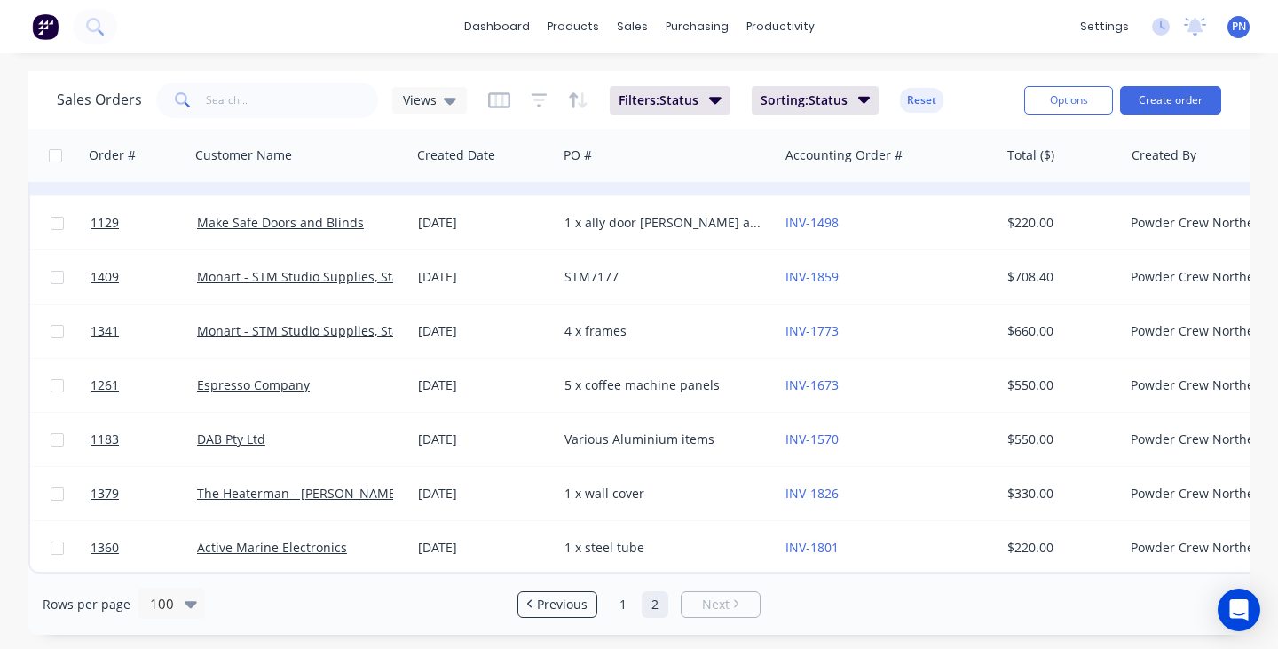
scroll to position [321, 0]
